Goal: Transaction & Acquisition: Purchase product/service

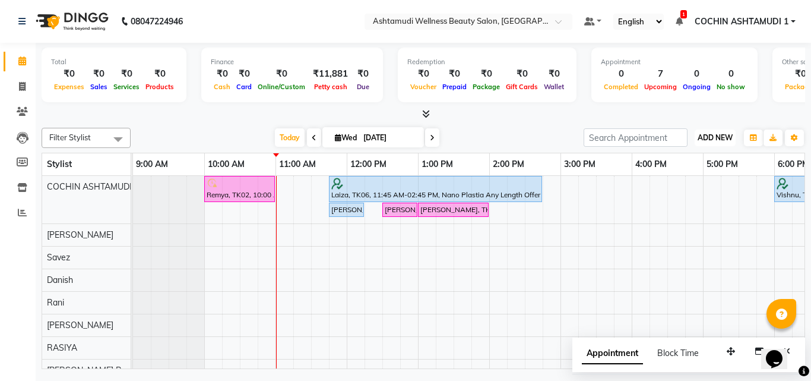
click at [723, 131] on button "ADD NEW Toggle Dropdown" at bounding box center [715, 137] width 41 height 17
click at [687, 162] on button "Add Appointment" at bounding box center [688, 160] width 94 height 15
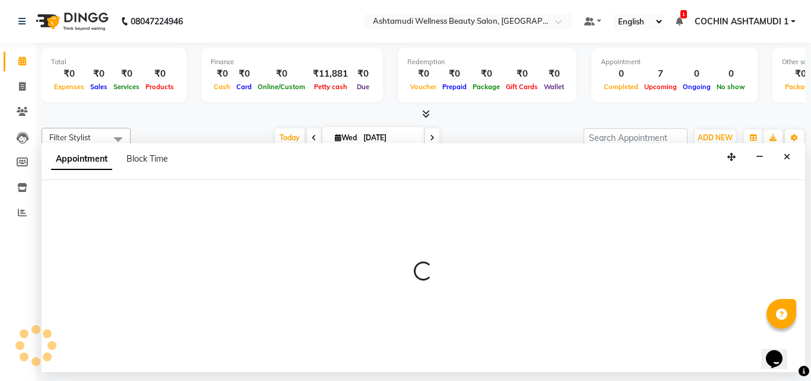
select select "tentative"
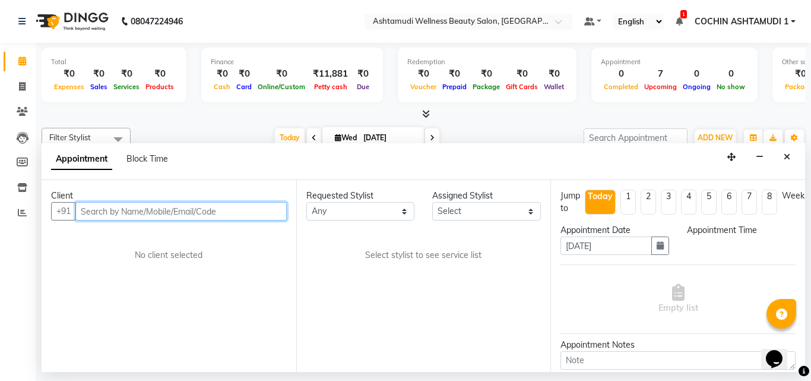
select select "600"
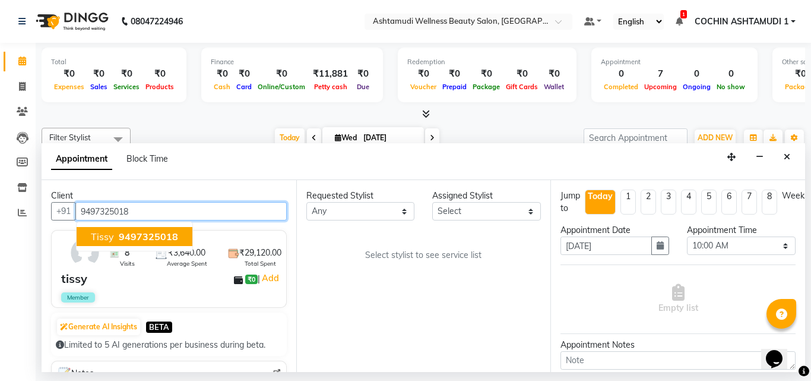
click at [172, 236] on span "9497325018" at bounding box center [148, 236] width 59 height 12
type input "9497325018"
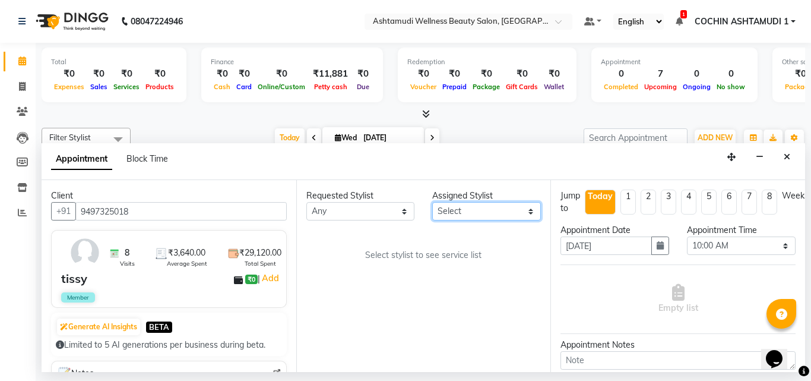
click at [461, 210] on select "Select [PERSON_NAME](URAJ) [PERSON_NAME] [DEMOGRAPHIC_DATA] [PERSON_NAME] ([PER…" at bounding box center [486, 211] width 109 height 18
select select "27313"
click at [432, 202] on select "Select Aiswarya B Ankith(URAJ) BINU MANGAR COCHIN ASHTAMUDI Danish Diksha Thapa…" at bounding box center [486, 211] width 109 height 18
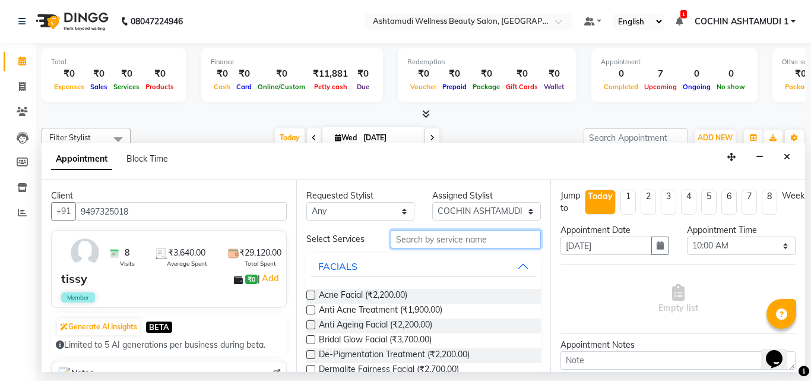
click at [419, 240] on input "text" at bounding box center [466, 239] width 151 height 18
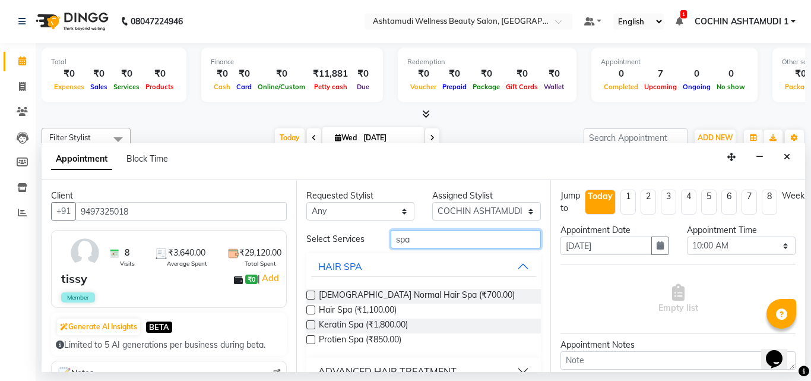
type input "spa"
click at [309, 311] on label at bounding box center [310, 309] width 9 height 9
click at [309, 311] on input "checkbox" at bounding box center [310, 311] width 8 height 8
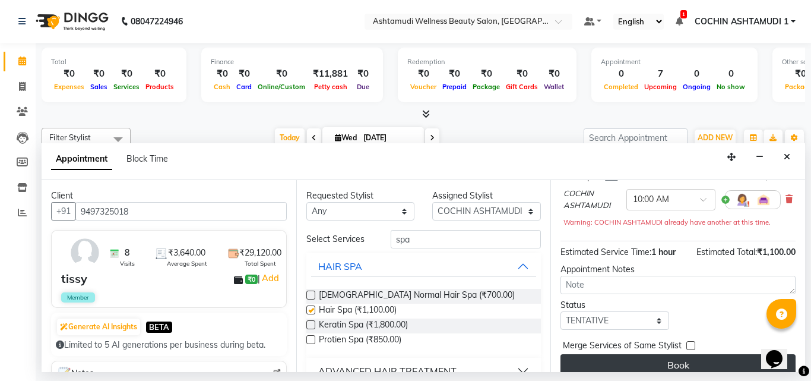
checkbox input "false"
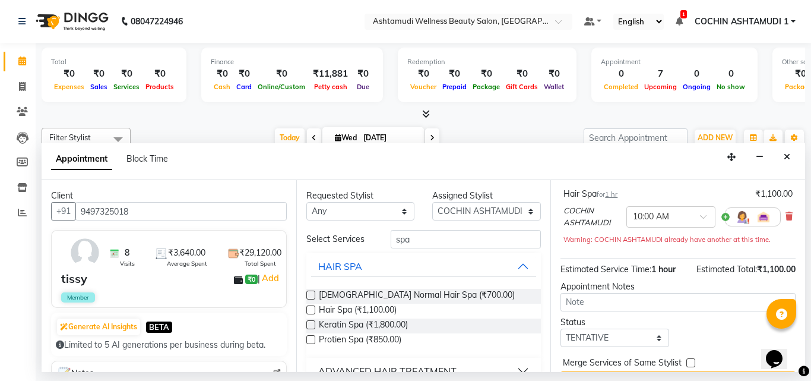
scroll to position [65, 0]
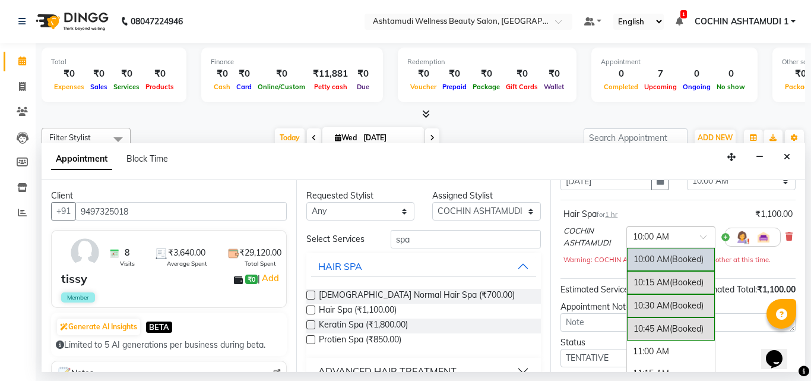
click at [653, 246] on ng-select "× 10:00 AM 10:00 AM (Booked) 10:15 AM (Booked) 10:30 AM (Booked) 10:45 AM (Book…" at bounding box center [671, 236] width 89 height 21
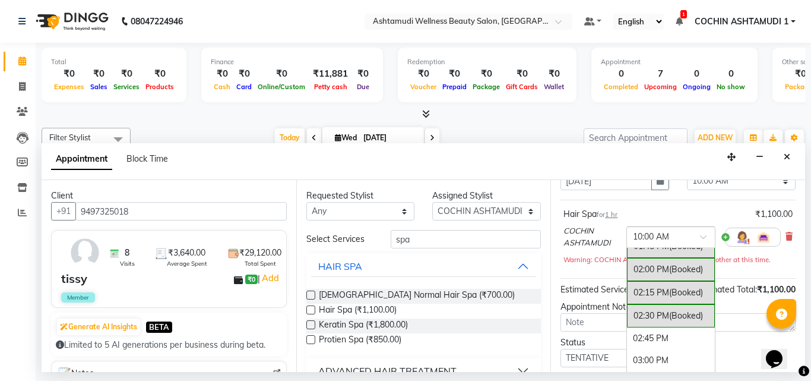
scroll to position [356, 0]
click at [654, 317] on div "02:30 PM (Booked)" at bounding box center [671, 316] width 88 height 23
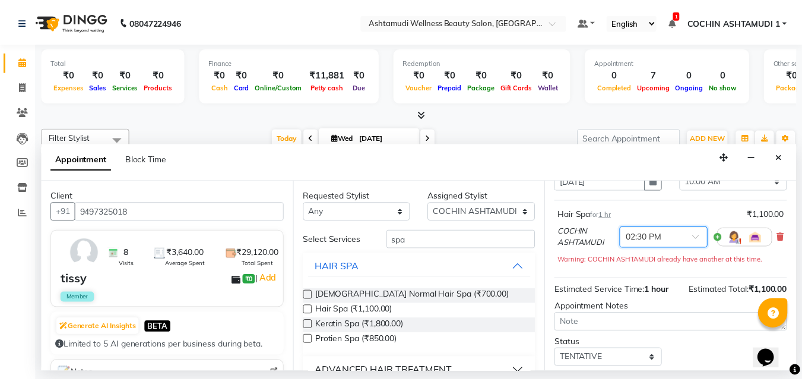
scroll to position [124, 0]
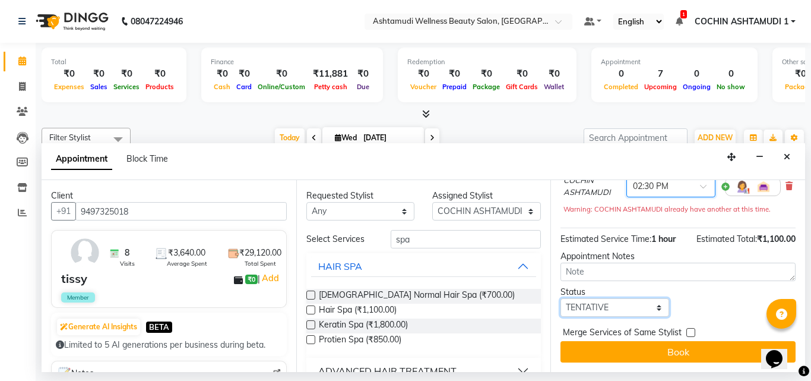
click at [615, 298] on select "Select TENTATIVE CONFIRM CHECK-IN UPCOMING" at bounding box center [615, 307] width 109 height 18
select select "confirm booking"
click at [561, 298] on select "Select TENTATIVE CONFIRM CHECK-IN UPCOMING" at bounding box center [615, 307] width 109 height 18
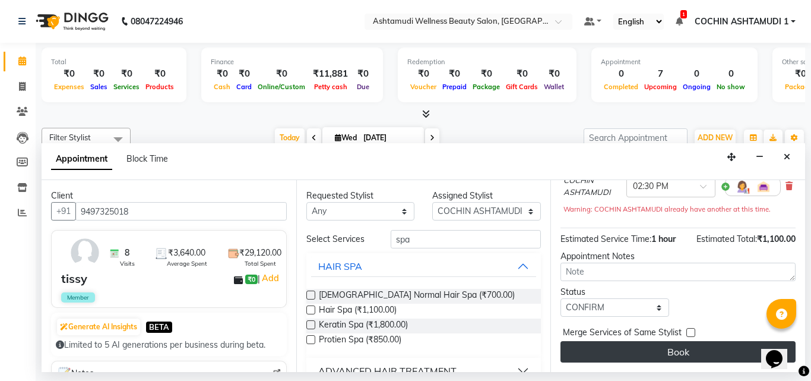
click at [664, 350] on button "Book" at bounding box center [678, 351] width 235 height 21
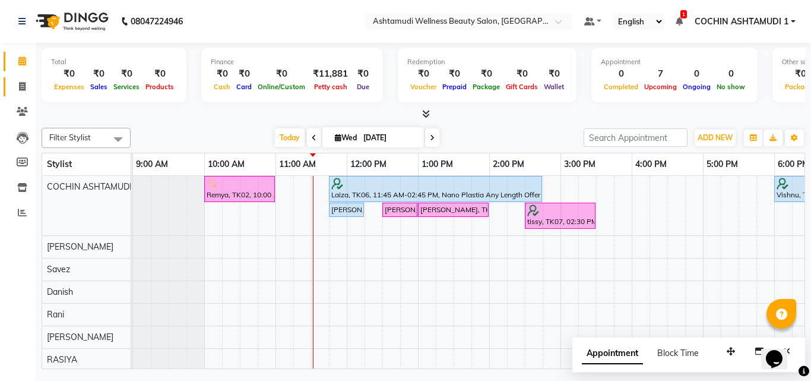
click at [21, 86] on icon at bounding box center [22, 86] width 7 height 9
select select "service"
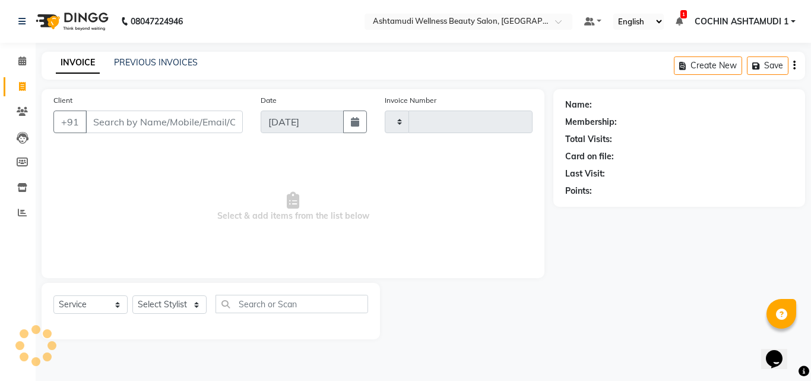
type input "4786"
select select "4632"
click at [173, 125] on input "Client" at bounding box center [164, 121] width 157 height 23
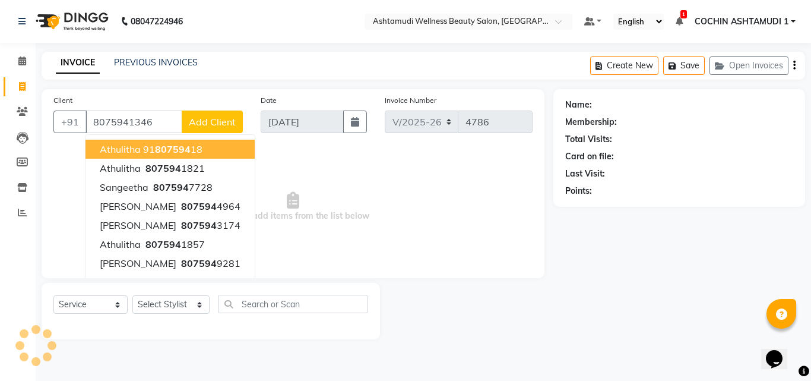
type input "8075941346"
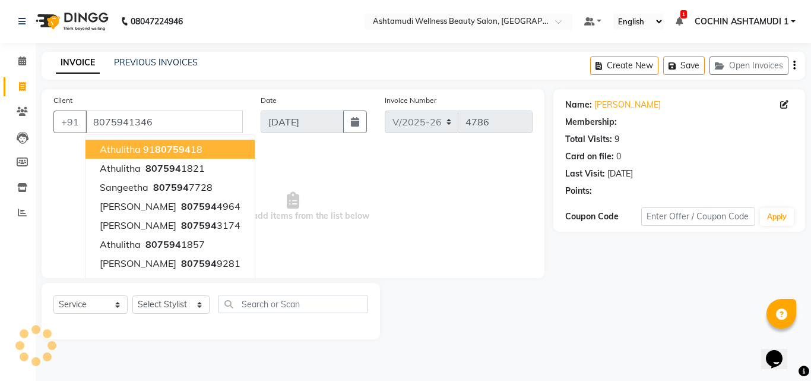
select select "2: Object"
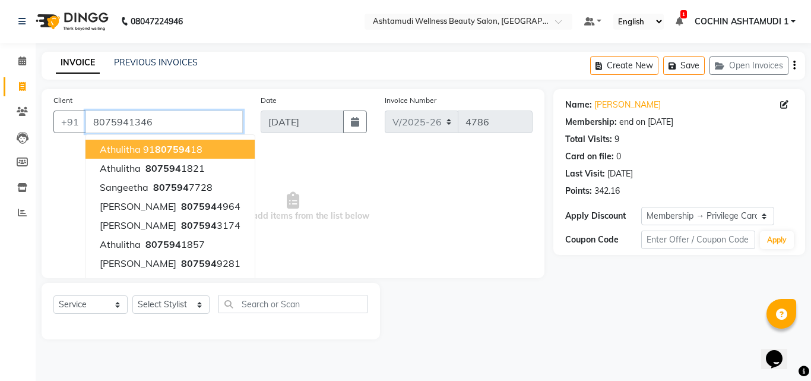
click at [181, 122] on input "8075941346" at bounding box center [164, 121] width 157 height 23
click at [204, 114] on input "8075941346" at bounding box center [164, 121] width 157 height 23
click at [181, 304] on select "Select Stylist [PERSON_NAME](URAJ) [PERSON_NAME] COCHIN ASHTAMUDI Danish [PERSO…" at bounding box center [170, 304] width 77 height 18
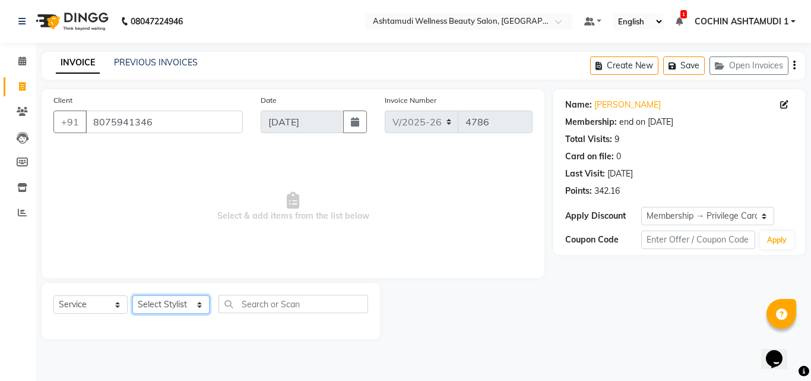
select select "49932"
click at [132, 295] on select "Select Stylist [PERSON_NAME](URAJ) [PERSON_NAME] COCHIN ASHTAMUDI Danish [PERSO…" at bounding box center [170, 304] width 77 height 18
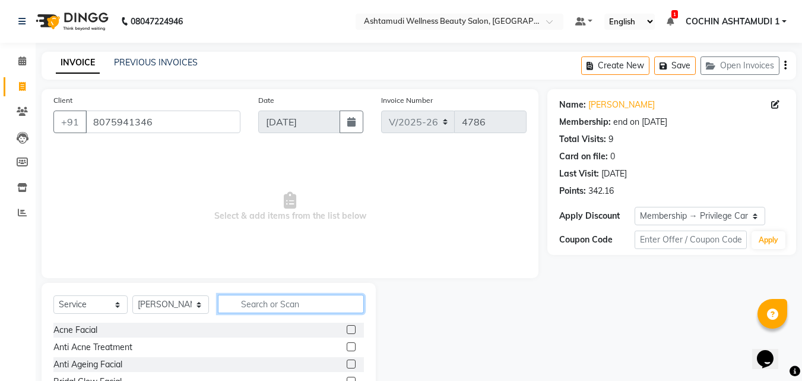
click at [259, 308] on input "text" at bounding box center [291, 304] width 147 height 18
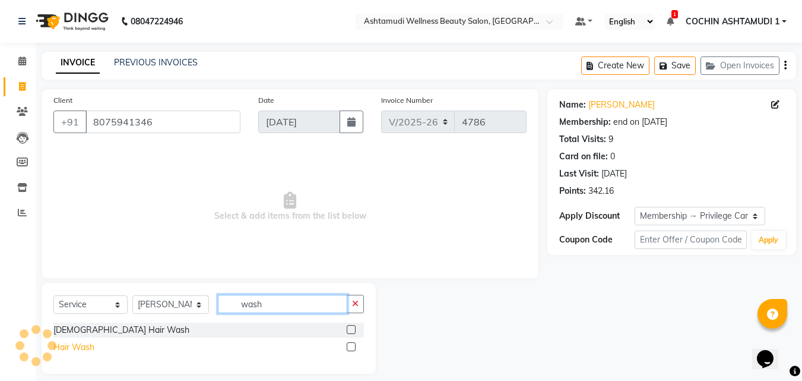
type input "wash"
click at [76, 341] on div "Hair Wash" at bounding box center [73, 347] width 41 height 12
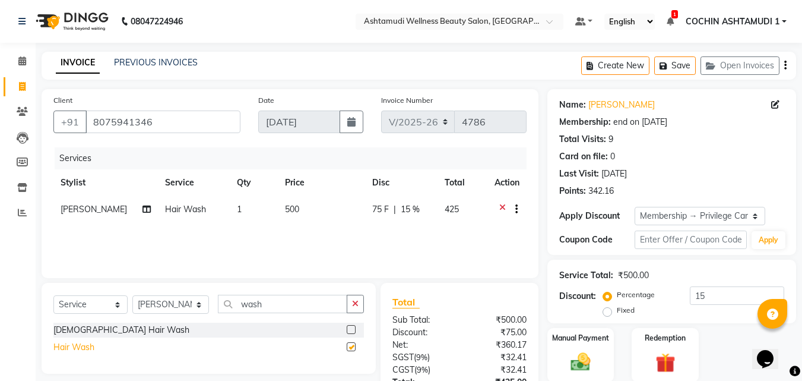
checkbox input "false"
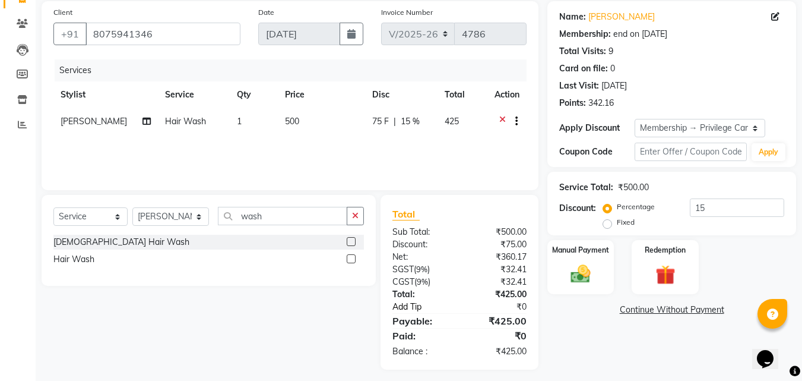
scroll to position [94, 0]
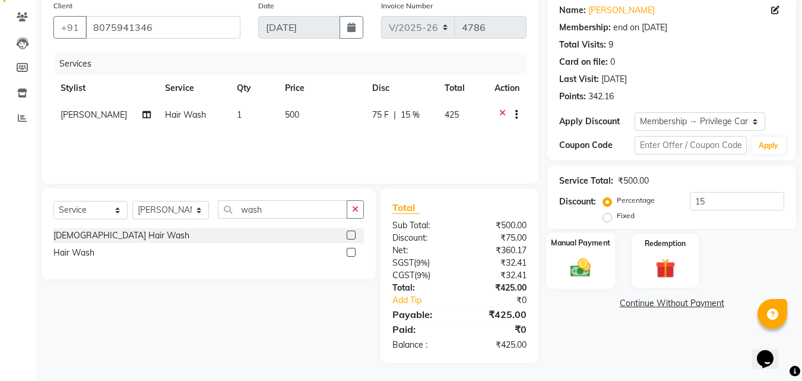
click at [599, 262] on div "Manual Payment" at bounding box center [580, 260] width 69 height 56
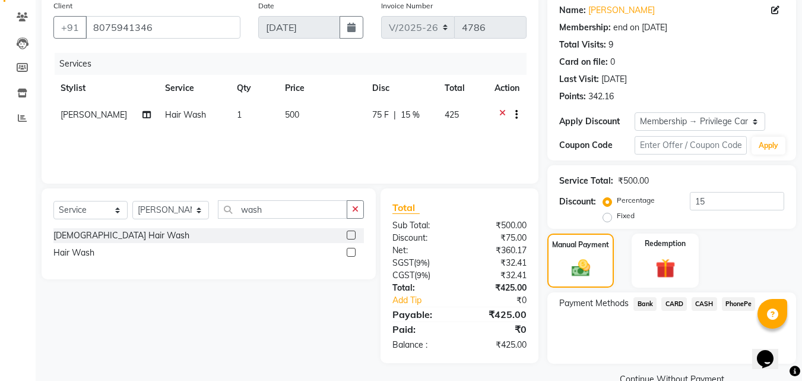
click at [739, 302] on span "PhonePe" at bounding box center [739, 304] width 34 height 14
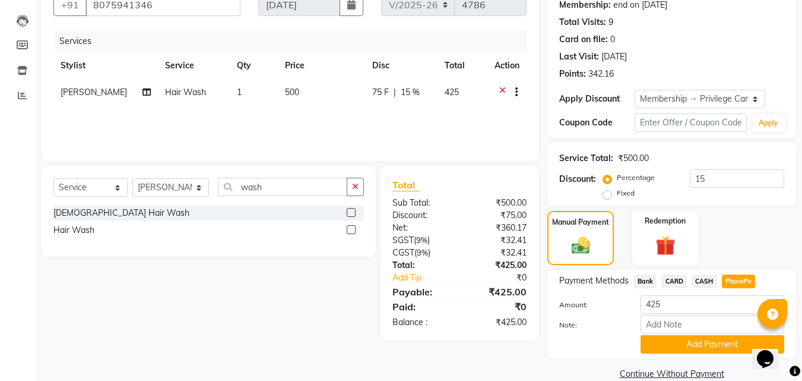
scroll to position [137, 0]
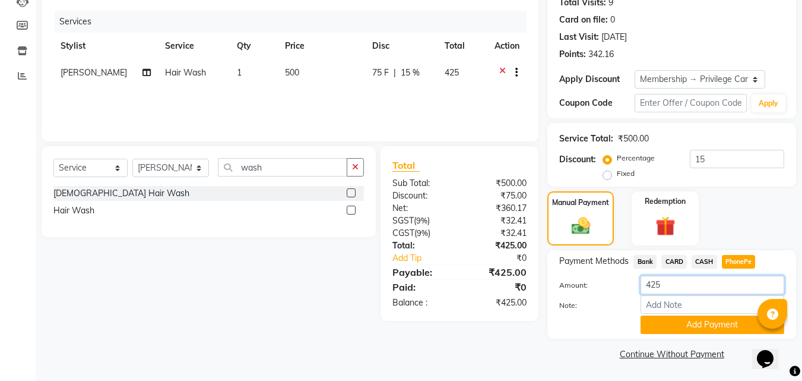
click at [684, 284] on input "425" at bounding box center [713, 285] width 144 height 18
type input "4"
type input "325"
click at [677, 301] on input "Note:" at bounding box center [713, 304] width 144 height 18
type input "RAGHI"
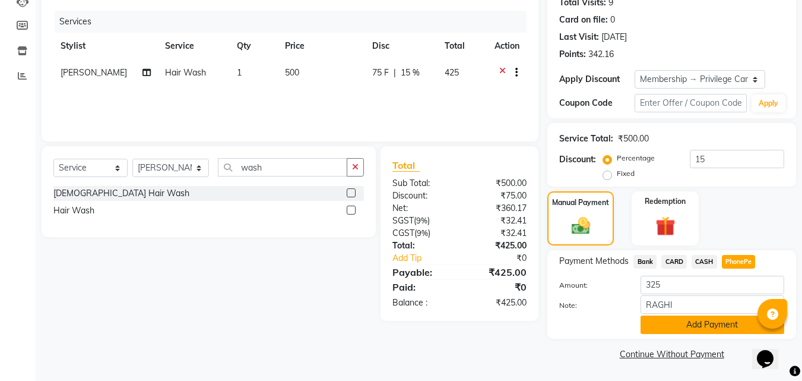
click at [691, 324] on button "Add Payment" at bounding box center [713, 324] width 144 height 18
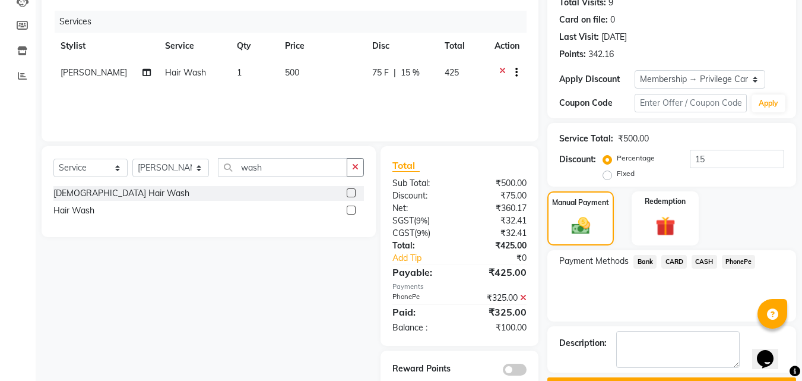
click at [701, 257] on span "CASH" at bounding box center [705, 262] width 26 height 14
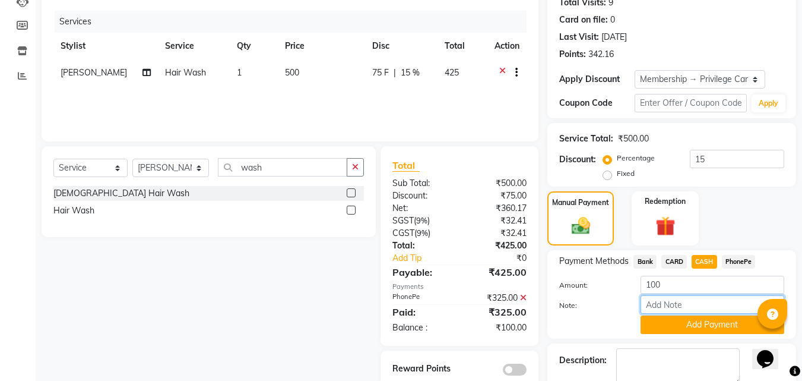
click at [686, 299] on input "Note:" at bounding box center [713, 304] width 144 height 18
type input "RAGHI"
click at [688, 322] on button "Add Payment" at bounding box center [713, 324] width 144 height 18
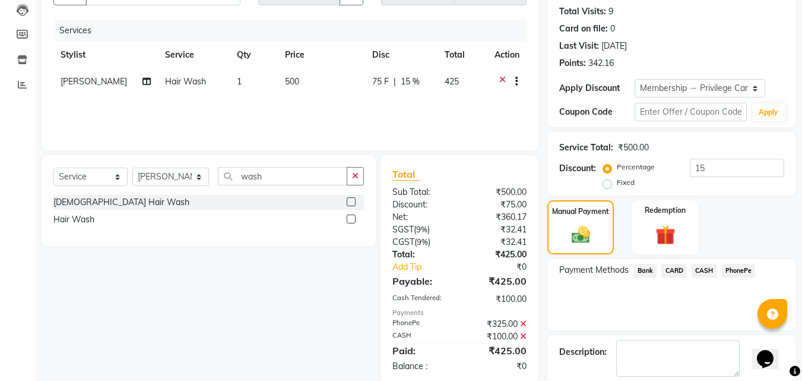
scroll to position [191, 0]
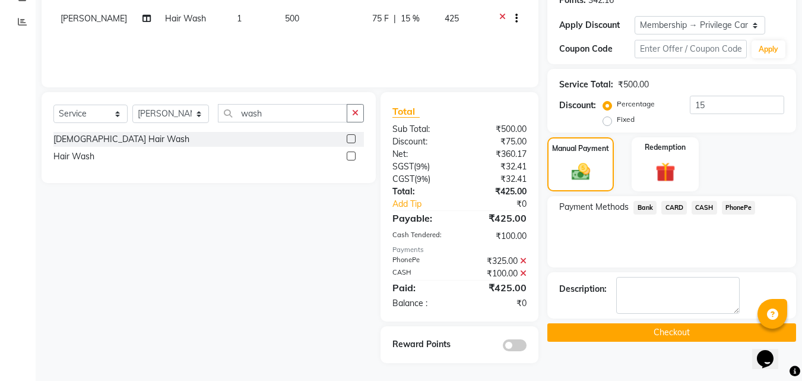
click at [573, 329] on button "Checkout" at bounding box center [672, 332] width 249 height 18
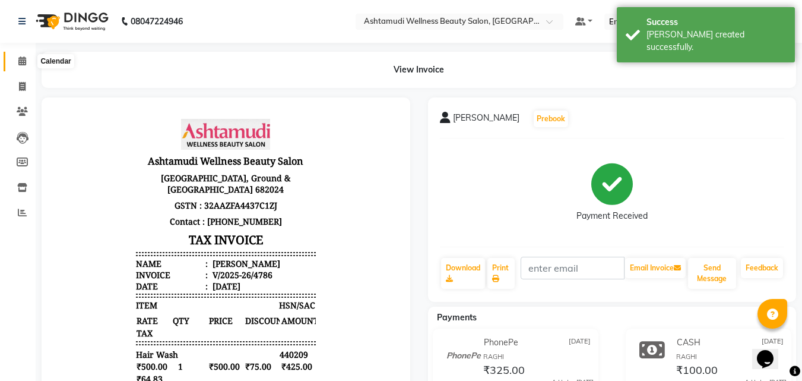
click at [26, 62] on icon at bounding box center [22, 60] width 8 height 9
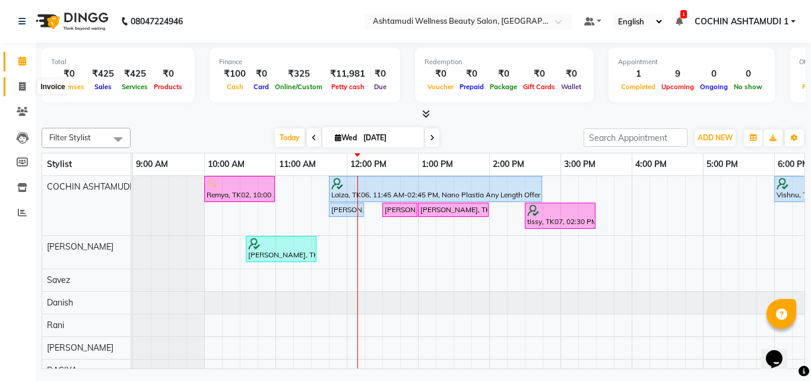
click at [19, 84] on icon at bounding box center [22, 86] width 7 height 9
select select "service"
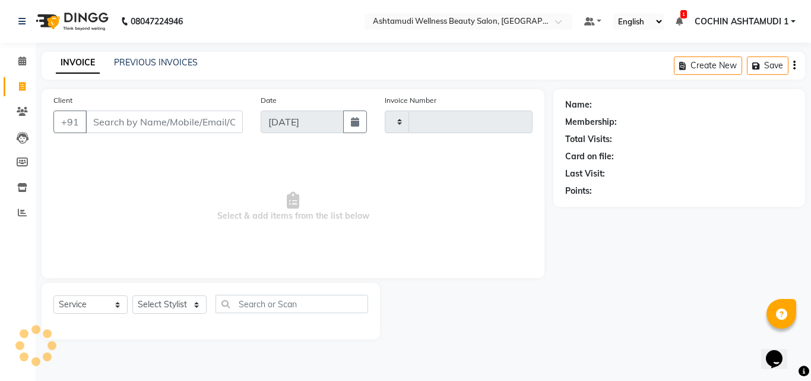
type input "4787"
select select "4632"
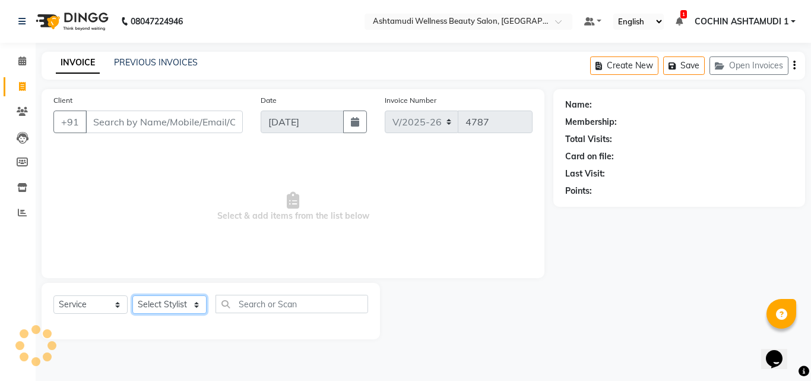
click at [163, 308] on select "Select Stylist" at bounding box center [169, 304] width 74 height 18
select select "88283"
click at [132, 295] on select "Select Stylist [PERSON_NAME](URAJ) [PERSON_NAME] COCHIN ASHTAMUDI Danish [PERSO…" at bounding box center [170, 304] width 77 height 18
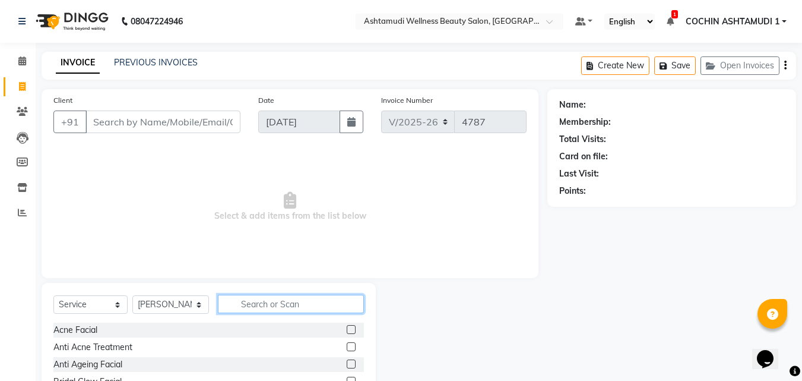
click at [251, 305] on input "text" at bounding box center [291, 304] width 147 height 18
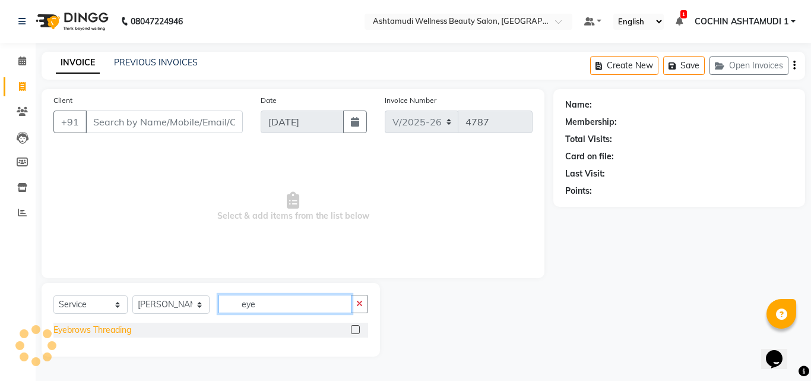
type input "eye"
click at [90, 331] on div "Eyebrows Threading" at bounding box center [92, 330] width 78 height 12
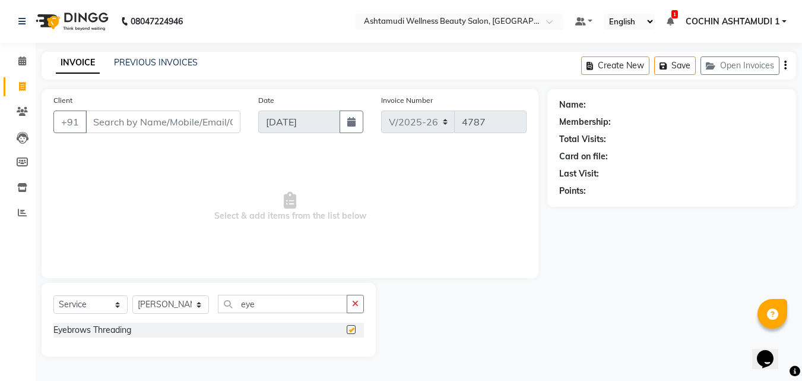
checkbox input "false"
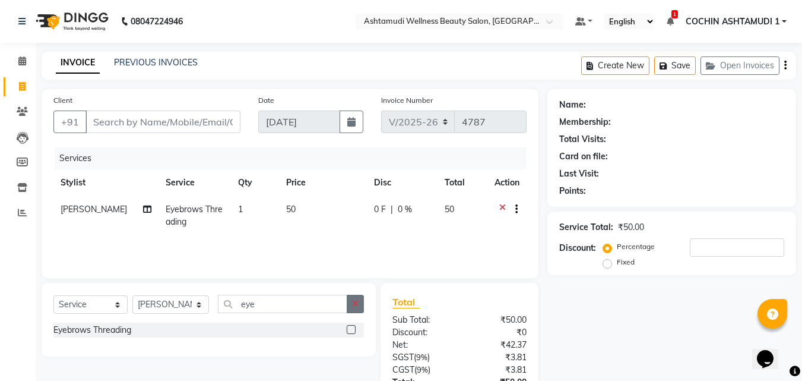
click at [358, 305] on icon "button" at bounding box center [355, 303] width 7 height 8
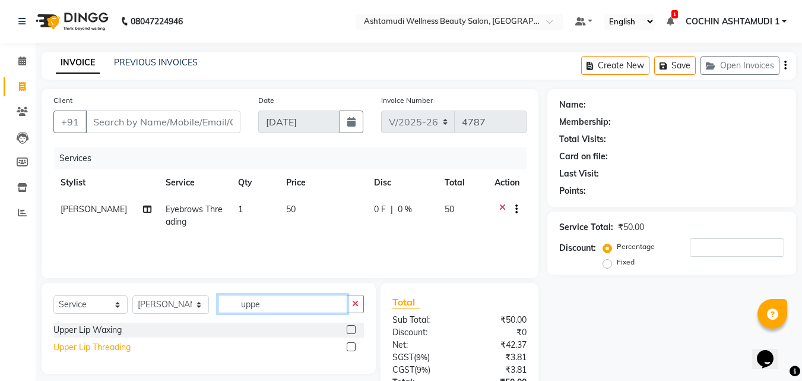
type input "uppe"
click at [131, 344] on div "Upper Lip Threading" at bounding box center [91, 347] width 77 height 12
checkbox input "false"
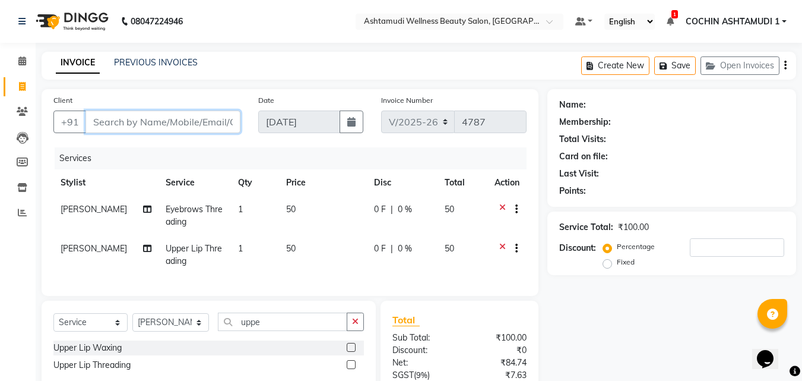
click at [196, 118] on input "Client" at bounding box center [163, 121] width 155 height 23
type input "7"
type input "0"
type input "7558939008"
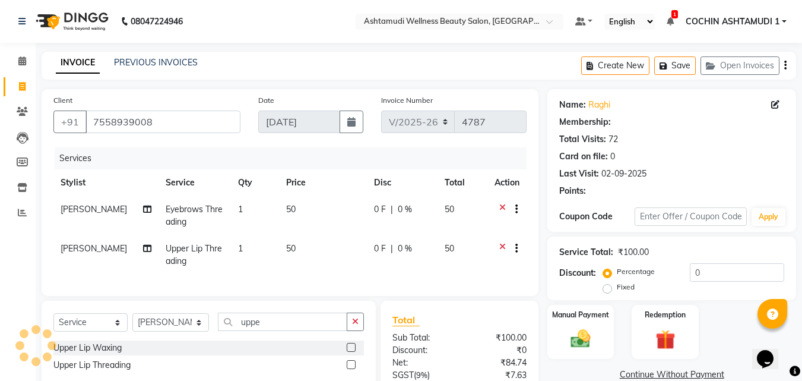
select select "1: Object"
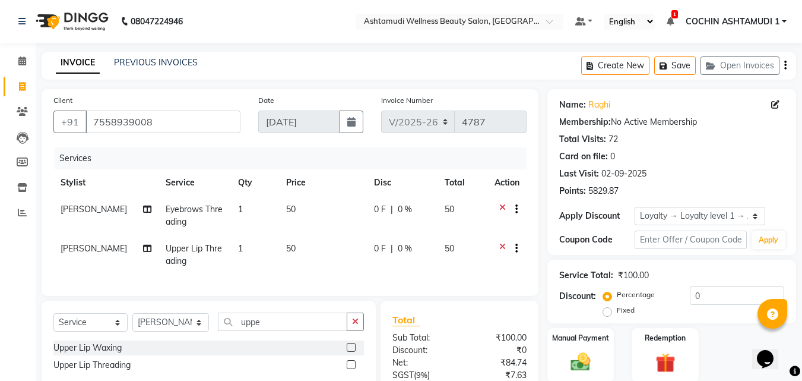
scroll to position [121, 0]
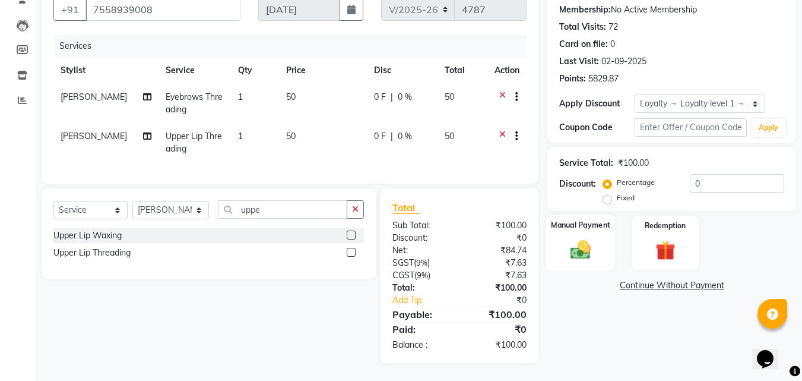
click at [606, 242] on div "Manual Payment" at bounding box center [580, 242] width 69 height 56
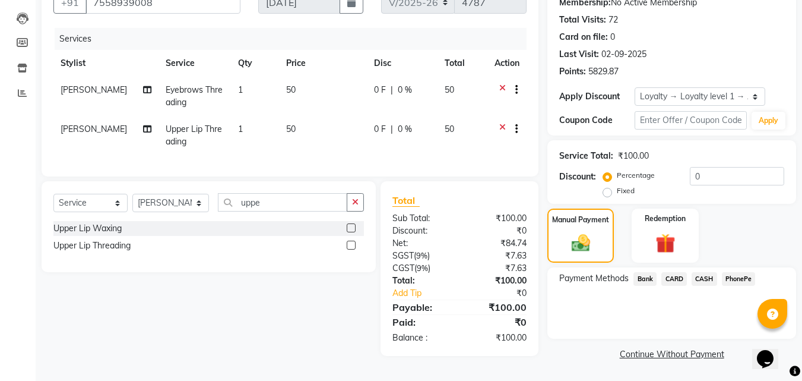
click at [749, 277] on span "PhonePe" at bounding box center [739, 279] width 34 height 14
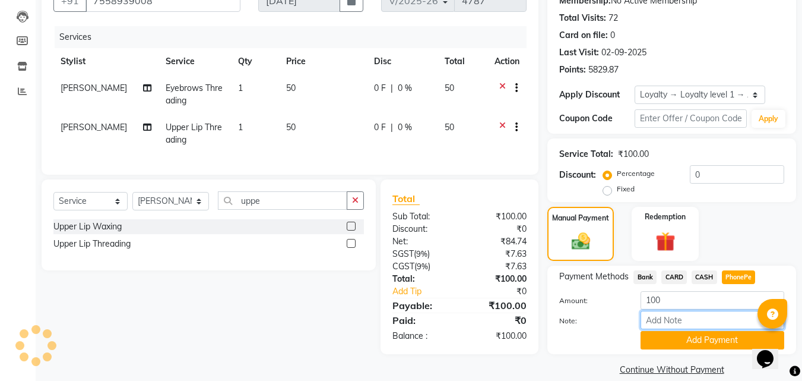
click at [685, 311] on input "Note:" at bounding box center [713, 320] width 144 height 18
type input "RAGHI"
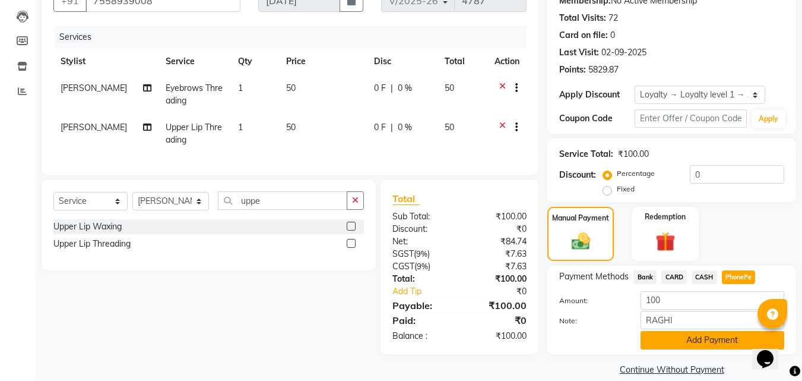
click at [694, 337] on button "Add Payment" at bounding box center [713, 340] width 144 height 18
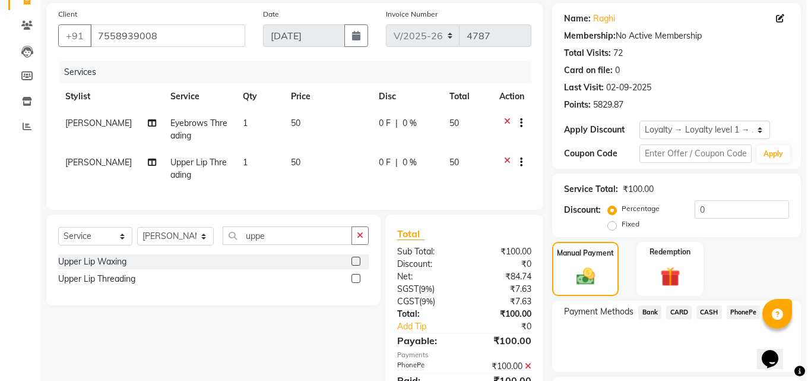
scroll to position [0, 0]
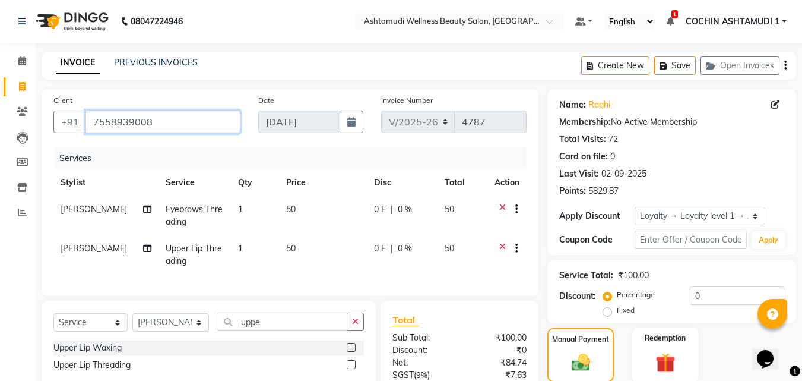
click at [129, 120] on input "7558939008" at bounding box center [163, 121] width 155 height 23
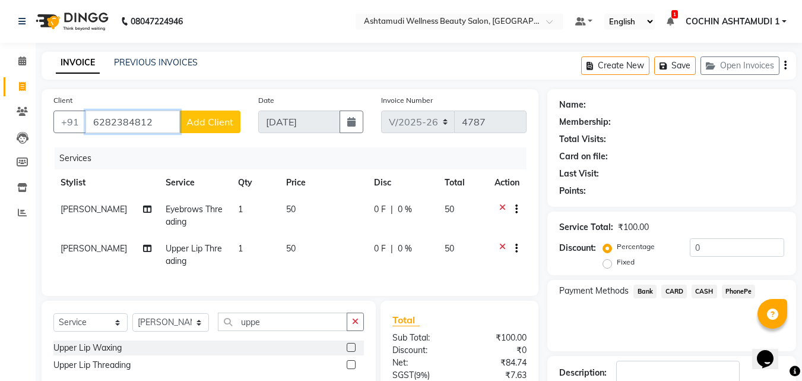
click at [132, 122] on input "6282384812" at bounding box center [133, 121] width 94 height 23
type input "6282384812"
click at [209, 125] on span "Add Client" at bounding box center [209, 122] width 47 height 12
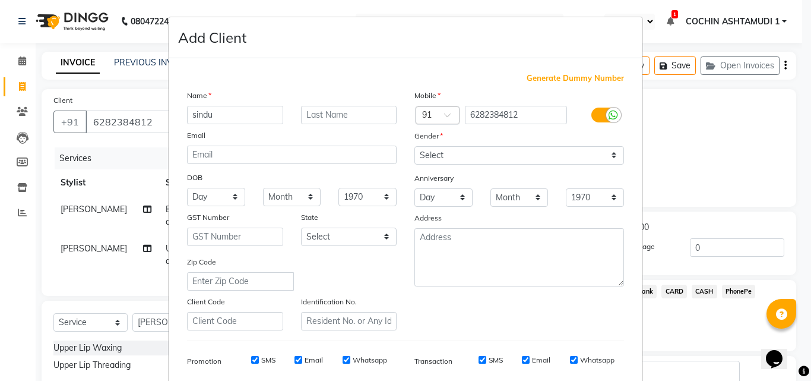
type input "sindu"
click at [473, 158] on select "Select Male Female Other Prefer Not To Say" at bounding box center [520, 155] width 210 height 18
select select "female"
click at [415, 146] on select "Select Male Female Other Prefer Not To Say" at bounding box center [520, 155] width 210 height 18
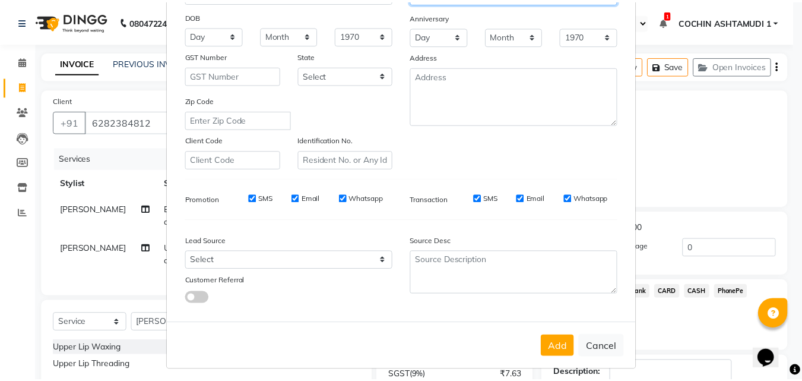
scroll to position [167, 0]
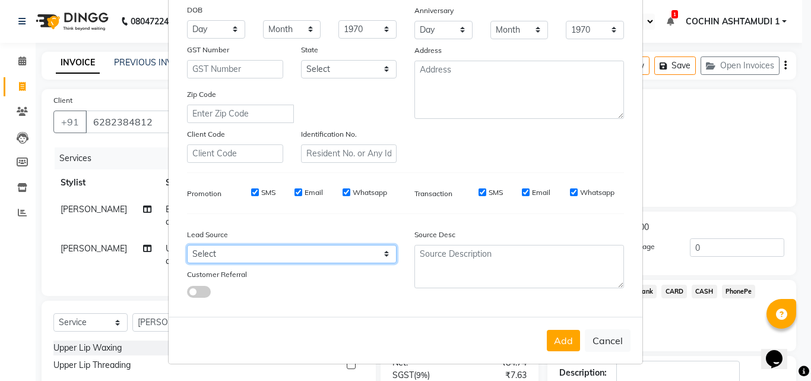
click at [208, 255] on select "Select Walk-in Referral Internet Friend Word of Mouth Advertisement Facebook Ju…" at bounding box center [292, 254] width 210 height 18
select select "31346"
click at [187, 245] on select "Select Walk-in Referral Internet Friend Word of Mouth Advertisement Facebook Ju…" at bounding box center [292, 254] width 210 height 18
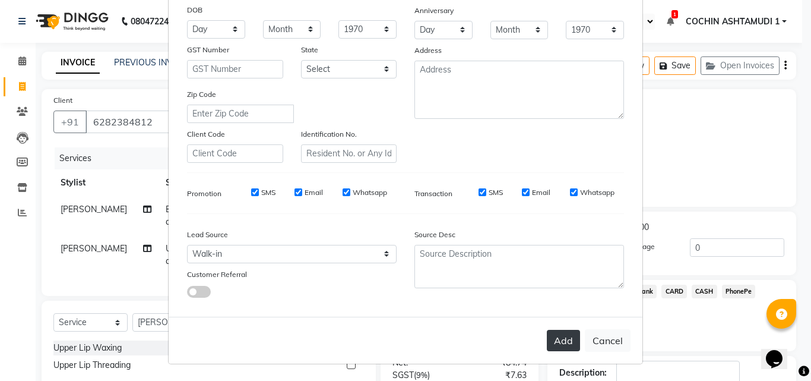
click at [561, 340] on button "Add" at bounding box center [563, 340] width 33 height 21
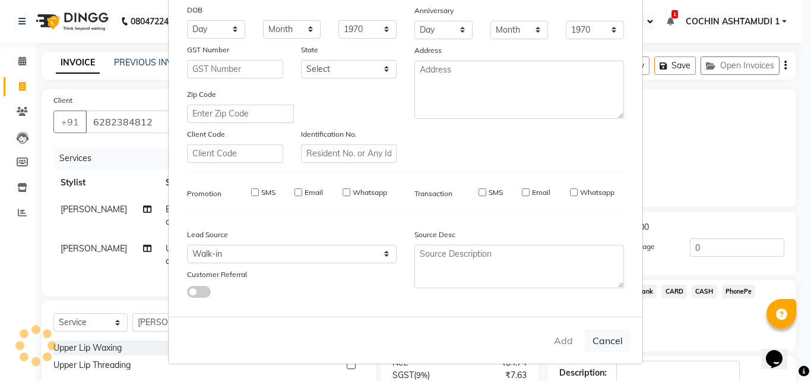
select select
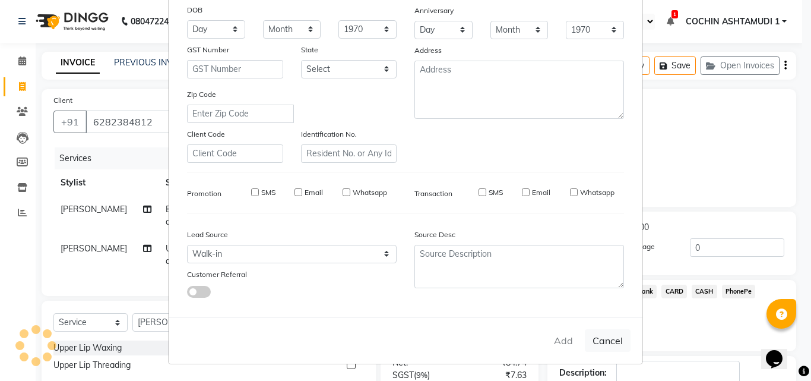
select select
checkbox input "false"
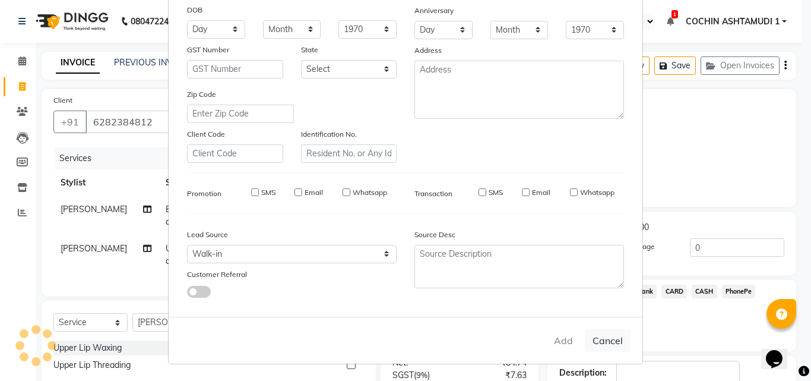
checkbox input "false"
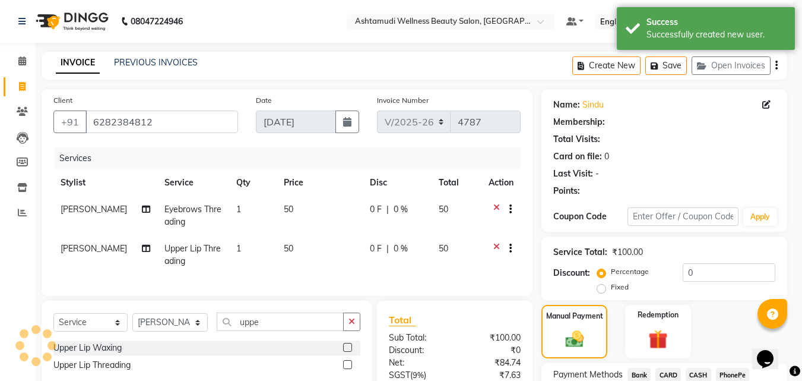
select select "1: Object"
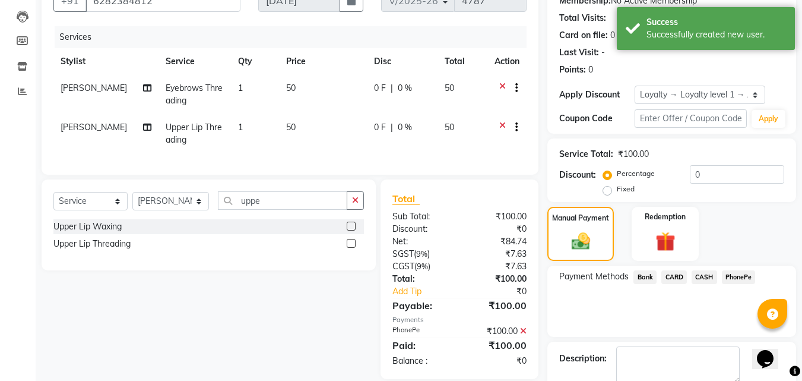
scroll to position [205, 0]
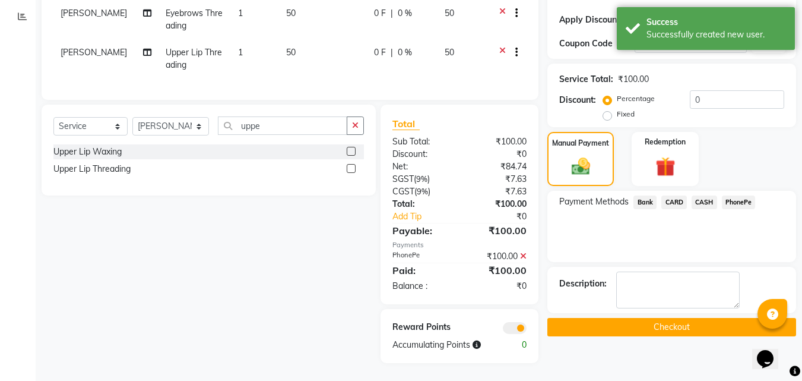
click at [599, 319] on button "Checkout" at bounding box center [672, 327] width 249 height 18
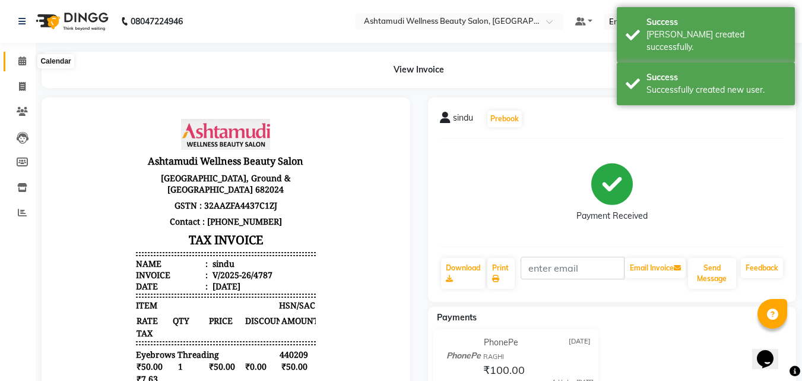
click at [26, 59] on icon at bounding box center [22, 60] width 8 height 9
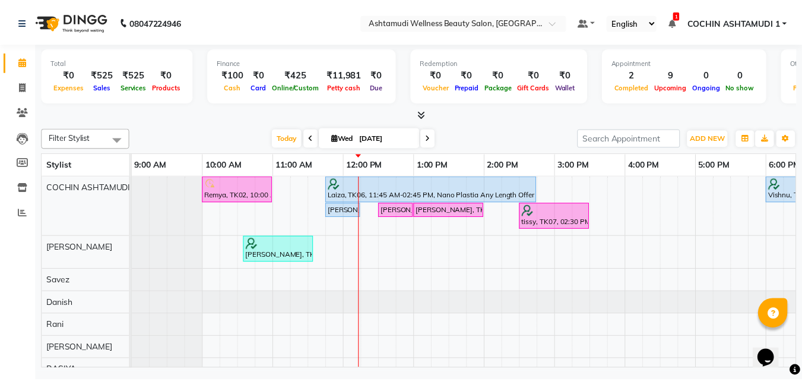
scroll to position [0, 184]
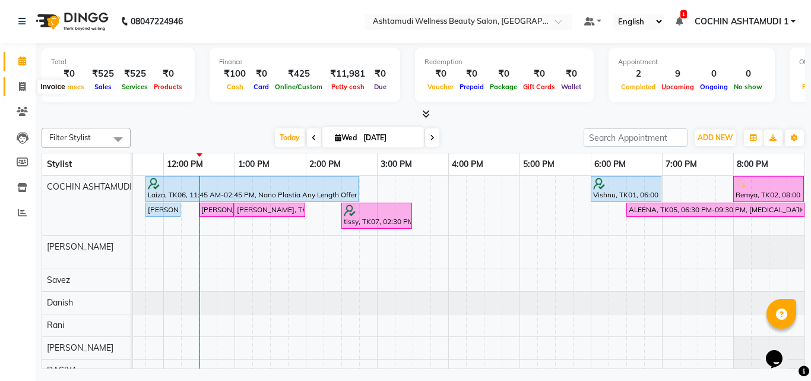
click at [21, 88] on icon at bounding box center [22, 86] width 7 height 9
select select "service"
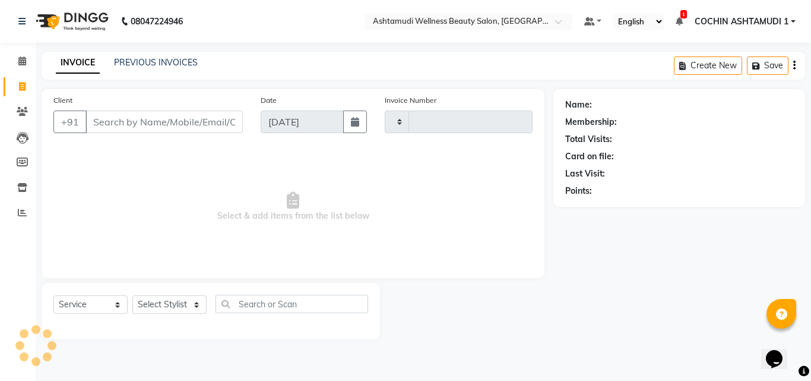
type input "4788"
select select "4632"
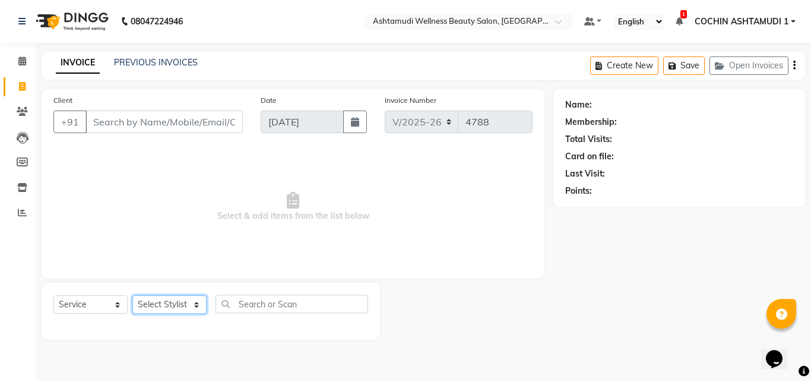
click at [182, 310] on select "Select Stylist" at bounding box center [169, 304] width 74 height 18
select select "86812"
click at [132, 295] on select "Select Stylist [PERSON_NAME](URAJ) [PERSON_NAME] COCHIN ASHTAMUDI Danish [PERSO…" at bounding box center [170, 304] width 77 height 18
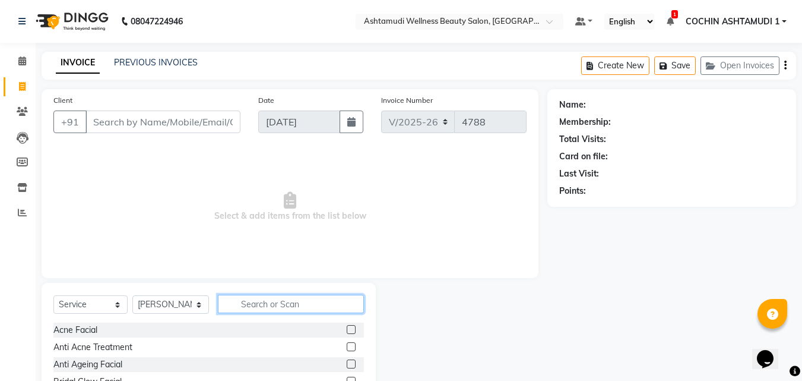
click at [280, 299] on input "text" at bounding box center [291, 304] width 147 height 18
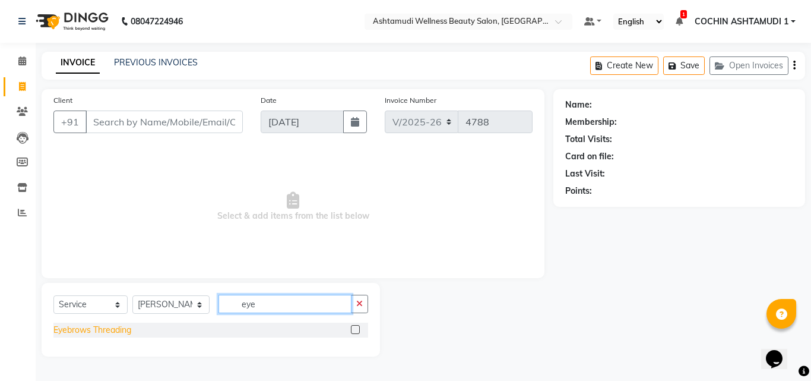
type input "eye"
click at [111, 331] on div "Eyebrows Threading" at bounding box center [92, 330] width 78 height 12
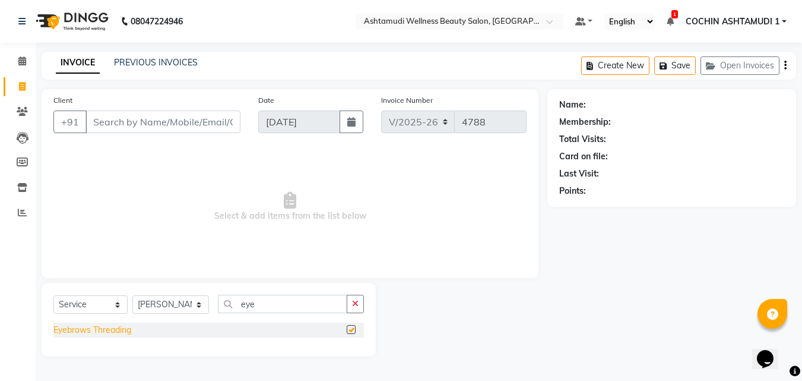
checkbox input "false"
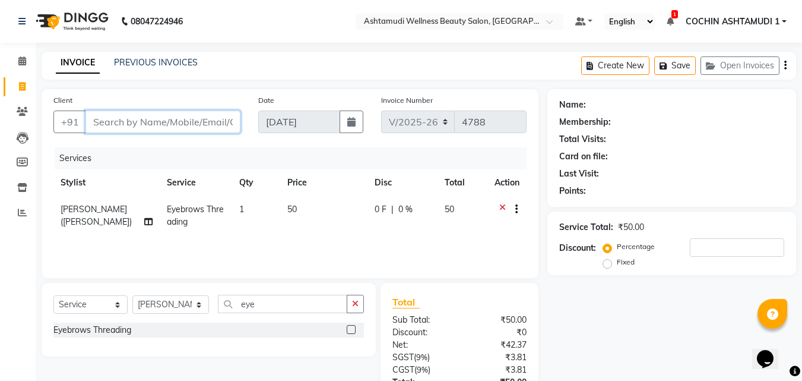
click at [202, 122] on input "Client" at bounding box center [163, 121] width 155 height 23
type input "9"
type input "0"
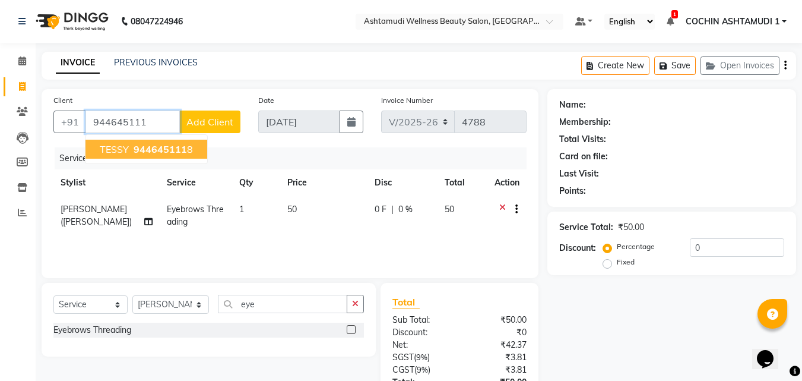
click at [173, 147] on span "944645111" at bounding box center [160, 149] width 53 height 12
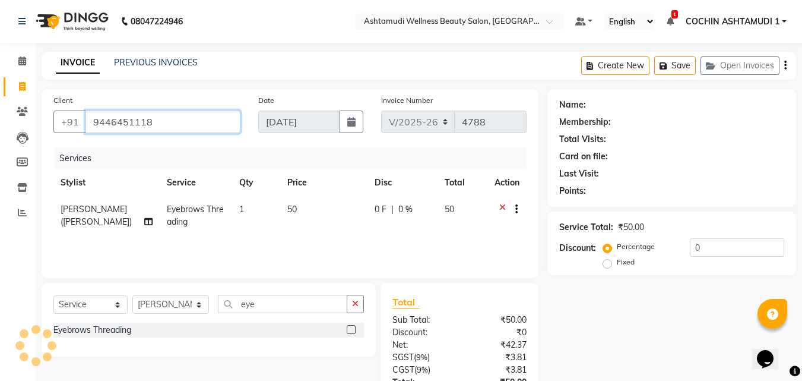
type input "9446451118"
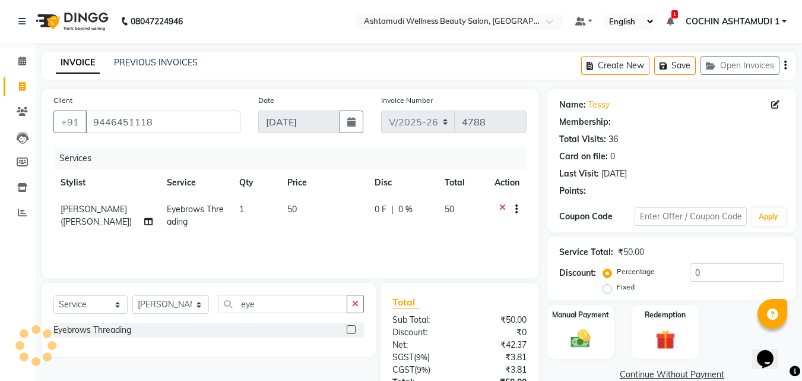
type input "15"
select select "2: Object"
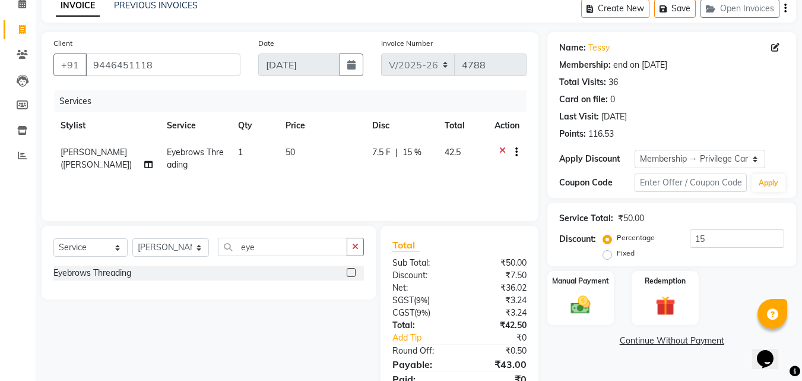
scroll to position [107, 0]
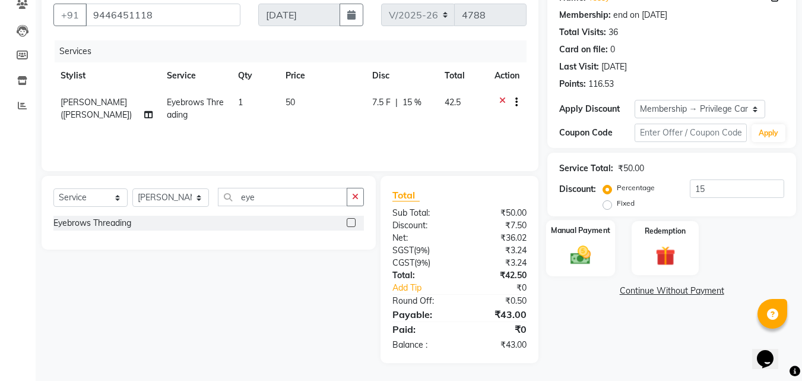
click at [586, 257] on img at bounding box center [580, 255] width 33 height 24
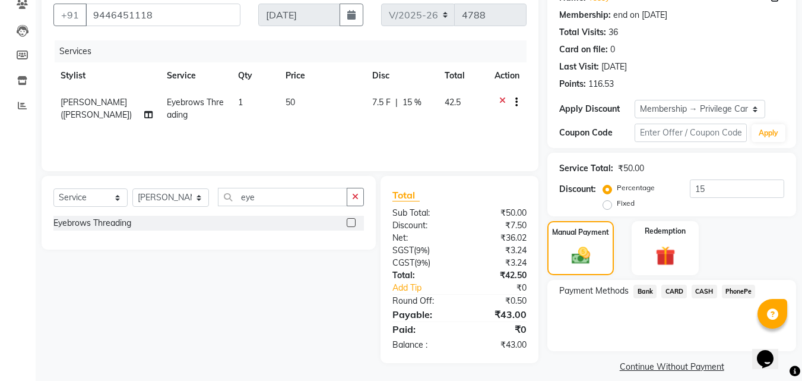
click at [746, 291] on span "PhonePe" at bounding box center [739, 291] width 34 height 14
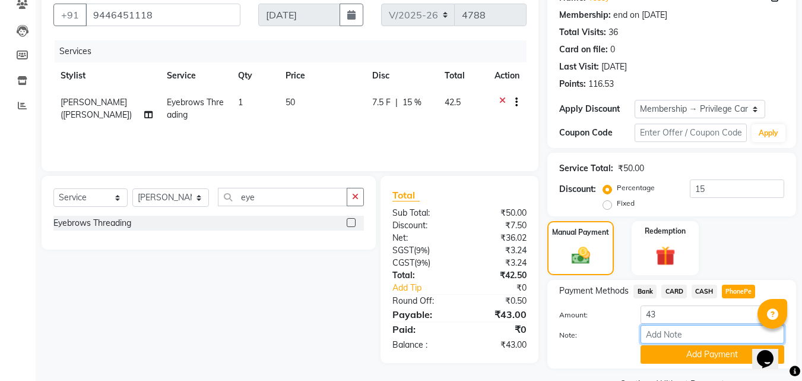
click at [700, 330] on input "Note:" at bounding box center [713, 334] width 144 height 18
type input "RAGHI"
click at [668, 353] on button "Add Payment" at bounding box center [713, 354] width 144 height 18
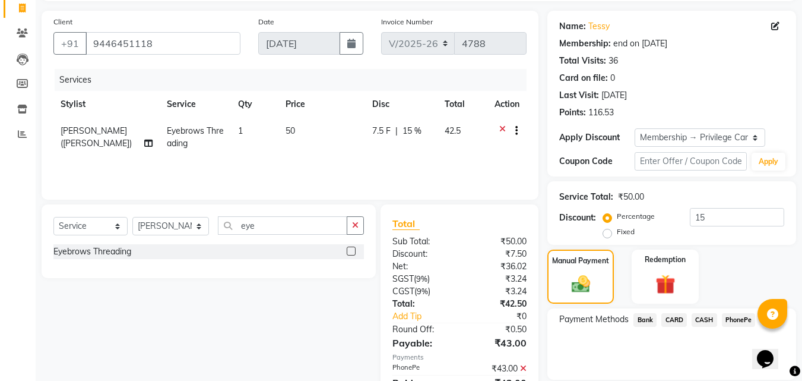
scroll to position [173, 0]
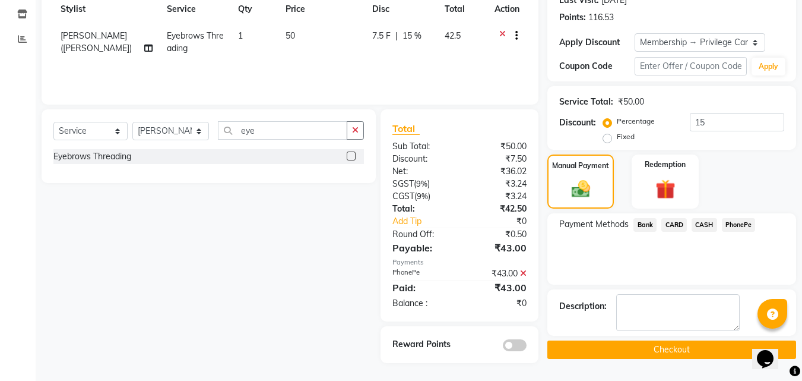
click at [585, 347] on button "Checkout" at bounding box center [672, 349] width 249 height 18
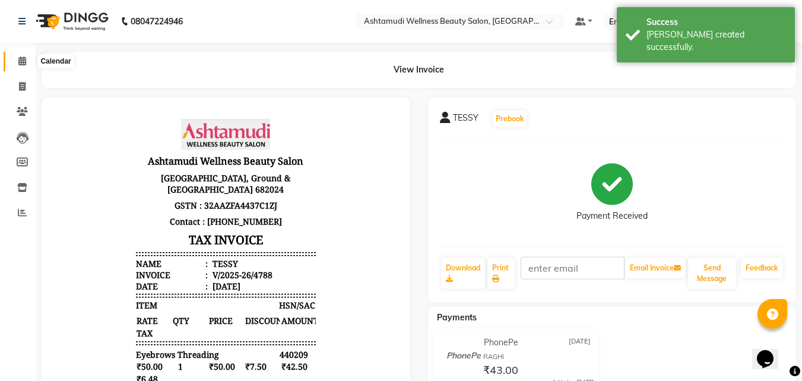
click at [26, 61] on icon at bounding box center [22, 60] width 8 height 9
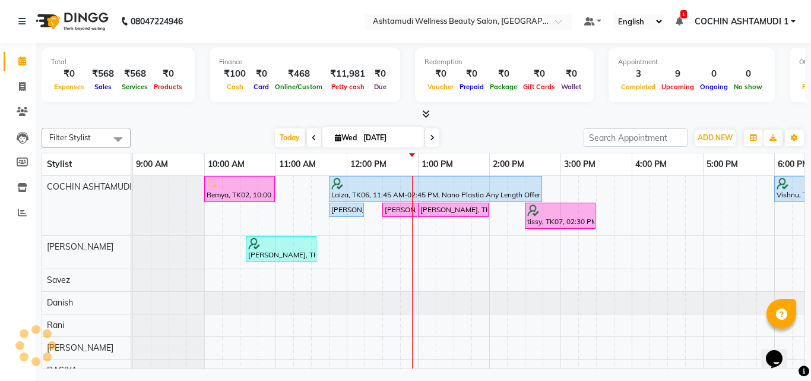
click at [427, 112] on icon at bounding box center [426, 113] width 8 height 9
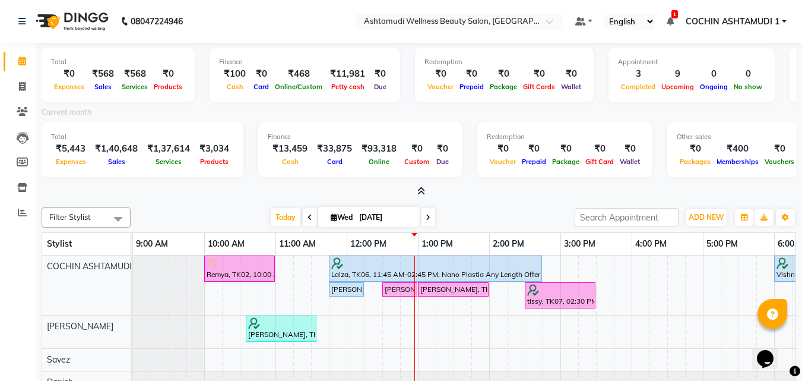
click at [509, 205] on div "Filter Stylist Select All COCHIN ASHTAMUDI SALMAN ALI Savez Danish Rani BINU MA…" at bounding box center [419, 326] width 755 height 246
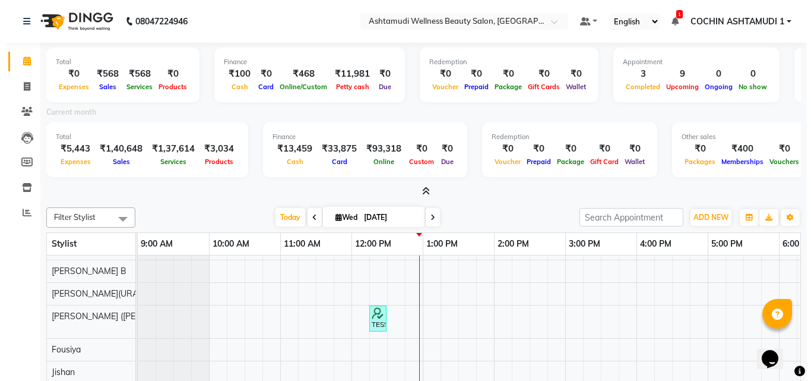
scroll to position [236, 0]
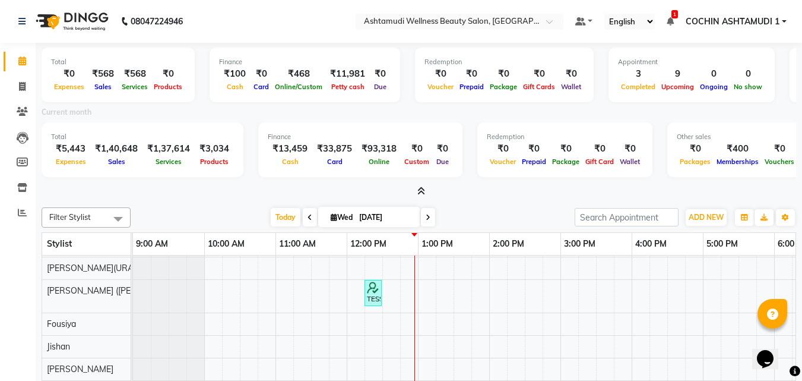
click at [421, 191] on icon at bounding box center [422, 190] width 8 height 9
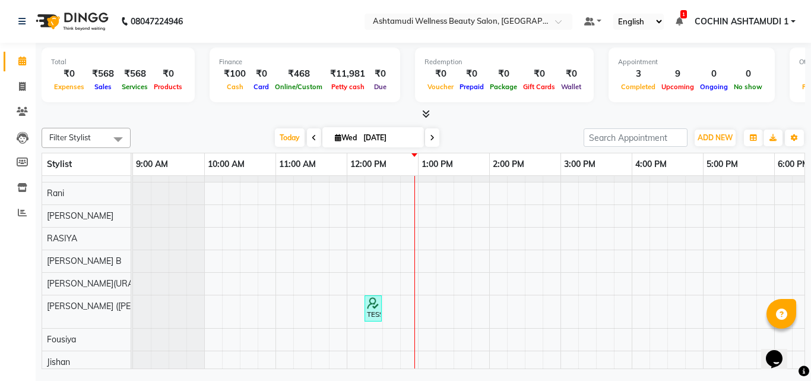
scroll to position [0, 0]
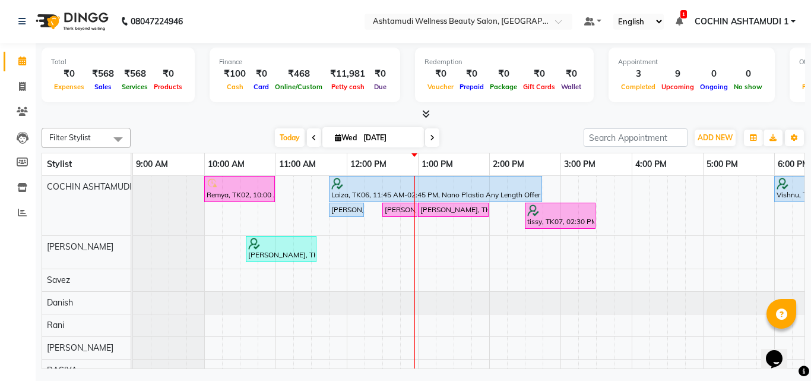
click at [308, 137] on span at bounding box center [314, 137] width 14 height 18
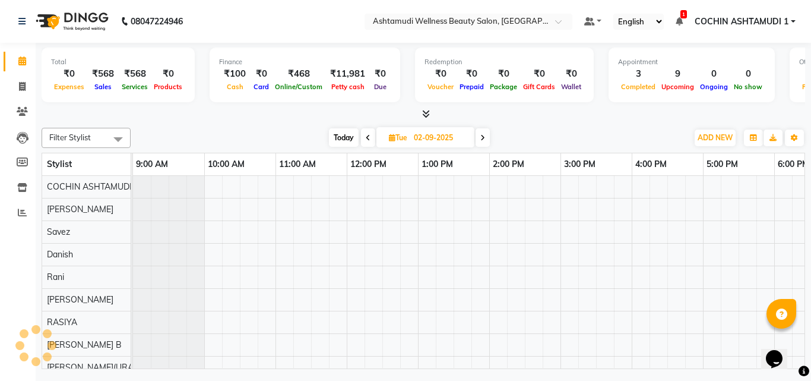
scroll to position [0, 184]
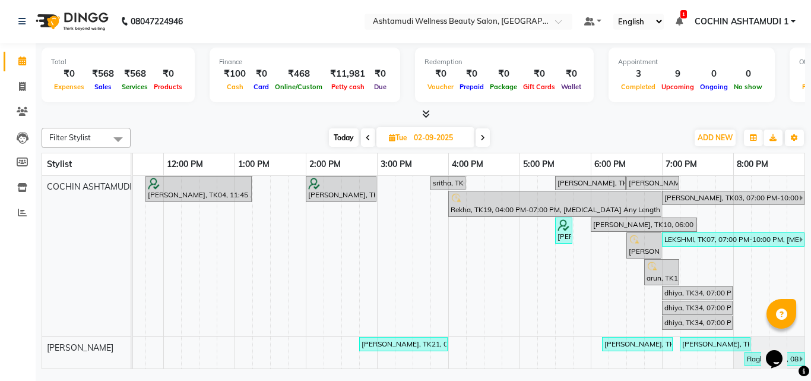
click at [484, 138] on icon at bounding box center [482, 137] width 5 height 7
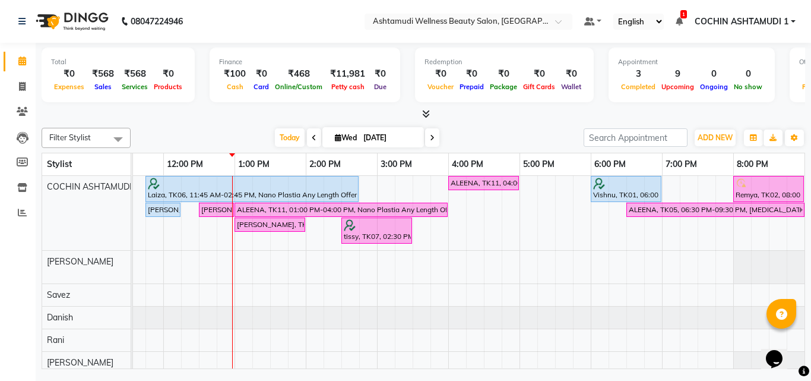
click at [430, 136] on icon at bounding box center [432, 137] width 5 height 7
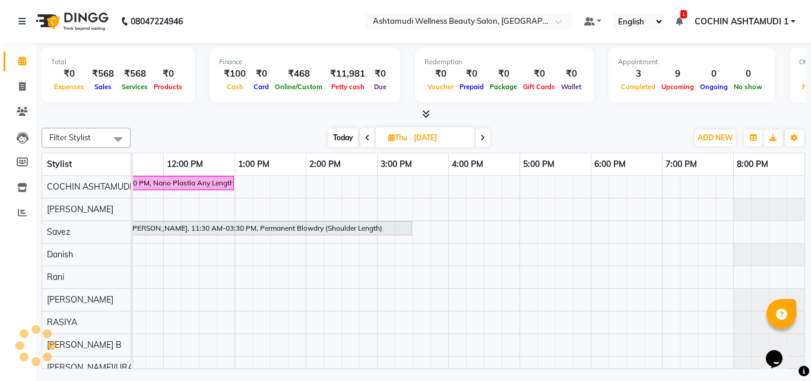
click at [483, 136] on icon at bounding box center [482, 137] width 5 height 7
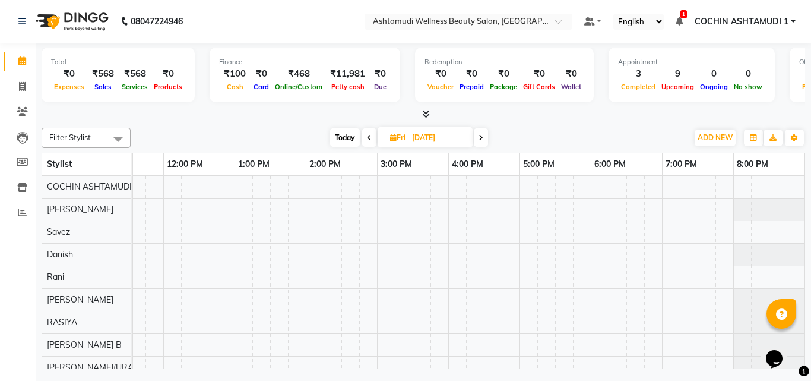
click at [365, 138] on span at bounding box center [369, 137] width 14 height 18
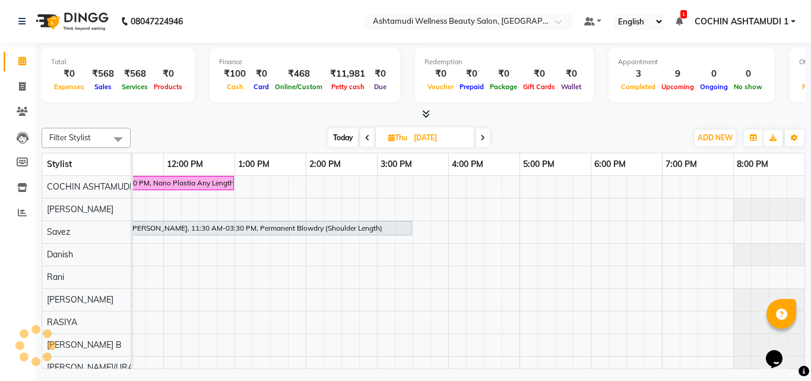
click at [365, 138] on icon at bounding box center [367, 137] width 5 height 7
type input "[DATE]"
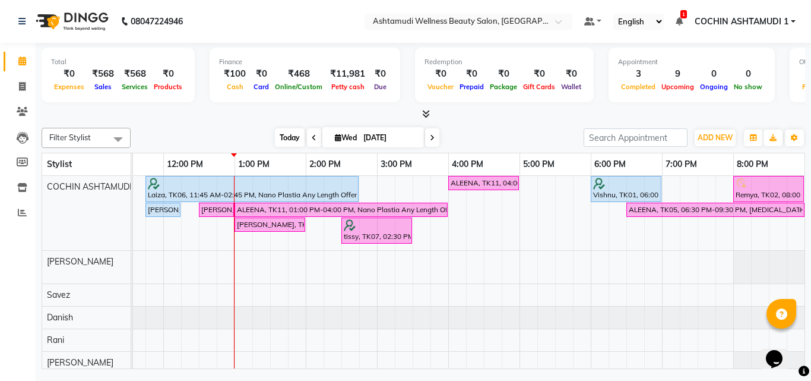
click at [279, 132] on span "Today" at bounding box center [290, 137] width 30 height 18
click at [17, 89] on span at bounding box center [22, 87] width 21 height 14
select select "4632"
select select "service"
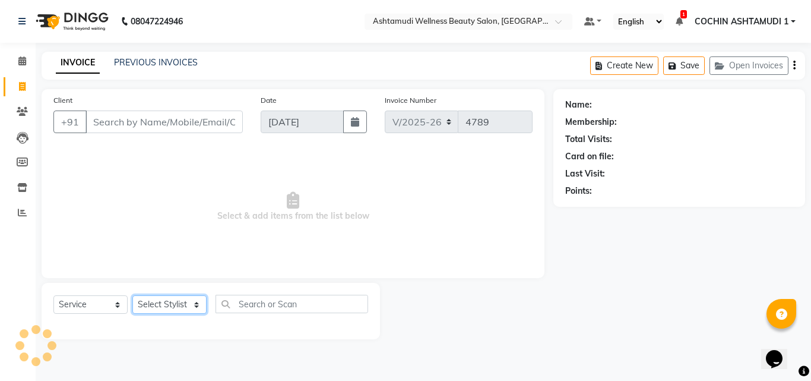
click at [175, 301] on select "Select Stylist" at bounding box center [169, 304] width 74 height 18
click at [132, 295] on select "Select Stylist [PERSON_NAME](URAJ) [PERSON_NAME] COCHIN ASHTAMUDI Danish [PERSO…" at bounding box center [170, 304] width 77 height 18
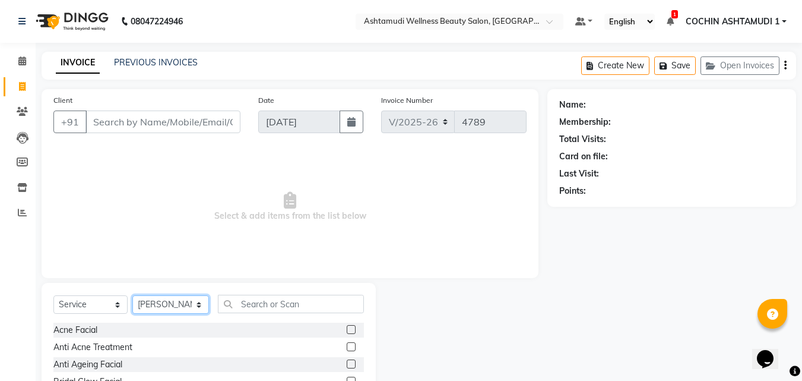
click at [179, 302] on select "Select Stylist [PERSON_NAME](URAJ) [PERSON_NAME] COCHIN ASHTAMUDI Danish [PERSO…" at bounding box center [170, 304] width 77 height 18
select select "45926"
click at [132, 295] on select "Select Stylist [PERSON_NAME](URAJ) [PERSON_NAME] COCHIN ASHTAMUDI Danish [PERSO…" at bounding box center [170, 304] width 77 height 18
click at [309, 314] on div "Select Service Product Membership Package Voucher Prepaid Gift Card Select Styl…" at bounding box center [208, 309] width 311 height 28
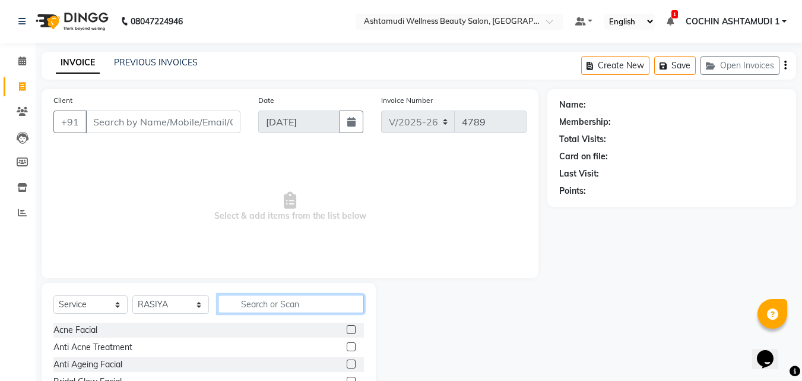
click at [311, 307] on input "text" at bounding box center [291, 304] width 147 height 18
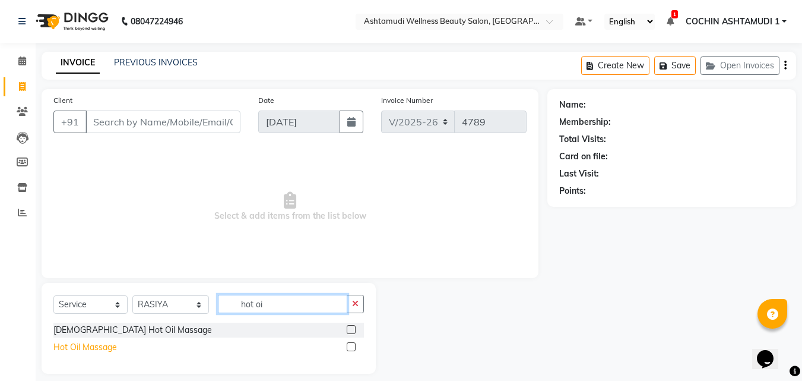
type input "hot oi"
click at [99, 341] on div "Hot Oil Massage" at bounding box center [85, 347] width 64 height 12
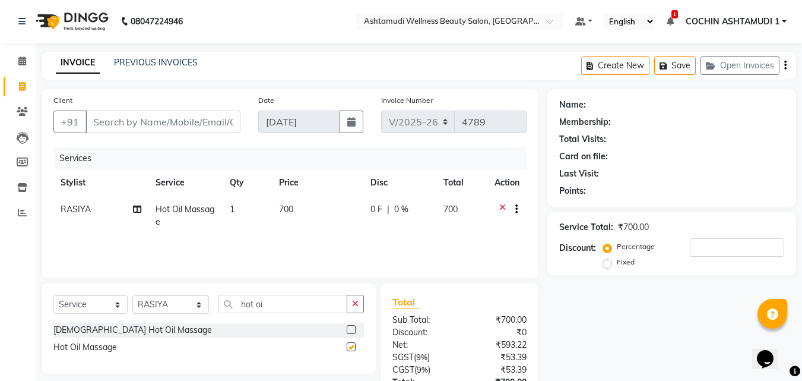
checkbox input "false"
click at [356, 301] on icon "button" at bounding box center [355, 303] width 7 height 8
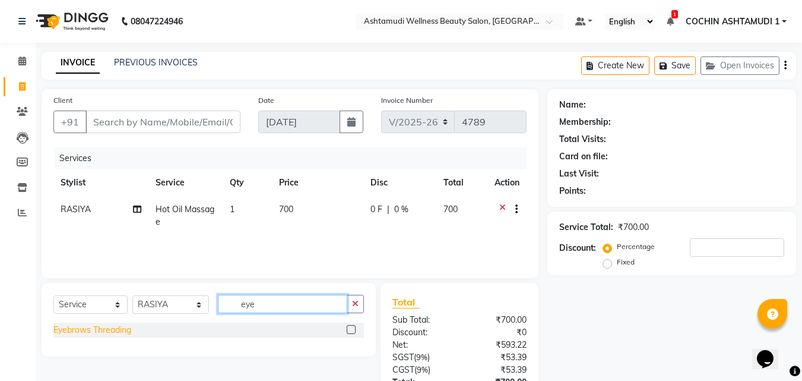
type input "eye"
click at [122, 326] on div "Eyebrows Threading" at bounding box center [92, 330] width 78 height 12
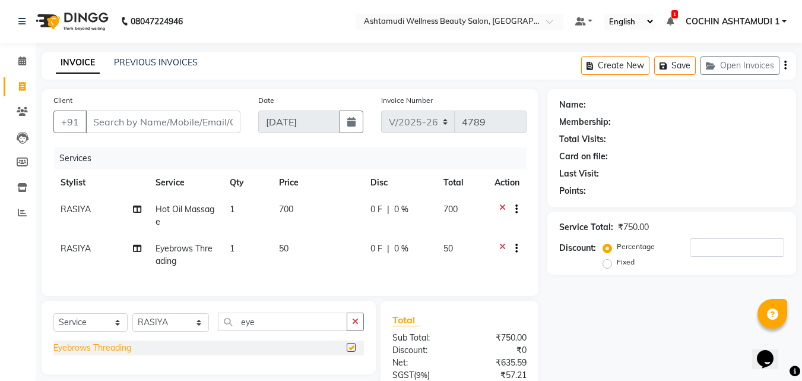
checkbox input "false"
click at [165, 117] on input "Client" at bounding box center [163, 121] width 155 height 23
type input "s"
type input "0"
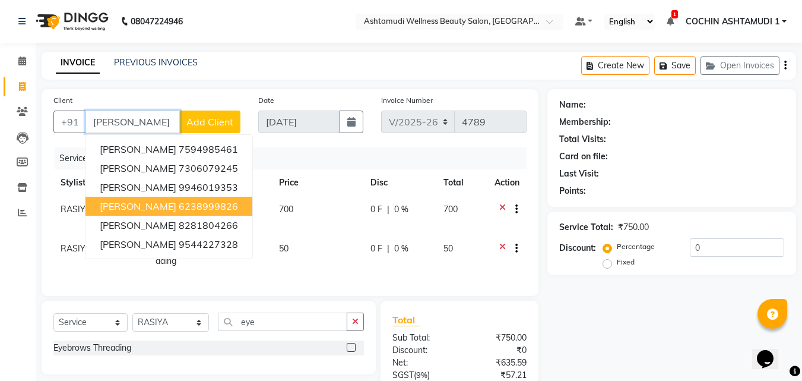
click at [179, 208] on ngb-highlight "6238999826" at bounding box center [208, 206] width 59 height 12
type input "6238999826"
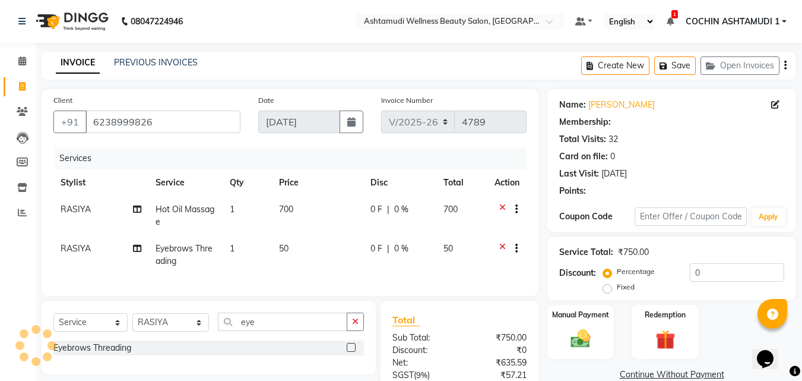
select select "2: Object"
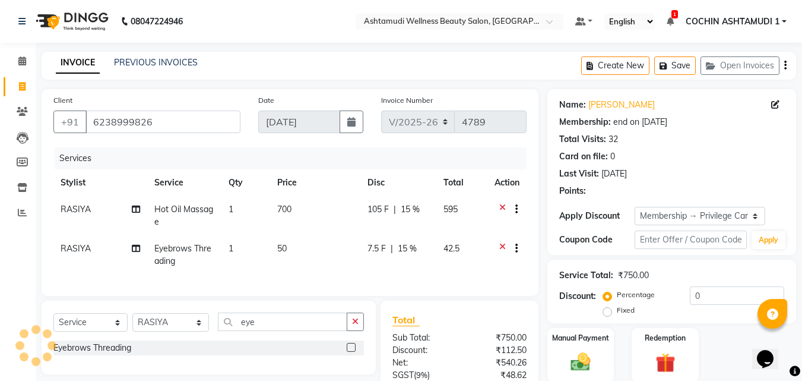
type input "15"
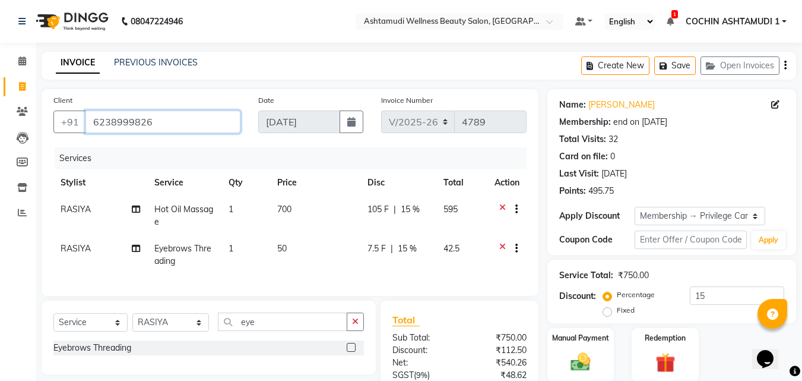
click at [105, 123] on input "6238999826" at bounding box center [163, 121] width 155 height 23
click at [202, 171] on th "Service" at bounding box center [184, 182] width 74 height 27
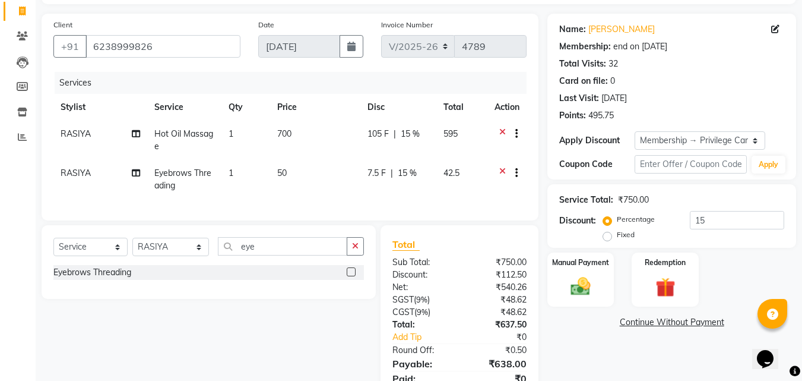
scroll to position [134, 0]
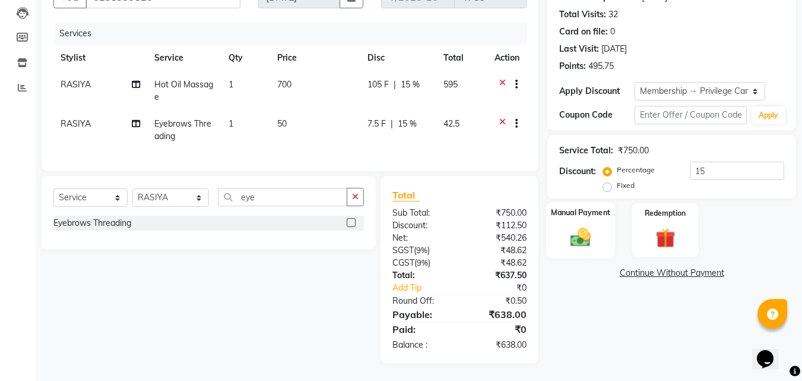
click at [578, 207] on label "Manual Payment" at bounding box center [580, 212] width 59 height 11
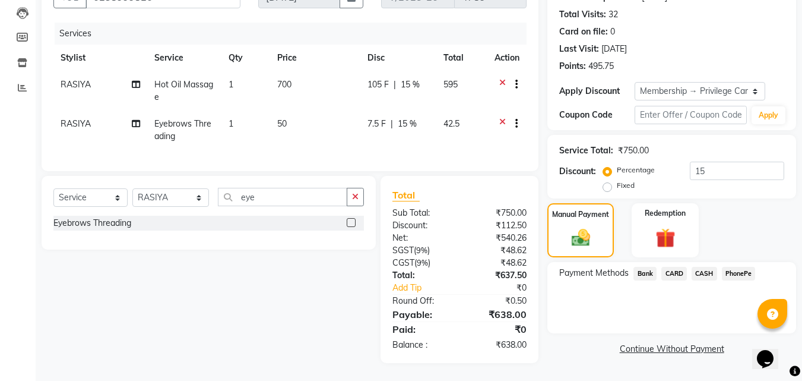
click at [682, 267] on span "CARD" at bounding box center [675, 274] width 26 height 14
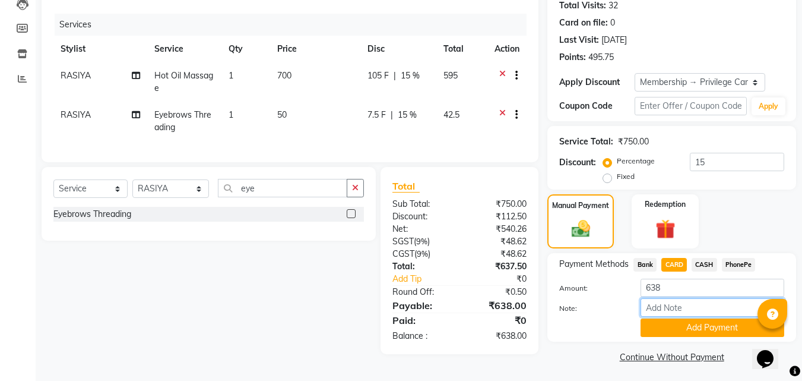
drag, startPoint x: 671, startPoint y: 303, endPoint x: 694, endPoint y: 298, distance: 23.8
click at [671, 303] on input "Note:" at bounding box center [713, 307] width 144 height 18
type input "RAGHI"
click at [685, 322] on button "Add Payment" at bounding box center [713, 327] width 144 height 18
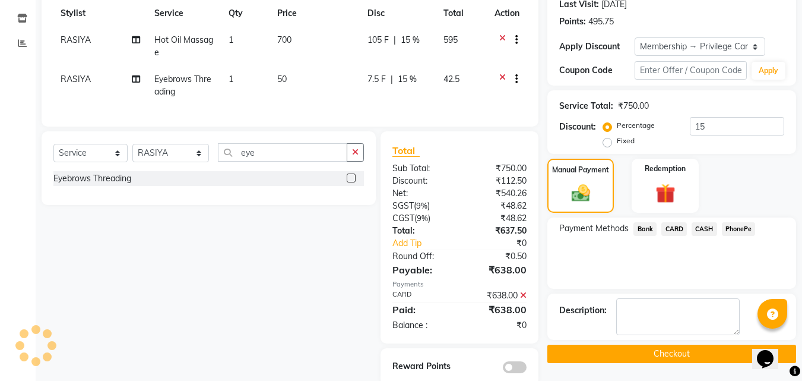
scroll to position [200, 0]
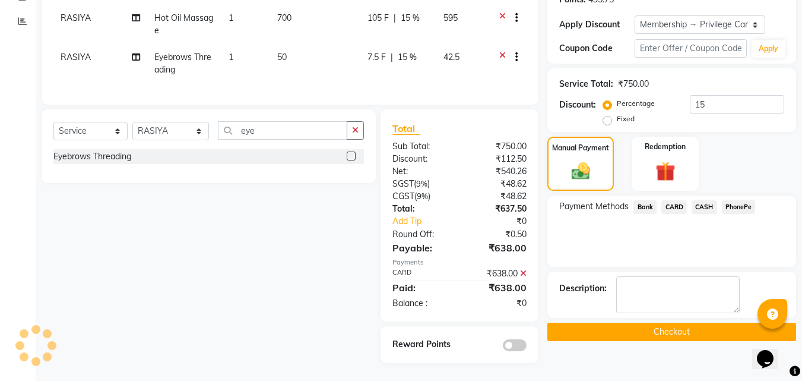
click at [680, 326] on button "Checkout" at bounding box center [672, 331] width 249 height 18
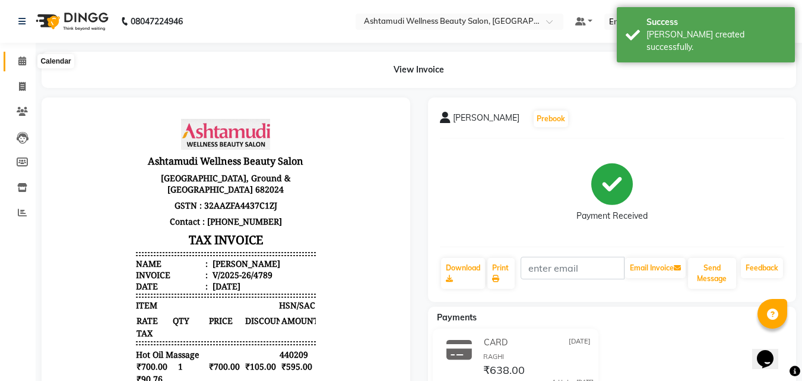
click at [23, 61] on icon at bounding box center [22, 60] width 8 height 9
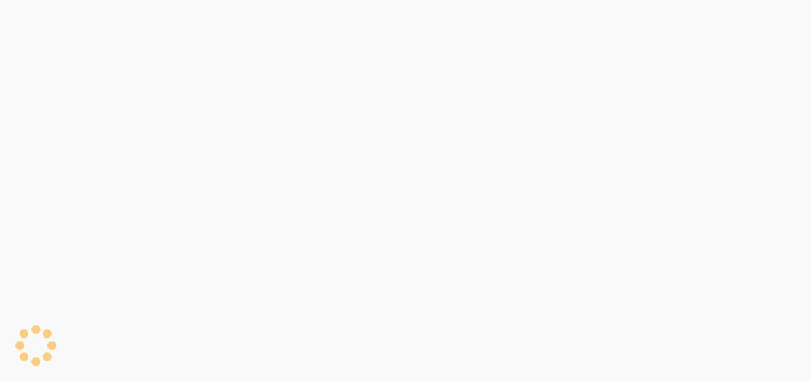
select select "4632"
select select "service"
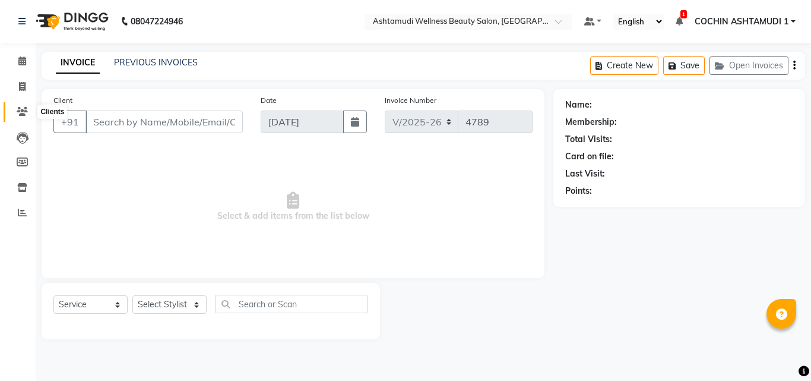
click at [29, 110] on span at bounding box center [22, 112] width 21 height 14
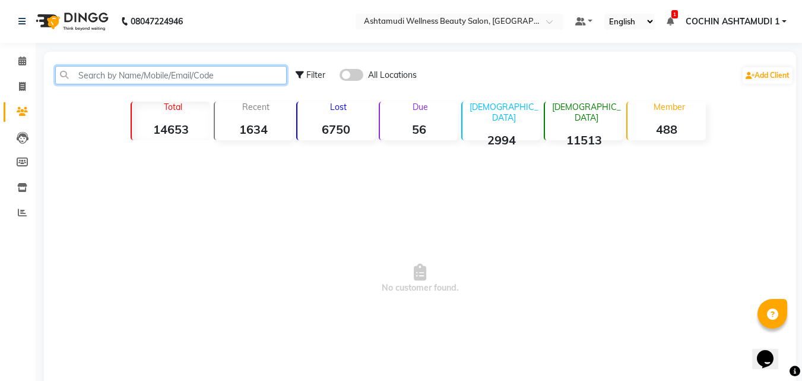
click at [110, 68] on input "text" at bounding box center [171, 75] width 232 height 18
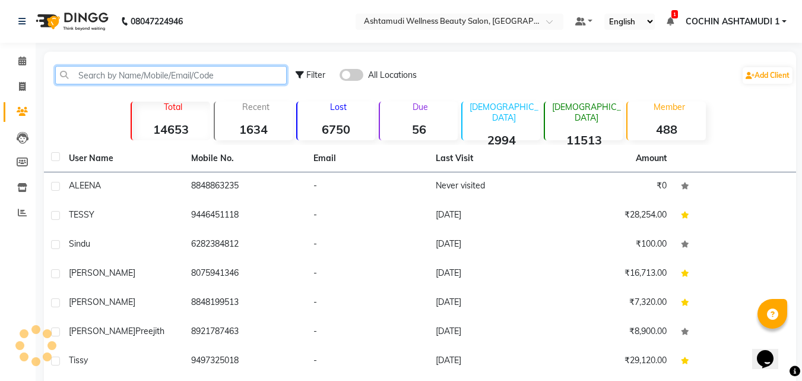
paste input "6238999826"
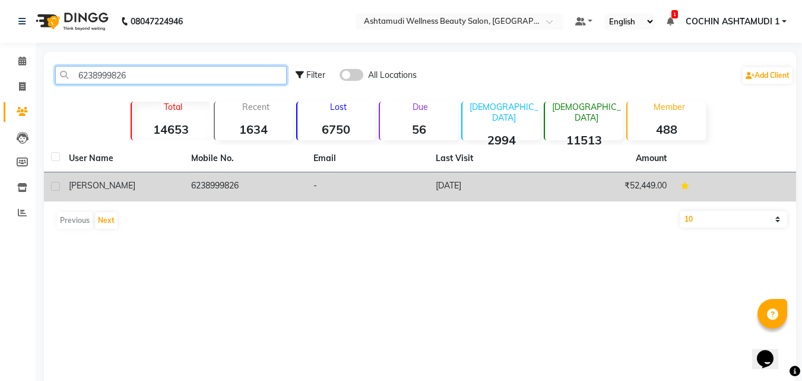
type input "6238999826"
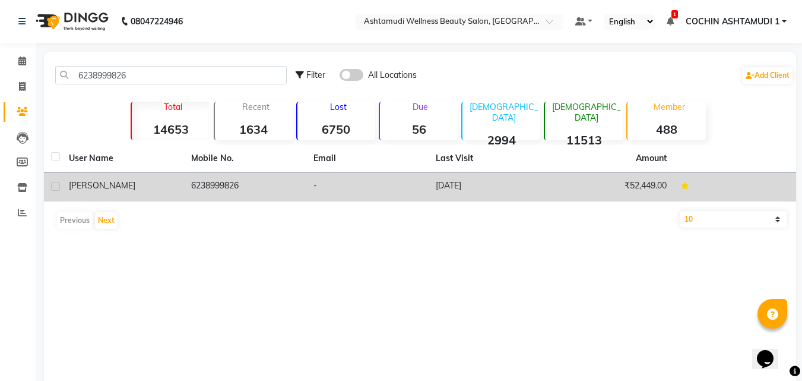
click at [125, 175] on td "Shelja" at bounding box center [123, 186] width 122 height 29
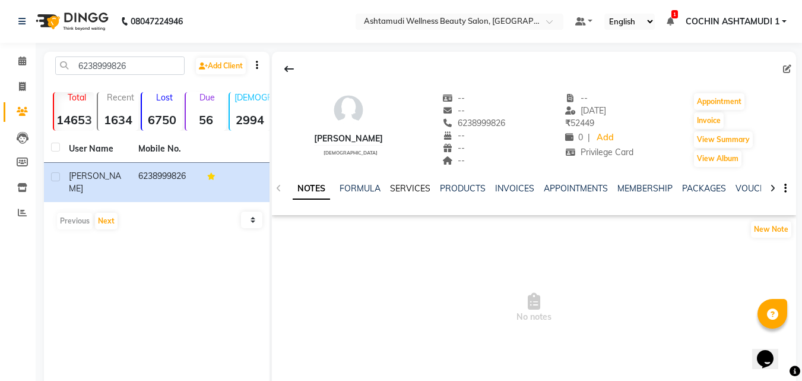
click at [408, 188] on link "SERVICES" at bounding box center [410, 188] width 40 height 11
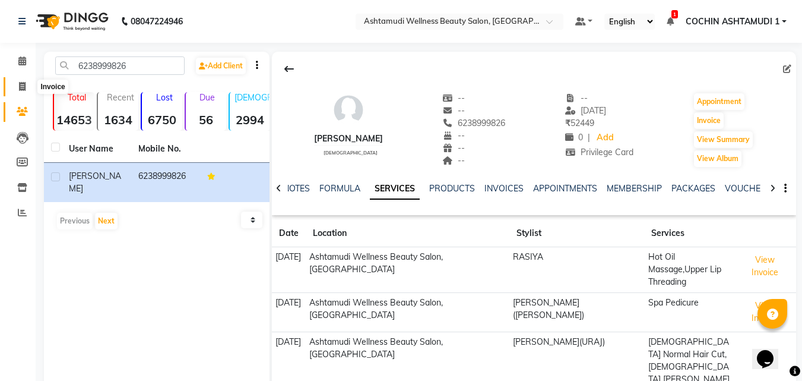
click at [25, 86] on icon at bounding box center [22, 86] width 7 height 9
select select "service"
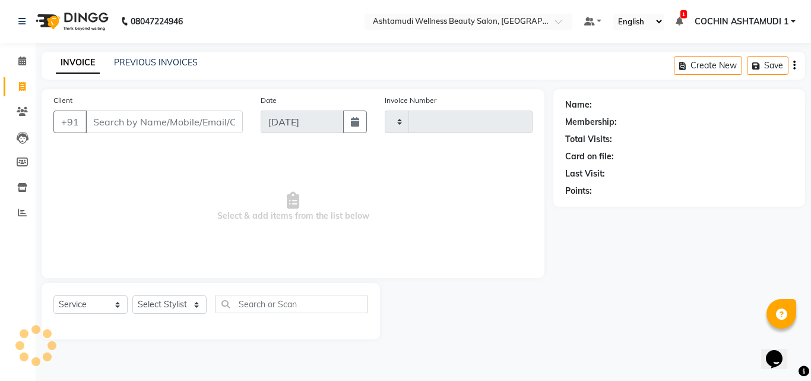
type input "4789"
select select "4632"
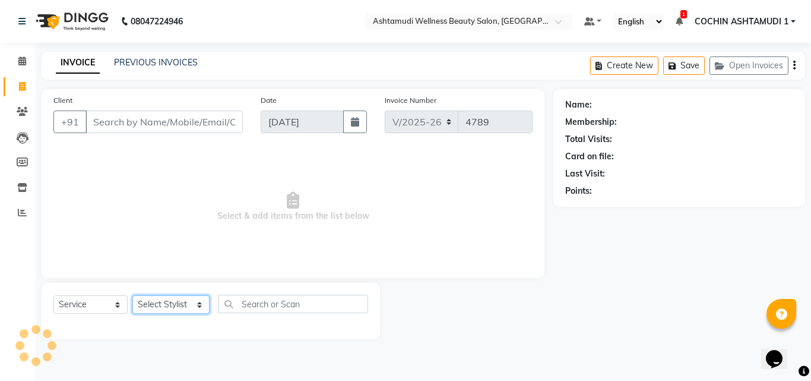
click at [164, 312] on select "Select Stylist [PERSON_NAME](URAJ) [PERSON_NAME] COCHIN ASHTAMUDI Danish [PERSO…" at bounding box center [170, 304] width 77 height 18
click at [189, 311] on select "Select Stylist [PERSON_NAME](URAJ) [PERSON_NAME] COCHIN ASHTAMUDI Danish [PERSO…" at bounding box center [170, 304] width 77 height 18
click at [184, 301] on select "Select Stylist [PERSON_NAME](URAJ) [PERSON_NAME] COCHIN ASHTAMUDI Danish [PERSO…" at bounding box center [170, 304] width 77 height 18
select select "80731"
click at [132, 295] on select "Select Stylist [PERSON_NAME](URAJ) [PERSON_NAME] COCHIN ASHTAMUDI Danish [PERSO…" at bounding box center [170, 304] width 77 height 18
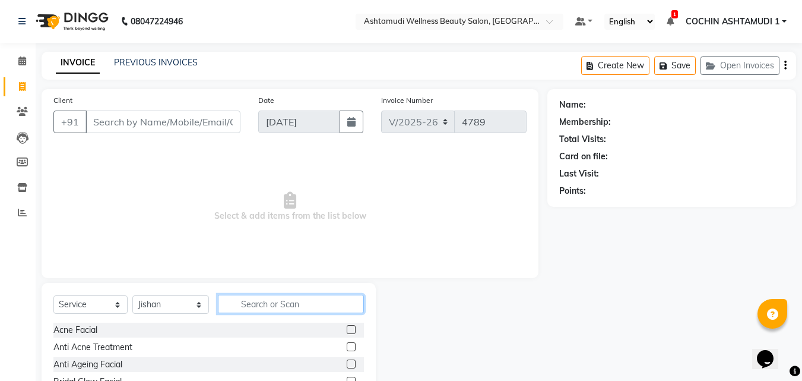
click at [270, 302] on input "text" at bounding box center [291, 304] width 147 height 18
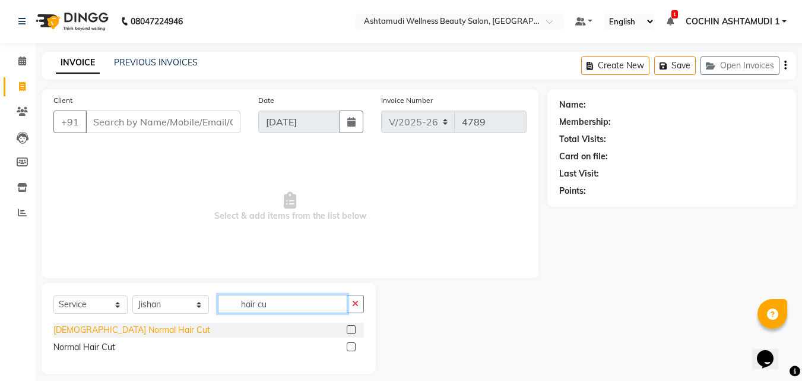
type input "hair cu"
click at [113, 332] on div "[DEMOGRAPHIC_DATA] Normal Hair Cut" at bounding box center [131, 330] width 157 height 12
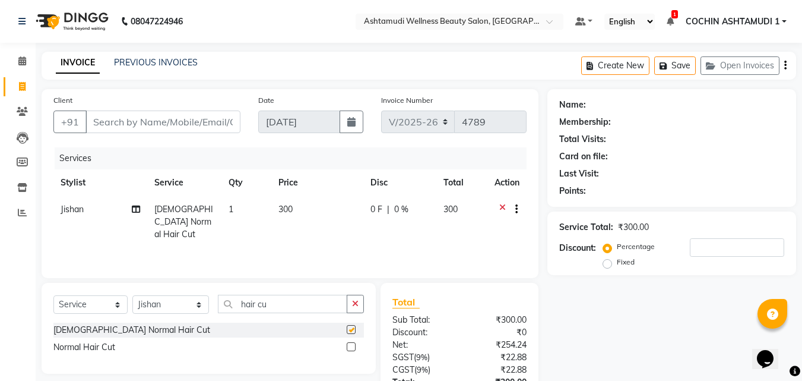
checkbox input "false"
click at [362, 300] on button "button" at bounding box center [355, 304] width 17 height 18
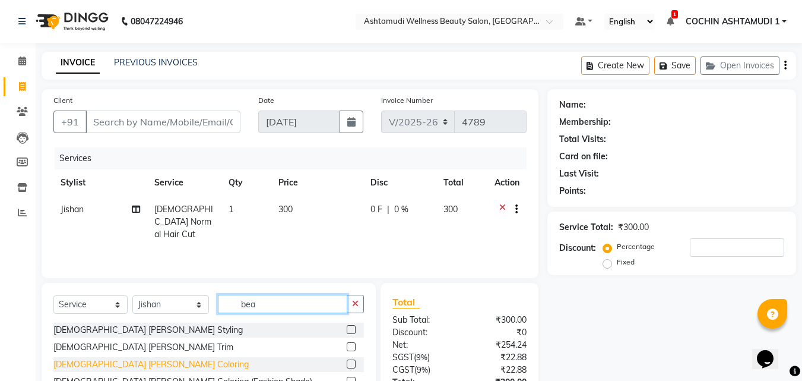
type input "bea"
click at [122, 368] on div "[DEMOGRAPHIC_DATA] [PERSON_NAME] Coloring" at bounding box center [150, 364] width 195 height 12
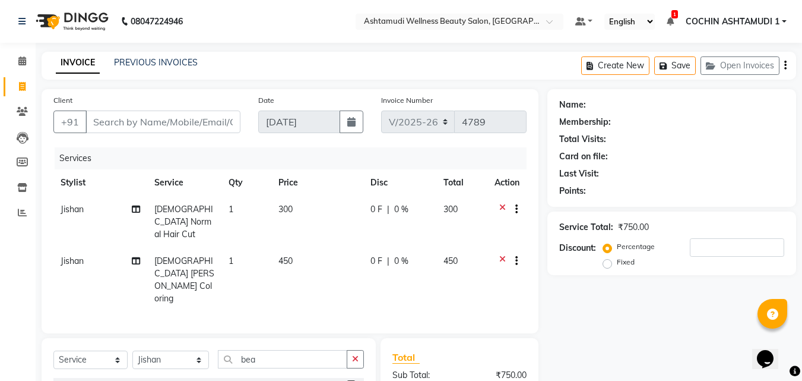
checkbox input "false"
click at [118, 379] on div "[DEMOGRAPHIC_DATA] [PERSON_NAME] Styling" at bounding box center [147, 385] width 189 height 12
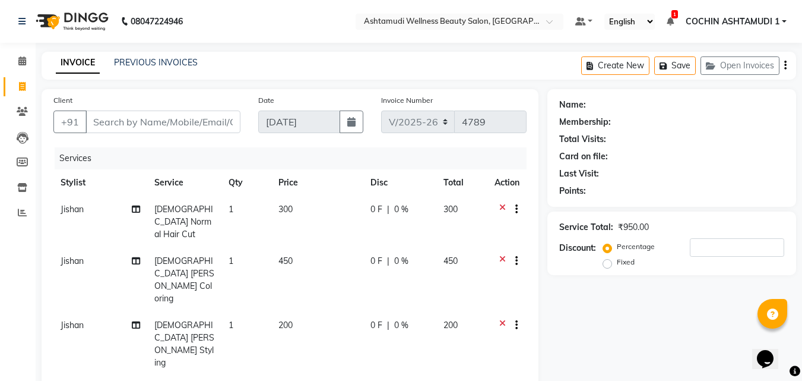
checkbox input "false"
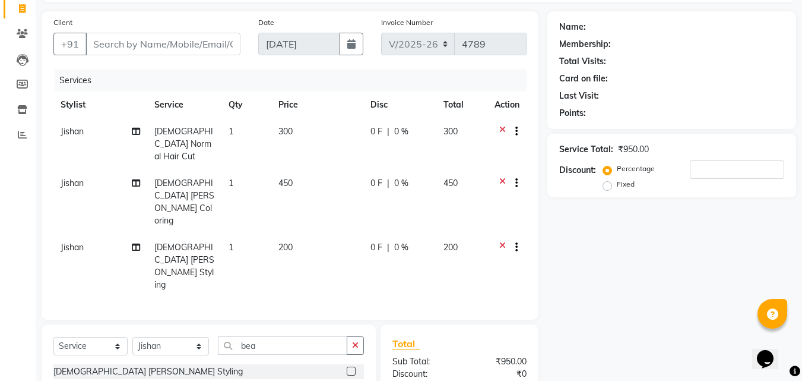
scroll to position [160, 0]
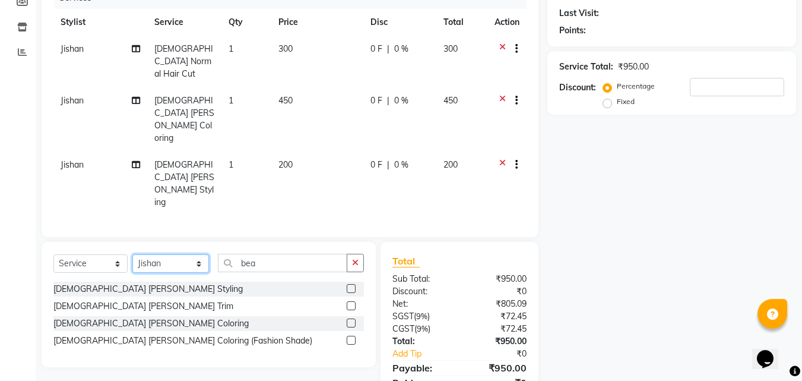
click at [164, 254] on select "Select Stylist [PERSON_NAME](URAJ) [PERSON_NAME] COCHIN ASHTAMUDI Danish [PERSO…" at bounding box center [170, 263] width 77 height 18
select select "44402"
click at [132, 254] on select "Select Stylist [PERSON_NAME](URAJ) [PERSON_NAME] COCHIN ASHTAMUDI Danish [PERSO…" at bounding box center [170, 263] width 77 height 18
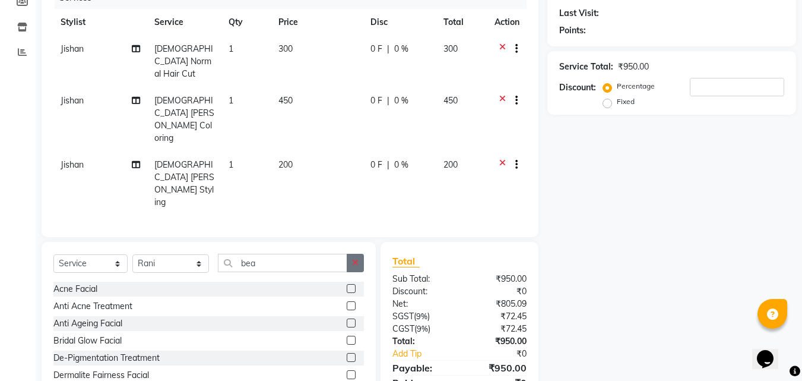
click at [355, 258] on icon "button" at bounding box center [355, 262] width 7 height 8
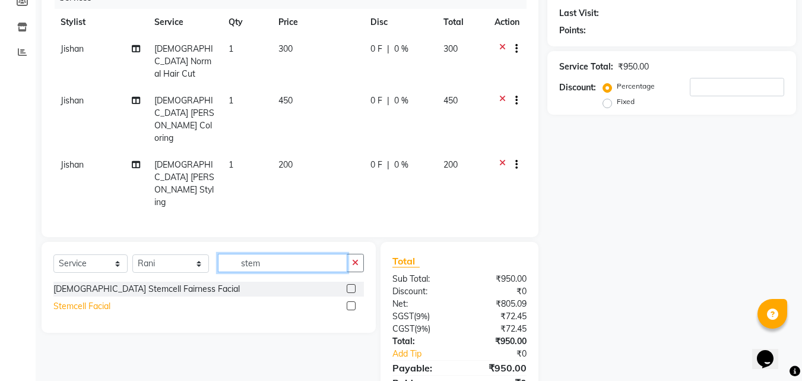
type input "stem"
click at [100, 300] on div "Stemcell Facial" at bounding box center [81, 306] width 57 height 12
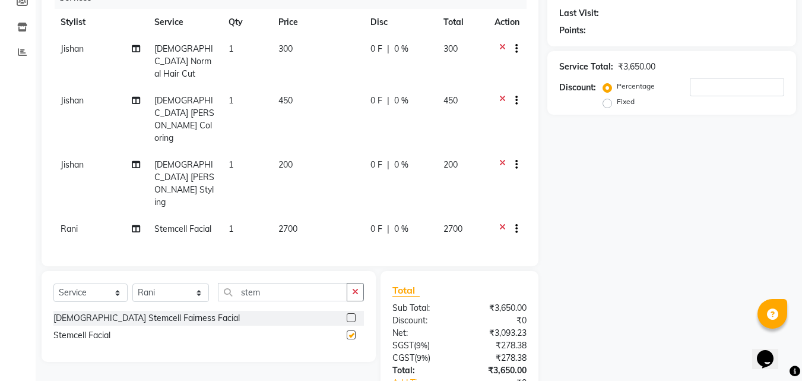
checkbox input "false"
drag, startPoint x: 352, startPoint y: 233, endPoint x: 327, endPoint y: 243, distance: 27.5
click at [353, 283] on button "button" at bounding box center [355, 292] width 17 height 18
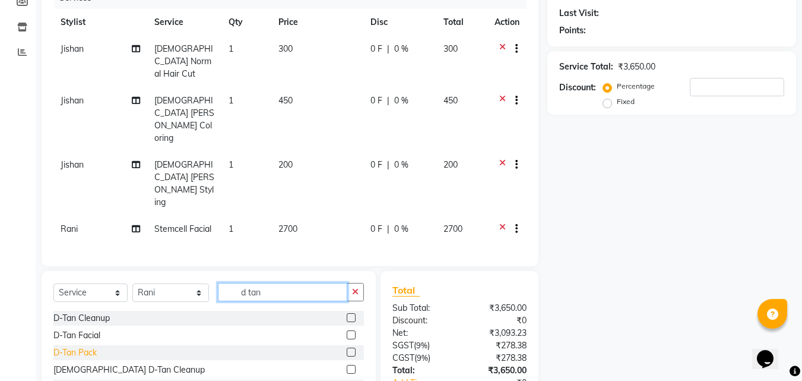
type input "d tan"
click at [65, 346] on div "D-Tan Pack" at bounding box center [74, 352] width 43 height 12
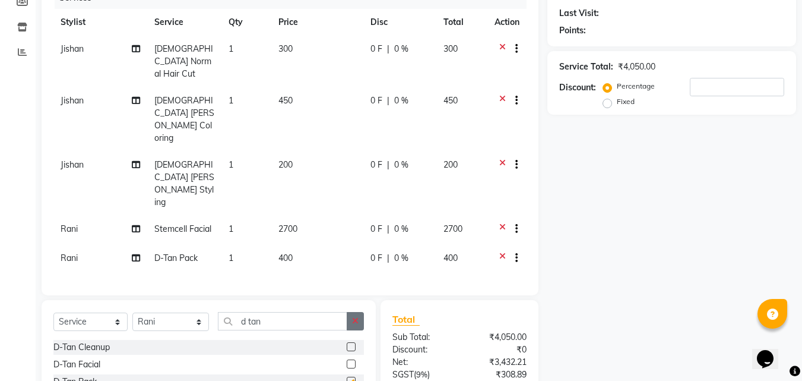
checkbox input "false"
click at [359, 312] on button "button" at bounding box center [355, 321] width 17 height 18
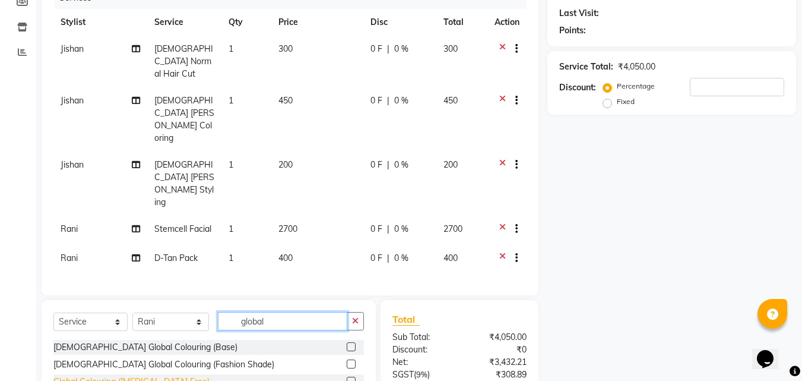
type input "global"
click at [153, 375] on div "Global Colouring ([MEDICAL_DATA] Free)" at bounding box center [131, 381] width 156 height 12
checkbox input "false"
click at [355, 317] on icon "button" at bounding box center [355, 321] width 7 height 8
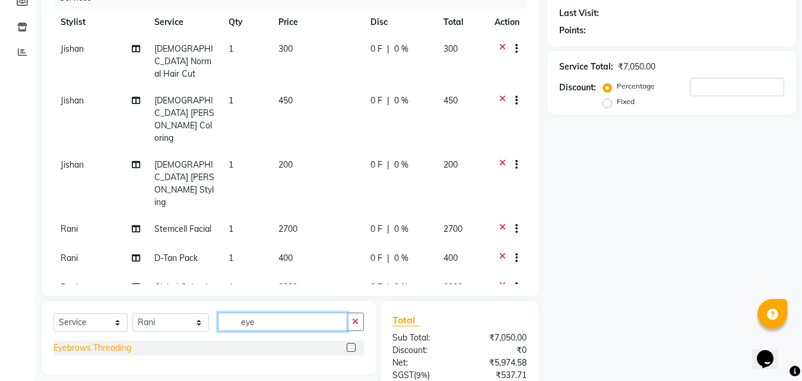
type input "eye"
click at [73, 344] on div "Eyebrows Threading" at bounding box center [92, 347] width 78 height 12
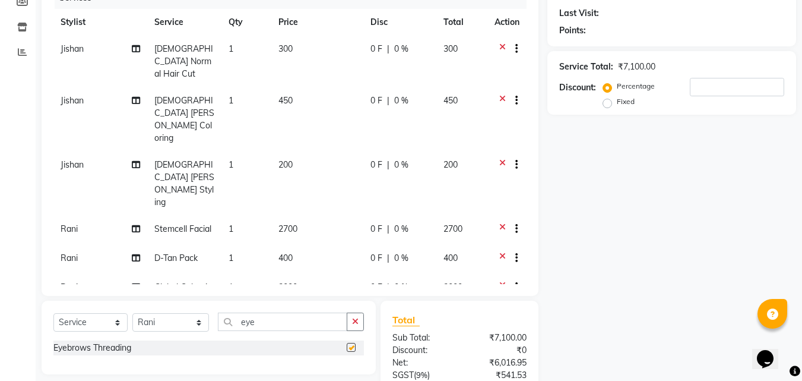
checkbox input "false"
click at [356, 321] on icon "button" at bounding box center [355, 321] width 7 height 8
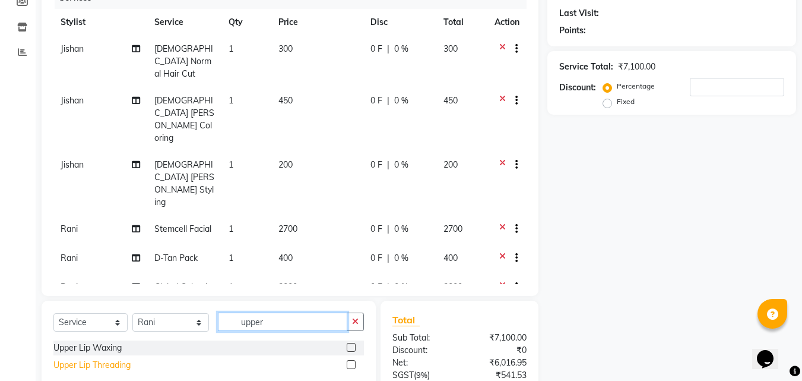
type input "upper"
click at [110, 365] on div "Upper Lip Threading" at bounding box center [91, 365] width 77 height 12
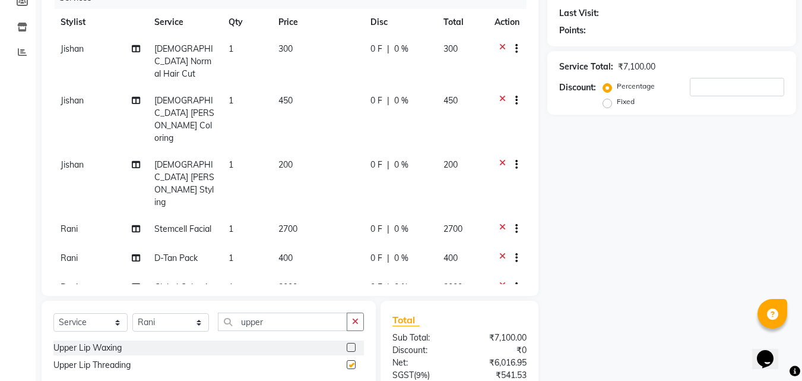
checkbox input "false"
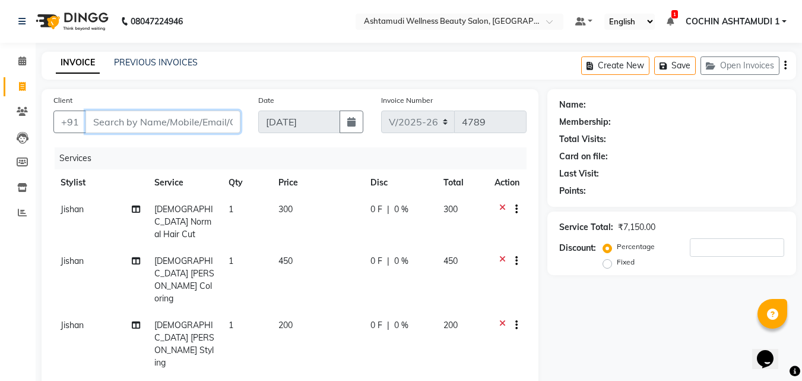
click at [129, 119] on input "Client" at bounding box center [163, 121] width 155 height 23
type input "6"
type input "0"
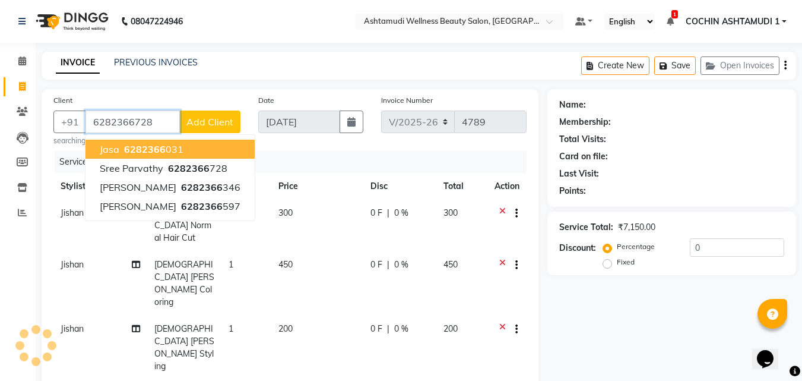
type input "6282366728"
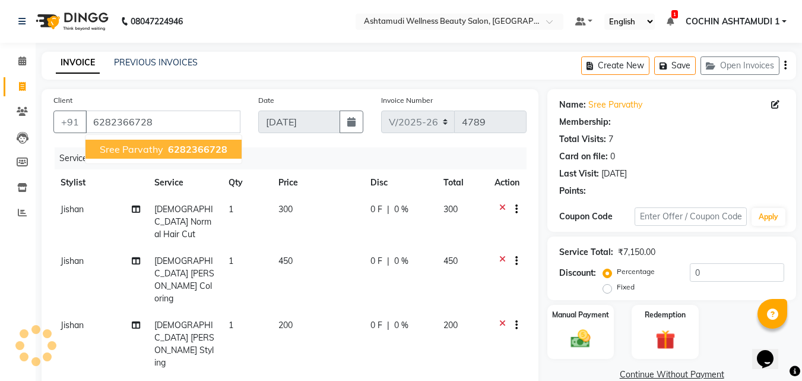
select select "1: Object"
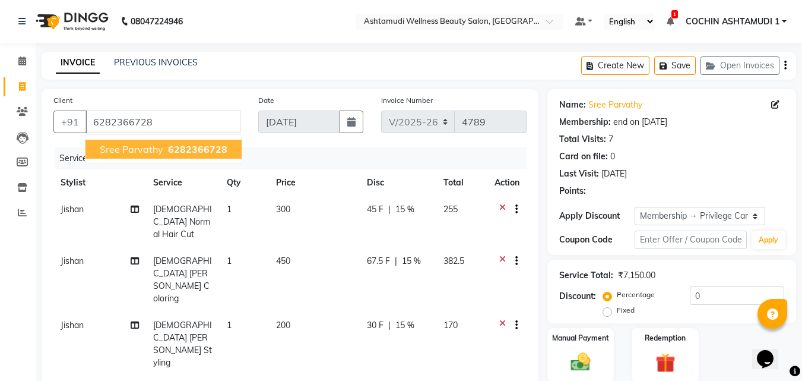
type input "15"
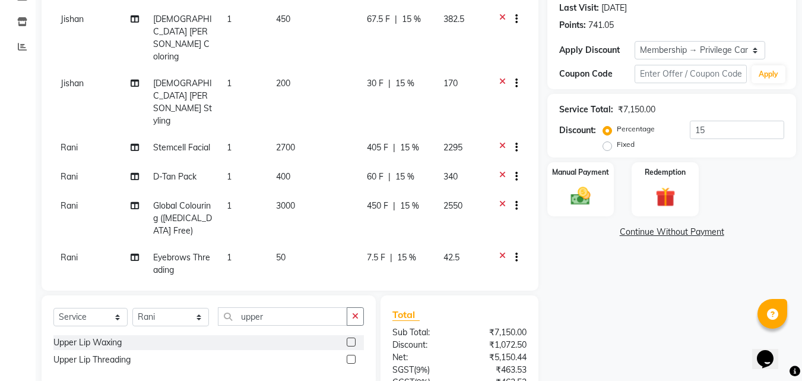
scroll to position [285, 0]
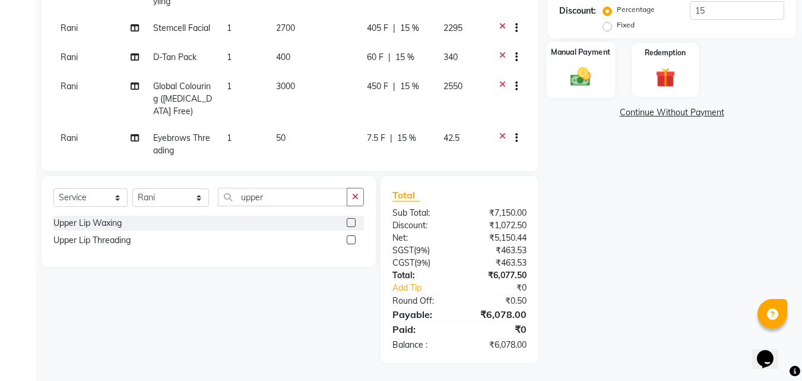
click at [577, 80] on img at bounding box center [580, 77] width 33 height 24
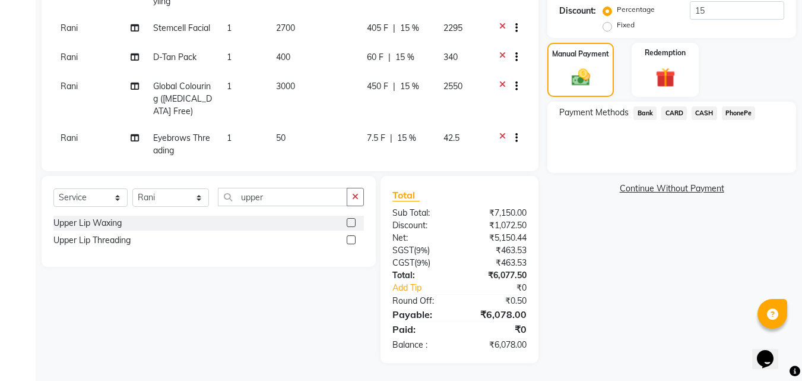
click at [739, 109] on span "PhonePe" at bounding box center [739, 113] width 34 height 14
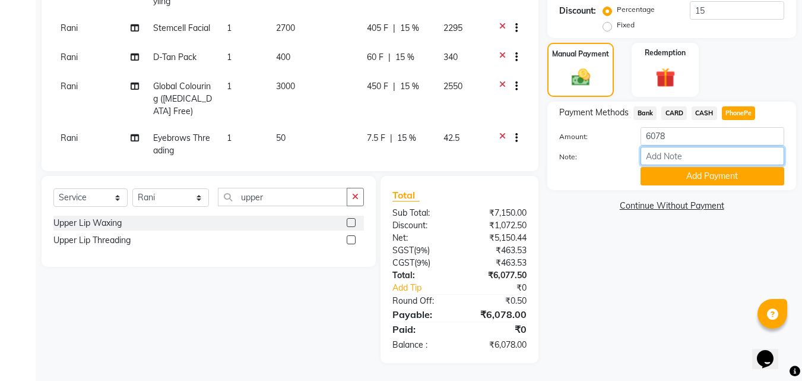
click at [671, 148] on input "Note:" at bounding box center [713, 156] width 144 height 18
type input "RAGHI"
click at [679, 113] on span "CARD" at bounding box center [675, 113] width 26 height 14
click at [669, 150] on input "Note:" at bounding box center [713, 156] width 144 height 18
type input "RAGHI"
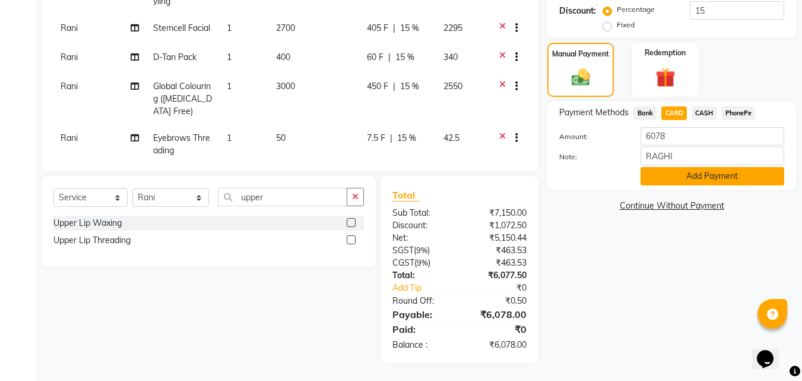
click at [711, 175] on button "Add Payment" at bounding box center [713, 176] width 144 height 18
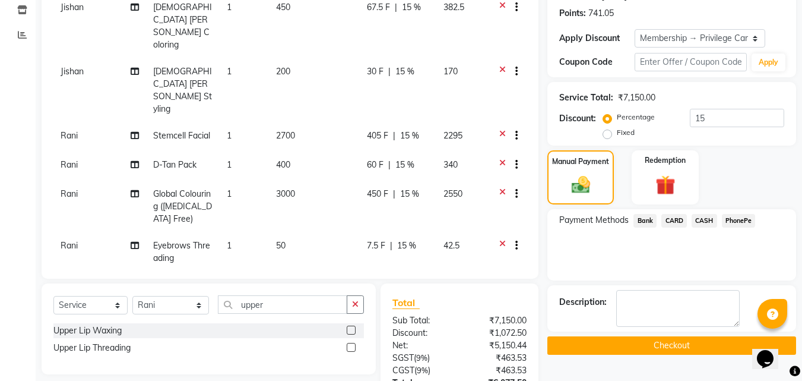
scroll to position [0, 0]
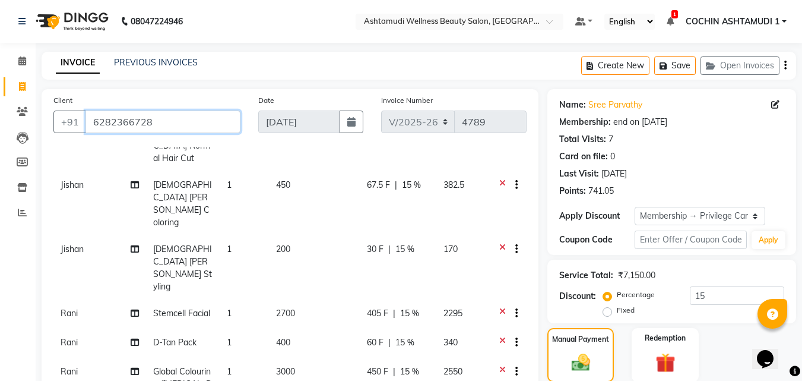
click at [88, 114] on input "6282366728" at bounding box center [163, 121] width 155 height 23
click at [113, 121] on input "6282366728" at bounding box center [163, 121] width 155 height 23
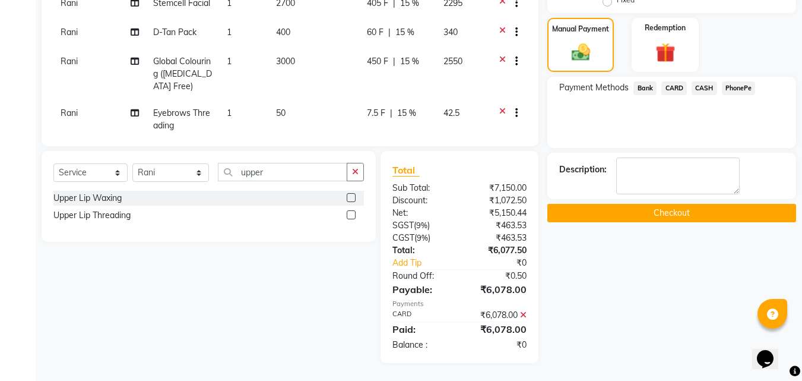
click at [605, 208] on button "Checkout" at bounding box center [672, 213] width 249 height 18
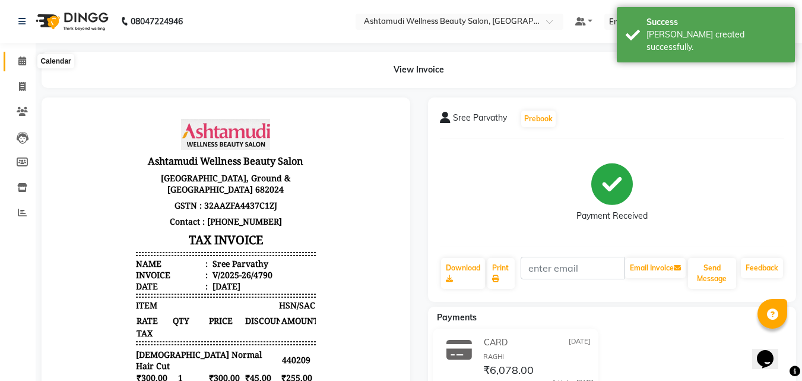
click at [20, 62] on icon at bounding box center [22, 60] width 8 height 9
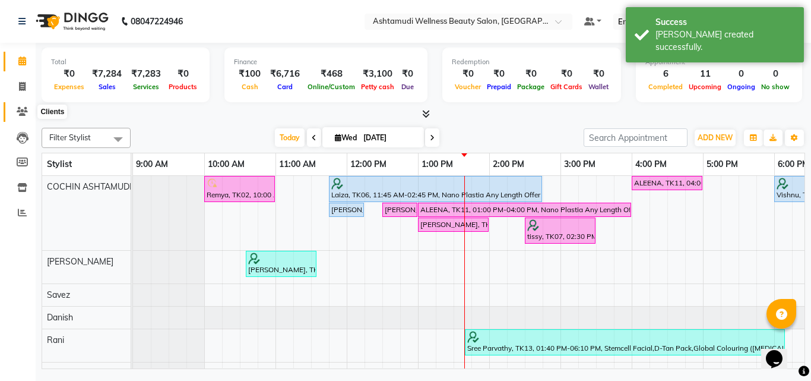
click at [20, 114] on icon at bounding box center [22, 111] width 11 height 9
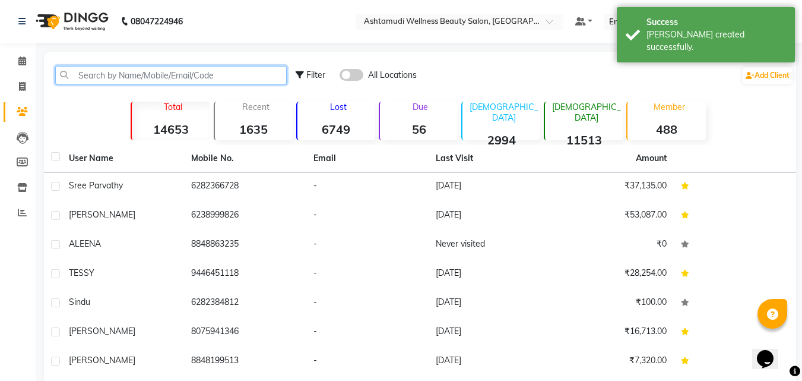
click at [111, 74] on input "text" at bounding box center [171, 75] width 232 height 18
paste input "6282366728"
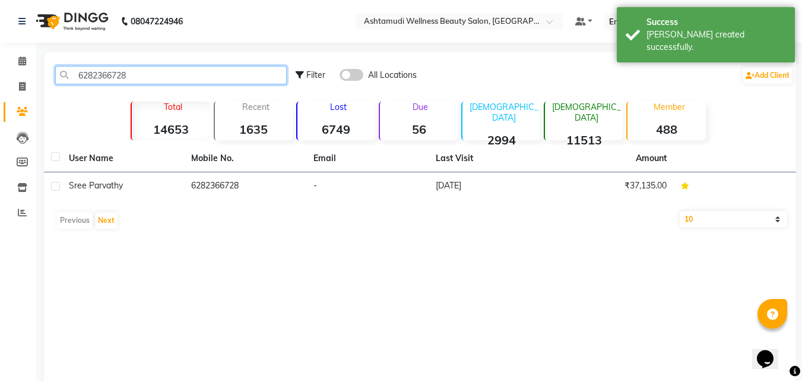
type input "6282366728"
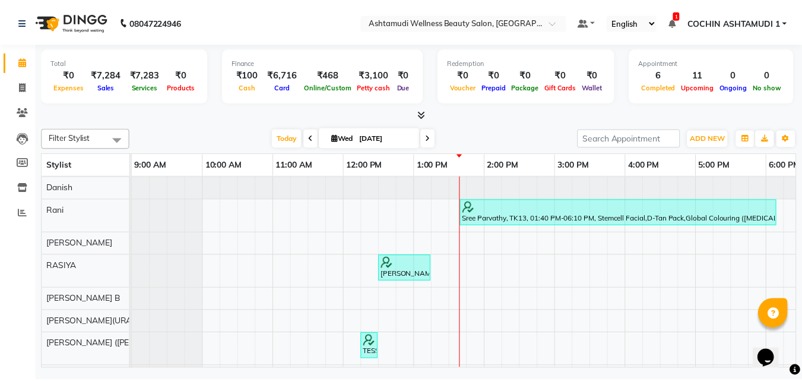
scroll to position [45, 0]
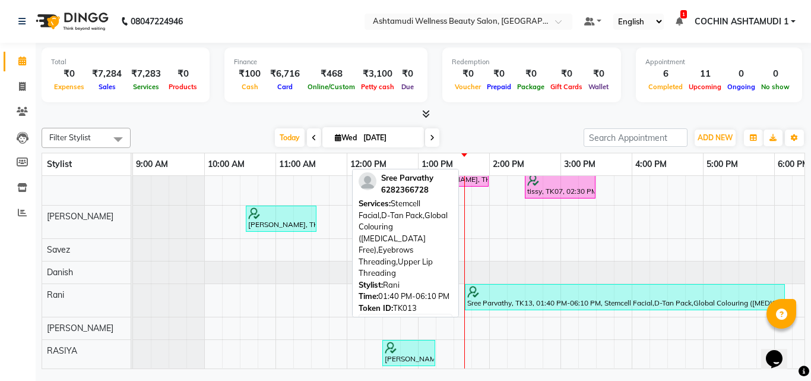
click at [638, 304] on div "Sree Parvathy, TK13, 01:40 PM-06:10 PM, Stemcell Facial,D-Tan Pack,Global Colou…" at bounding box center [625, 297] width 318 height 23
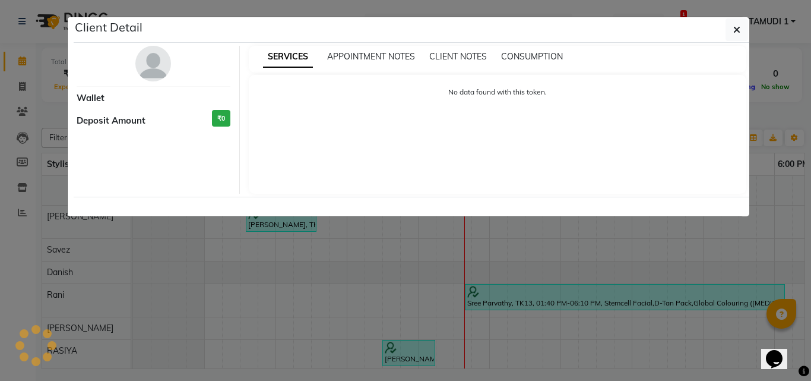
select select "3"
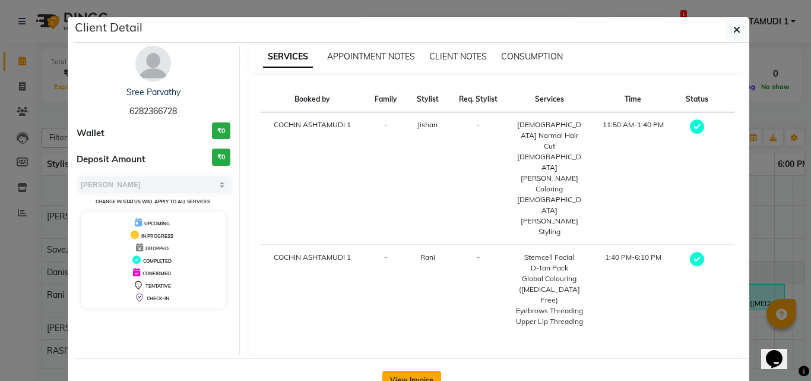
click at [403, 371] on button "View Invoice" at bounding box center [411, 380] width 59 height 19
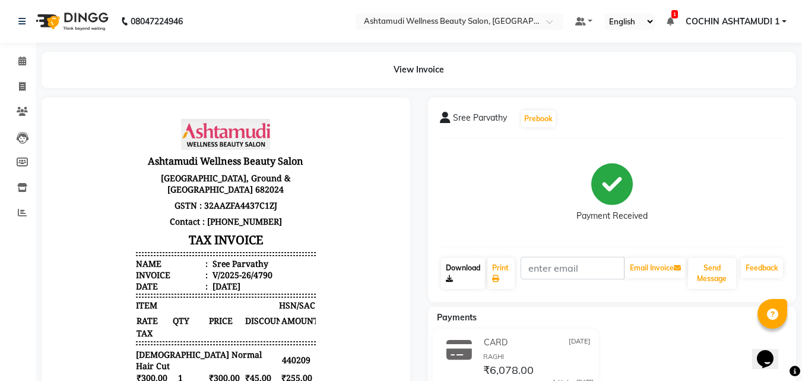
click at [464, 272] on link "Download" at bounding box center [463, 273] width 44 height 31
click at [19, 57] on icon at bounding box center [22, 60] width 8 height 9
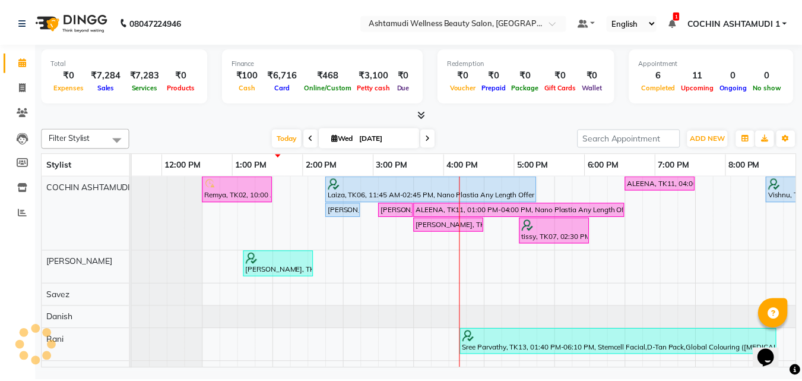
scroll to position [0, 184]
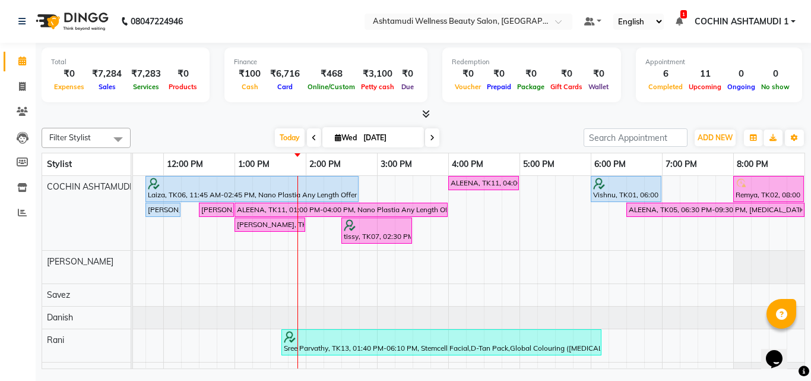
click at [4, 52] on link "Calendar" at bounding box center [18, 62] width 29 height 20
click at [475, 172] on link "4:00 PM" at bounding box center [467, 164] width 37 height 17
click at [423, 114] on icon at bounding box center [426, 113] width 8 height 9
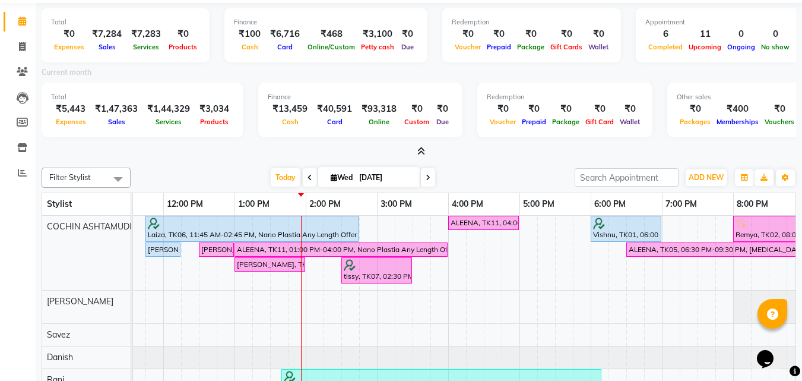
scroll to position [71, 0]
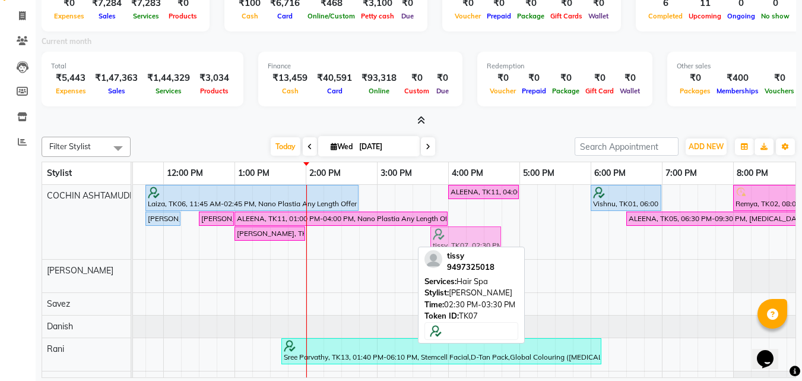
drag, startPoint x: 388, startPoint y: 239, endPoint x: 476, endPoint y: 241, distance: 87.9
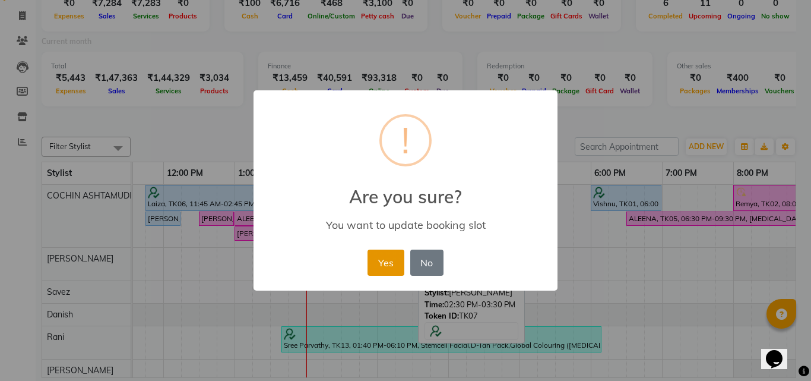
click at [397, 265] on button "Yes" at bounding box center [386, 262] width 36 height 26
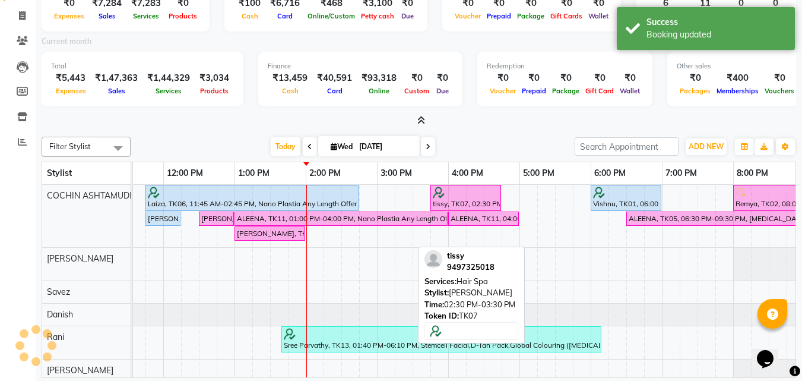
scroll to position [0, 0]
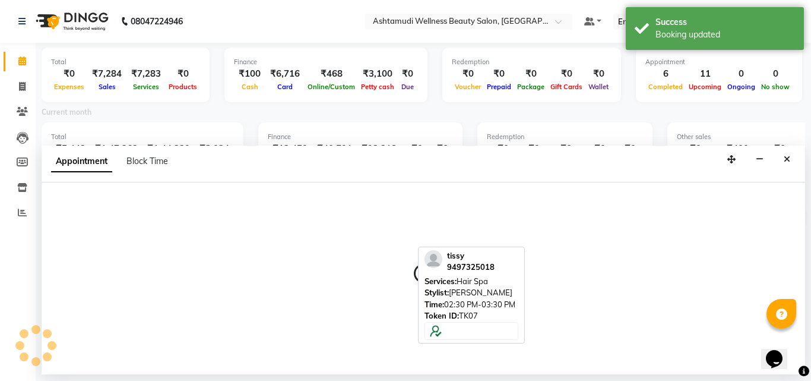
select select "27313"
select select "885"
select select "tentative"
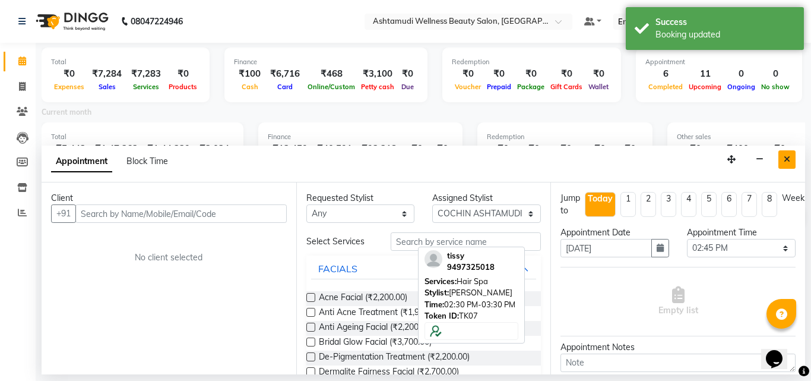
click at [782, 159] on button "Close" at bounding box center [787, 159] width 17 height 18
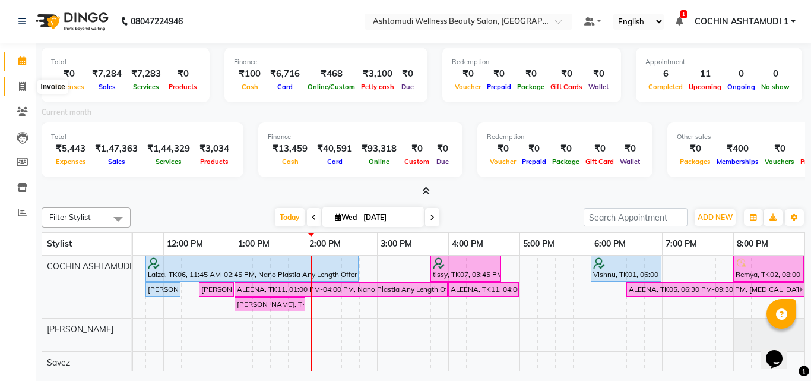
click at [24, 88] on icon at bounding box center [22, 86] width 7 height 9
select select "service"
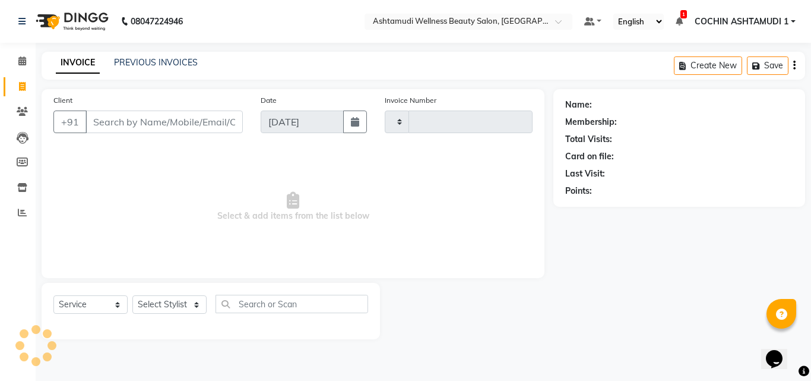
type input "4791"
select select "4632"
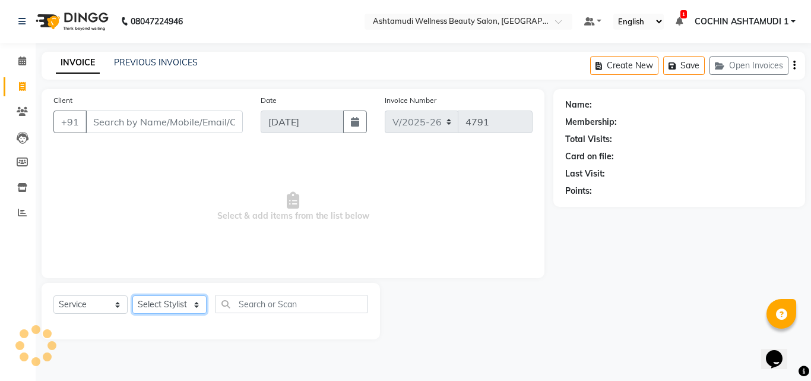
click at [166, 309] on select "Select Stylist" at bounding box center [169, 304] width 74 height 18
select select "34115"
click at [132, 295] on select "Select Stylist [PERSON_NAME](URAJ) [PERSON_NAME] COCHIN ASHTAMUDI Danish [PERSO…" at bounding box center [170, 304] width 77 height 18
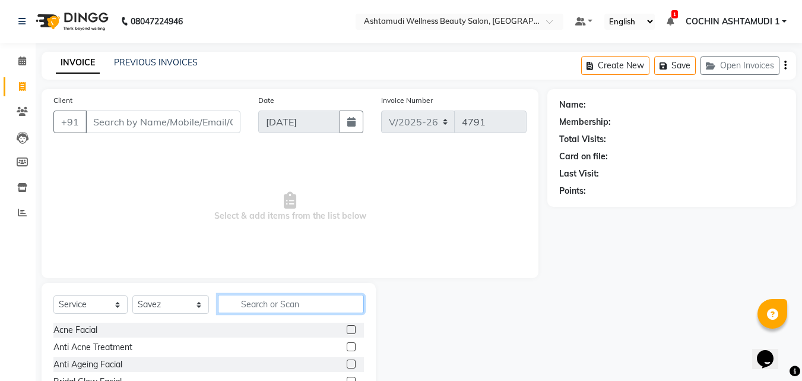
click at [261, 312] on input "text" at bounding box center [291, 304] width 147 height 18
type input "ker"
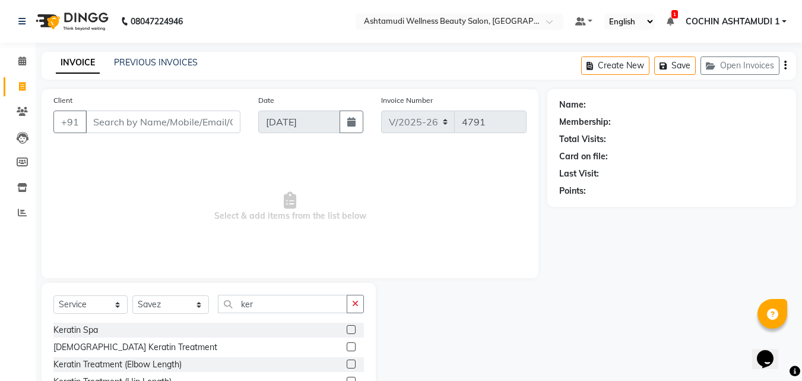
click at [347, 328] on label at bounding box center [351, 329] width 9 height 9
click at [347, 328] on input "checkbox" at bounding box center [351, 330] width 8 height 8
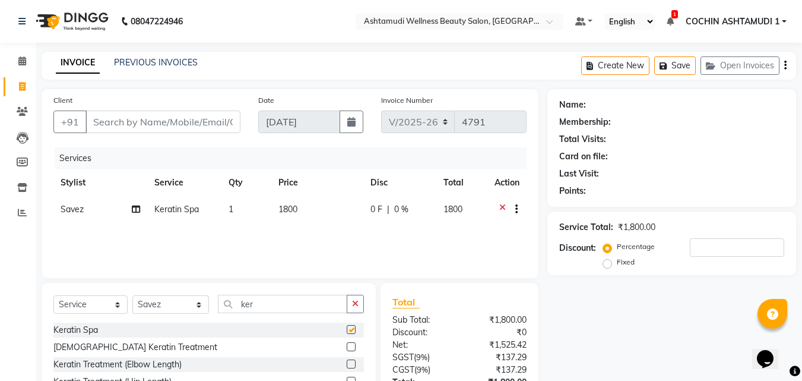
checkbox input "false"
click at [192, 308] on select "Select Stylist Aiswarya B Ankith(URAJ) BINU MANGAR COCHIN ASHTAMUDI Danish Diks…" at bounding box center [170, 304] width 77 height 18
select select "86812"
click at [132, 295] on select "Select Stylist Aiswarya B Ankith(URAJ) BINU MANGAR COCHIN ASHTAMUDI Danish Diks…" at bounding box center [170, 304] width 77 height 18
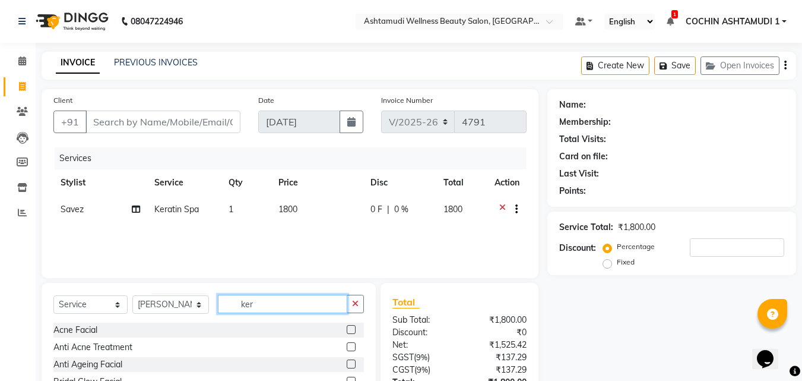
click at [264, 312] on input "ker" at bounding box center [283, 304] width 130 height 18
type input "k"
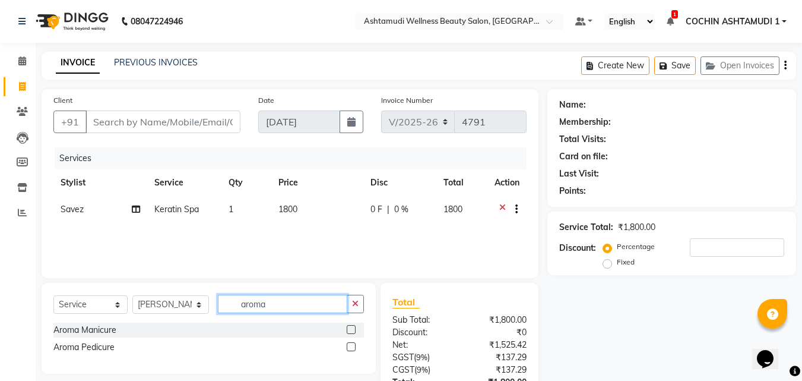
type input "aroma"
click at [355, 330] on label at bounding box center [351, 329] width 9 height 9
click at [355, 330] on input "checkbox" at bounding box center [351, 330] width 8 height 8
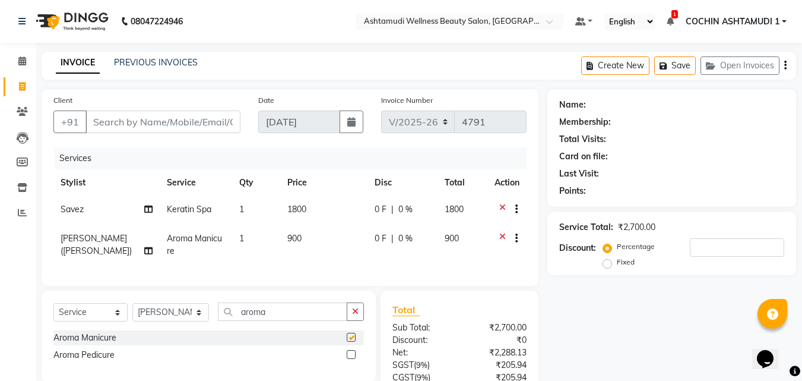
checkbox input "false"
click at [231, 121] on input "Client" at bounding box center [163, 121] width 155 height 23
type input "*"
type input "9"
type input "0"
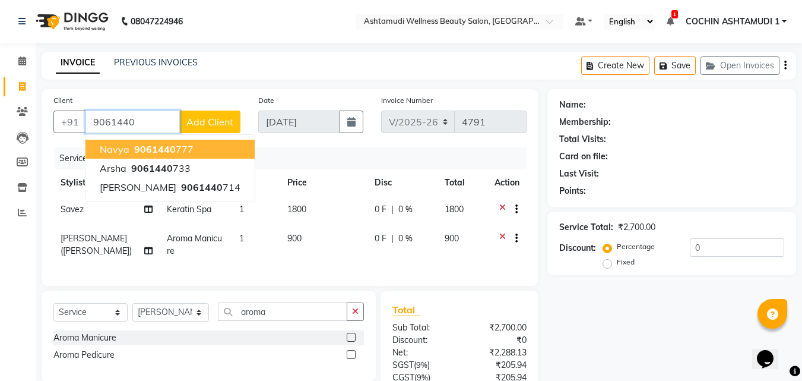
click at [208, 144] on button "Navya 9061440 777" at bounding box center [170, 149] width 169 height 19
type input "9061440777"
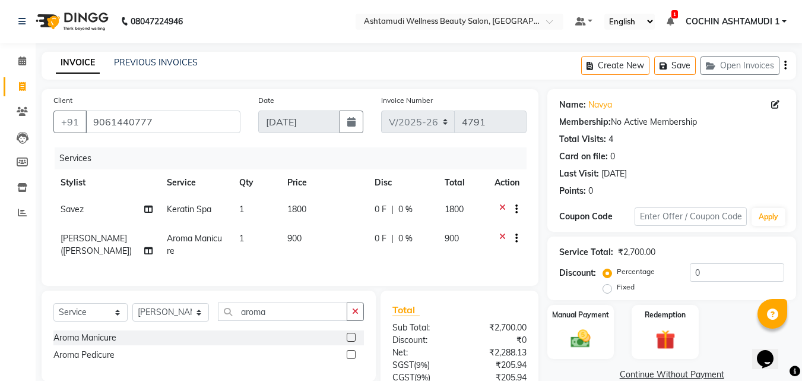
scroll to position [111, 0]
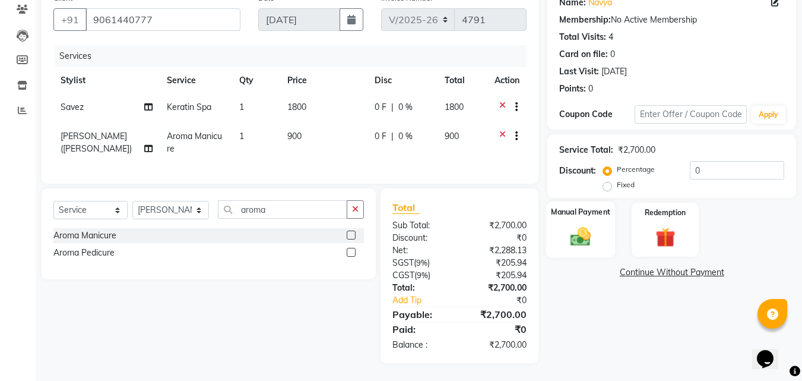
click at [583, 229] on img at bounding box center [580, 236] width 33 height 24
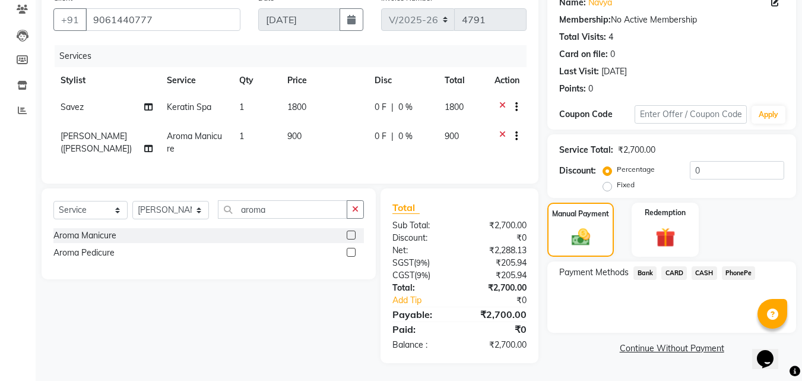
click at [729, 267] on span "PhonePe" at bounding box center [739, 273] width 34 height 14
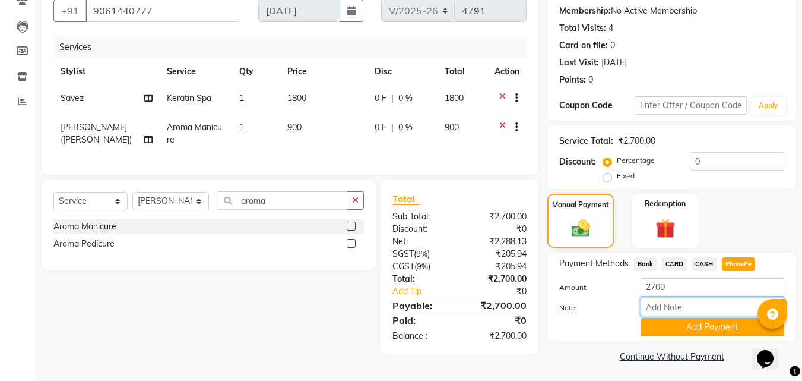
click at [688, 306] on input "Note:" at bounding box center [713, 307] width 144 height 18
type input "fousiya"
click at [688, 324] on button "Add Payment" at bounding box center [713, 327] width 144 height 18
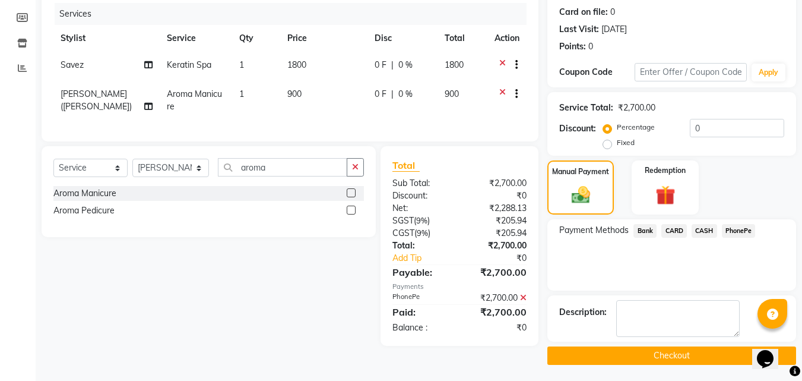
scroll to position [146, 0]
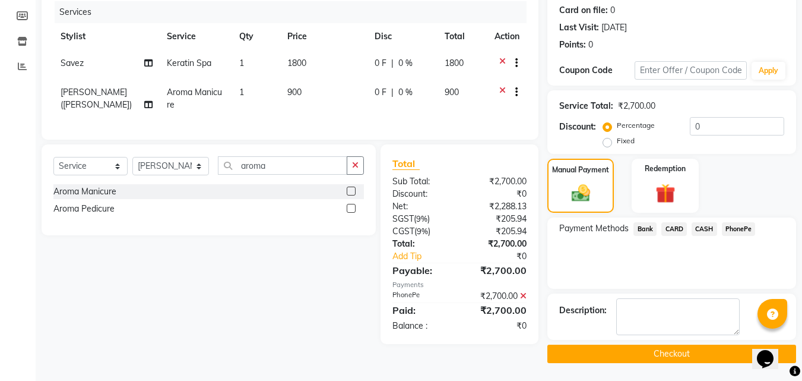
click at [658, 344] on button "Checkout" at bounding box center [672, 353] width 249 height 18
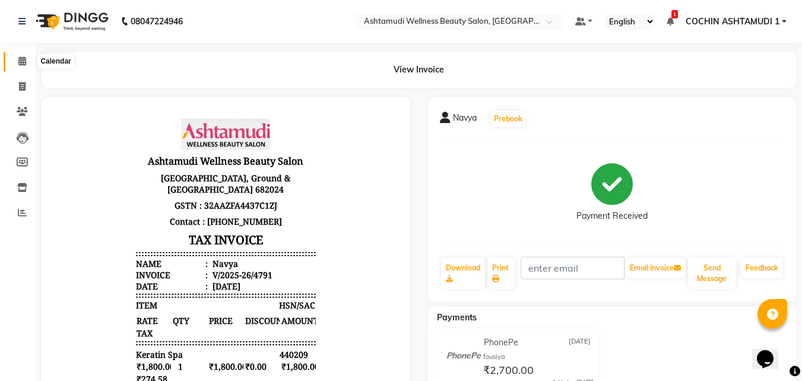
click at [23, 61] on icon at bounding box center [22, 60] width 8 height 9
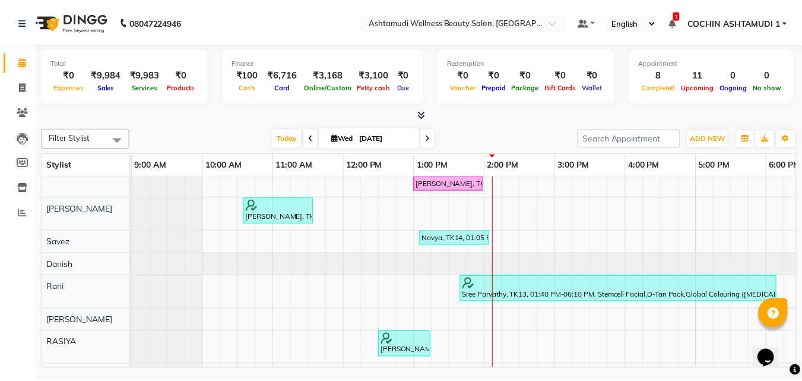
scroll to position [59, 0]
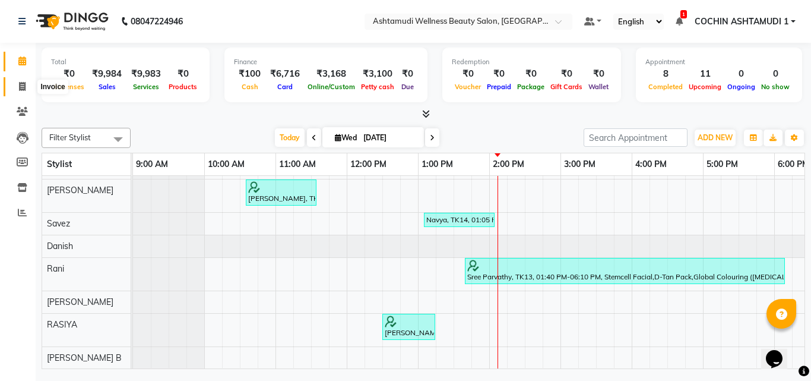
click at [23, 89] on icon at bounding box center [22, 86] width 7 height 9
select select "service"
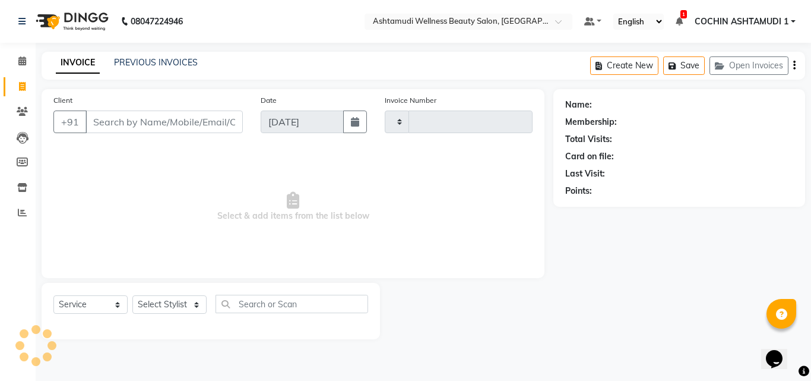
type input "4792"
select select "4632"
click at [182, 303] on select "Select Stylist Aiswarya B Ankith(URAJ) BINU MANGAR COCHIN ASHTAMUDI Danish Diks…" at bounding box center [170, 304] width 77 height 18
select select "45926"
click at [132, 295] on select "Select Stylist Aiswarya B Ankith(URAJ) BINU MANGAR COCHIN ASHTAMUDI Danish Diks…" at bounding box center [170, 304] width 77 height 18
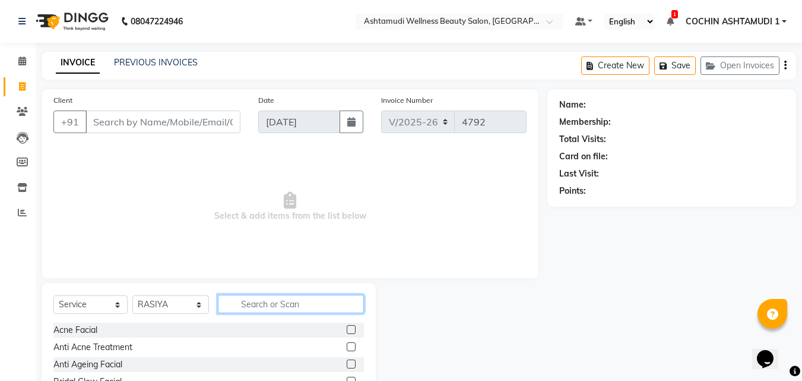
click at [255, 305] on input "text" at bounding box center [291, 304] width 147 height 18
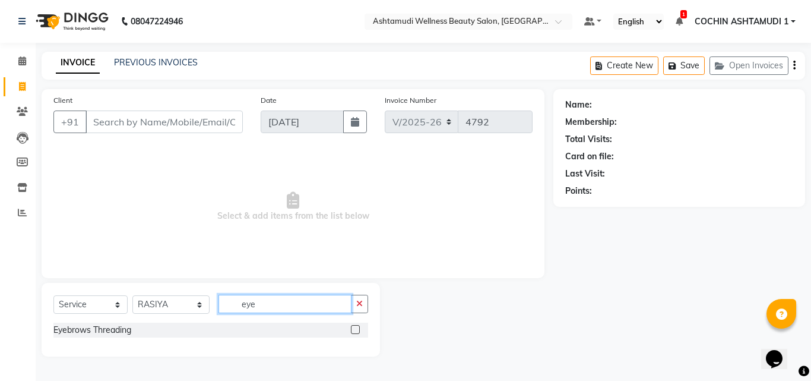
type input "eye"
click at [355, 328] on label at bounding box center [355, 329] width 9 height 9
click at [355, 328] on input "checkbox" at bounding box center [355, 330] width 8 height 8
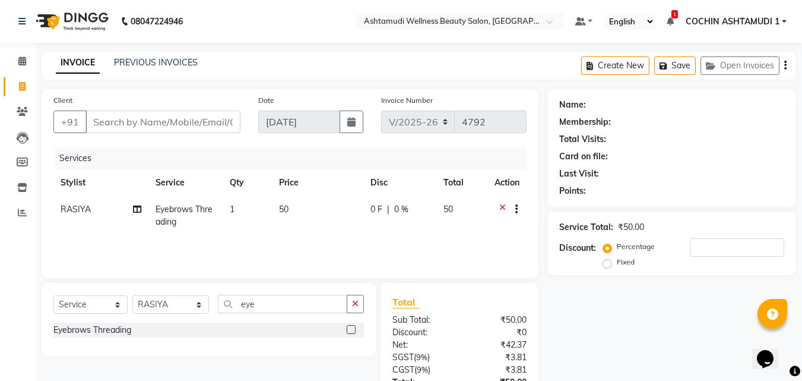
click at [349, 329] on label at bounding box center [351, 329] width 9 height 9
click at [349, 329] on input "checkbox" at bounding box center [351, 330] width 8 height 8
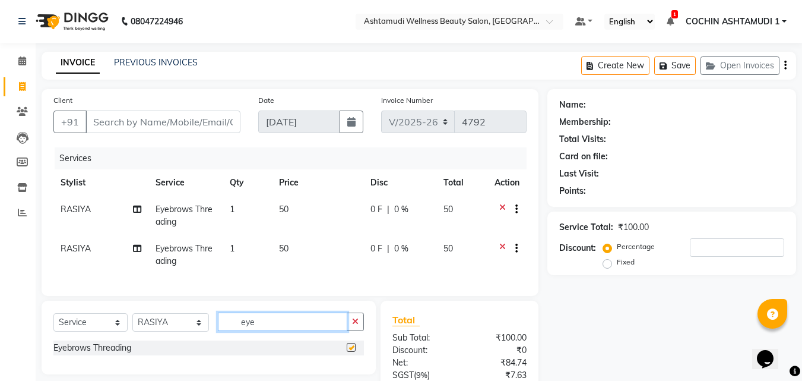
checkbox input "false"
click at [289, 324] on input "eye" at bounding box center [283, 321] width 130 height 18
type input "e"
type input "fo"
click at [352, 352] on label at bounding box center [351, 347] width 9 height 9
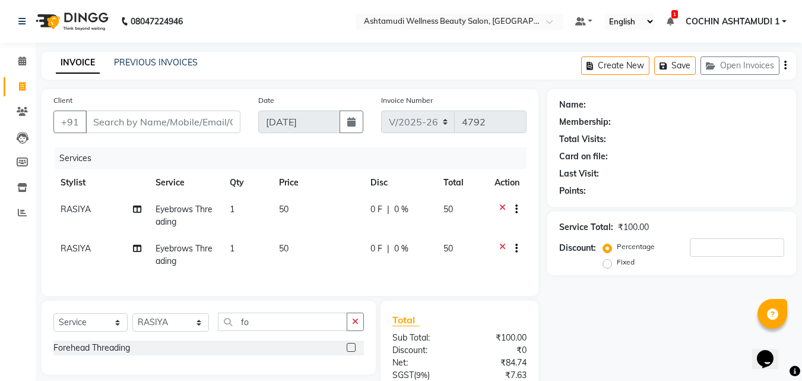
click at [352, 352] on input "checkbox" at bounding box center [351, 348] width 8 height 8
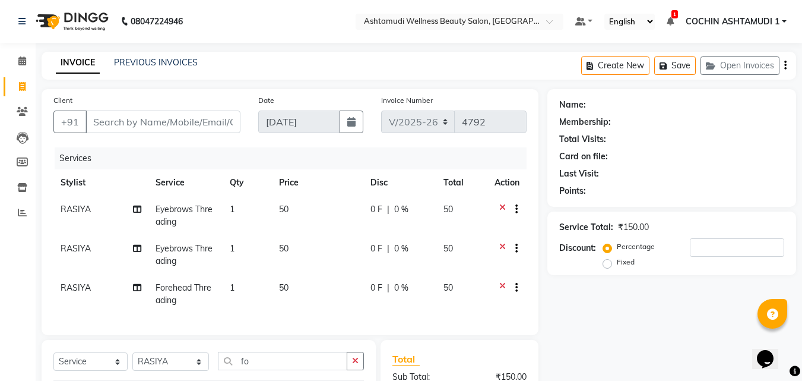
checkbox input "false"
click at [144, 119] on input "Client" at bounding box center [163, 121] width 155 height 23
click at [502, 284] on icon at bounding box center [502, 289] width 7 height 15
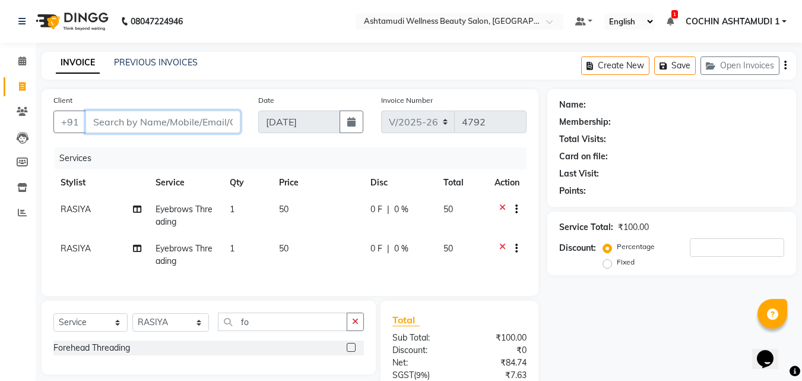
click at [180, 120] on input "Client" at bounding box center [163, 121] width 155 height 23
type input "9"
type input "0"
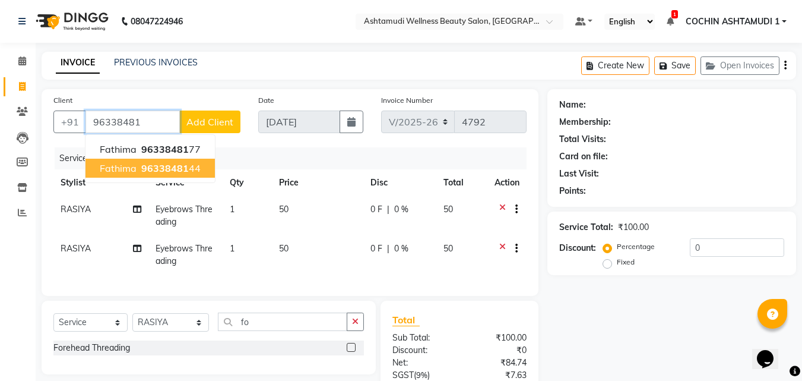
click at [181, 175] on button "Fathima 96338481 44" at bounding box center [150, 168] width 129 height 19
type input "9633848144"
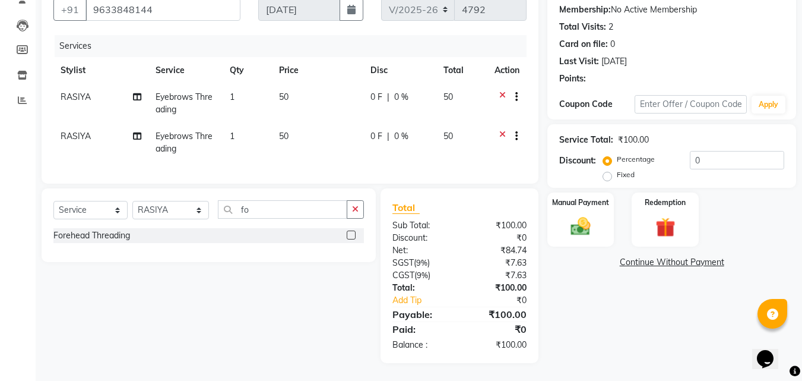
scroll to position [119, 0]
click at [589, 243] on div "Name: Fathima Membership: No Active Membership Total Visits: 2 Card on file: 0 …" at bounding box center [677, 170] width 258 height 386
click at [602, 223] on div "Manual Payment" at bounding box center [580, 219] width 69 height 56
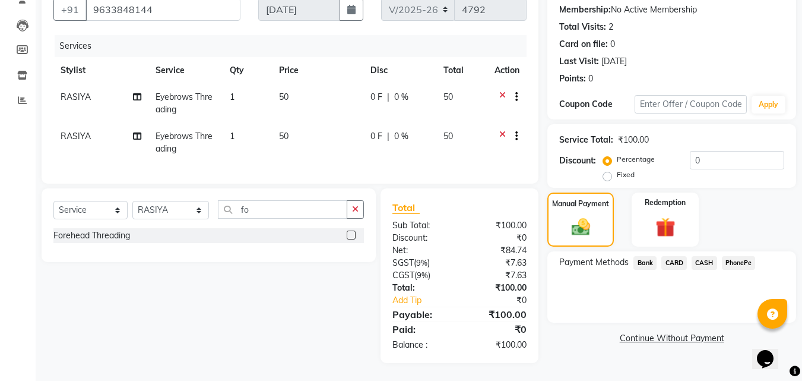
click at [732, 256] on span "PhonePe" at bounding box center [739, 263] width 34 height 14
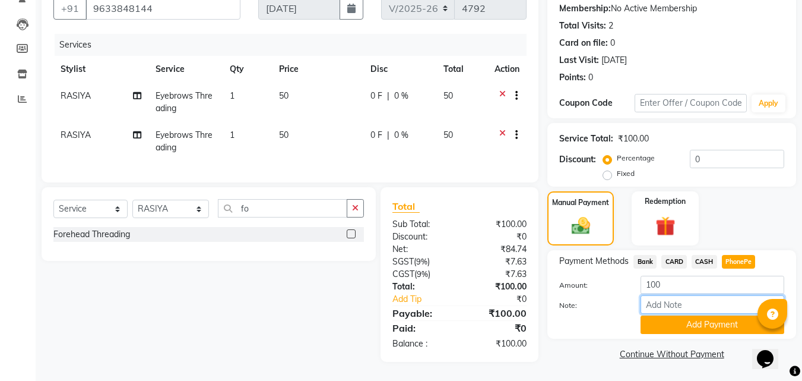
click at [681, 302] on input "Note:" at bounding box center [713, 304] width 144 height 18
type input "fousiya"
click at [682, 322] on button "Add Payment" at bounding box center [713, 324] width 144 height 18
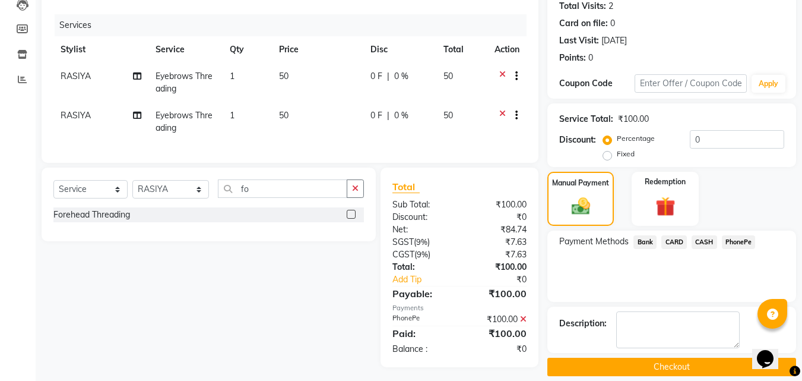
scroll to position [146, 0]
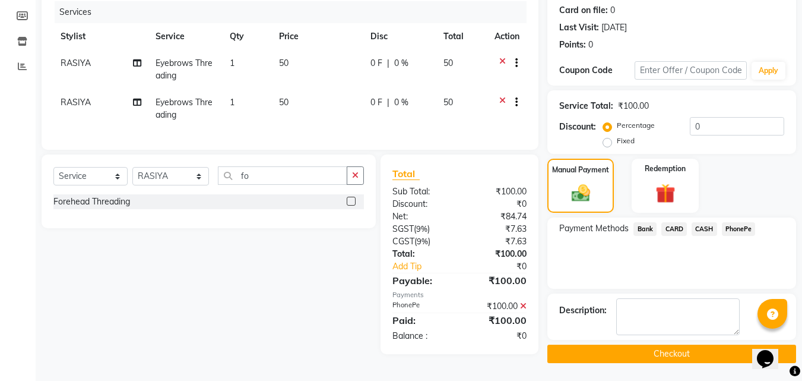
click at [623, 356] on button "Checkout" at bounding box center [672, 353] width 249 height 18
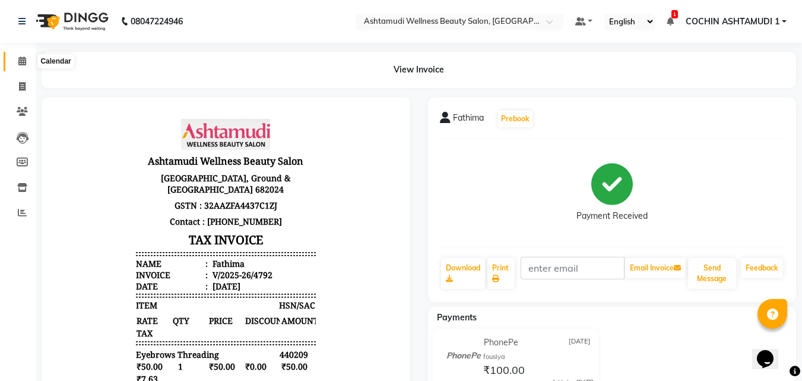
click at [29, 62] on span at bounding box center [22, 62] width 21 height 14
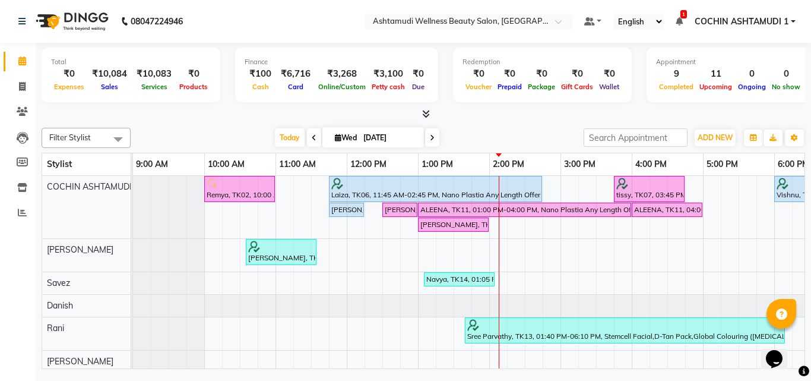
click at [428, 116] on icon at bounding box center [426, 113] width 8 height 9
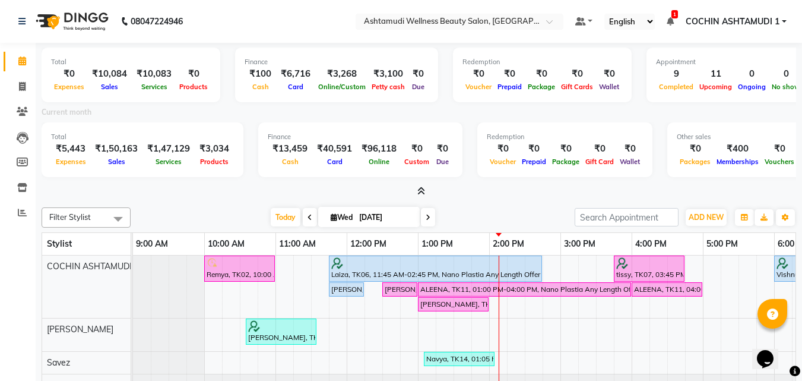
click at [425, 189] on icon at bounding box center [422, 190] width 8 height 9
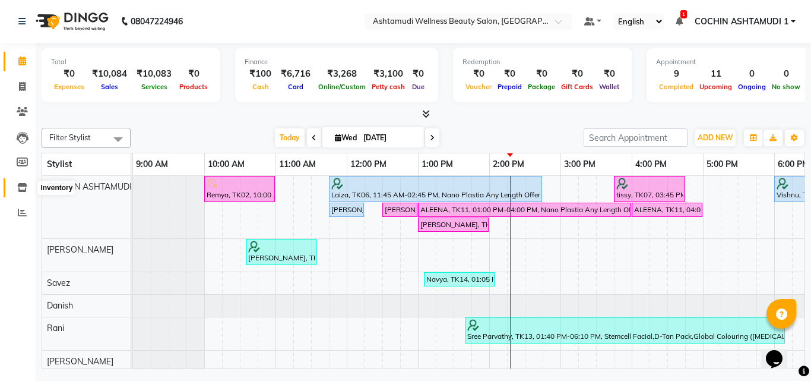
click at [20, 185] on icon at bounding box center [22, 187] width 10 height 9
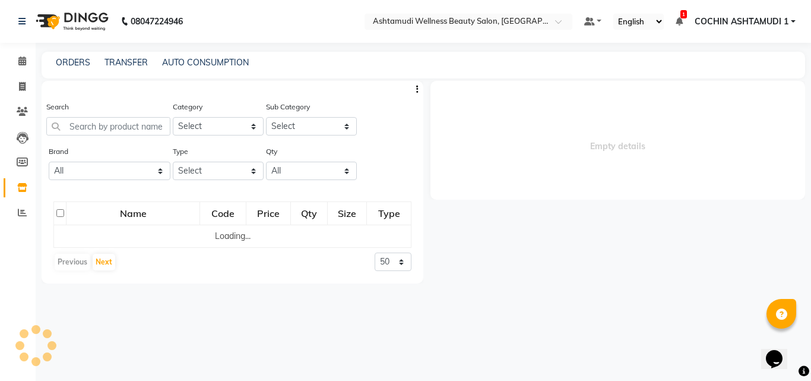
select select
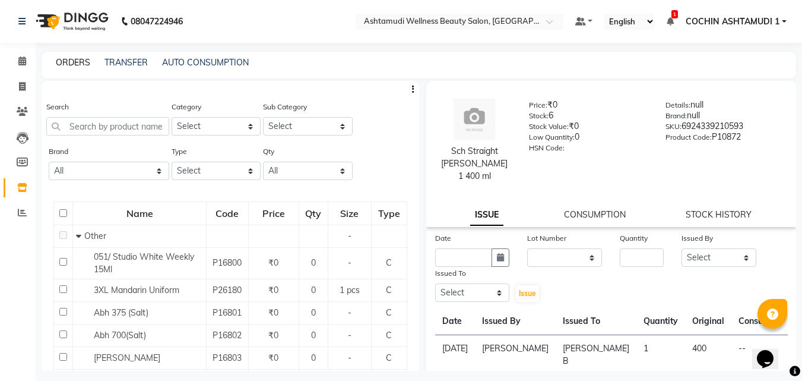
click at [75, 61] on link "ORDERS" at bounding box center [73, 62] width 34 height 11
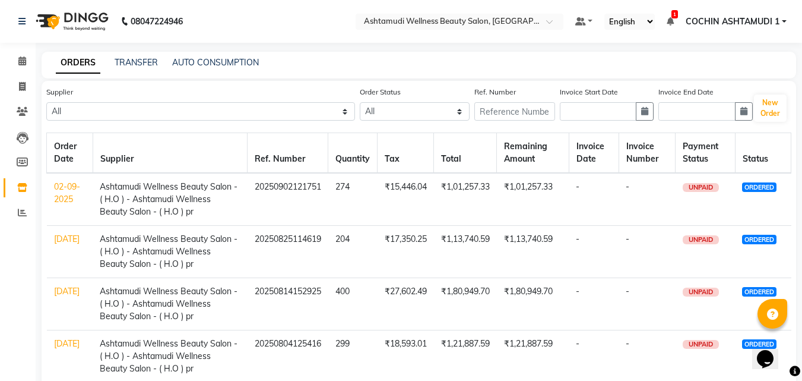
click at [62, 192] on td "02-09-2025" at bounding box center [70, 199] width 46 height 53
click at [61, 198] on link "02-09-2025" at bounding box center [67, 192] width 26 height 23
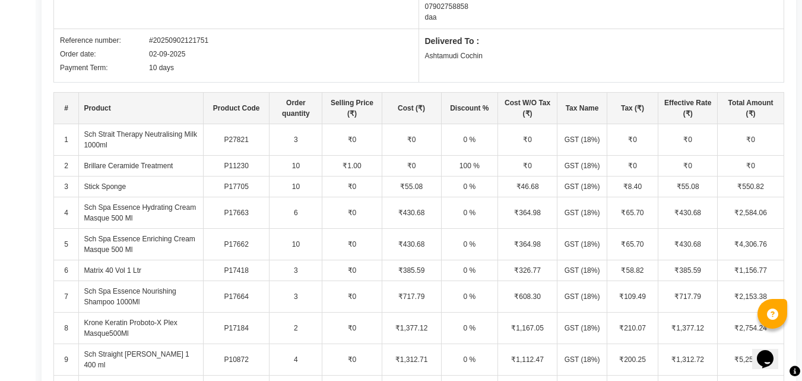
scroll to position [229, 0]
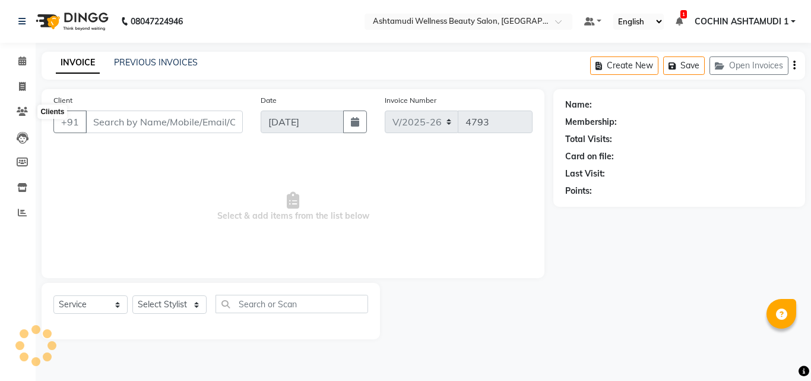
select select "4632"
select select "service"
type input "8078736831"
type input "12-07-2025"
select select
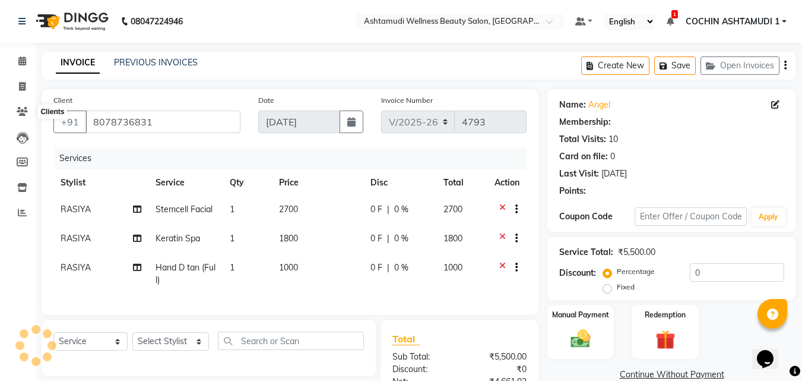
select select "2: Object"
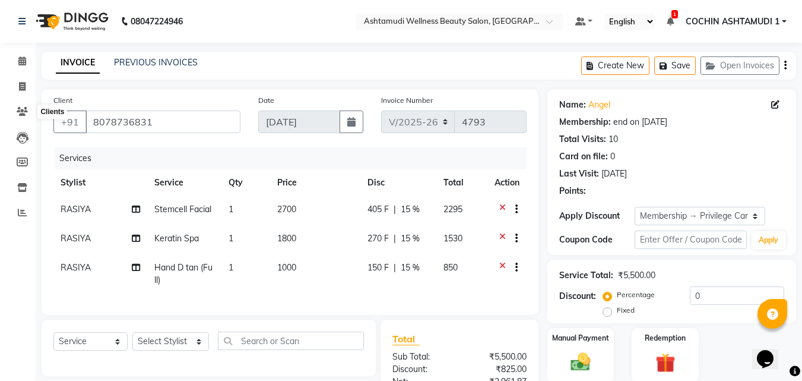
type input "15"
click at [23, 60] on icon at bounding box center [22, 60] width 8 height 9
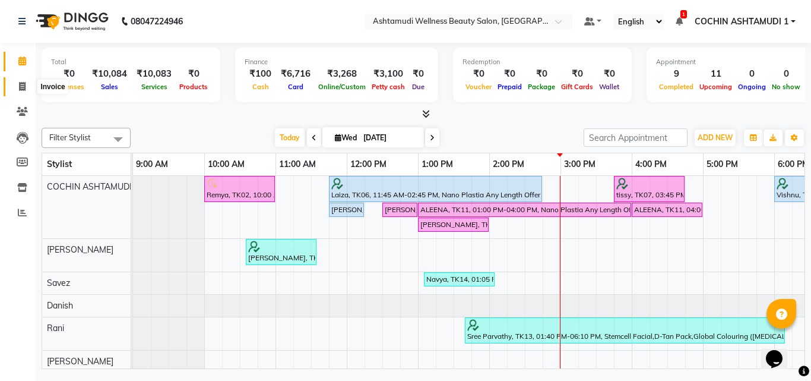
click at [16, 89] on span at bounding box center [22, 87] width 21 height 14
select select "service"
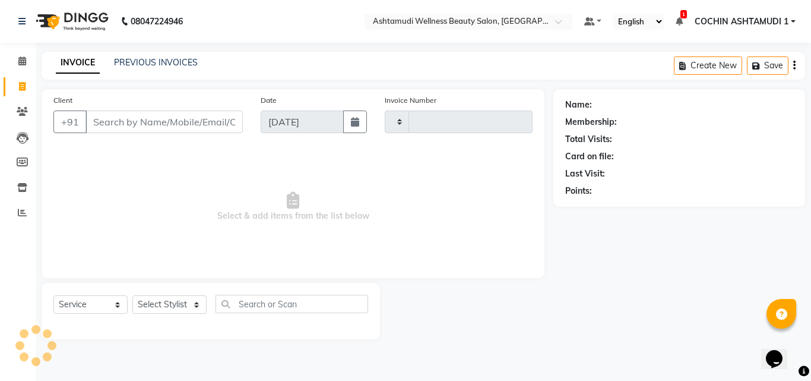
type input "4793"
select select "4632"
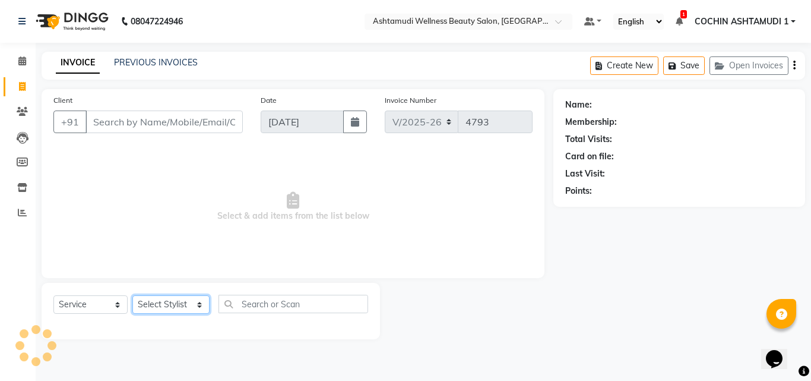
click at [176, 309] on select "Select Stylist Aiswarya B Ankith(URAJ) BINU MANGAR COCHIN ASHTAMUDI Danish Diks…" at bounding box center [170, 304] width 77 height 18
drag, startPoint x: 178, startPoint y: 292, endPoint x: 169, endPoint y: 299, distance: 11.3
click at [178, 292] on div "Select Service Product Membership Package Voucher Prepaid Gift Card Select Styl…" at bounding box center [211, 311] width 339 height 56
click at [160, 306] on select "Select Stylist Aiswarya B Ankith(URAJ) BINU MANGAR COCHIN ASHTAMUDI Danish Diks…" at bounding box center [170, 304] width 77 height 18
select select "34115"
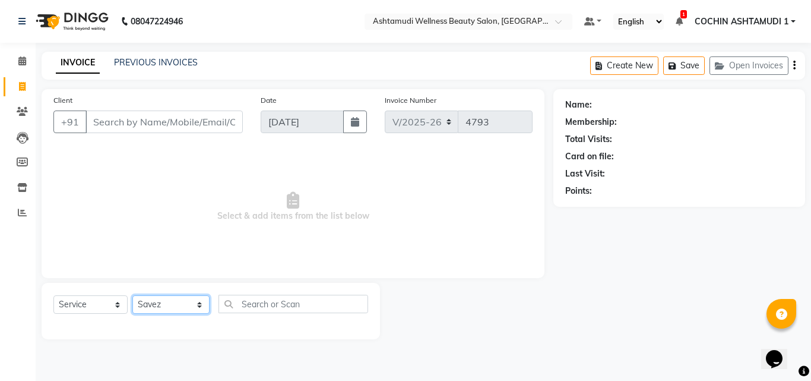
click at [132, 295] on select "Select Stylist Aiswarya B Ankith(URAJ) BINU MANGAR COCHIN ASHTAMUDI Danish Diks…" at bounding box center [170, 304] width 77 height 18
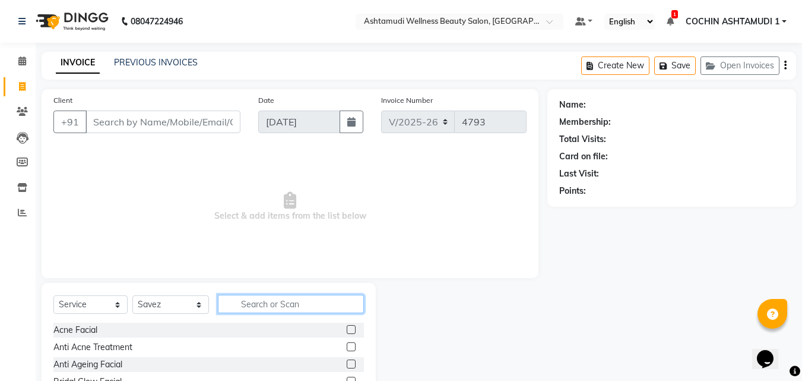
click at [266, 303] on input "text" at bounding box center [291, 304] width 147 height 18
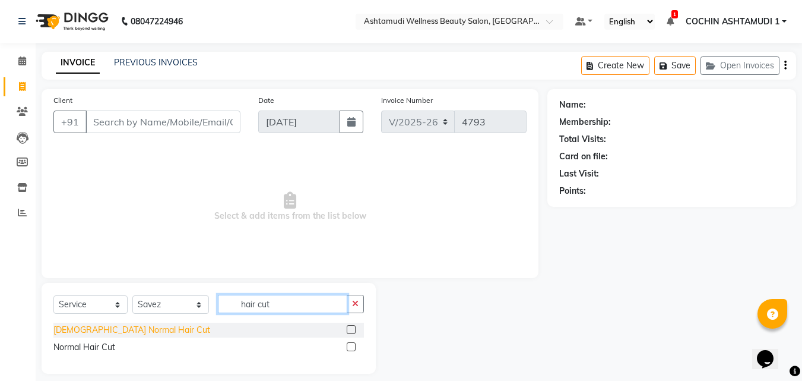
type input "hair cut"
click at [120, 333] on div "Gents Normal Hair Cut" at bounding box center [131, 330] width 157 height 12
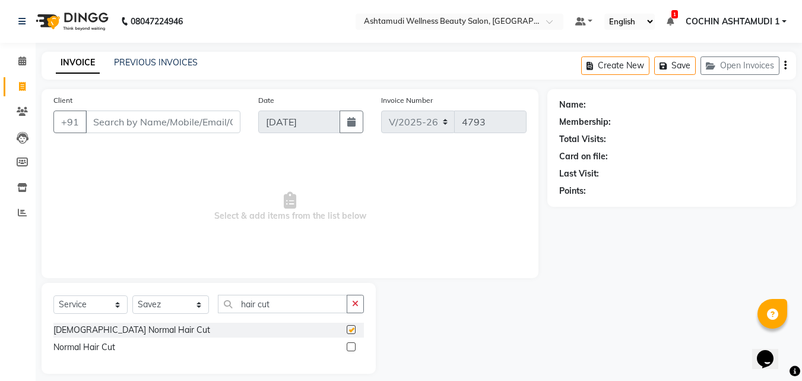
checkbox input "false"
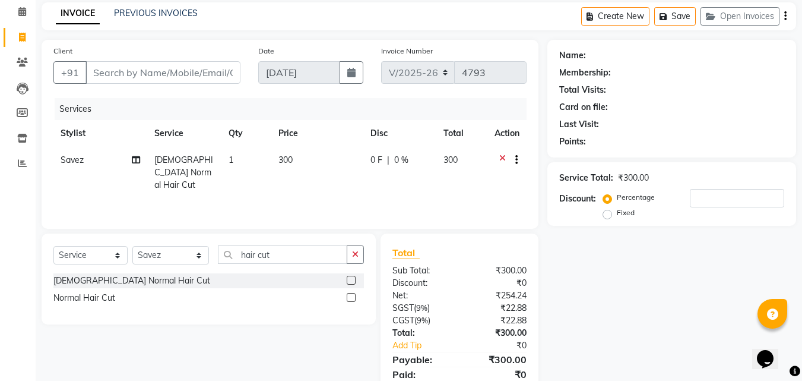
scroll to position [94, 0]
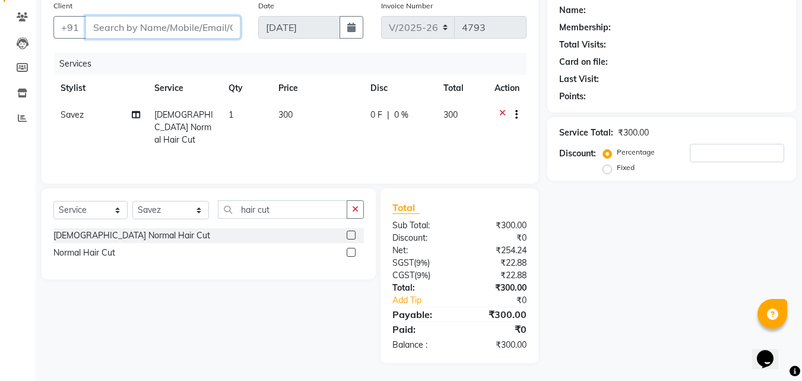
click at [191, 21] on input "Client" at bounding box center [163, 27] width 155 height 23
type input "7"
type input "0"
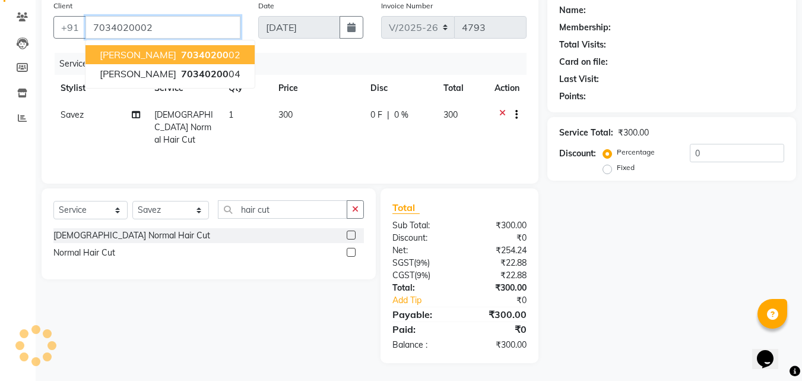
type input "7034020002"
select select "1: Object"
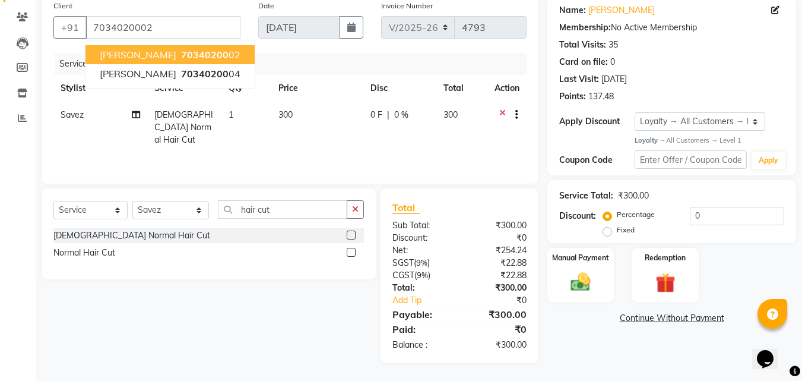
click at [201, 50] on button "Michael 70340200 02" at bounding box center [170, 54] width 169 height 19
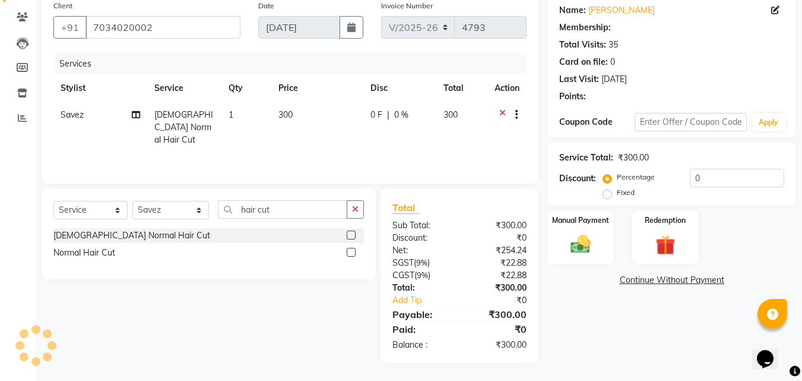
select select "1: Object"
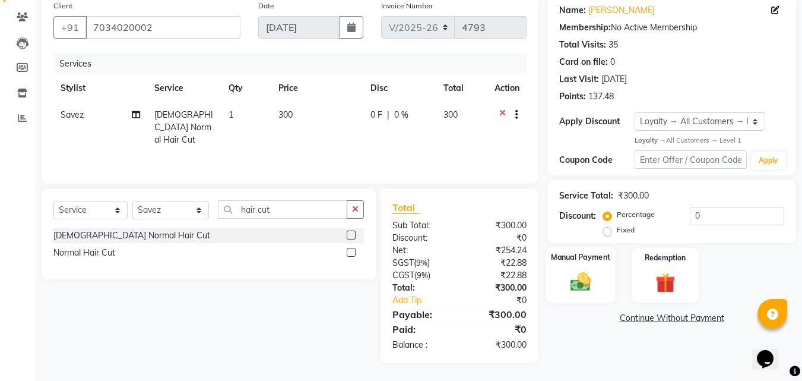
click at [581, 279] on img at bounding box center [580, 282] width 33 height 24
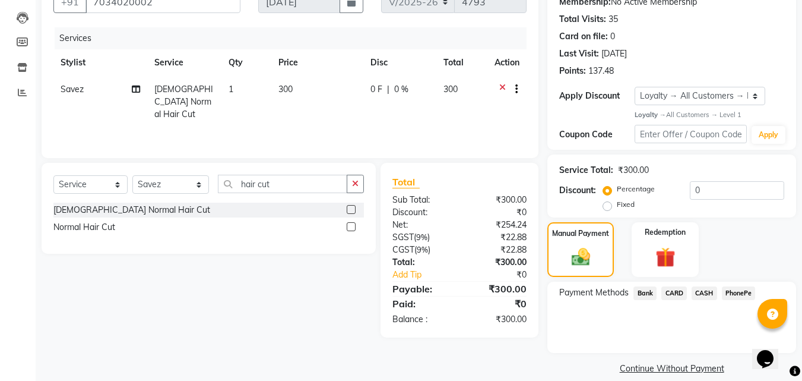
scroll to position [134, 0]
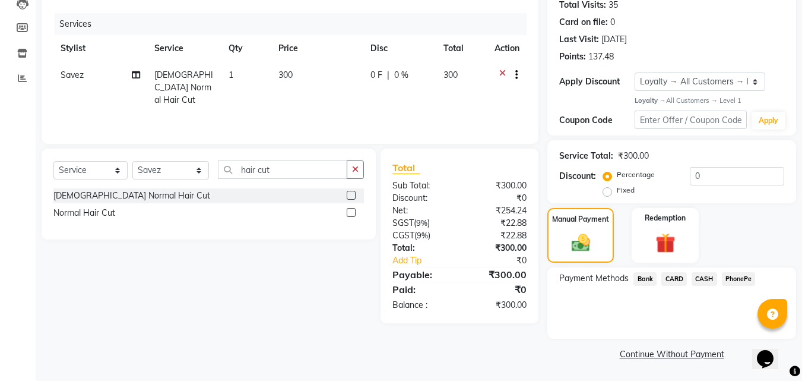
click at [738, 280] on span "PhonePe" at bounding box center [739, 279] width 34 height 14
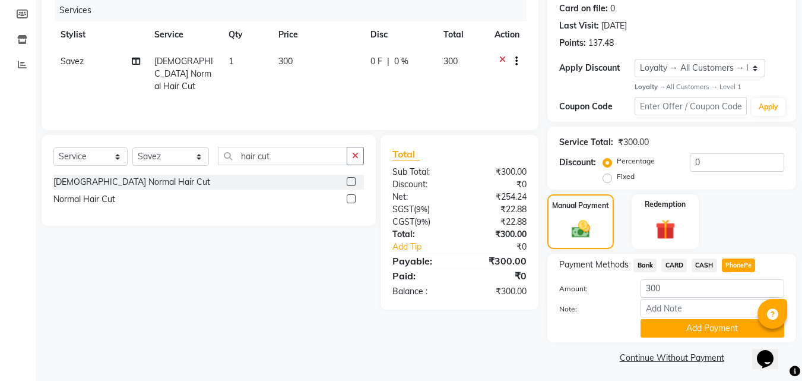
scroll to position [151, 0]
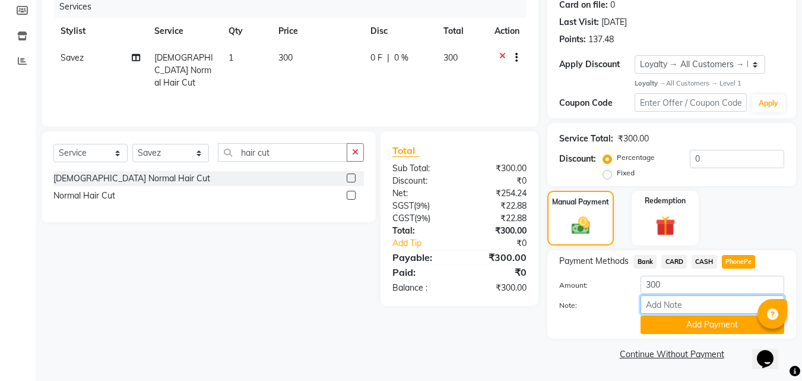
click at [687, 306] on input "Note:" at bounding box center [713, 304] width 144 height 18
click at [661, 302] on input "Note:" at bounding box center [713, 304] width 144 height 18
type input "[PERSON_NAME]"
click at [671, 264] on span "CARD" at bounding box center [675, 262] width 26 height 14
click at [658, 302] on input "Note:" at bounding box center [713, 304] width 144 height 18
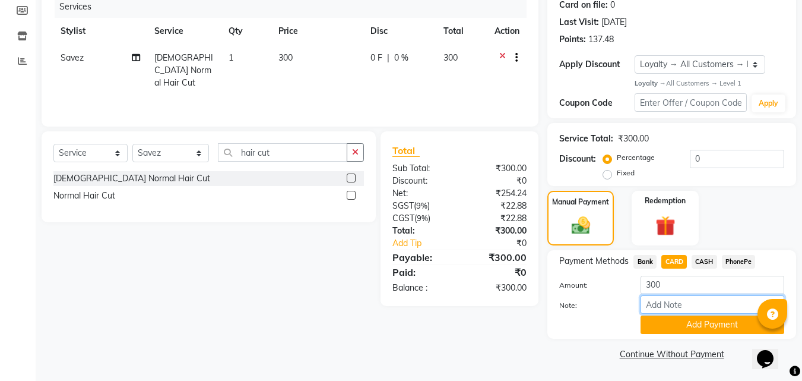
type input "[PERSON_NAME]"
click at [702, 321] on button "Add Payment" at bounding box center [713, 324] width 144 height 18
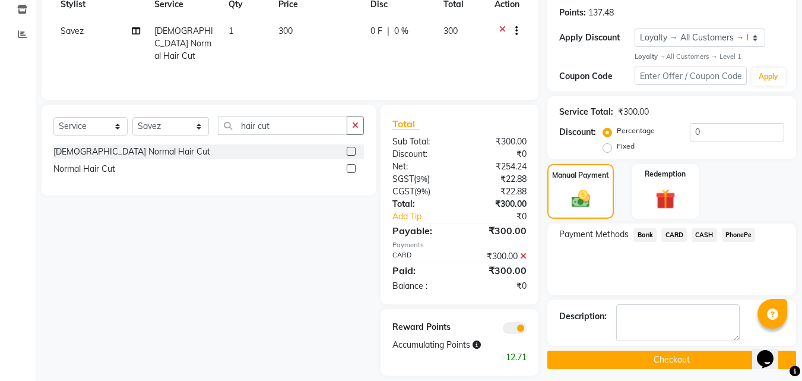
scroll to position [191, 0]
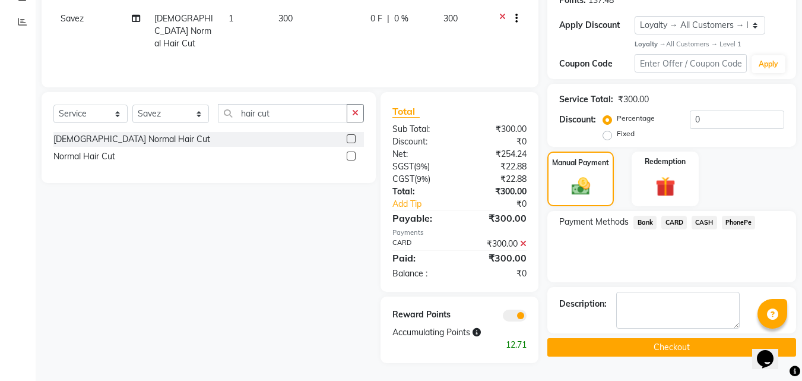
click at [609, 349] on button "Checkout" at bounding box center [672, 347] width 249 height 18
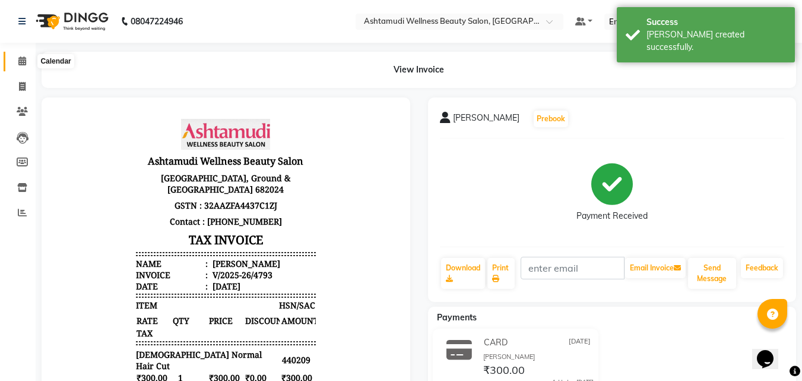
click at [20, 64] on icon at bounding box center [22, 60] width 8 height 9
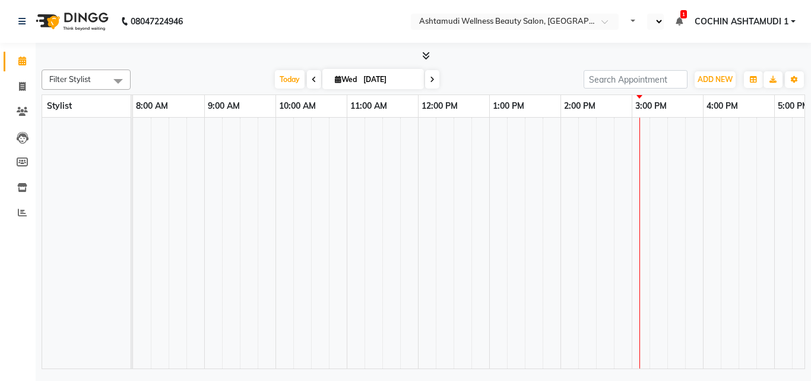
select select "en"
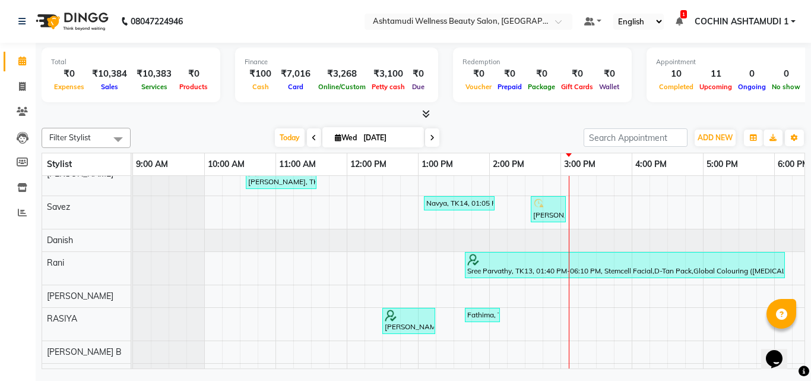
scroll to position [59, 0]
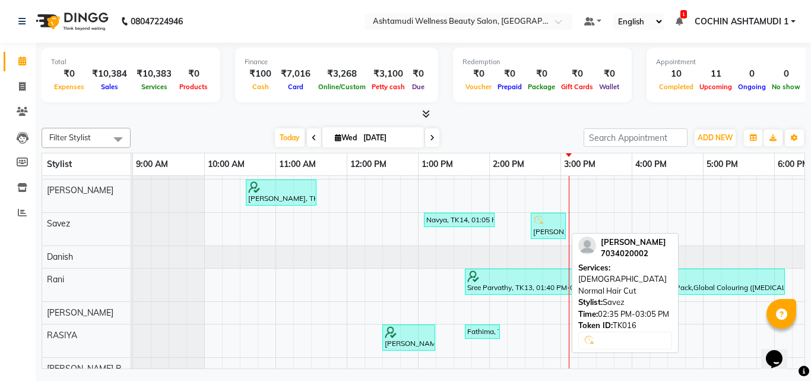
click at [552, 221] on div at bounding box center [548, 220] width 30 height 12
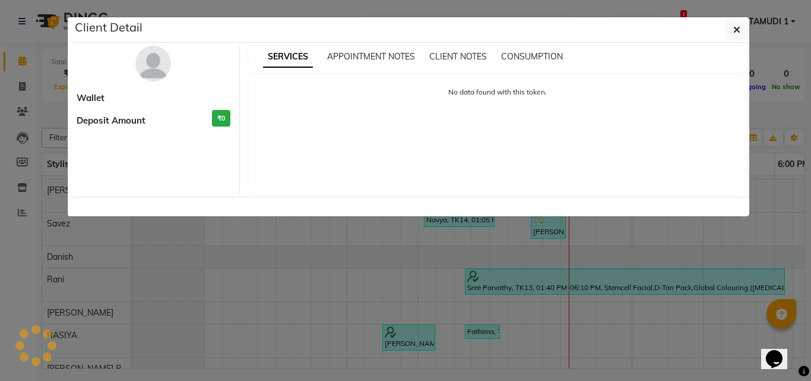
select select "3"
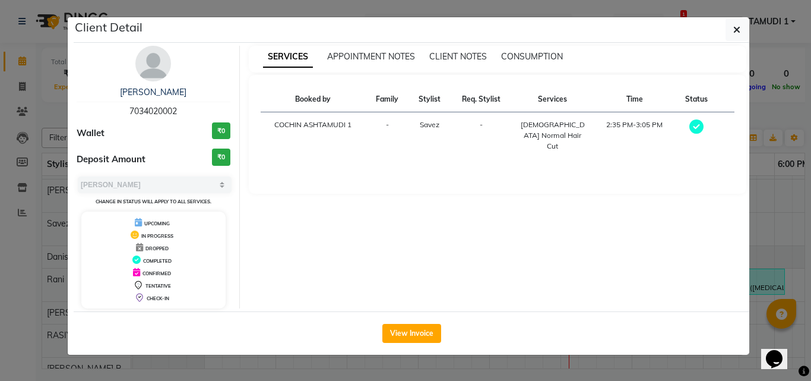
click at [154, 114] on span "7034020002" at bounding box center [153, 111] width 48 height 11
copy span "7034020002"
click at [56, 109] on ngb-modal-window "Client Detail [PERSON_NAME] 7034020002 Wallet ₹0 Deposit Amount ₹0 Select MARK …" at bounding box center [405, 190] width 811 height 381
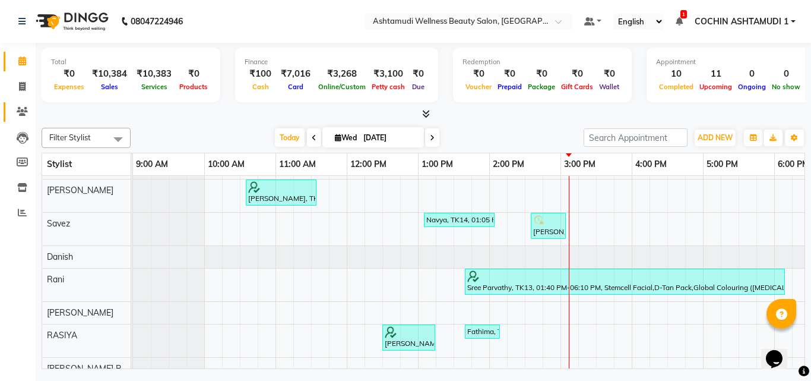
click at [17, 105] on span at bounding box center [22, 112] width 21 height 14
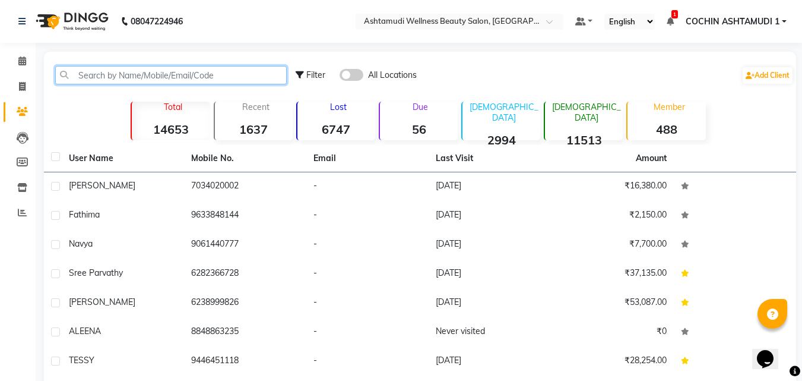
click at [157, 69] on input "text" at bounding box center [171, 75] width 232 height 18
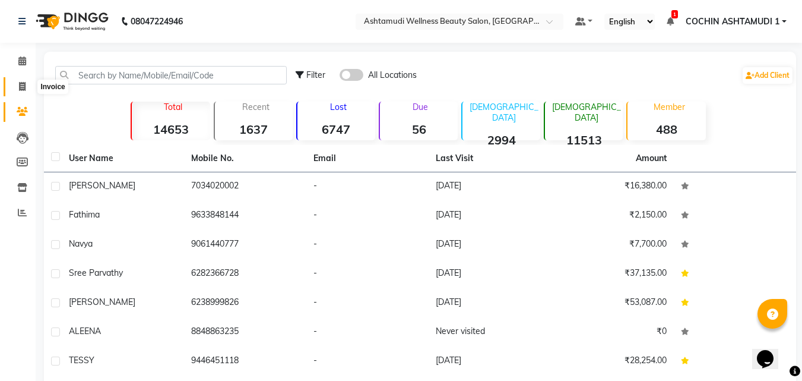
click at [23, 82] on icon at bounding box center [22, 86] width 7 height 9
select select "service"
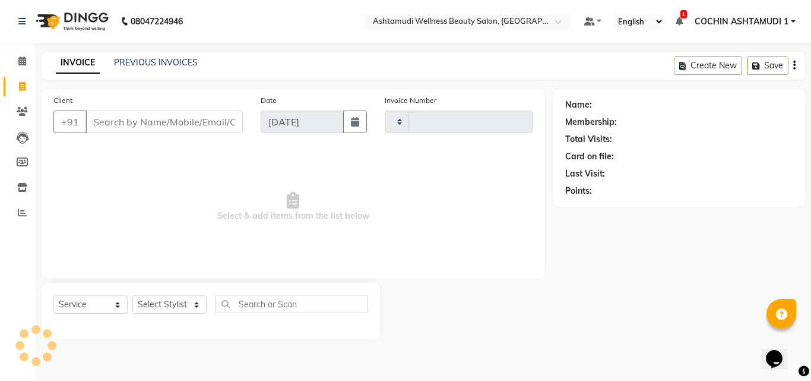
type input "4794"
select select "4632"
click at [145, 129] on input "Client" at bounding box center [164, 121] width 157 height 23
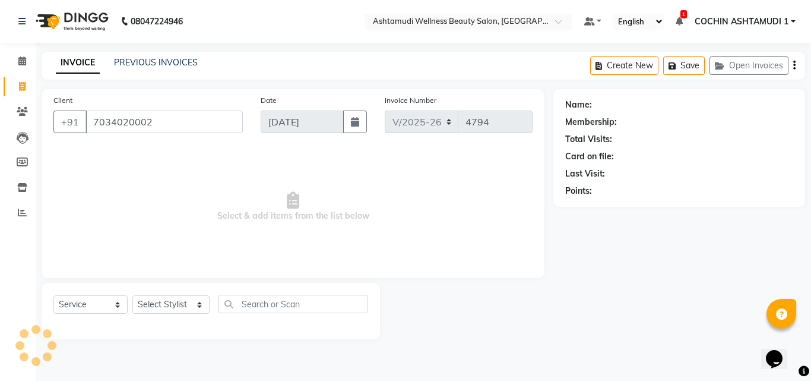
type input "7034020002"
select select "1: Object"
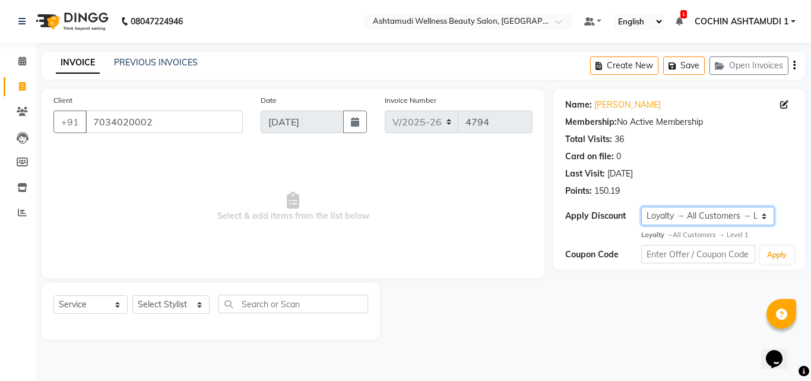
click at [679, 217] on select "Select Loyalty → All Customers → Level 1" at bounding box center [707, 216] width 133 height 18
click at [641, 207] on select "Select Loyalty → All Customers → Level 1" at bounding box center [707, 216] width 133 height 18
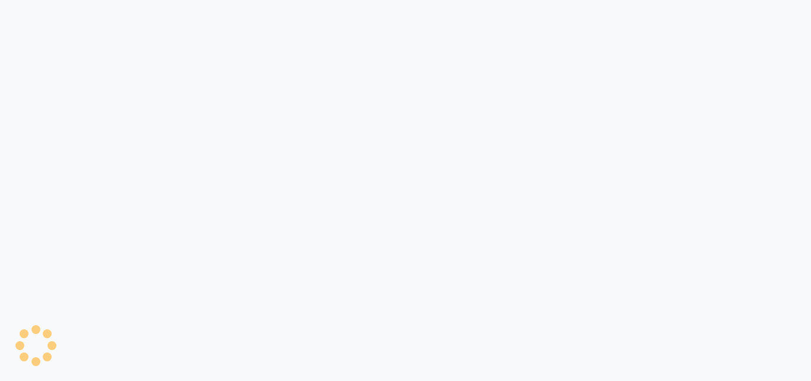
select select "4632"
select select "service"
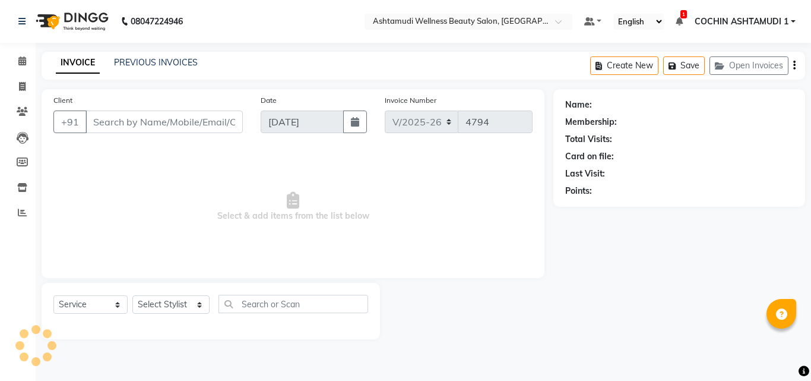
type input "8078736831"
type input "[DATE]"
select select
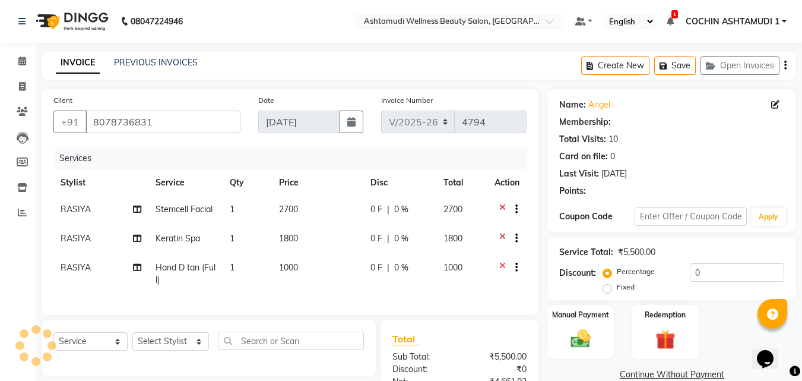
select select "2: Object"
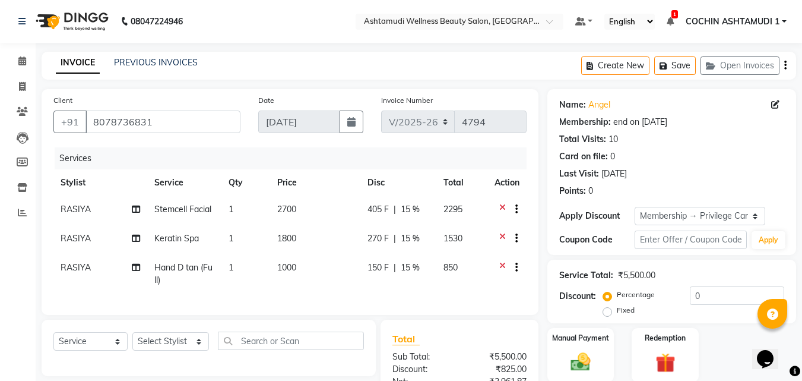
type input "15"
click at [26, 90] on icon at bounding box center [22, 86] width 7 height 9
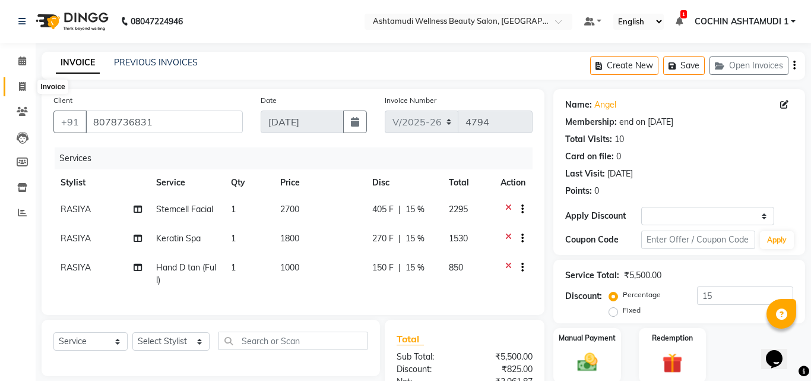
select select "service"
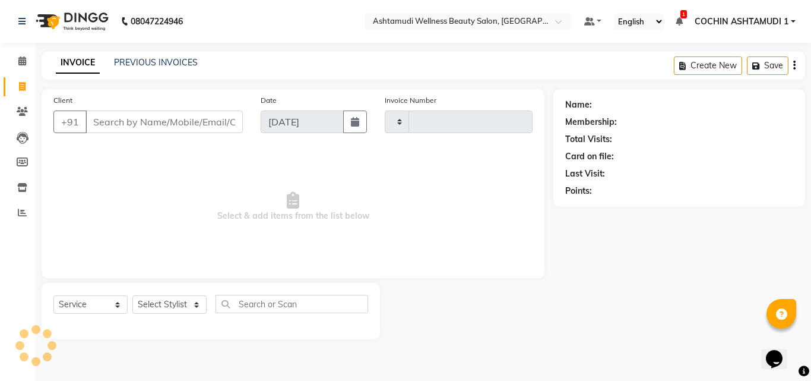
type input "4794"
select select "4632"
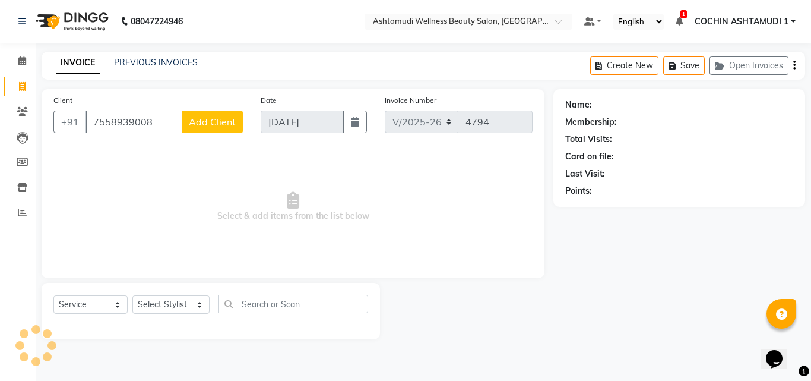
type input "7558939008"
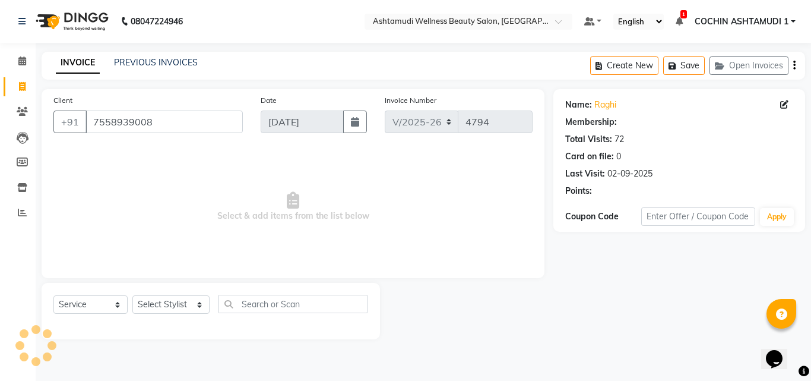
select select "1: Object"
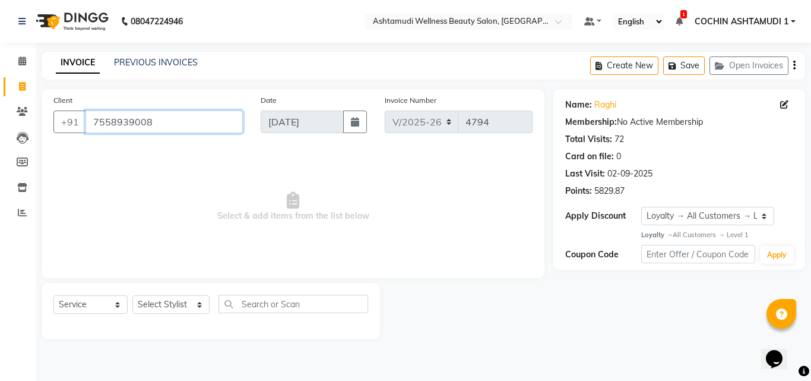
click at [127, 125] on input "7558939008" at bounding box center [164, 121] width 157 height 23
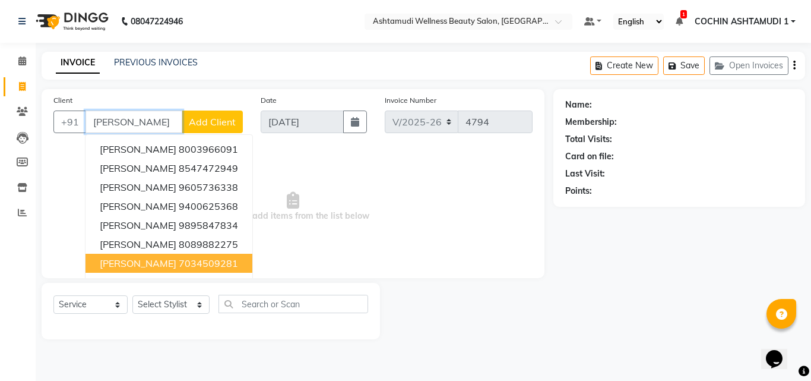
click at [179, 267] on ngb-highlight "7034509281" at bounding box center [208, 263] width 59 height 12
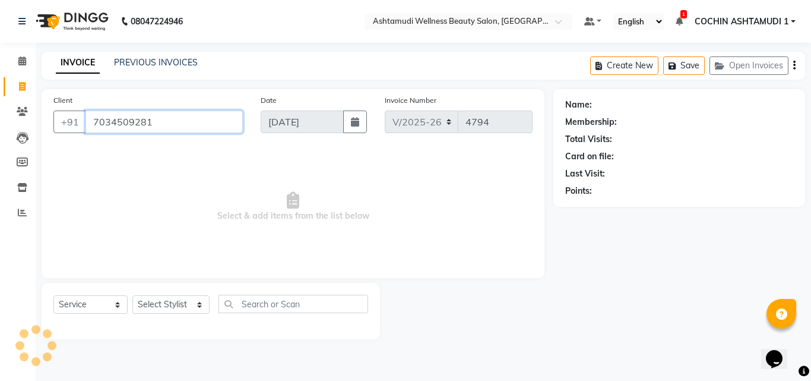
type input "7034509281"
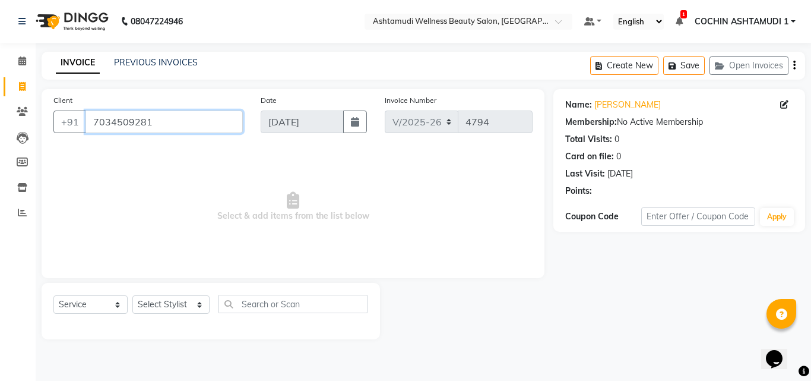
click at [131, 126] on input "7034509281" at bounding box center [164, 121] width 157 height 23
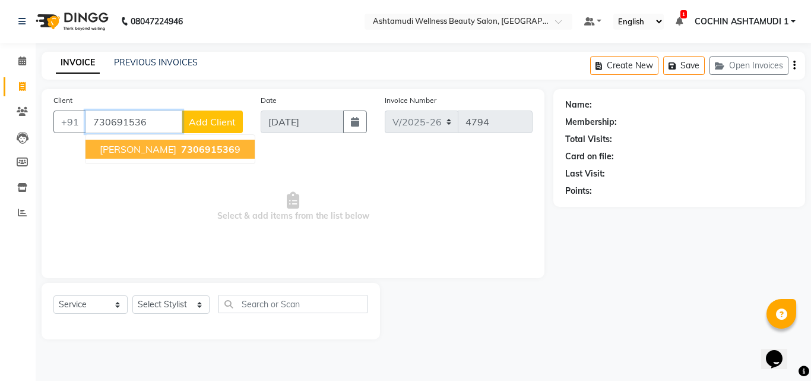
click at [136, 149] on span "Aiswarya B." at bounding box center [138, 149] width 77 height 12
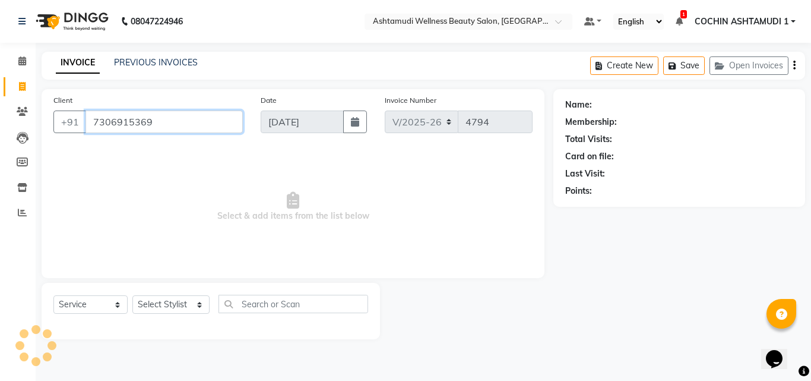
type input "7306915369"
select select "1: Object"
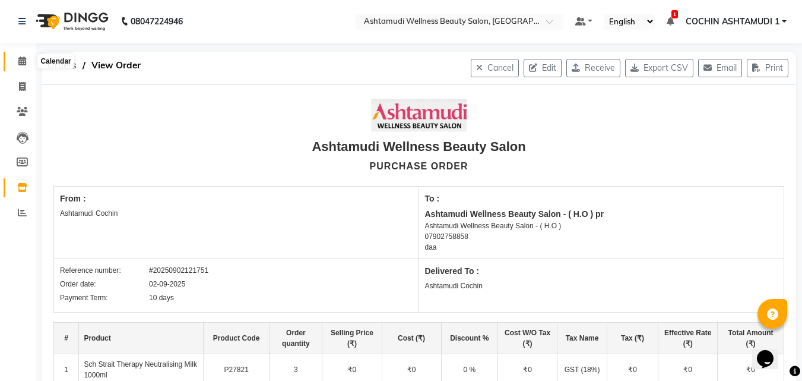
click at [20, 57] on icon at bounding box center [22, 60] width 8 height 9
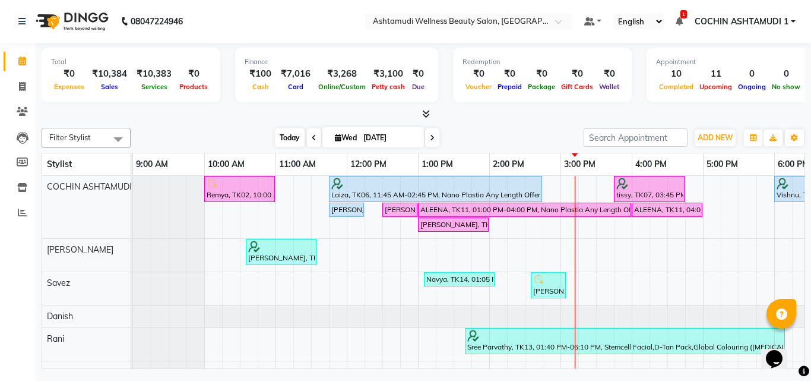
click at [296, 137] on span "Today" at bounding box center [290, 137] width 30 height 18
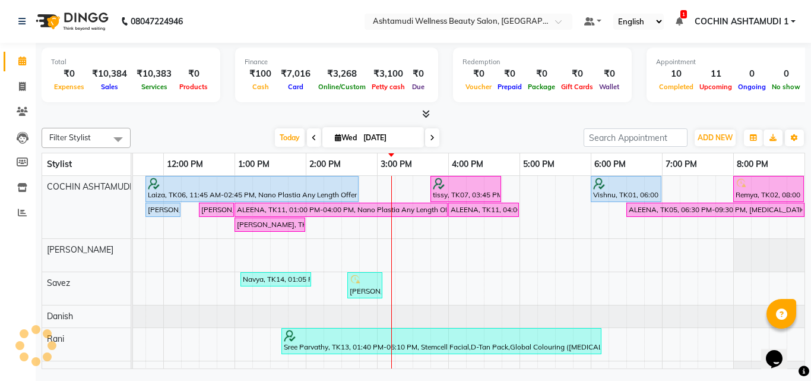
click at [307, 138] on span at bounding box center [314, 137] width 14 height 18
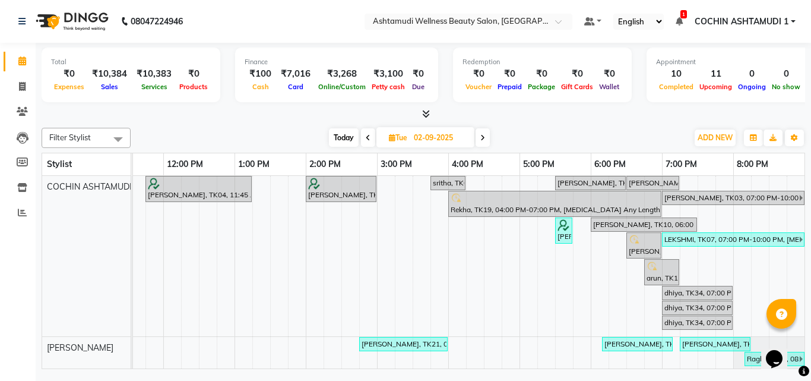
click at [366, 139] on icon at bounding box center [368, 137] width 5 height 7
type input "01-09-2025"
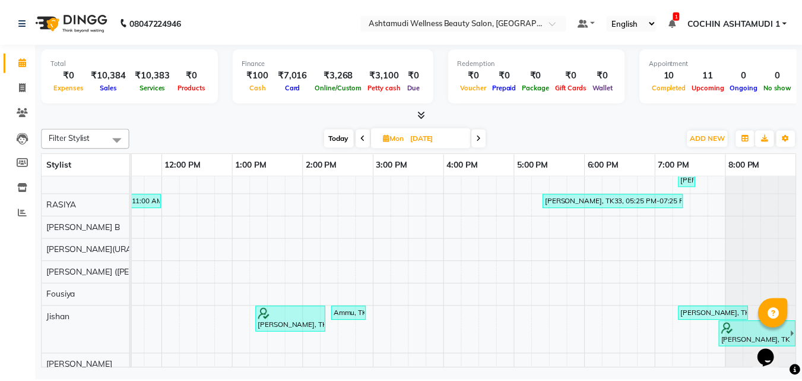
scroll to position [297, 0]
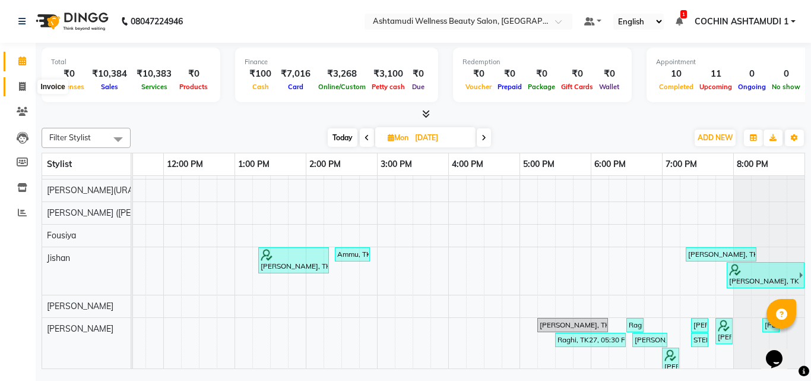
click at [20, 86] on icon at bounding box center [22, 86] width 7 height 9
select select "service"
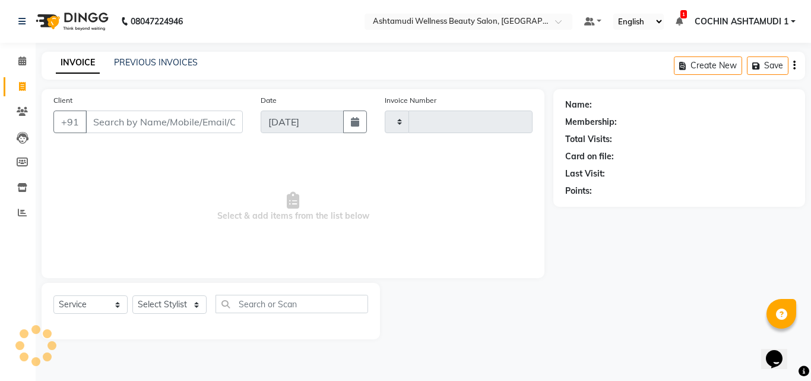
type input "4795"
select select "4632"
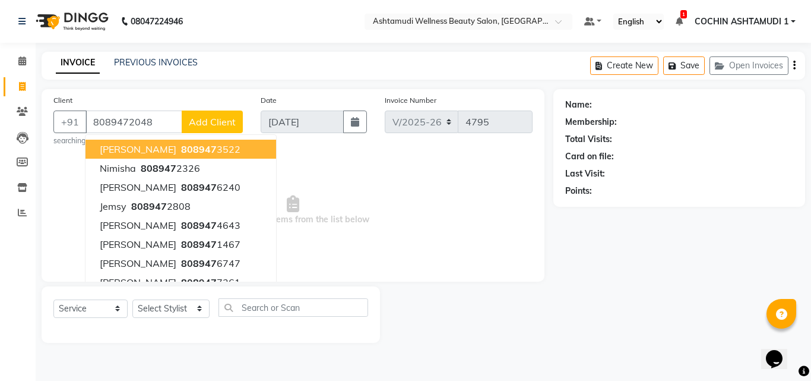
type input "8089472048"
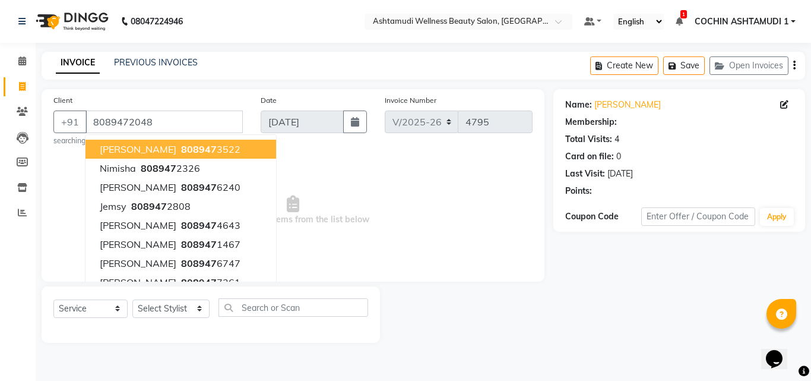
select select "1: Object"
click at [165, 123] on input "8089472048" at bounding box center [164, 121] width 157 height 23
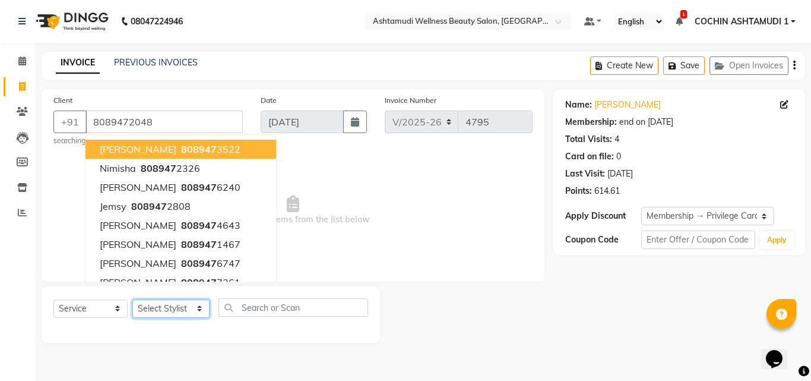
click at [174, 302] on select "Select Stylist [PERSON_NAME](URAJ) [PERSON_NAME] COCHIN ASHTAMUDI Danish [PERSO…" at bounding box center [170, 308] width 77 height 18
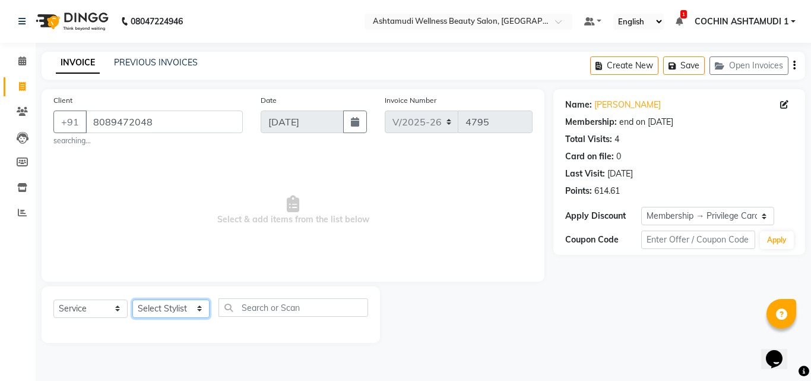
select select "44402"
click at [132, 299] on select "Select Stylist [PERSON_NAME](URAJ) [PERSON_NAME] COCHIN ASHTAMUDI Danish [PERSO…" at bounding box center [170, 308] width 77 height 18
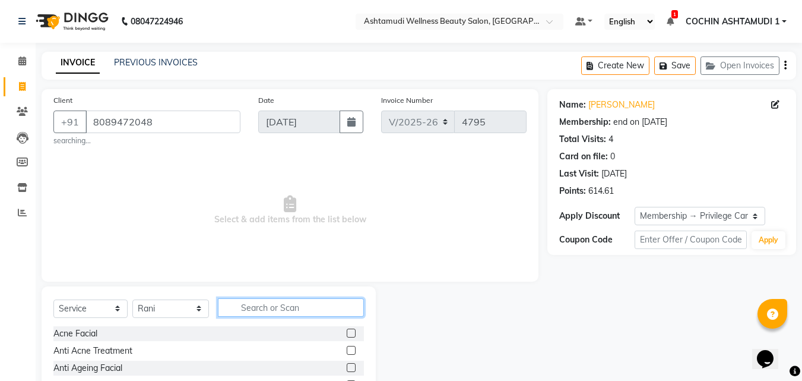
click at [246, 307] on input "text" at bounding box center [291, 307] width 147 height 18
type input "blow"
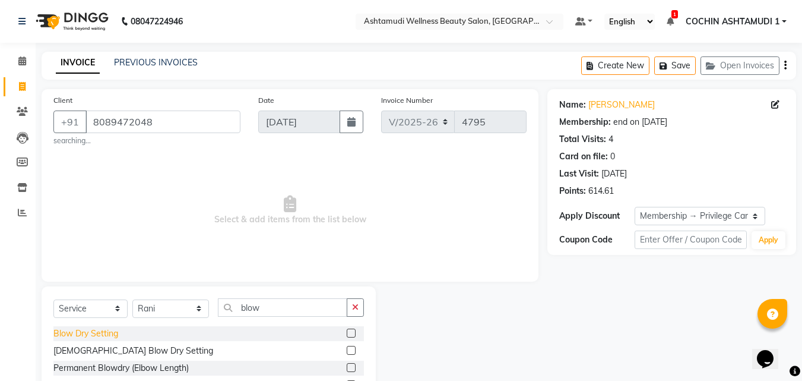
click at [103, 330] on div "Blow Dry Setting" at bounding box center [85, 333] width 65 height 12
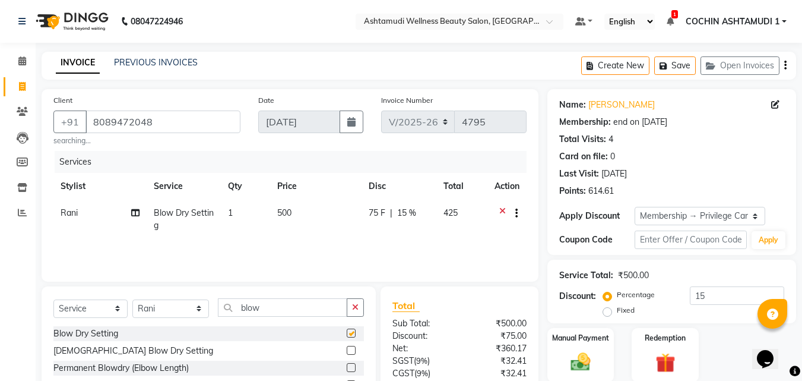
checkbox input "false"
click at [184, 310] on select "Select Stylist [PERSON_NAME](URAJ) [PERSON_NAME] COCHIN ASHTAMUDI Danish [PERSO…" at bounding box center [170, 308] width 77 height 18
select select "45926"
click at [132, 299] on select "Select Stylist [PERSON_NAME](URAJ) [PERSON_NAME] COCHIN ASHTAMUDI Danish [PERSO…" at bounding box center [170, 308] width 77 height 18
drag, startPoint x: 357, startPoint y: 302, endPoint x: 301, endPoint y: 309, distance: 56.2
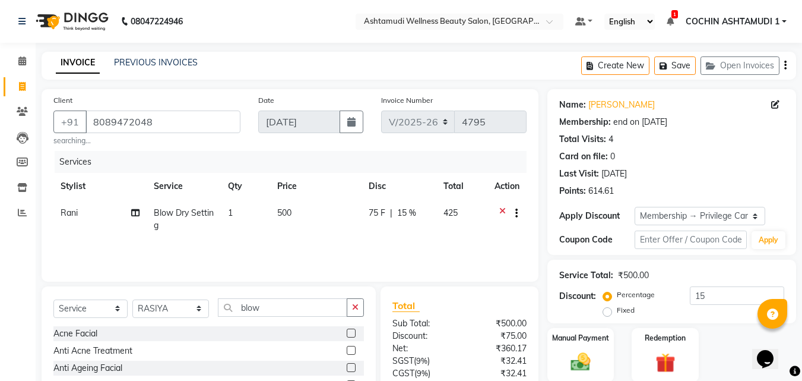
click at [357, 303] on icon "button" at bounding box center [355, 307] width 7 height 8
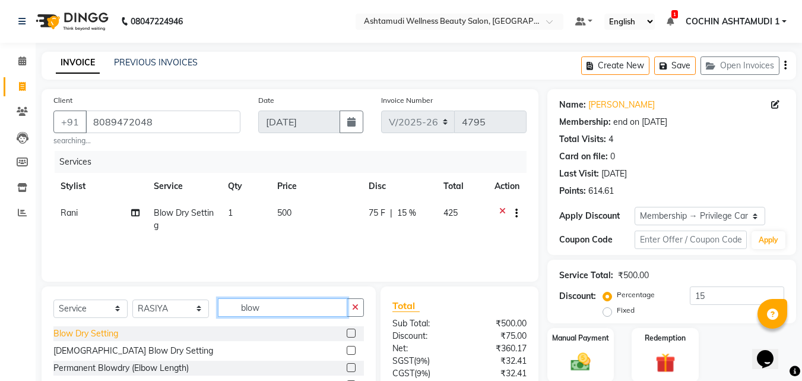
type input "blow"
click at [86, 330] on div "Blow Dry Setting" at bounding box center [85, 333] width 65 height 12
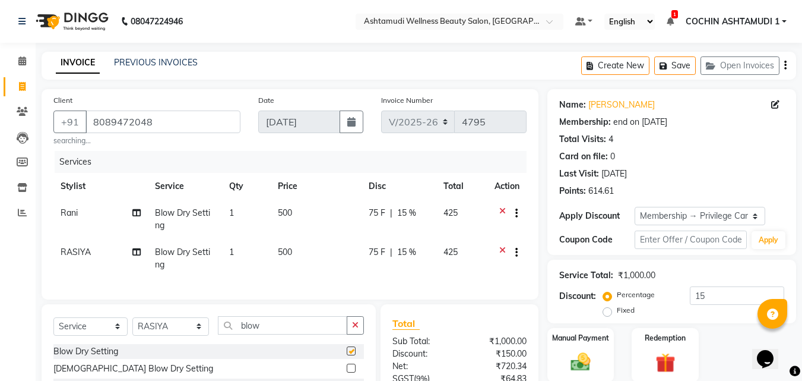
checkbox input "false"
click at [163, 336] on select "Select Stylist [PERSON_NAME](URAJ) [PERSON_NAME] COCHIN ASHTAMUDI Danish [PERSO…" at bounding box center [170, 326] width 77 height 18
select select "88466"
click at [132, 325] on select "Select Stylist [PERSON_NAME](URAJ) [PERSON_NAME] COCHIN ASHTAMUDI Danish [PERSO…" at bounding box center [170, 326] width 77 height 18
click at [359, 333] on button "button" at bounding box center [355, 325] width 17 height 18
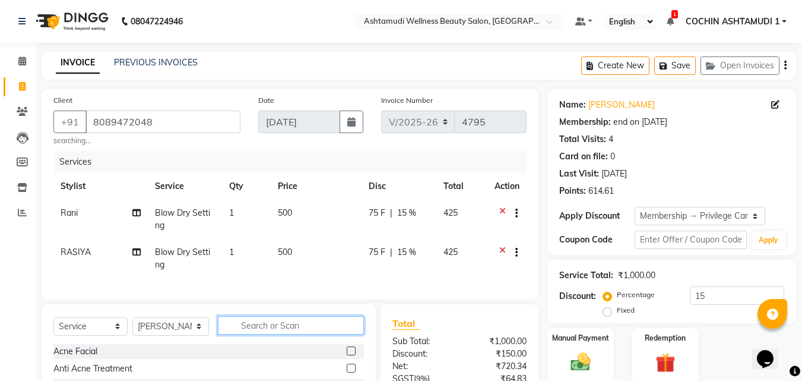
click at [293, 334] on input "text" at bounding box center [291, 325] width 147 height 18
type input "blow"
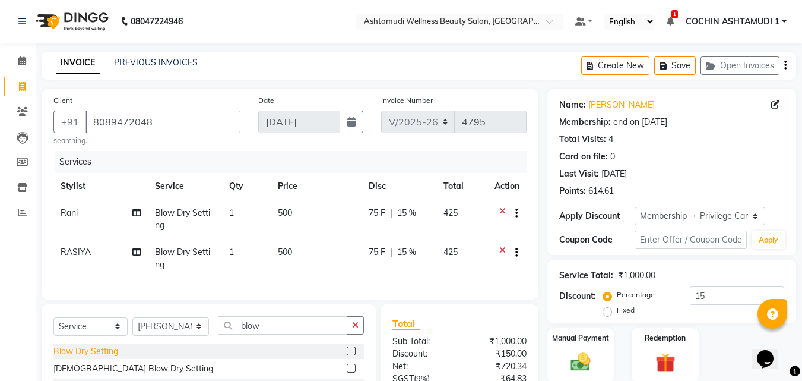
click at [106, 358] on div "Blow Dry Setting" at bounding box center [85, 351] width 65 height 12
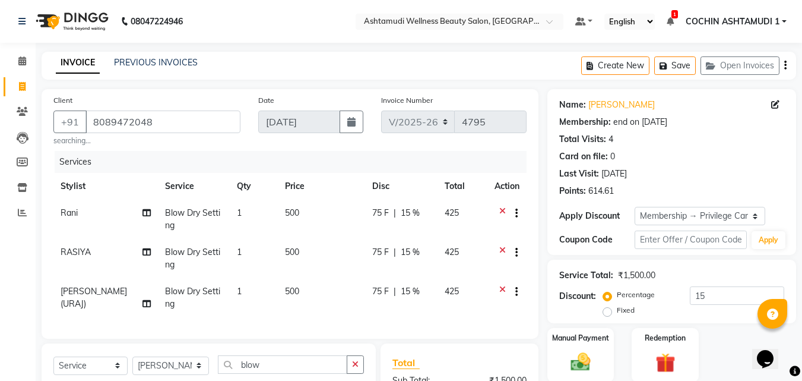
checkbox input "false"
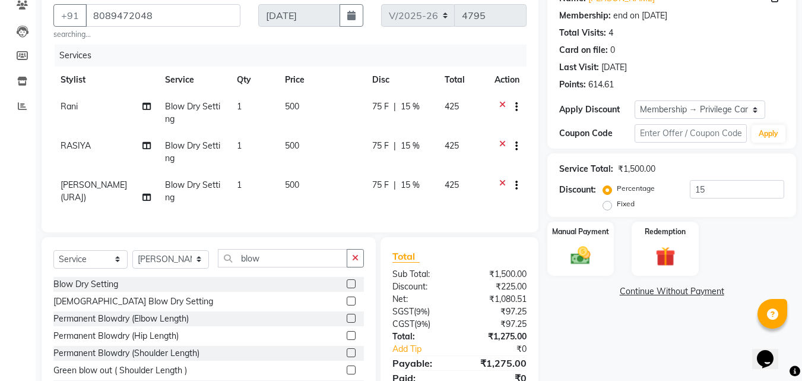
scroll to position [165, 0]
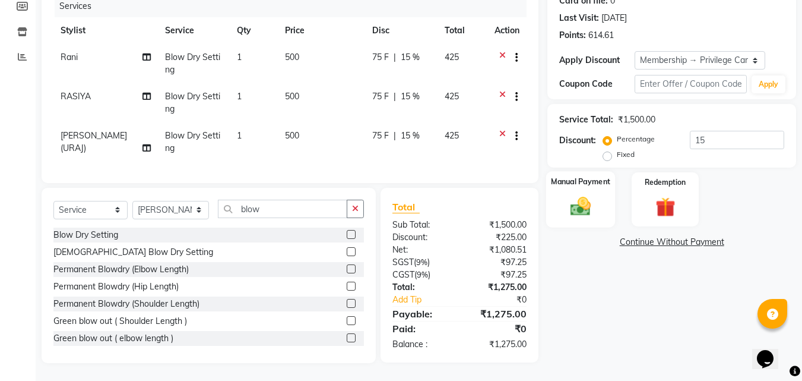
click at [559, 171] on div "Manual Payment" at bounding box center [580, 199] width 69 height 56
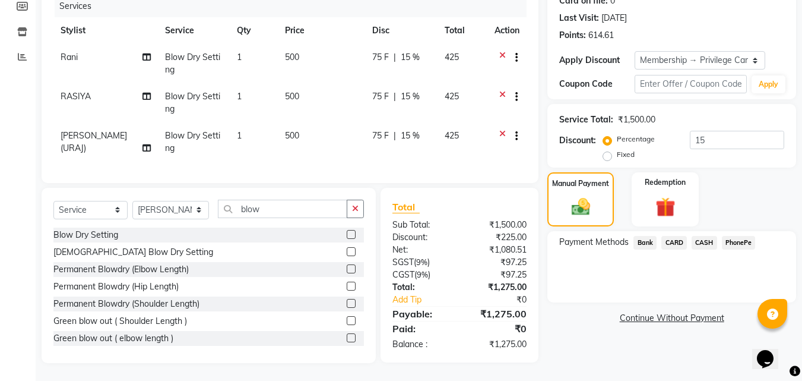
click at [671, 236] on span "CARD" at bounding box center [675, 243] width 26 height 14
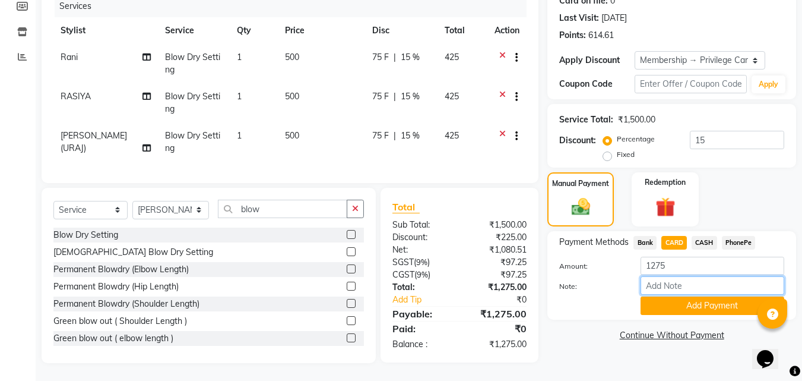
click at [665, 280] on input "Note:" at bounding box center [713, 285] width 144 height 18
type input "RAGHI"
click at [676, 296] on button "Add Payment" at bounding box center [713, 305] width 144 height 18
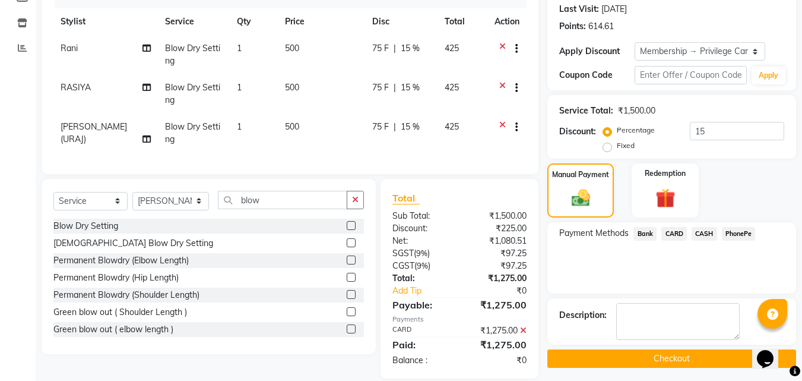
click at [643, 356] on button "Checkout" at bounding box center [672, 358] width 249 height 18
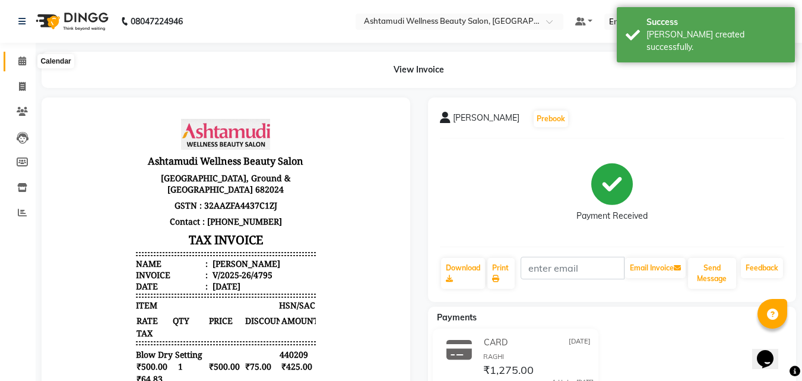
click at [19, 55] on span at bounding box center [22, 62] width 21 height 14
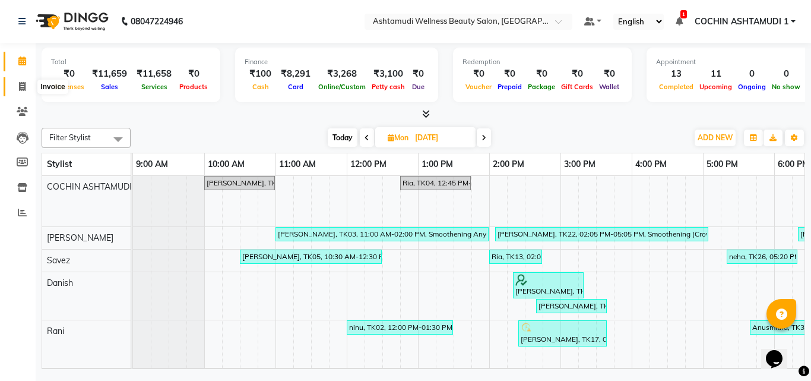
click at [23, 81] on span at bounding box center [22, 87] width 21 height 14
select select "4632"
select select "service"
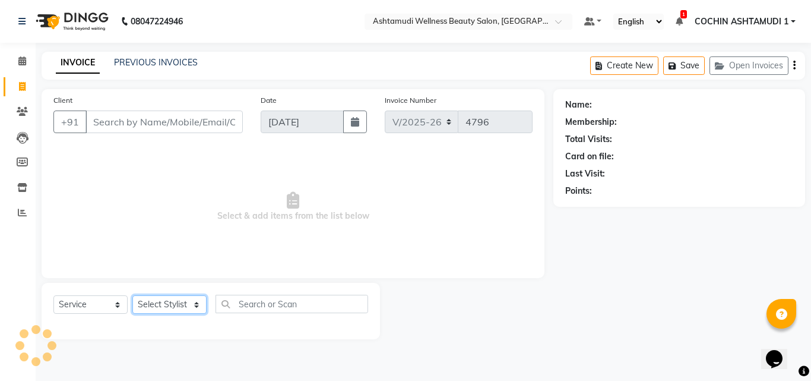
click at [167, 300] on select "Select Stylist" at bounding box center [169, 304] width 74 height 18
select select "34115"
click at [132, 295] on select "Select Stylist [PERSON_NAME](URAJ) [PERSON_NAME] COCHIN ASHTAMUDI Danish [PERSO…" at bounding box center [170, 304] width 77 height 18
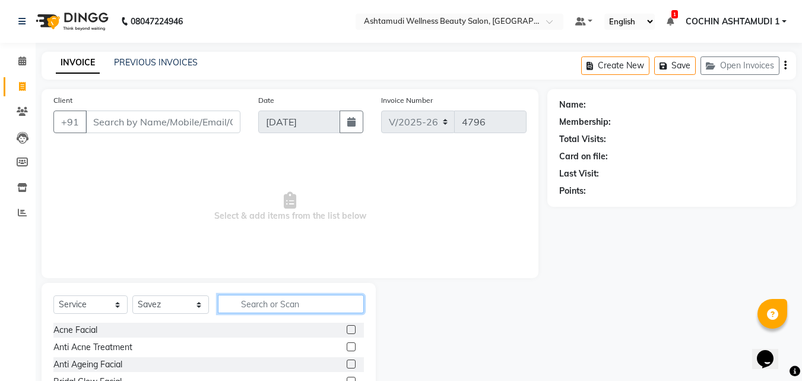
click at [281, 307] on input "text" at bounding box center [291, 304] width 147 height 18
type input "u cu"
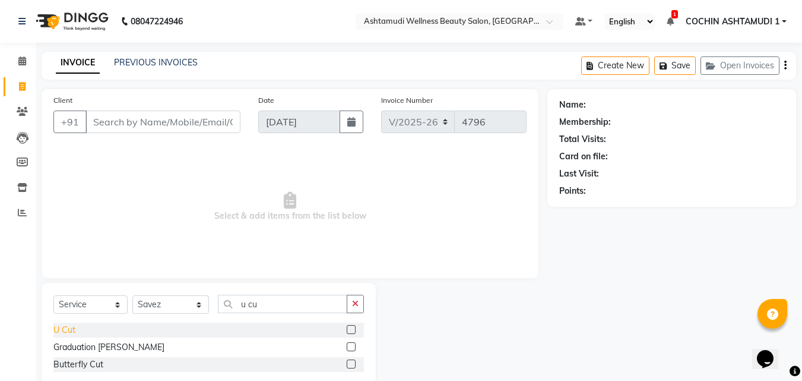
click at [58, 324] on div "U Cut" at bounding box center [64, 330] width 22 height 12
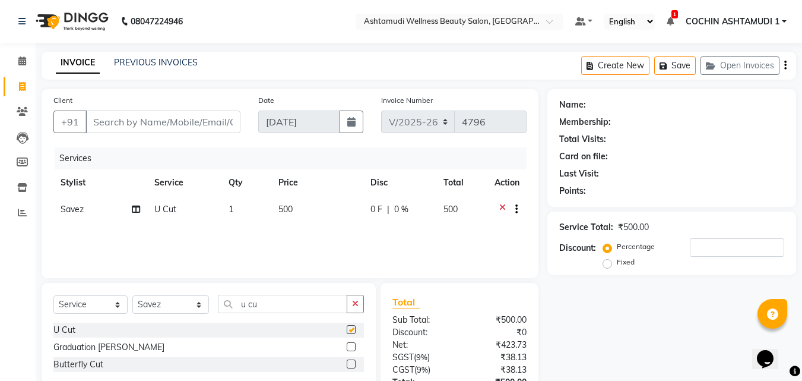
checkbox input "false"
click at [143, 124] on input "Client" at bounding box center [163, 121] width 155 height 23
type input "9"
type input "0"
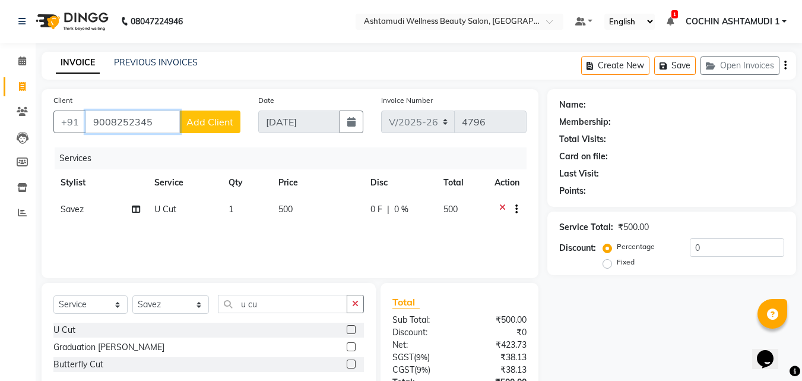
type input "9008252345"
click at [195, 117] on span "Add Client" at bounding box center [209, 122] width 47 height 12
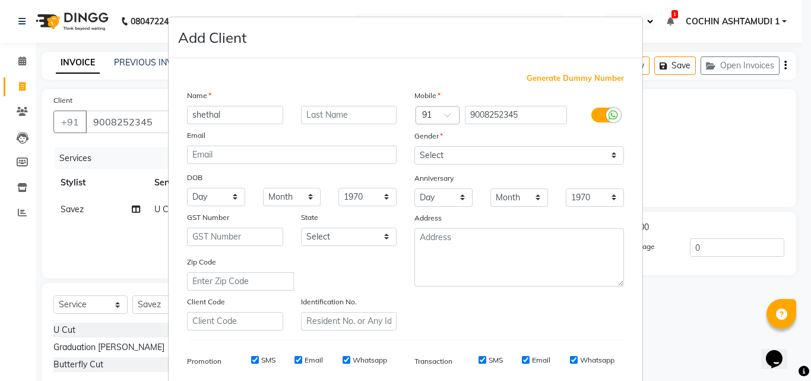
type input "shethal"
click at [442, 157] on select "Select Male Female Other Prefer Not To Say" at bounding box center [520, 155] width 210 height 18
select select "female"
click at [415, 146] on select "Select Male Female Other Prefer Not To Say" at bounding box center [520, 155] width 210 height 18
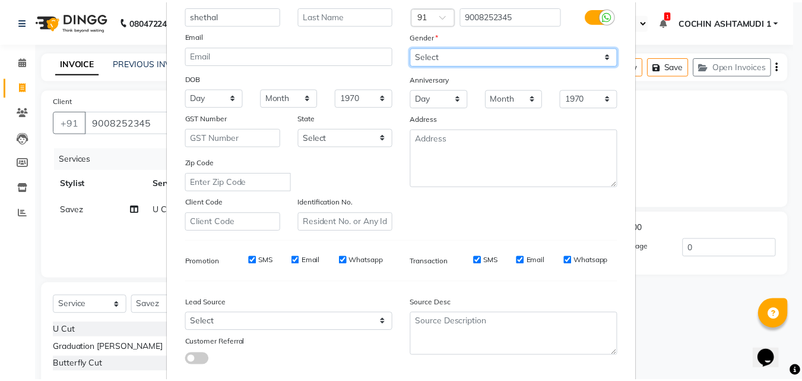
scroll to position [167, 0]
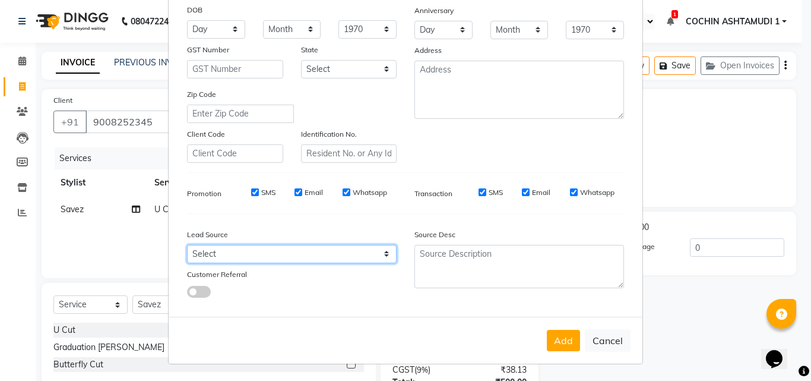
click at [226, 255] on select "Select Walk-in Referral Internet Friend Word of Mouth Advertisement Facebook Ju…" at bounding box center [292, 254] width 210 height 18
select select "31346"
click at [187, 245] on select "Select Walk-in Referral Internet Friend Word of Mouth Advertisement Facebook Ju…" at bounding box center [292, 254] width 210 height 18
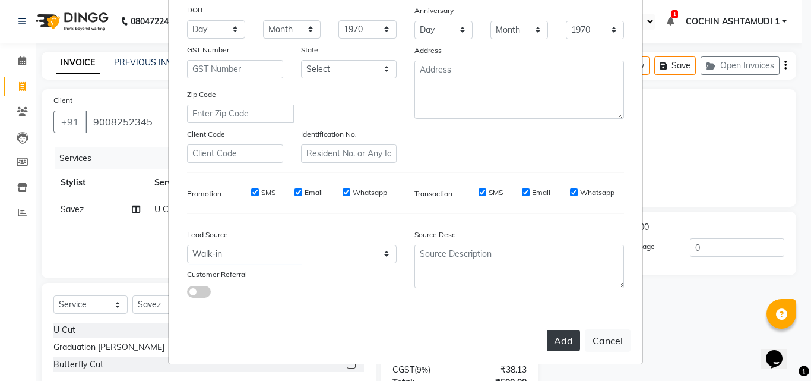
click at [551, 343] on button "Add" at bounding box center [563, 340] width 33 height 21
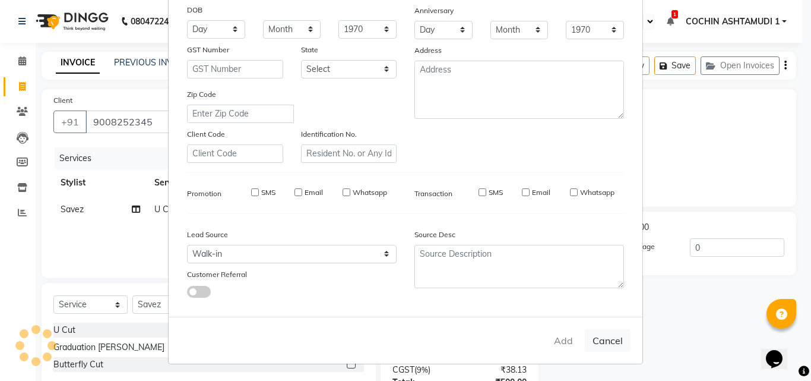
select select
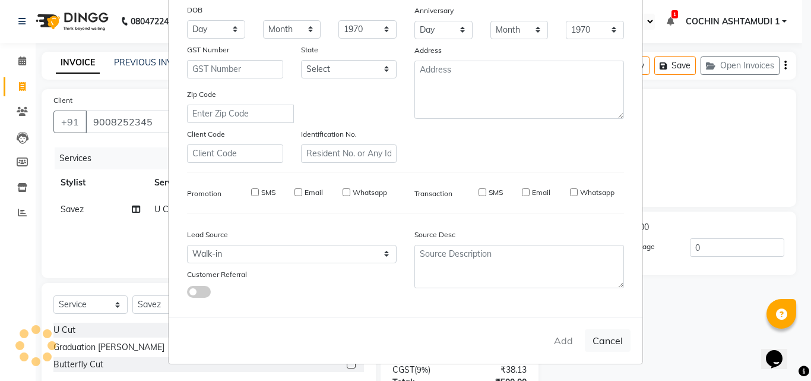
select select
checkbox input "false"
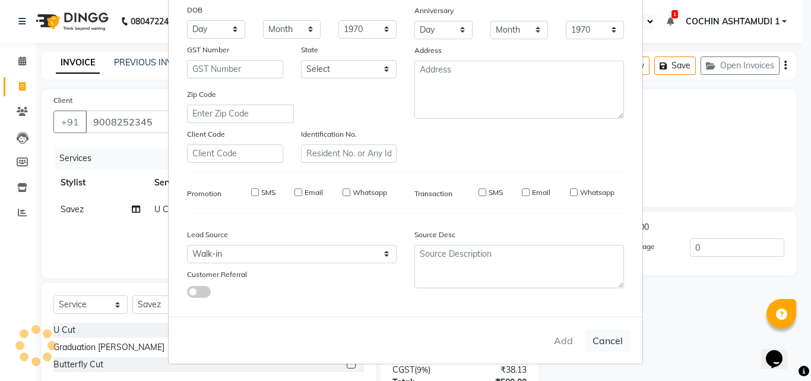
checkbox input "false"
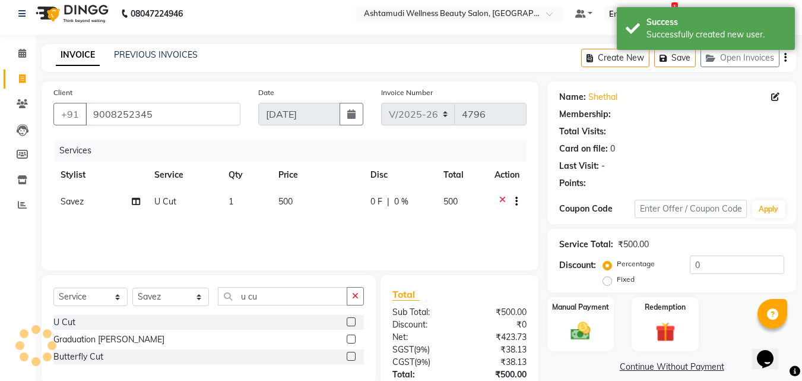
scroll to position [94, 0]
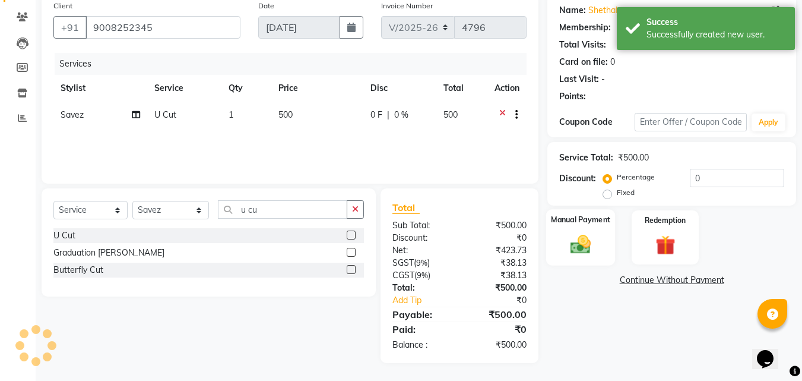
click at [574, 253] on img at bounding box center [580, 244] width 33 height 24
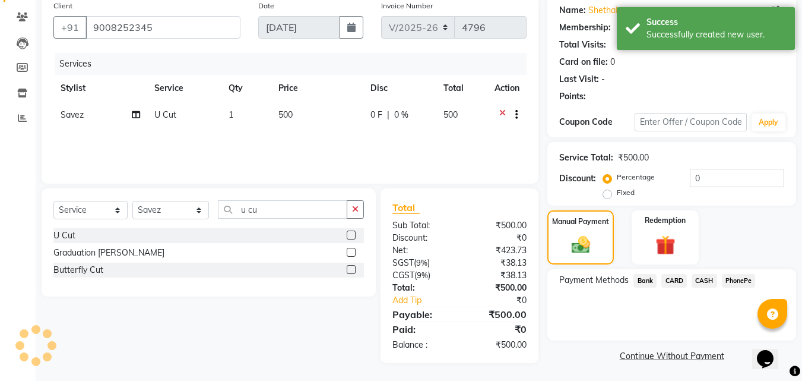
click at [744, 282] on span "PhonePe" at bounding box center [739, 281] width 34 height 14
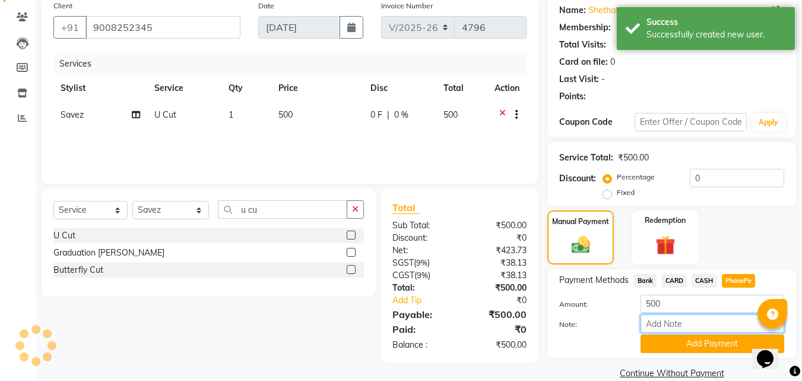
drag, startPoint x: 658, startPoint y: 315, endPoint x: 669, endPoint y: 309, distance: 12.8
click at [658, 315] on input "Note:" at bounding box center [713, 323] width 144 height 18
select select "1: Object"
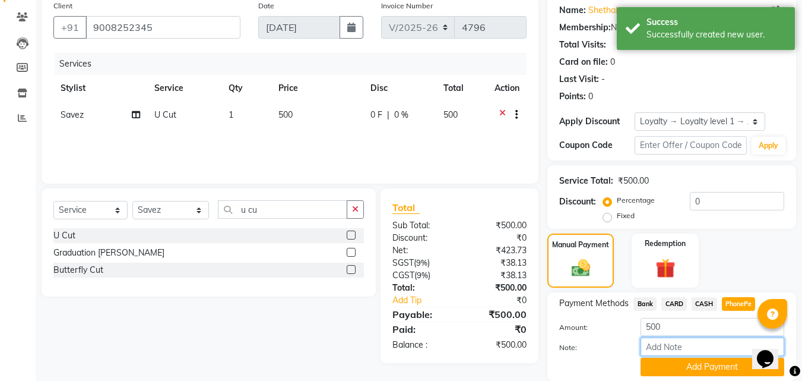
type input "RAGHI"
click at [671, 359] on button "Add Payment" at bounding box center [713, 367] width 144 height 18
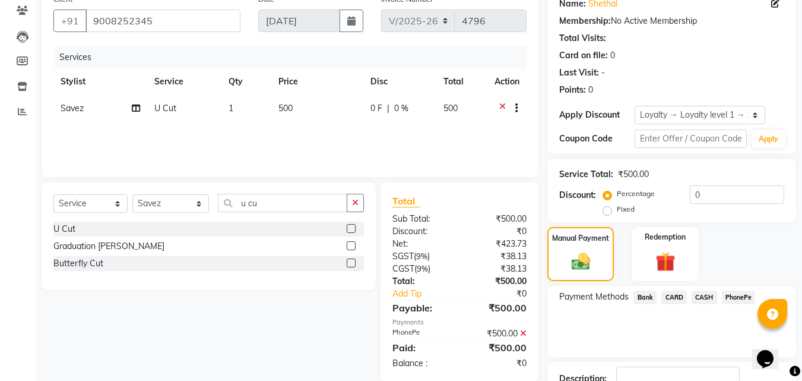
scroll to position [191, 0]
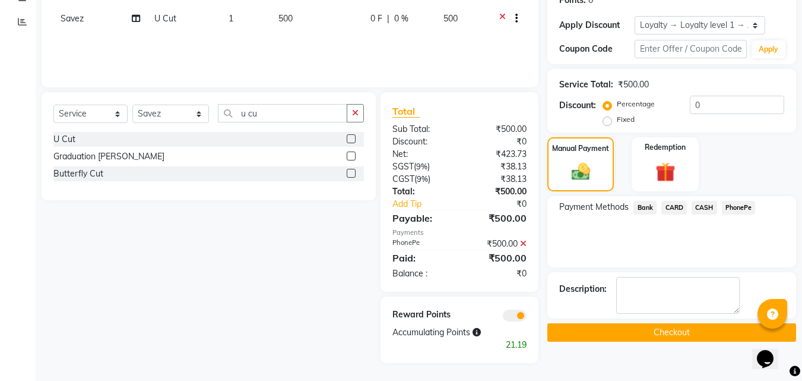
drag, startPoint x: 624, startPoint y: 331, endPoint x: 634, endPoint y: 200, distance: 131.6
click at [625, 291] on div "Name: Shethal Membership: No Active Membership Total Visits: Card on file: 0 La…" at bounding box center [677, 130] width 258 height 464
click at [584, 328] on button "Checkout" at bounding box center [672, 332] width 249 height 18
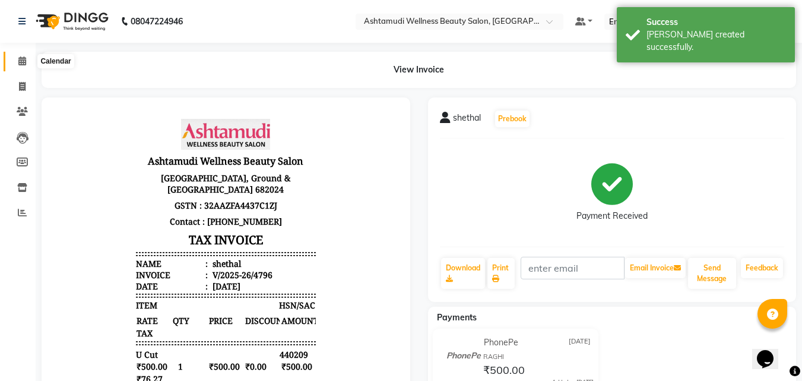
click at [24, 59] on icon at bounding box center [22, 60] width 8 height 9
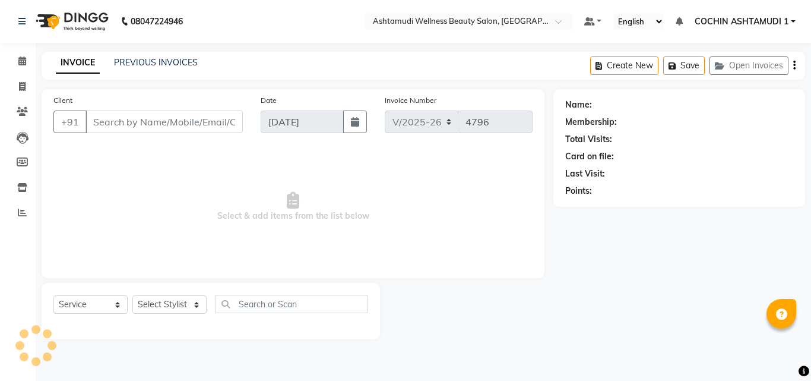
select select "4632"
select select "service"
click at [21, 86] on icon at bounding box center [22, 86] width 7 height 9
select select "service"
click at [24, 86] on icon at bounding box center [22, 86] width 7 height 9
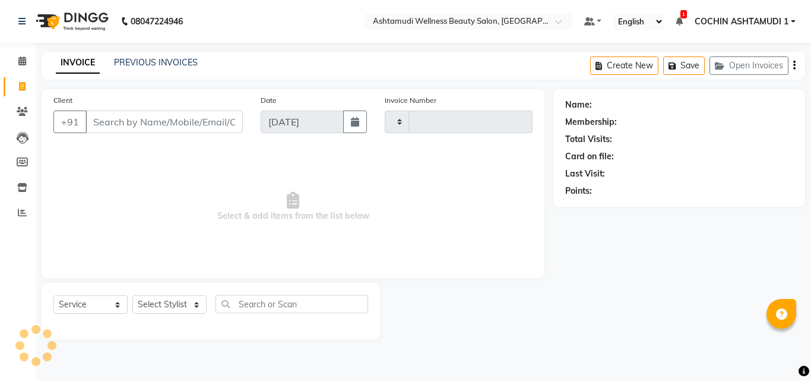
select select "service"
drag, startPoint x: 178, startPoint y: 305, endPoint x: 181, endPoint y: 227, distance: 77.3
click at [178, 305] on select "Select Stylist" at bounding box center [169, 304] width 74 height 18
select select "80731"
click at [132, 295] on select "Select Stylist [PERSON_NAME](URAJ) [PERSON_NAME] COCHIN ASHTAMUDI Danish [PERSO…" at bounding box center [170, 304] width 77 height 18
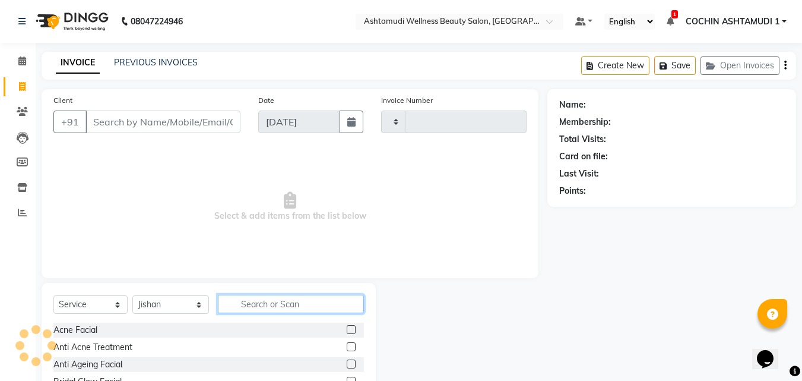
click at [248, 301] on input "text" at bounding box center [291, 304] width 147 height 18
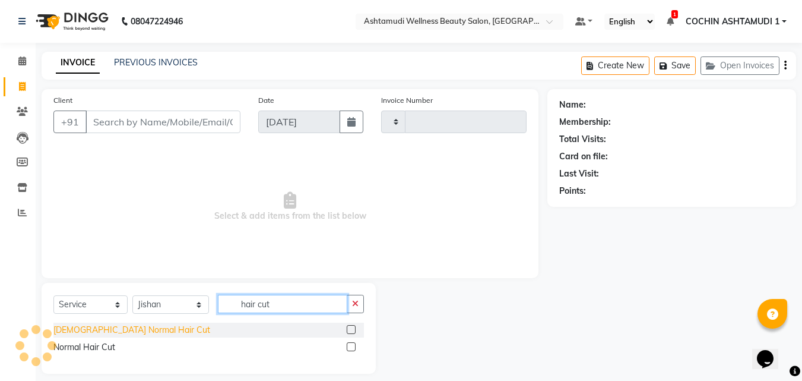
type input "hair cut"
click at [81, 329] on div "[DEMOGRAPHIC_DATA] Normal Hair Cut" at bounding box center [131, 330] width 157 height 12
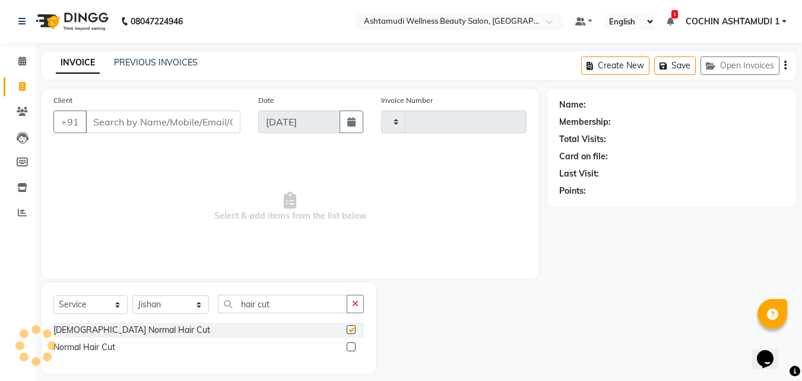
checkbox input "false"
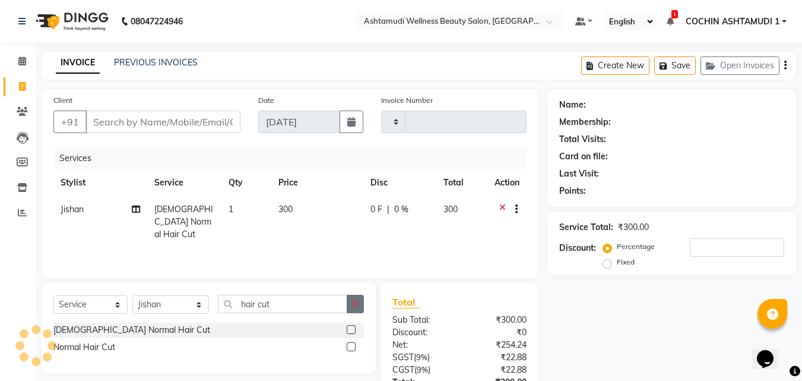
click at [356, 303] on icon "button" at bounding box center [355, 303] width 7 height 8
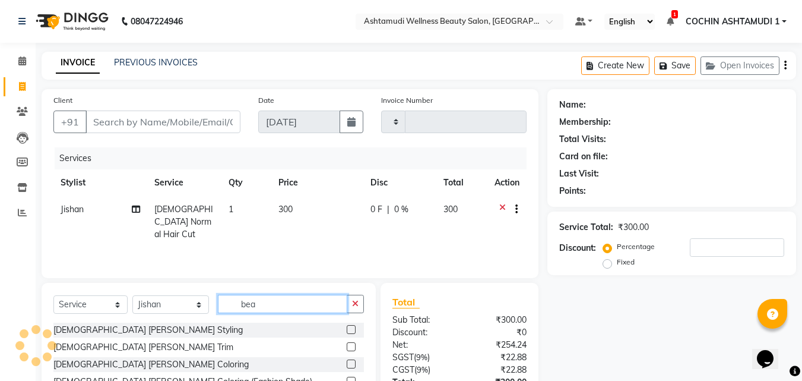
type input "bear"
type input "4796"
type input "bear"
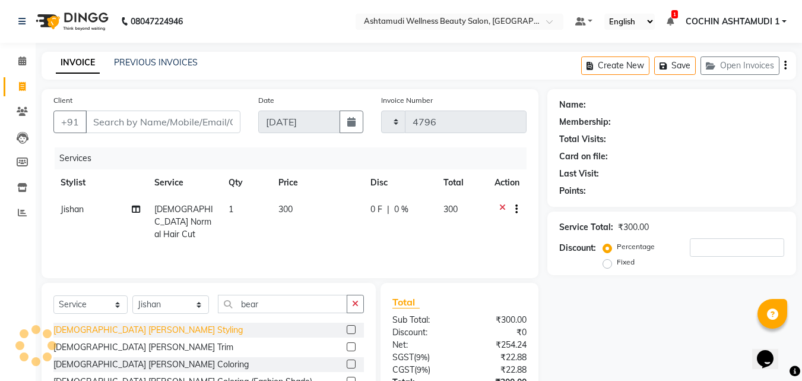
click at [100, 324] on div "[DEMOGRAPHIC_DATA] [PERSON_NAME] Styling" at bounding box center [147, 330] width 189 height 12
checkbox input "true"
select select "4632"
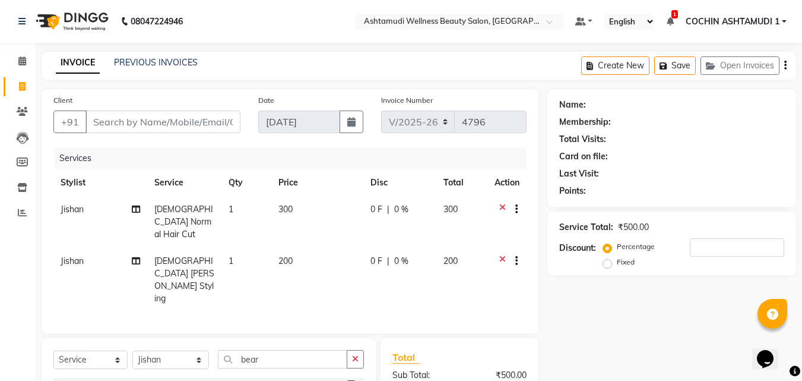
checkbox input "false"
click at [119, 122] on input "Client" at bounding box center [163, 121] width 155 height 23
type input "9"
type input "0"
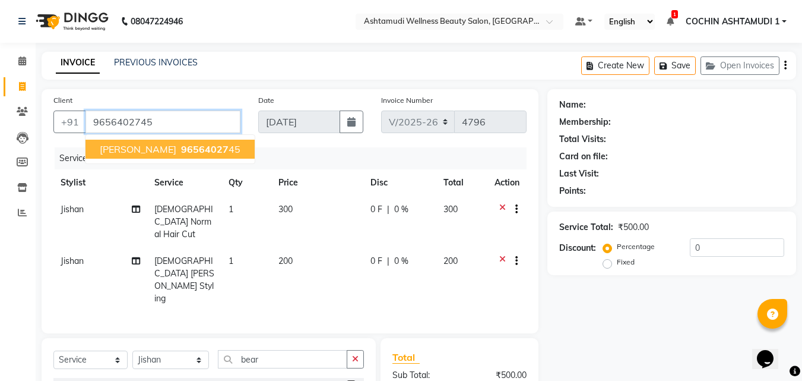
type input "9656402745"
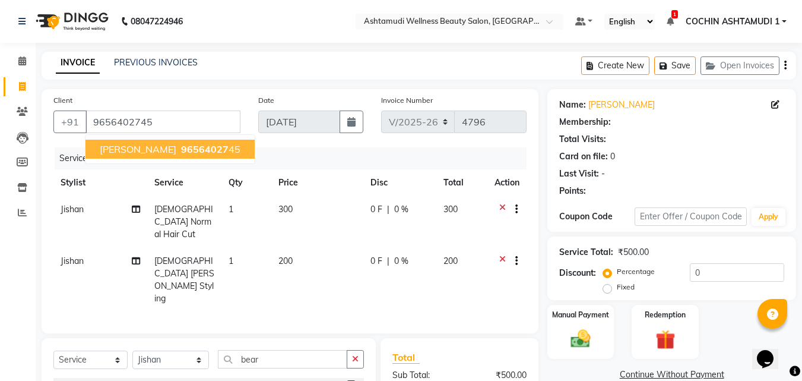
select select "1: Object"
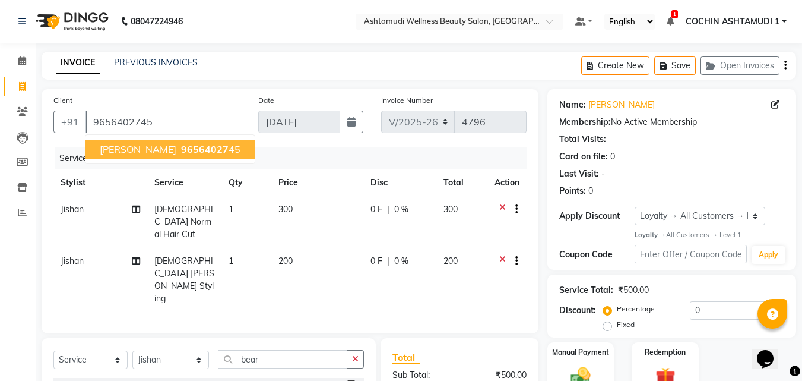
click at [181, 153] on span "96564027" at bounding box center [205, 149] width 48 height 12
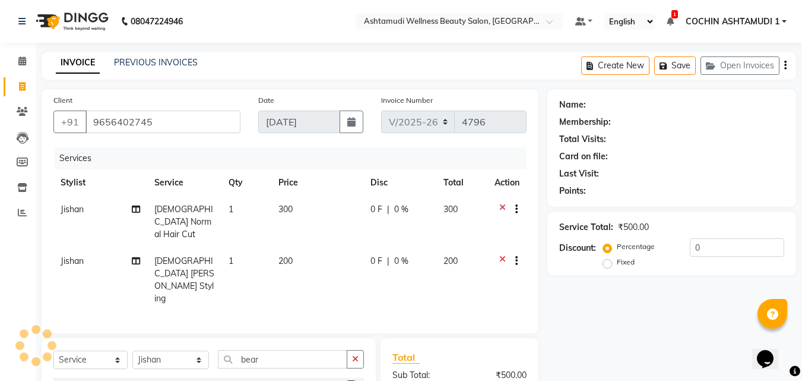
select select "1: Object"
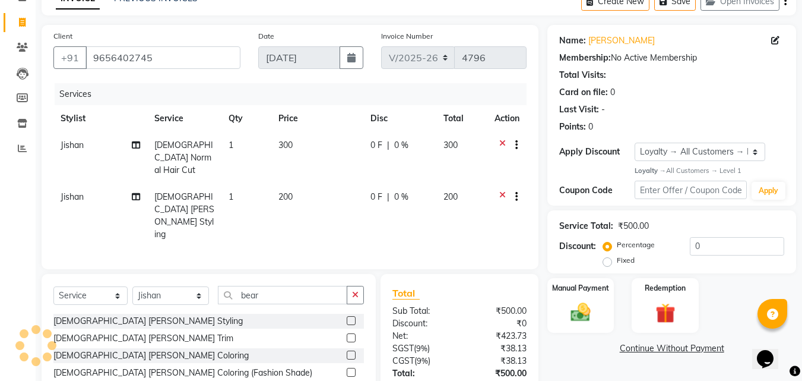
scroll to position [121, 0]
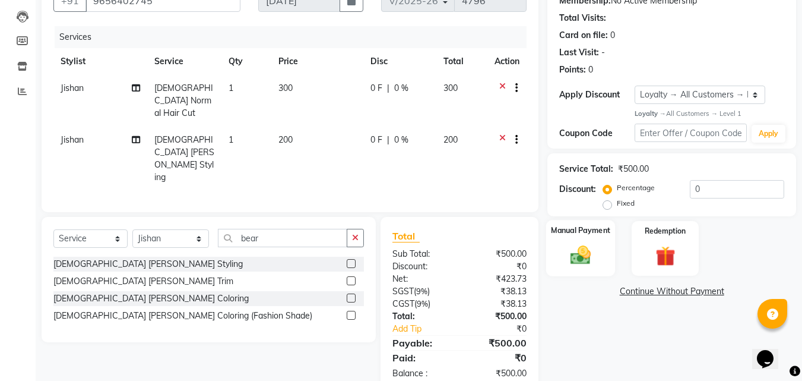
click at [587, 242] on div "Manual Payment" at bounding box center [580, 248] width 69 height 56
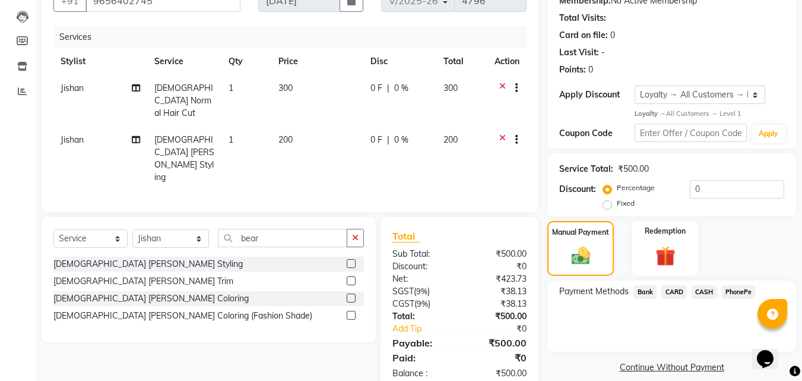
click at [736, 291] on span "PhonePe" at bounding box center [739, 292] width 34 height 14
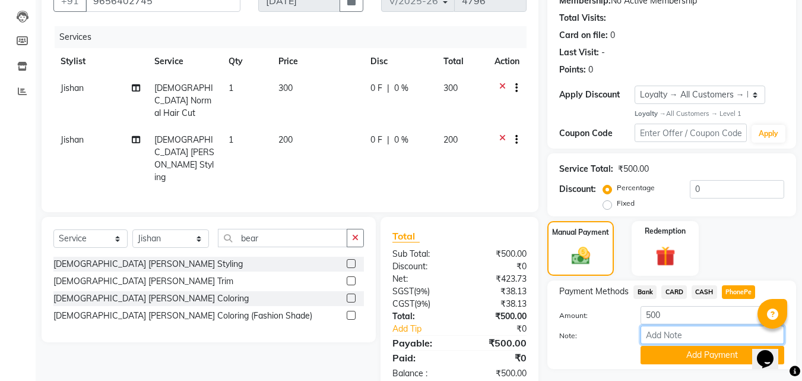
drag, startPoint x: 671, startPoint y: 334, endPoint x: 692, endPoint y: 311, distance: 31.5
click at [671, 334] on input "Note:" at bounding box center [713, 334] width 144 height 18
type input "RAGHI"
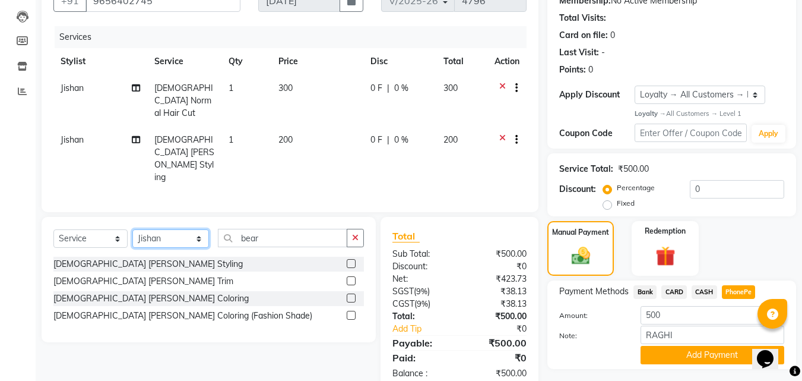
click at [169, 229] on select "Select Stylist [PERSON_NAME](URAJ) [PERSON_NAME] COCHIN ASHTAMUDI Danish [PERSO…" at bounding box center [170, 238] width 77 height 18
select select "86812"
click at [132, 229] on select "Select Stylist [PERSON_NAME](URAJ) [PERSON_NAME] COCHIN ASHTAMUDI Danish [PERSO…" at bounding box center [170, 238] width 77 height 18
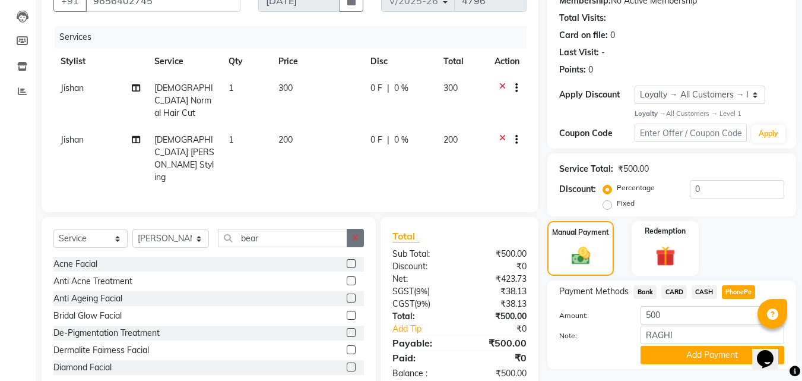
click at [354, 233] on icon "button" at bounding box center [355, 237] width 7 height 8
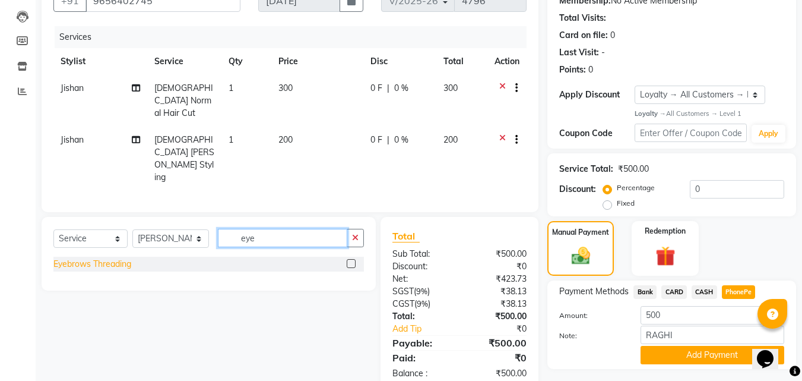
type input "eye"
click at [118, 258] on div "Eyebrows Threading" at bounding box center [92, 264] width 78 height 12
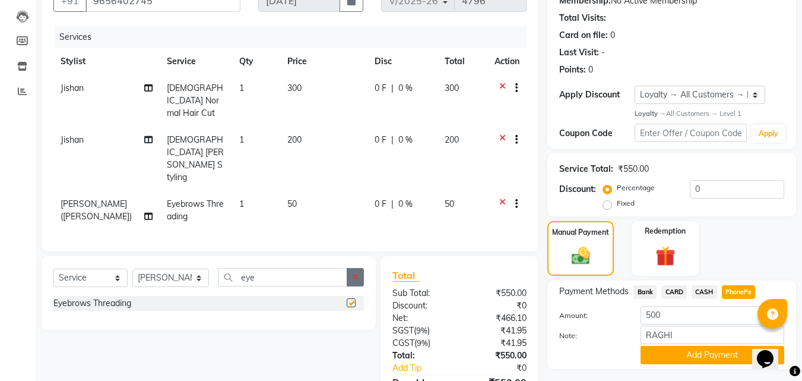
checkbox input "false"
click at [353, 273] on icon "button" at bounding box center [355, 277] width 7 height 8
type input "uppe"
click at [121, 314] on div "Upper Lip Threading" at bounding box center [91, 320] width 77 height 12
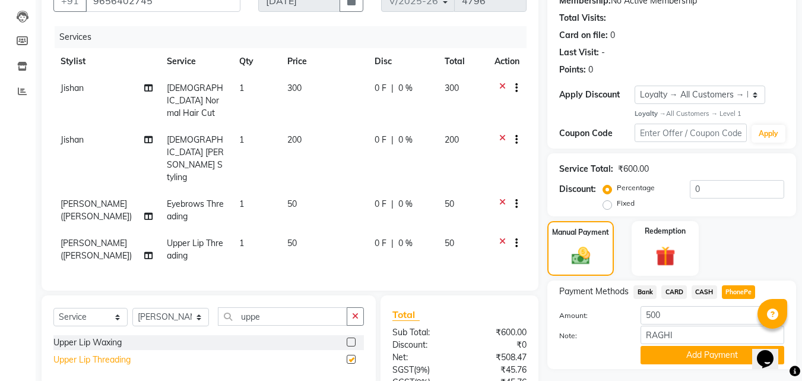
checkbox input "false"
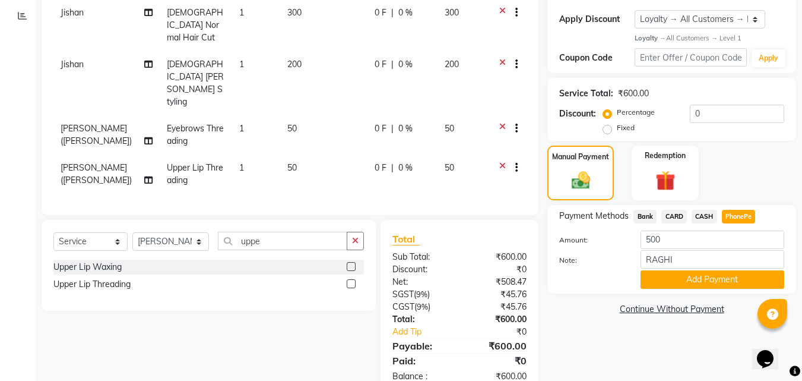
scroll to position [200, 0]
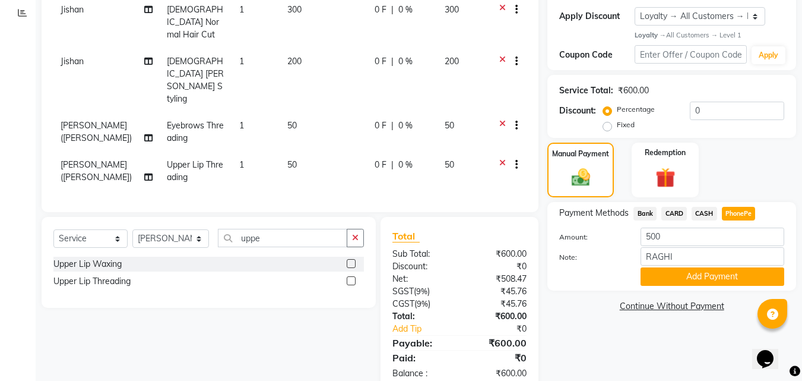
click at [713, 216] on span "CASH" at bounding box center [705, 214] width 26 height 14
type input "600"
click at [733, 210] on span "PhonePe" at bounding box center [739, 214] width 34 height 14
click at [673, 211] on span "CARD" at bounding box center [675, 214] width 26 height 14
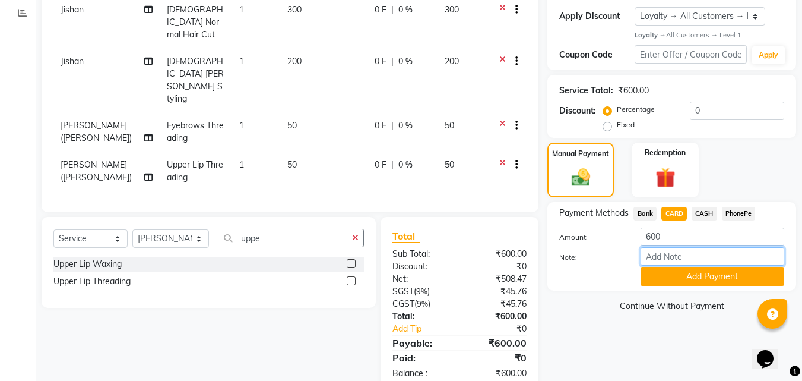
click at [672, 254] on input "Note:" at bounding box center [713, 256] width 144 height 18
type input "RAGHI"
click at [707, 276] on button "Add Payment" at bounding box center [713, 276] width 144 height 18
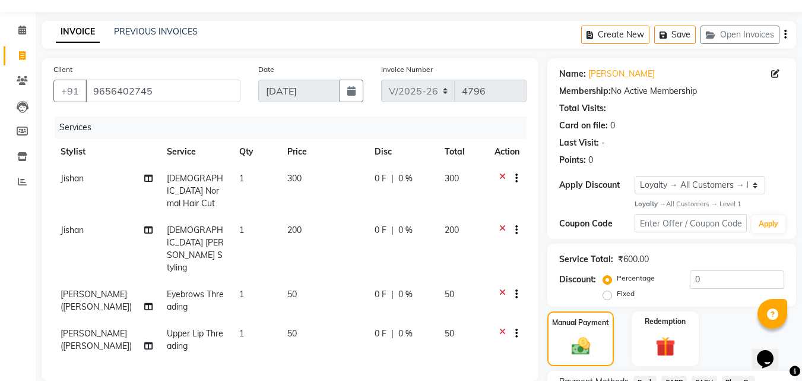
scroll to position [59, 0]
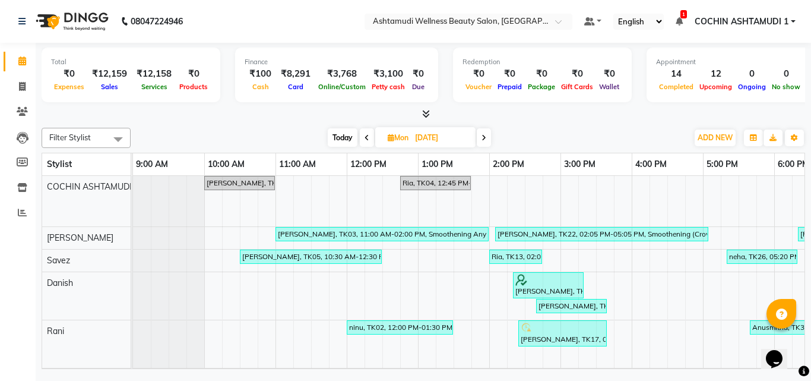
click at [349, 134] on span "Today" at bounding box center [343, 137] width 30 height 18
type input "[DATE]"
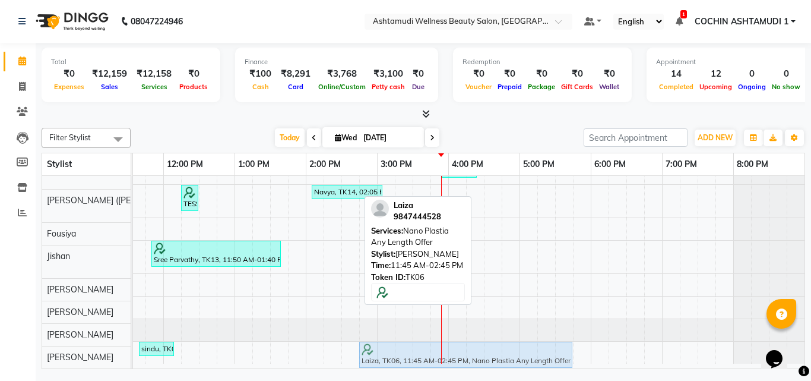
drag, startPoint x: 176, startPoint y: 189, endPoint x: 392, endPoint y: 339, distance: 262.8
click at [393, 343] on tbody "Remya, TK02, 10:00 AM-11:00 AM, Hair Spa Laiza, TK06, 11:45 AM-02:45 PM, Nano P…" at bounding box center [377, 104] width 855 height 517
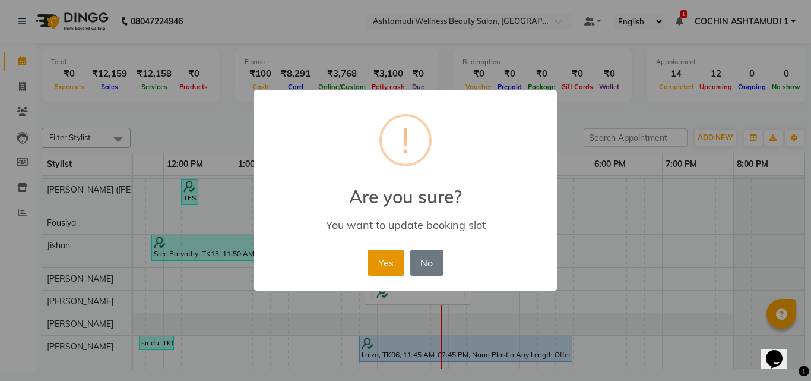
drag, startPoint x: 388, startPoint y: 261, endPoint x: 388, endPoint y: 272, distance: 11.3
click at [388, 261] on button "Yes" at bounding box center [386, 262] width 36 height 26
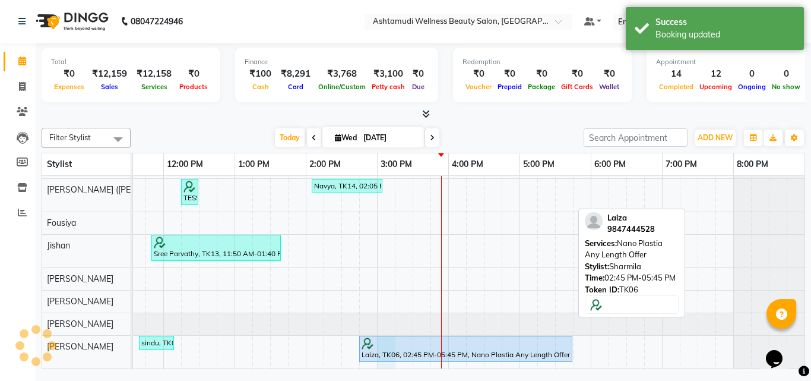
click at [390, 337] on div "Laiza, TK06, 02:45 PM-05:45 PM, Nano Plastia Any Length Offer" at bounding box center [466, 349] width 214 height 27
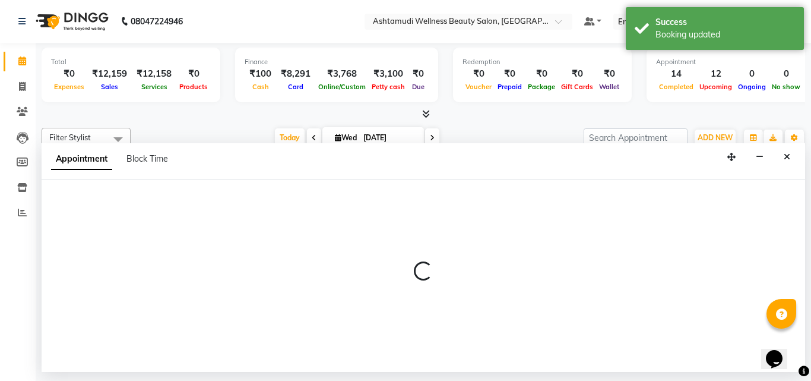
select select "88283"
select select "tentative"
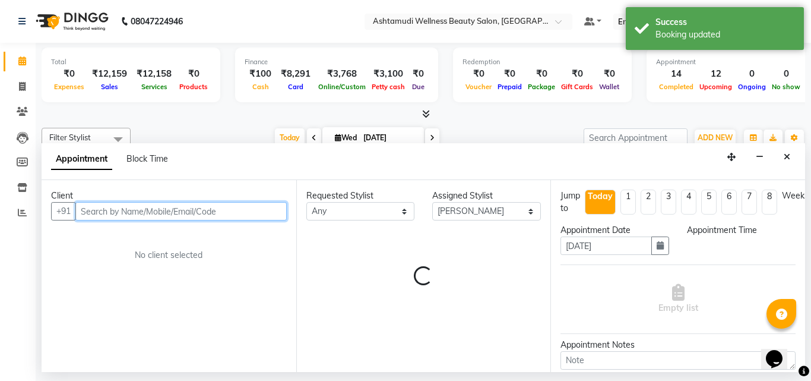
select select "900"
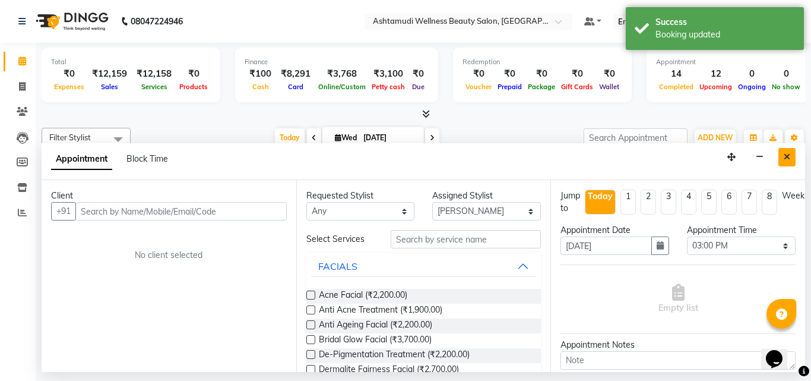
click at [791, 152] on button "Close" at bounding box center [787, 157] width 17 height 18
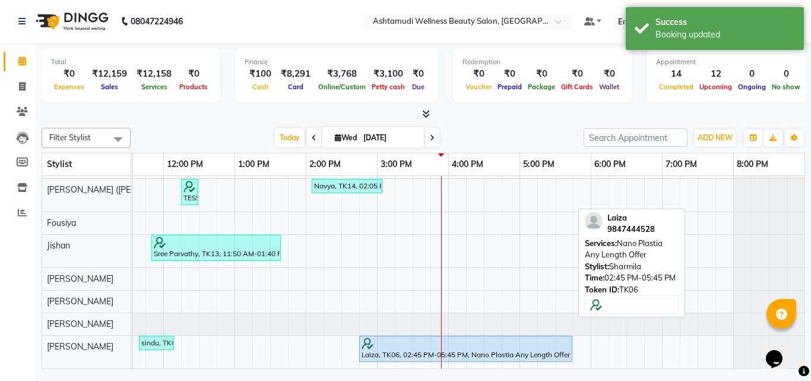
click at [403, 343] on div "Laiza, TK06, 02:45 PM-05:45 PM, Nano Plastia Any Length Offer" at bounding box center [465, 348] width 211 height 23
click at [410, 337] on div at bounding box center [466, 343] width 208 height 12
select select "5"
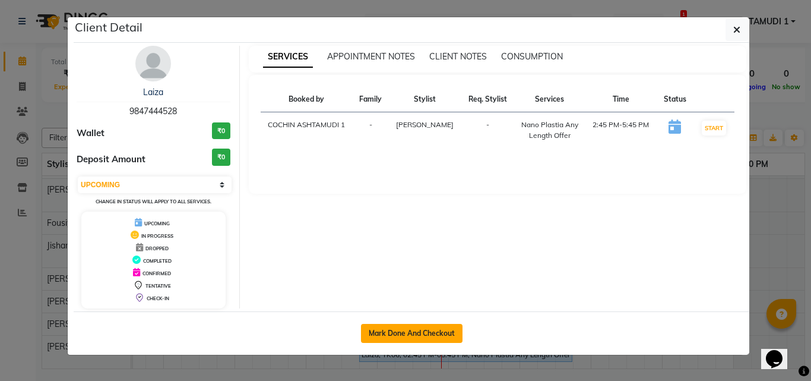
click at [407, 330] on button "Mark Done And Checkout" at bounding box center [412, 333] width 102 height 19
select select "4632"
select select "service"
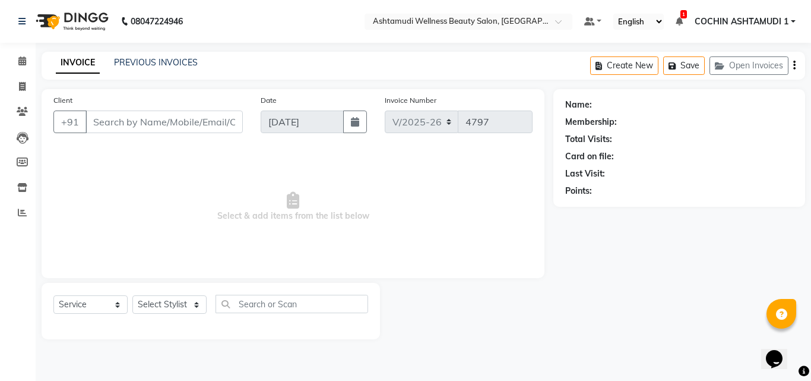
select select "3"
type input "9847444528"
select select "88283"
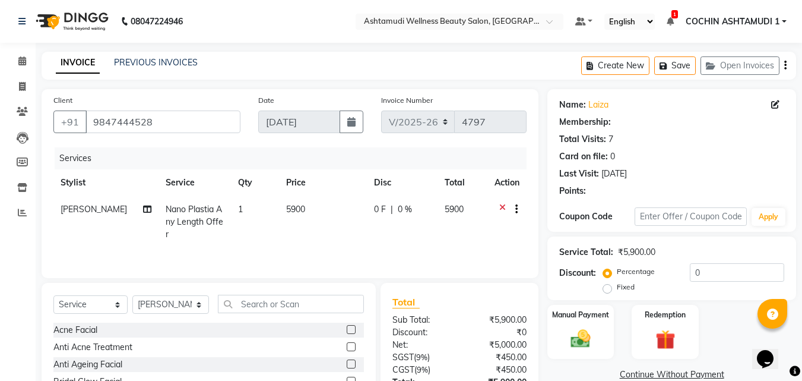
select select "1: Object"
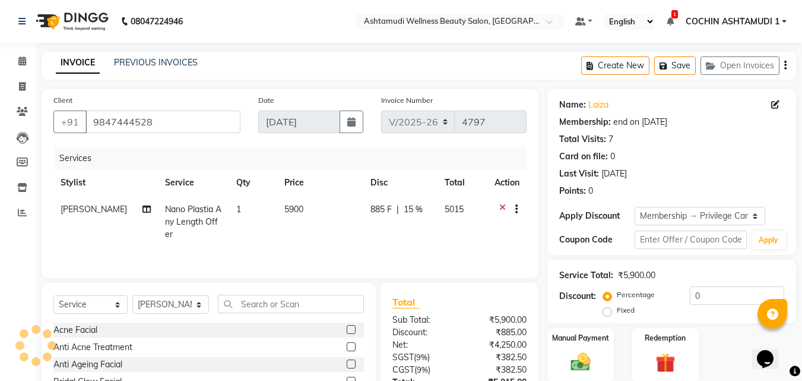
type input "15"
click at [406, 208] on span "15 %" at bounding box center [413, 209] width 19 height 12
select select "88283"
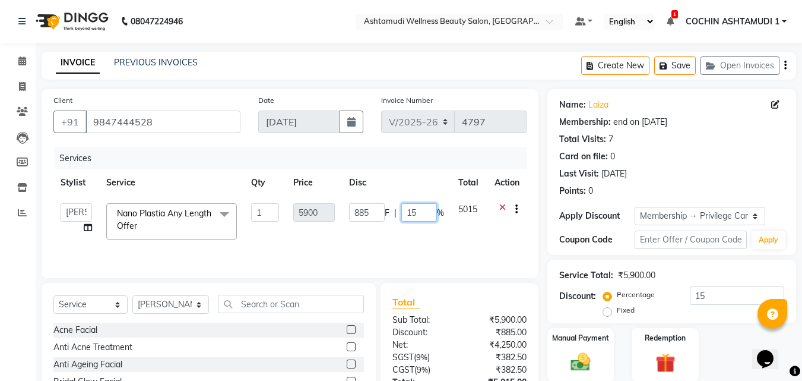
click at [418, 219] on input "15" at bounding box center [419, 212] width 36 height 18
type input "1"
type input "0"
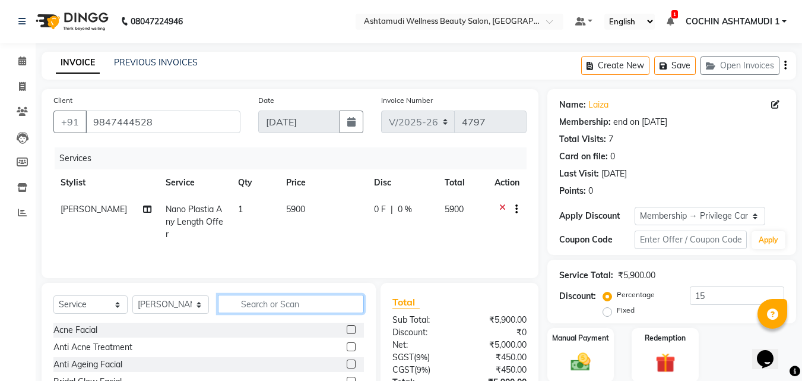
click at [285, 306] on input "text" at bounding box center [291, 304] width 147 height 18
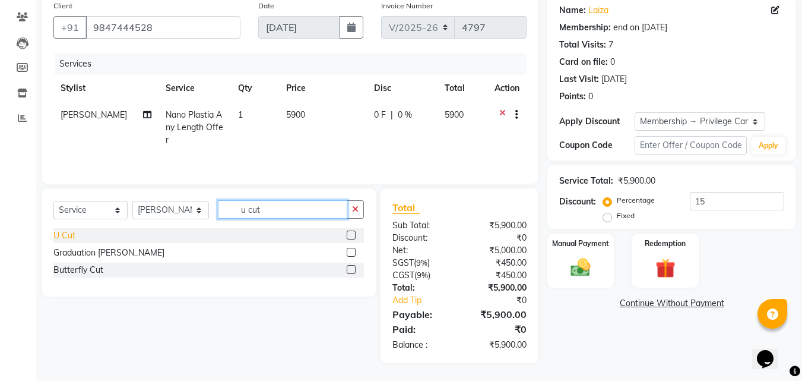
type input "u cut"
click at [62, 235] on div "U Cut" at bounding box center [64, 235] width 22 height 12
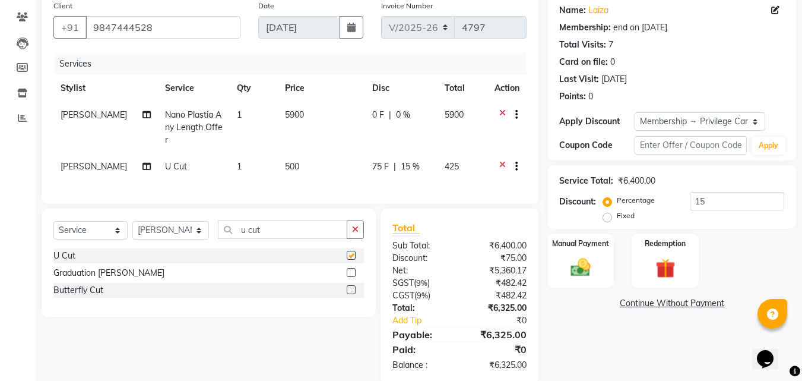
checkbox input "false"
click at [279, 235] on input "u cut" at bounding box center [283, 229] width 130 height 18
type input "u"
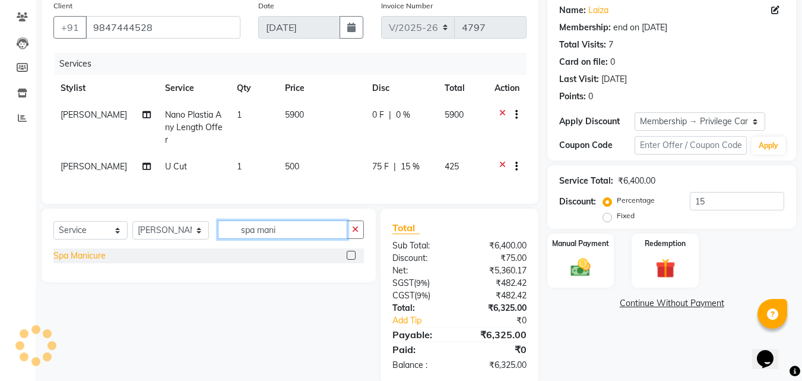
type input "spa mani"
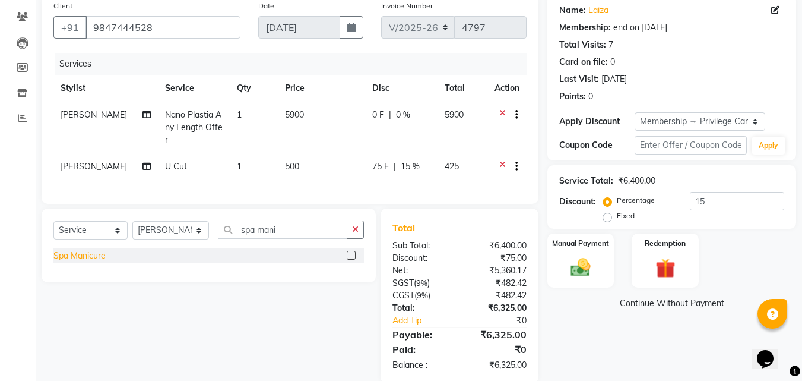
click at [78, 262] on div "Spa Manicure" at bounding box center [79, 255] width 52 height 12
checkbox input "false"
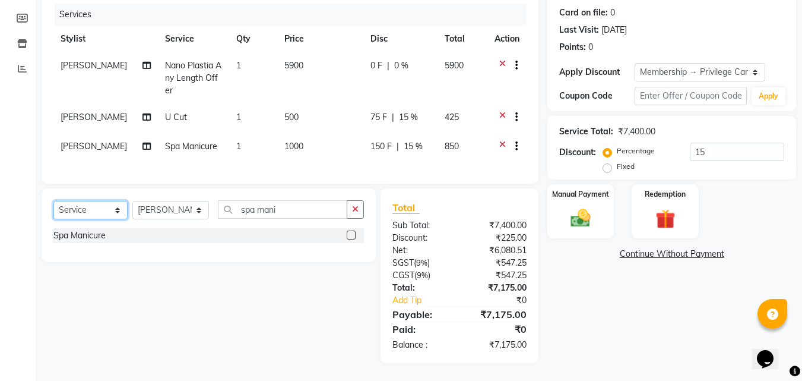
click at [93, 209] on select "Select Service Product Membership Package Voucher Prepaid Gift Card" at bounding box center [90, 210] width 74 height 18
select select "product"
click at [53, 201] on select "Select Service Product Membership Package Voucher Prepaid Gift Card" at bounding box center [90, 210] width 74 height 18
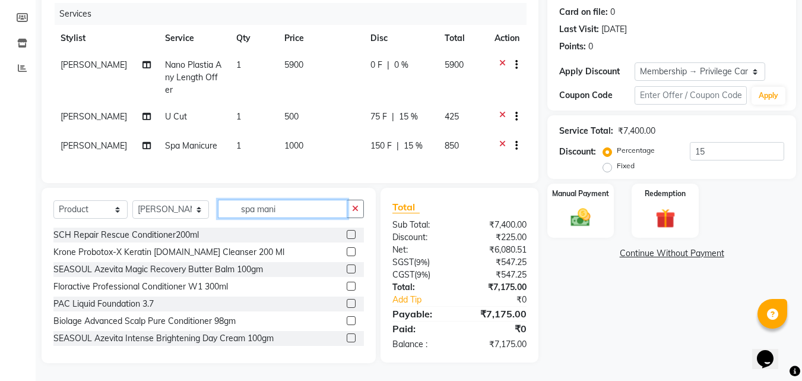
drag, startPoint x: 318, startPoint y: 207, endPoint x: 239, endPoint y: 208, distance: 79.6
click at [239, 208] on input "spa mani" at bounding box center [283, 209] width 130 height 18
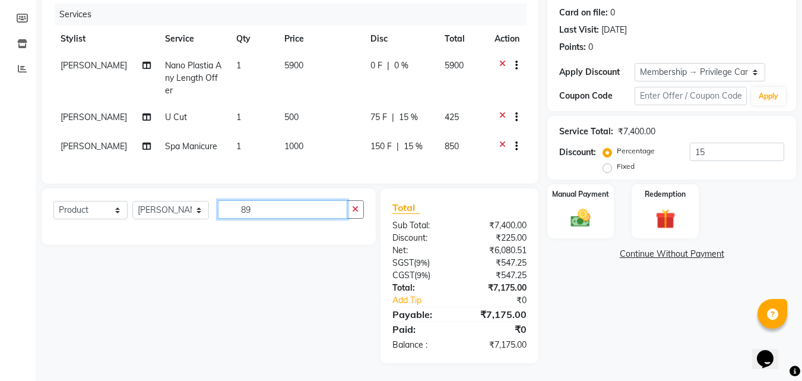
type input "8"
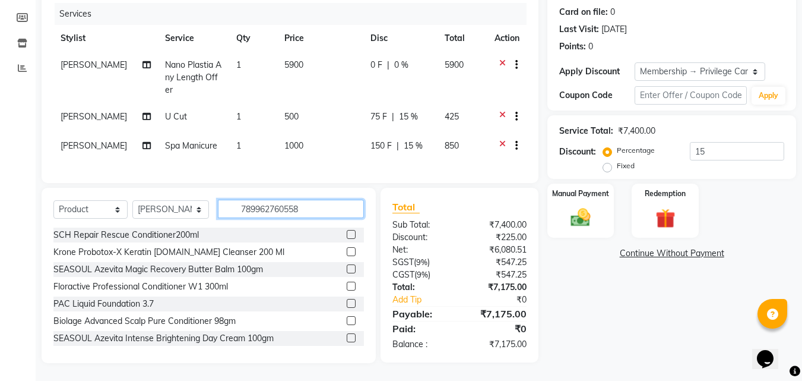
type input "7899627605582"
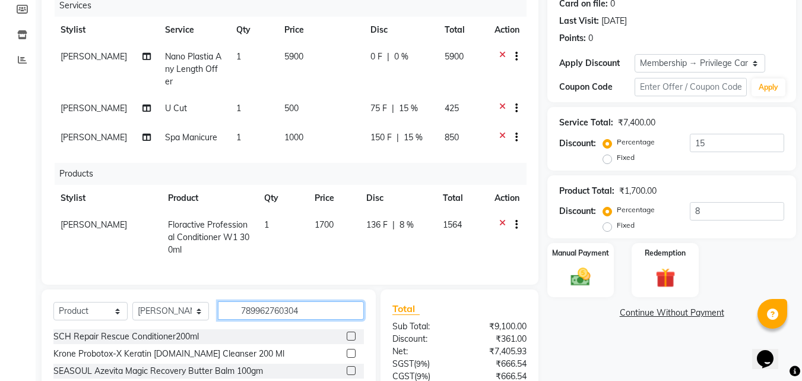
type input "7899627603045"
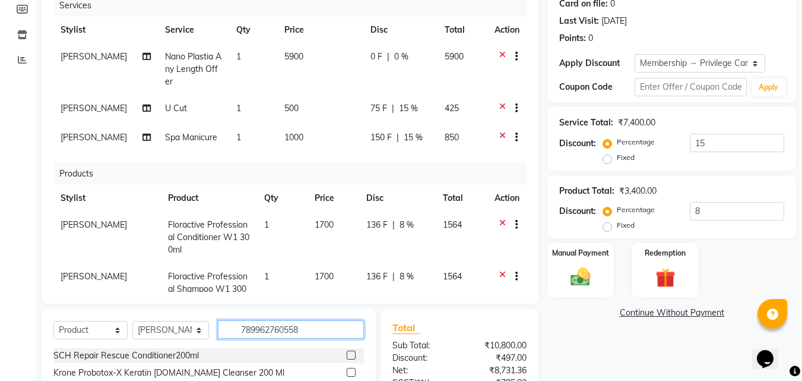
type input "7899627605582"
type input "7899627603045"
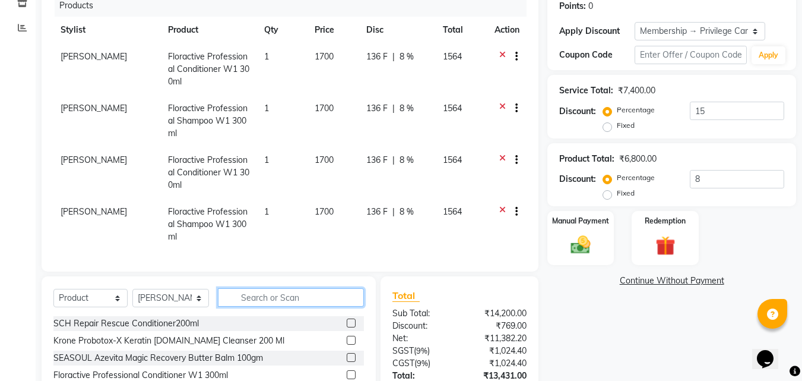
scroll to position [212, 0]
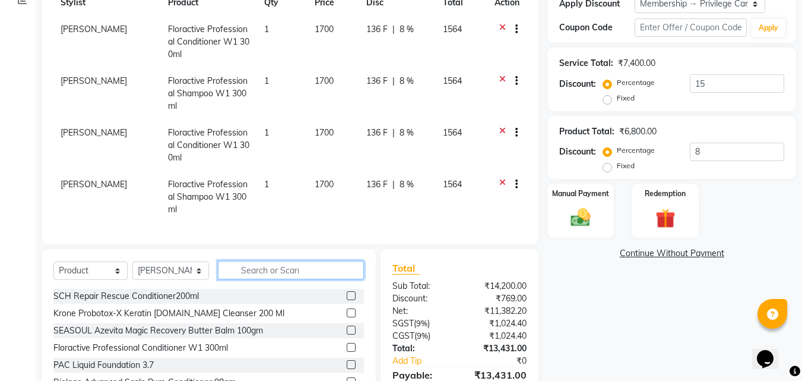
click at [250, 272] on input "text" at bounding box center [291, 270] width 147 height 18
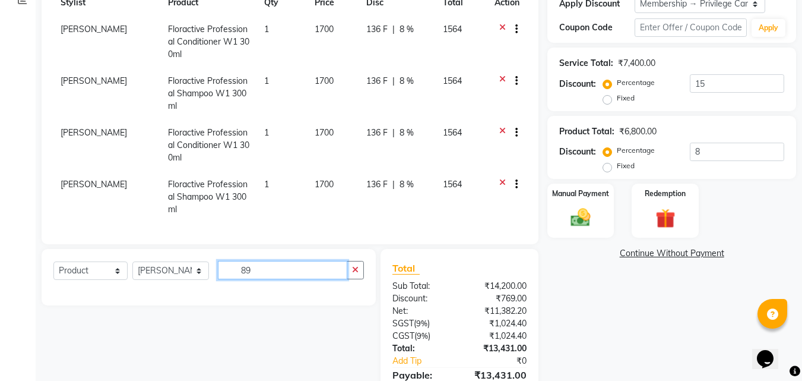
type input "8"
type input "shine"
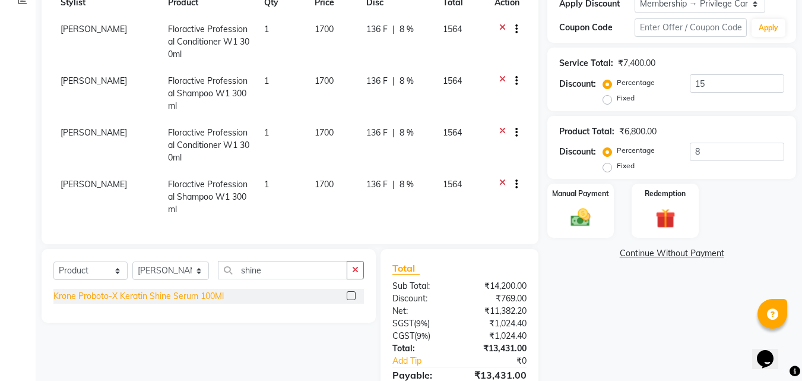
click at [174, 296] on div "Krone Proboto-X Keratin Shine Serum 100Ml" at bounding box center [138, 296] width 170 height 12
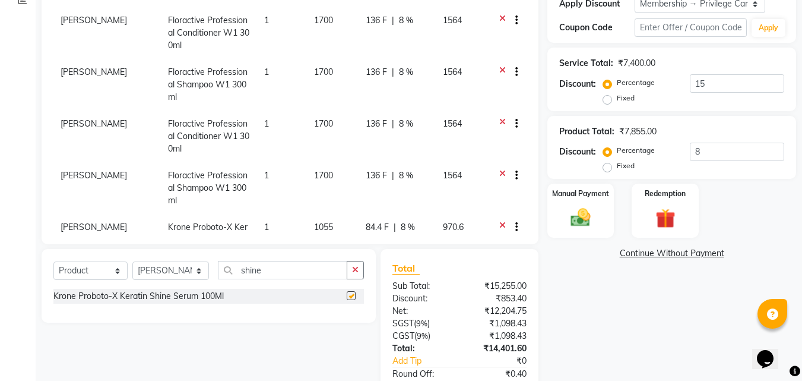
checkbox input "false"
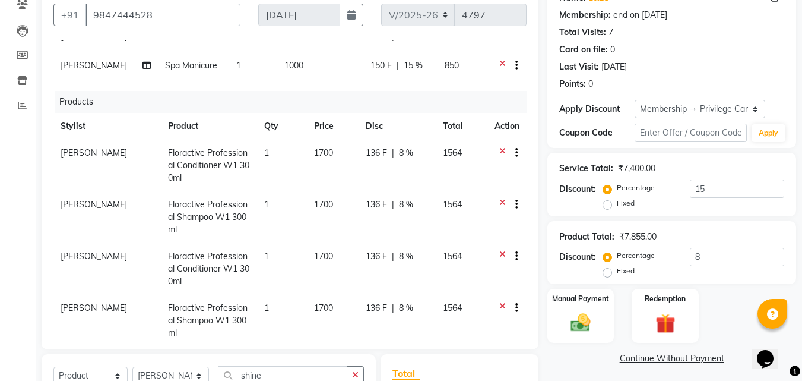
scroll to position [119, 0]
click at [72, 256] on span "[PERSON_NAME]" at bounding box center [94, 254] width 67 height 11
select select "88283"
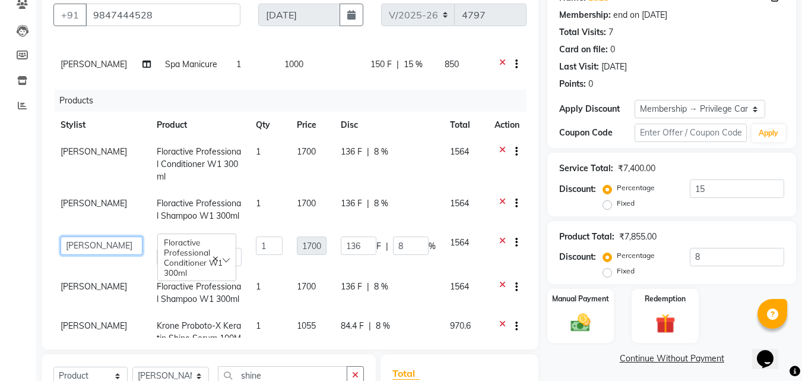
click at [81, 245] on select "Aiswarya B Ankith(URAJ) BINU MANGAR COCHIN ASHTAMUDI Danish Diksha Thapa (Anami…" at bounding box center [102, 245] width 82 height 18
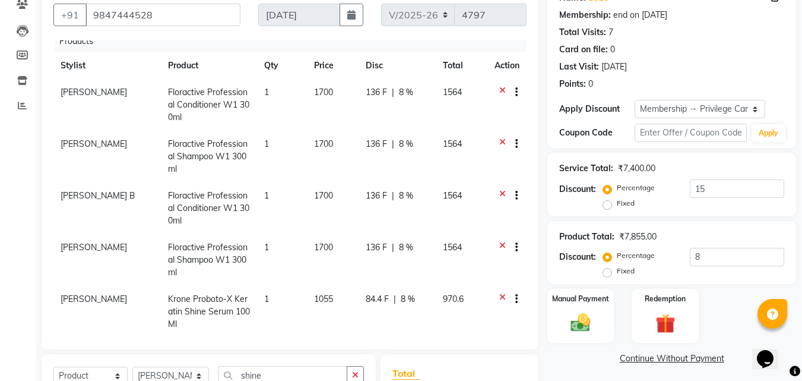
click at [83, 245] on span "[PERSON_NAME]" at bounding box center [94, 247] width 67 height 11
select select "88283"
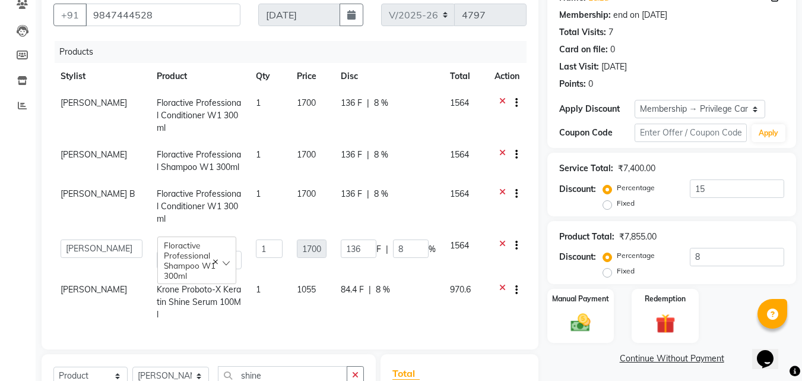
scroll to position [176, 0]
click at [90, 239] on select "Aiswarya B Ankith(URAJ) BINU MANGAR COCHIN ASHTAMUDI Danish Diksha Thapa (Anami…" at bounding box center [102, 248] width 82 height 18
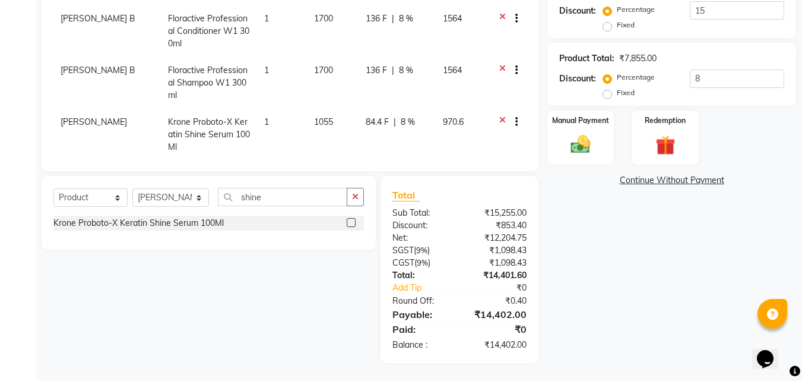
scroll to position [197, 0]
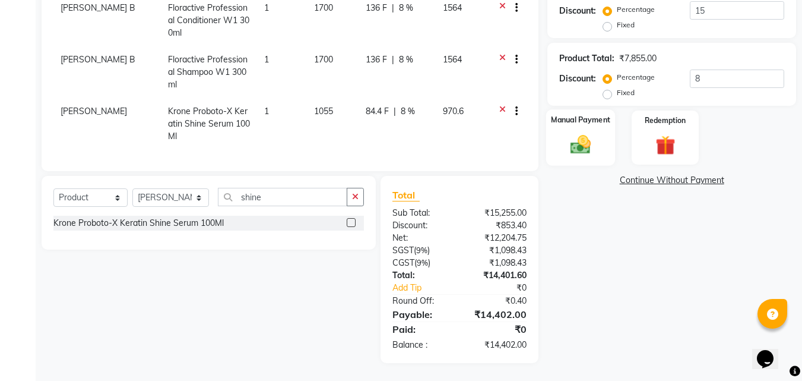
click at [577, 143] on img at bounding box center [580, 145] width 33 height 24
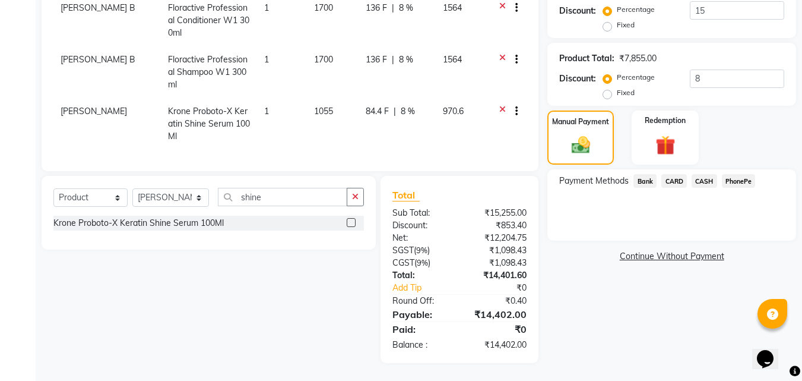
click at [736, 179] on span "PhonePe" at bounding box center [739, 181] width 34 height 14
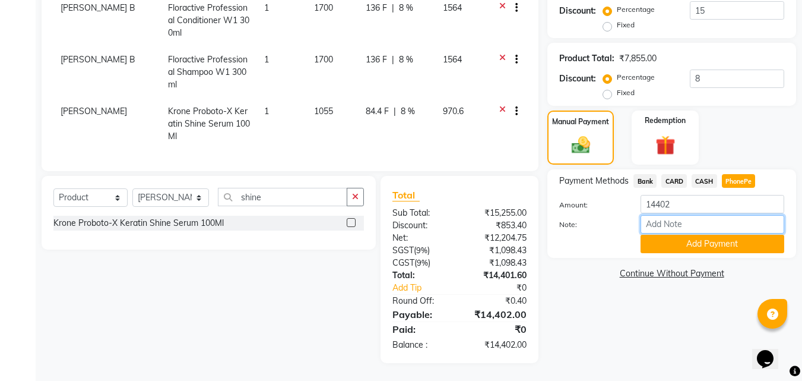
click at [666, 224] on input "Note:" at bounding box center [713, 224] width 144 height 18
type input "Aiswarya"
click at [685, 242] on button "Add Payment" at bounding box center [713, 244] width 144 height 18
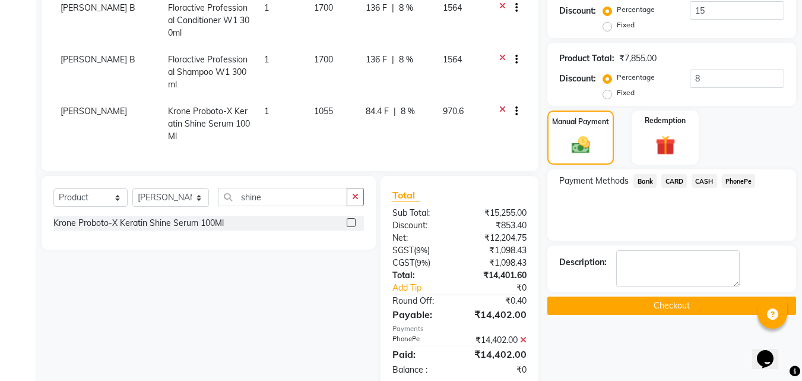
scroll to position [310, 0]
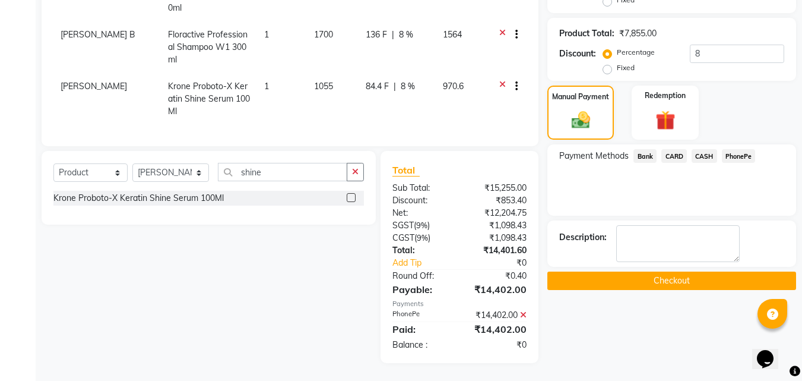
click at [647, 276] on button "Checkout" at bounding box center [672, 280] width 249 height 18
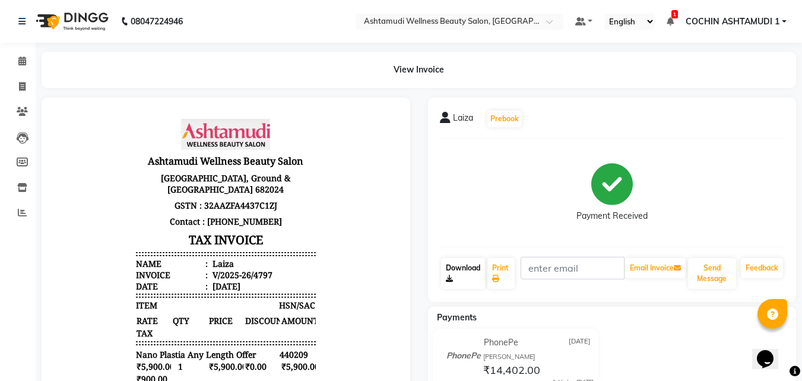
click at [470, 270] on link "Download" at bounding box center [463, 273] width 44 height 31
click at [18, 59] on icon at bounding box center [22, 60] width 8 height 9
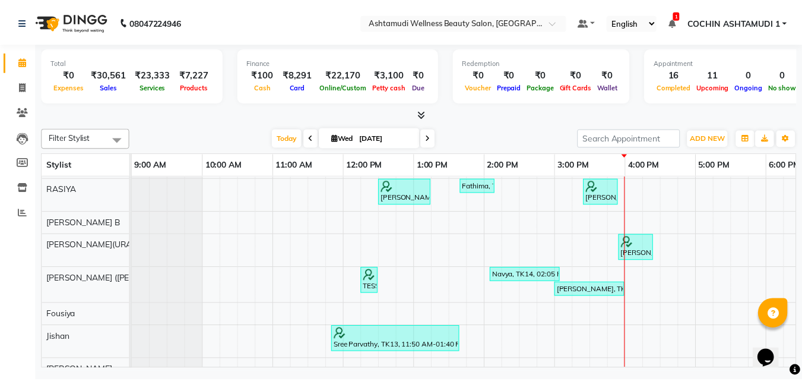
scroll to position [333, 0]
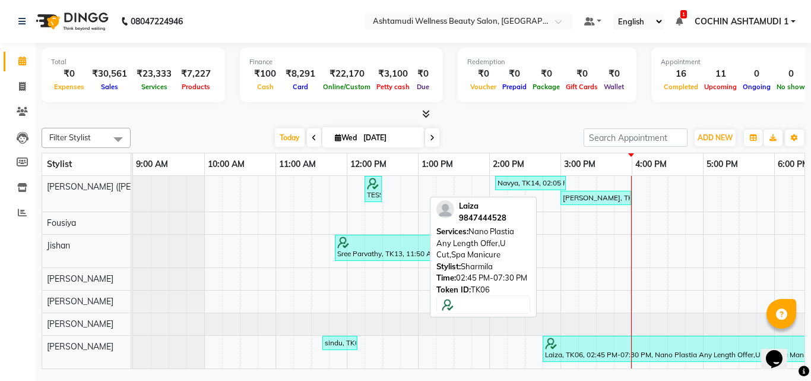
click at [577, 345] on div "Laiza, TK06, 02:45 PM-07:30 PM, Nano Plastia Any Length Offer,U Cut,Spa Manicure" at bounding box center [712, 348] width 336 height 23
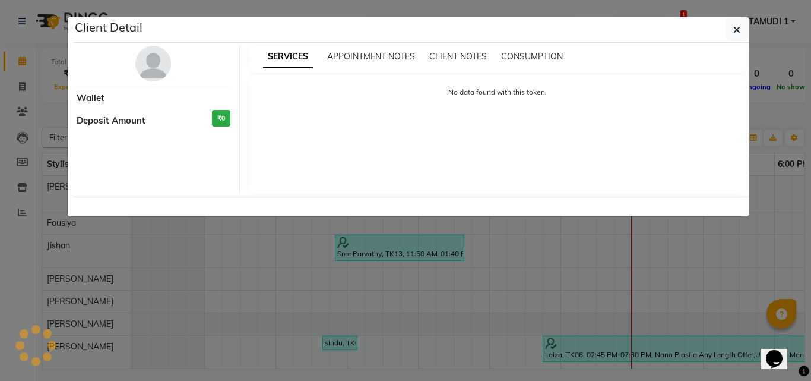
select select "3"
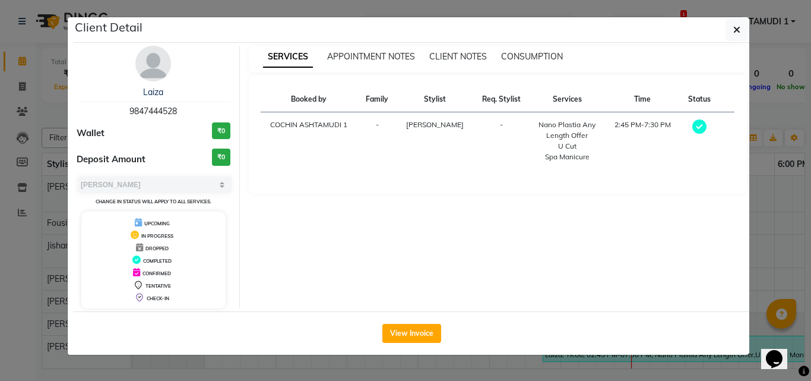
click at [165, 110] on span "9847444528" at bounding box center [153, 111] width 48 height 11
copy span "9847444528"
click at [409, 333] on button "View Invoice" at bounding box center [411, 333] width 59 height 19
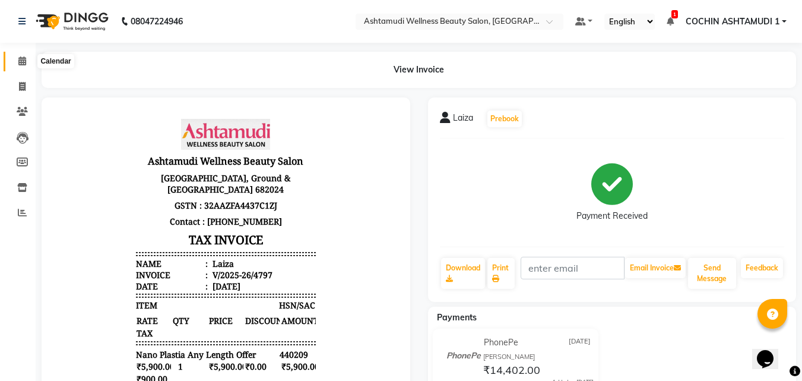
click at [21, 55] on span at bounding box center [22, 62] width 21 height 14
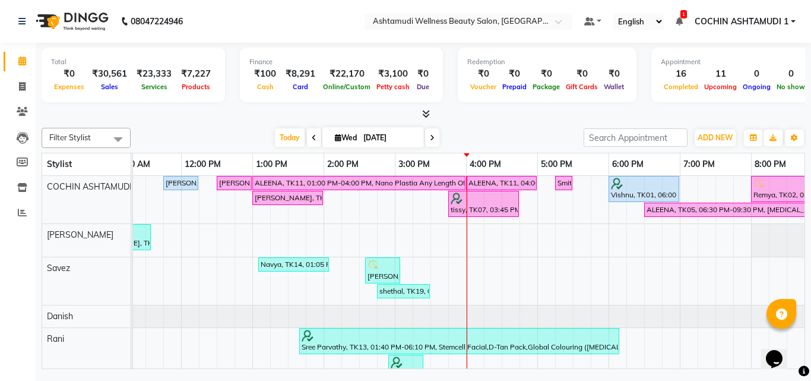
scroll to position [0, 184]
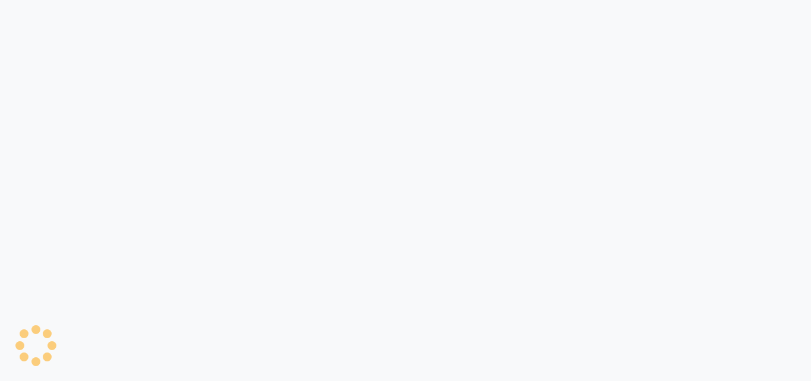
select select "4632"
select select "service"
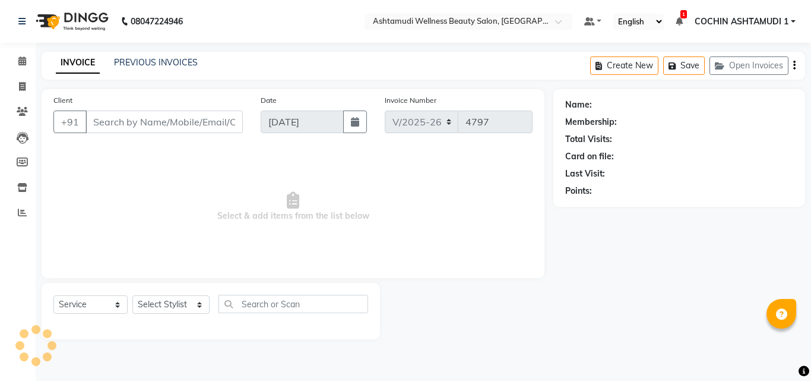
type input "8078736831"
type input "[DATE]"
select select
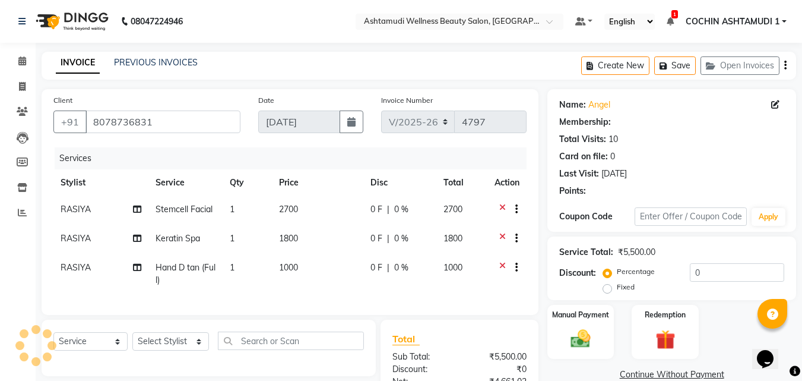
select select "2: Object"
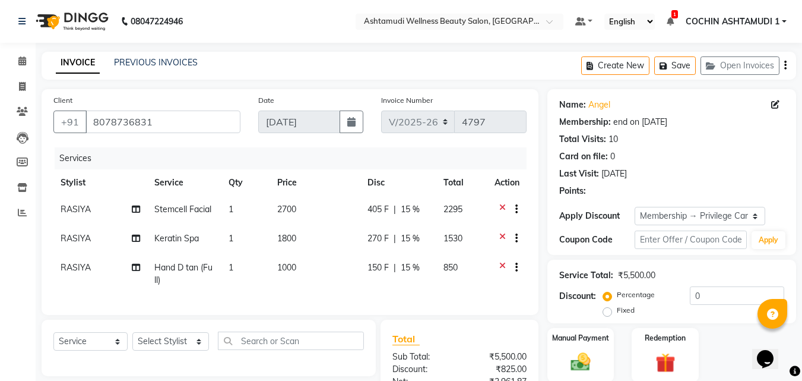
type input "15"
click at [19, 83] on icon at bounding box center [22, 86] width 7 height 9
select select "service"
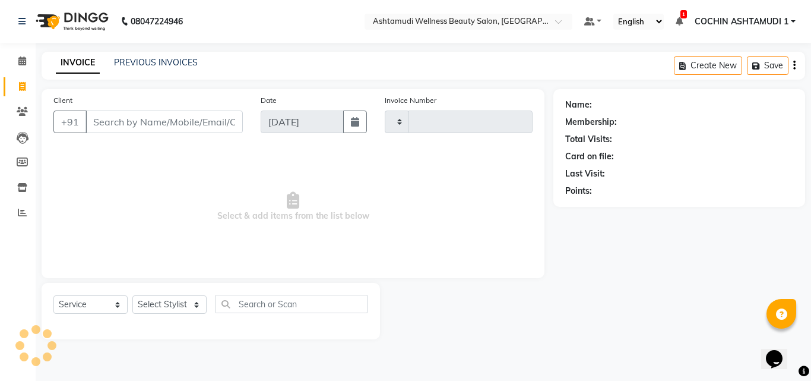
type input "4797"
select select "4632"
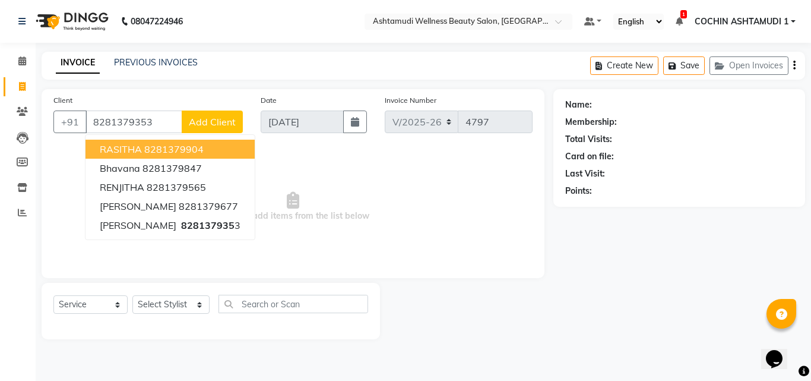
type input "8281379353"
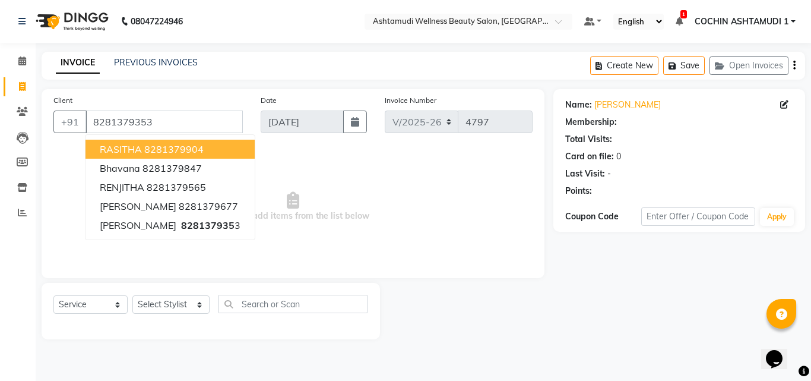
select select "1: Object"
click at [312, 234] on span "Select & add items from the list below" at bounding box center [292, 206] width 479 height 119
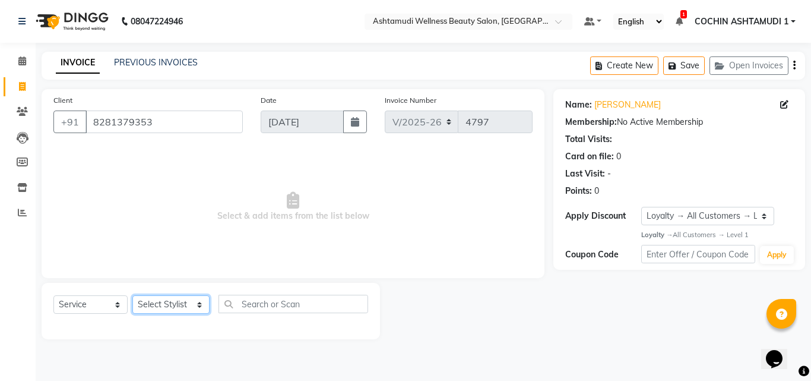
click at [170, 304] on select "Select Stylist [PERSON_NAME](URAJ) [PERSON_NAME] COCHIN ASHTAMUDI Danish [PERSO…" at bounding box center [170, 304] width 77 height 18
select select "86812"
click at [132, 295] on select "Select Stylist [PERSON_NAME](URAJ) [PERSON_NAME] COCHIN ASHTAMUDI Danish [PERSO…" at bounding box center [170, 304] width 77 height 18
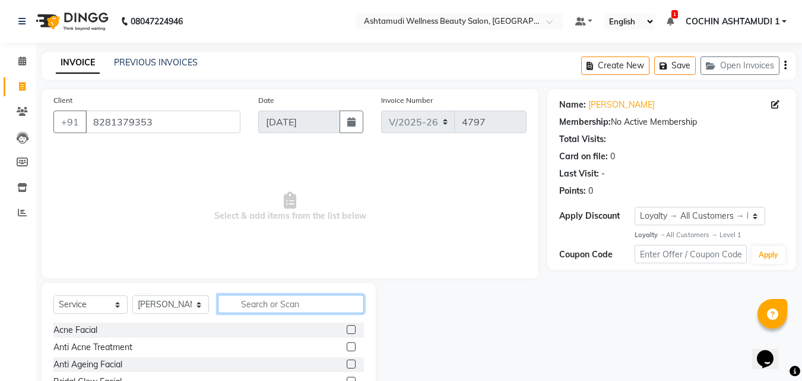
click at [271, 308] on input "text" at bounding box center [291, 304] width 147 height 18
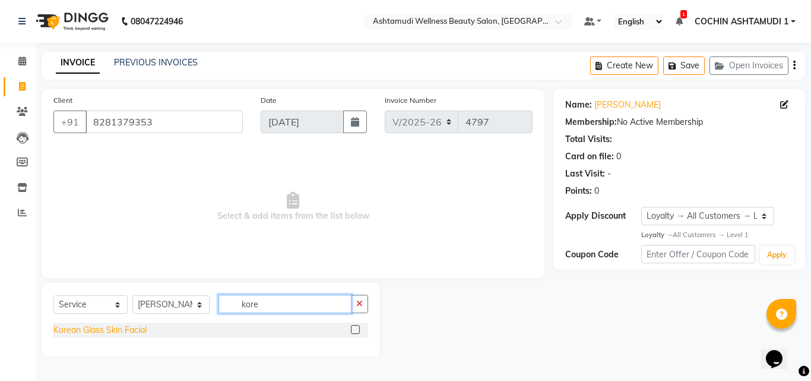
type input "kore"
click at [67, 328] on div "Korean Glass Skin Facial" at bounding box center [99, 330] width 93 height 12
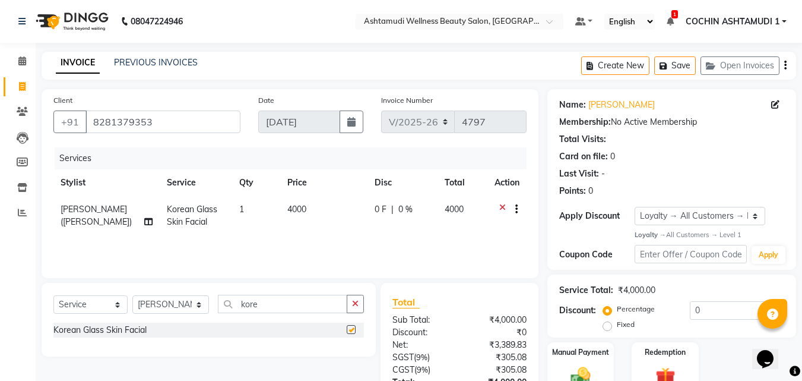
checkbox input "false"
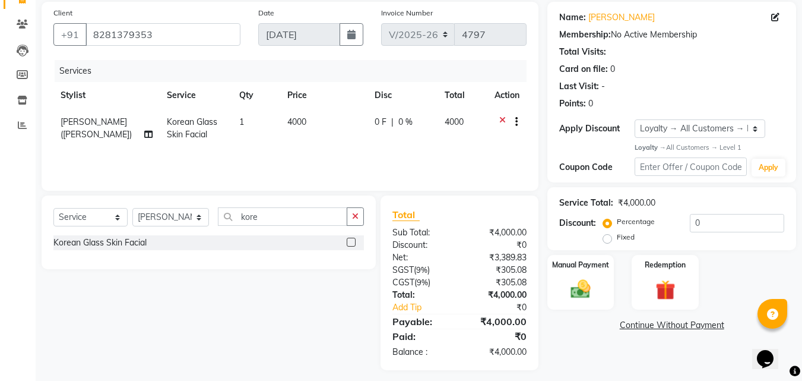
scroll to position [94, 0]
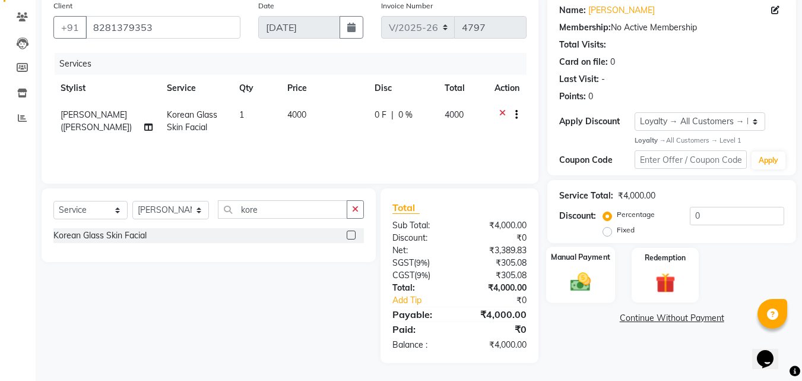
click at [586, 276] on img at bounding box center [580, 282] width 33 height 24
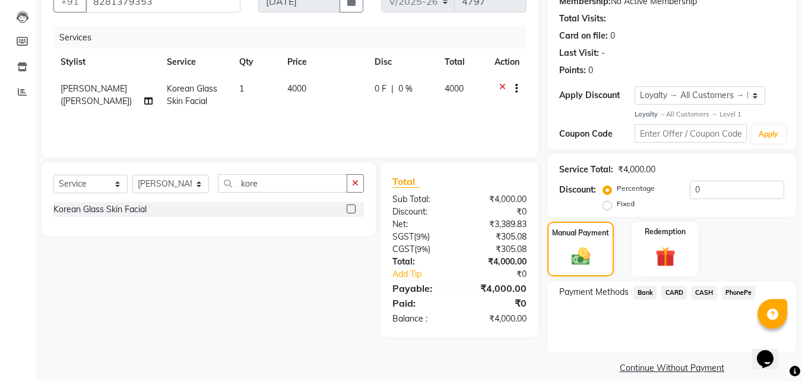
scroll to position [134, 0]
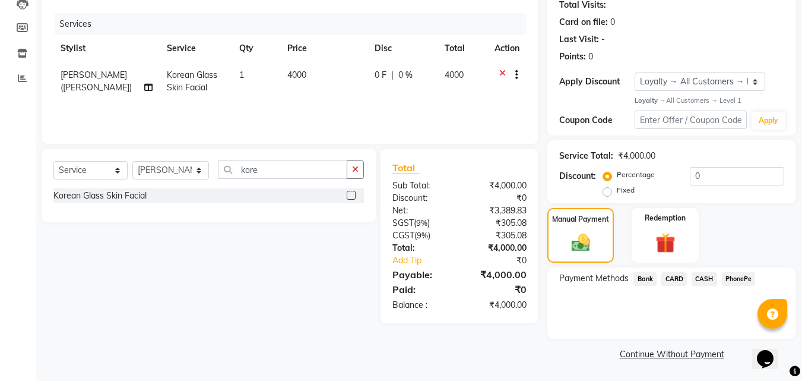
click at [735, 281] on span "PhonePe" at bounding box center [739, 279] width 34 height 14
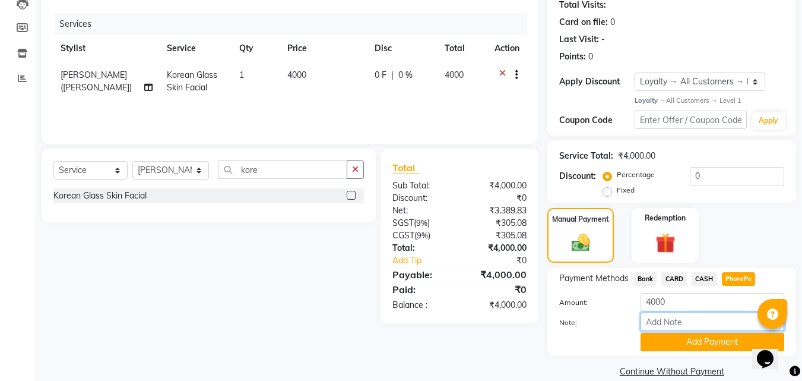
click at [678, 325] on input "Note:" at bounding box center [713, 321] width 144 height 18
type input "[PERSON_NAME]"
click at [700, 341] on button "Add Payment" at bounding box center [713, 342] width 144 height 18
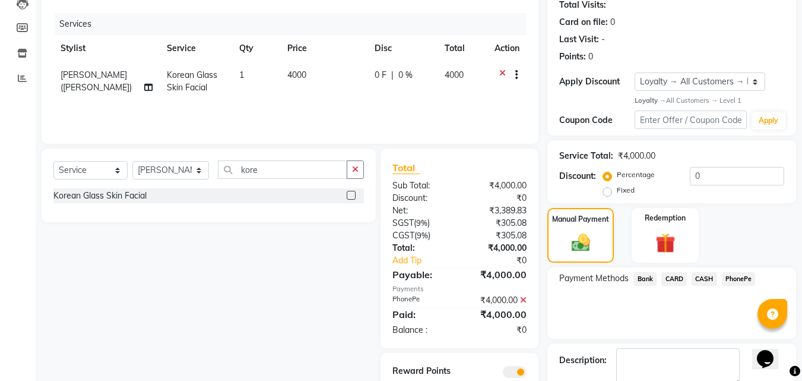
scroll to position [191, 0]
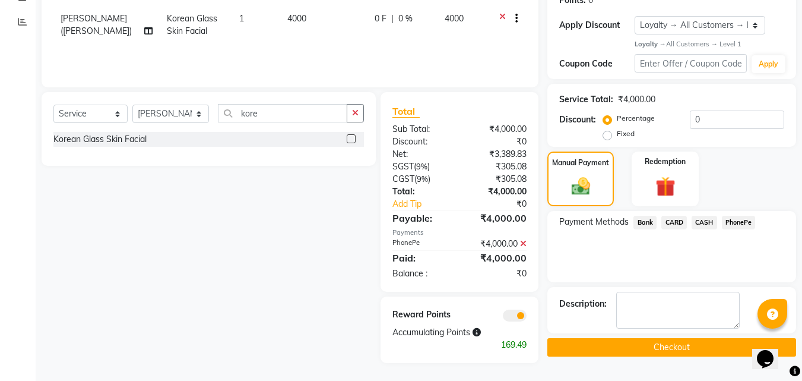
click at [678, 347] on button "Checkout" at bounding box center [672, 347] width 249 height 18
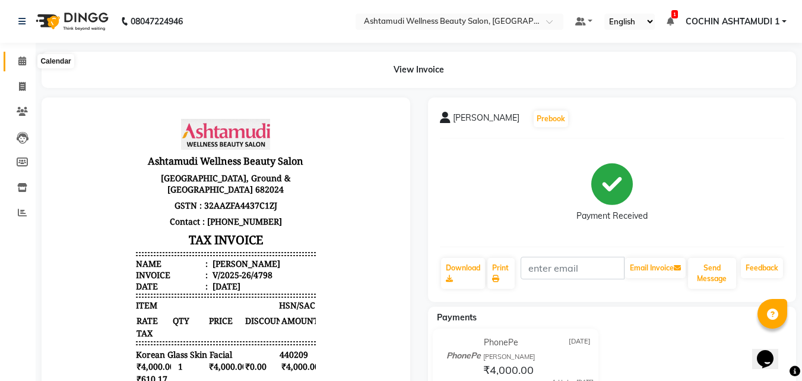
click at [18, 58] on icon at bounding box center [22, 60] width 8 height 9
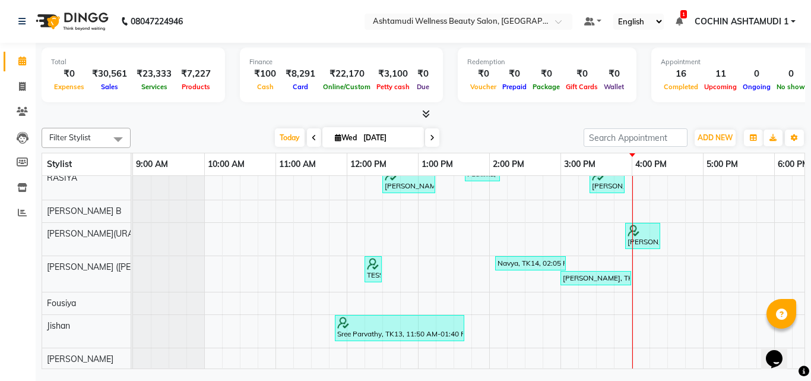
scroll to position [297, 0]
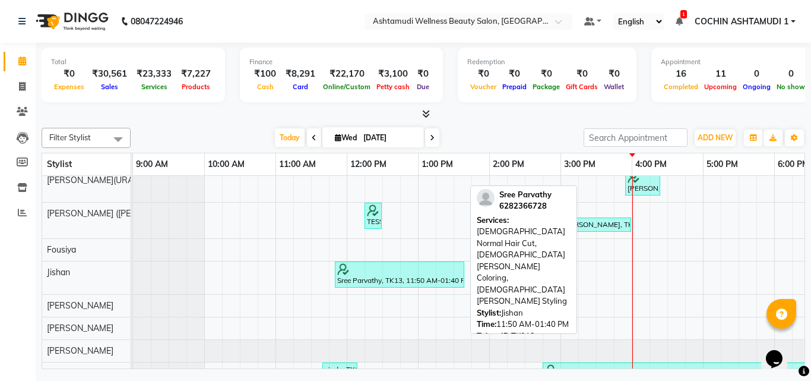
click at [349, 273] on div at bounding box center [399, 269] width 125 height 12
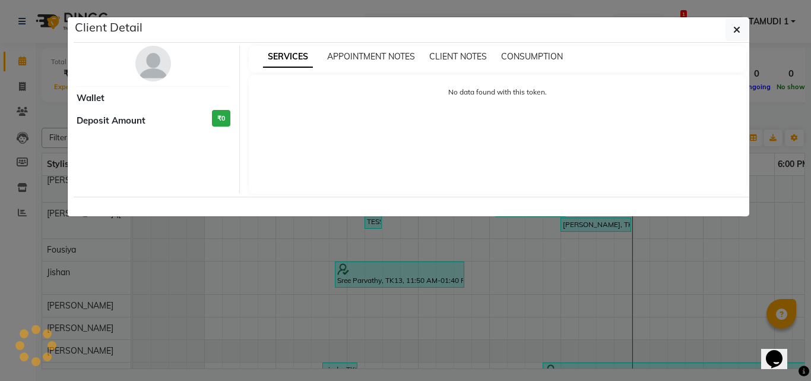
select select "3"
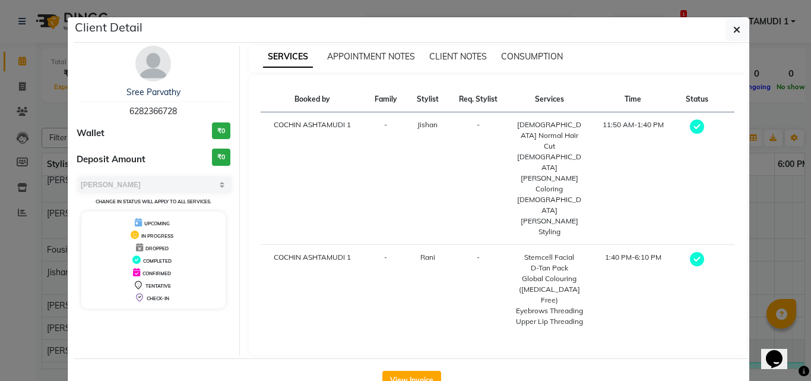
click at [771, 54] on ngb-modal-window "Client Detail Sree Parvathy 6282366728 Wallet ₹0 Deposit Amount ₹0 Select MARK …" at bounding box center [405, 190] width 811 height 381
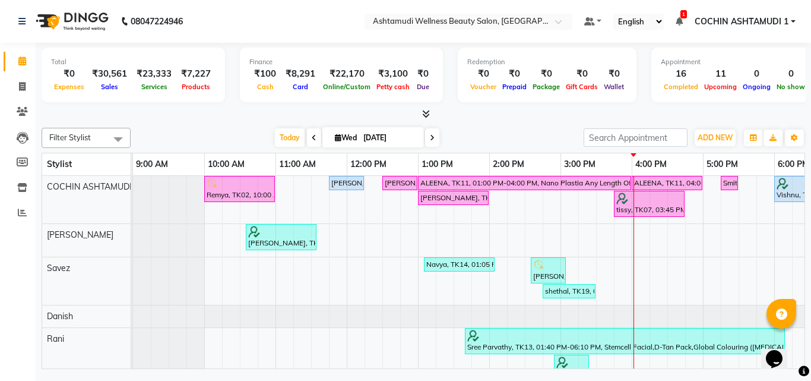
click at [426, 111] on icon at bounding box center [426, 113] width 8 height 9
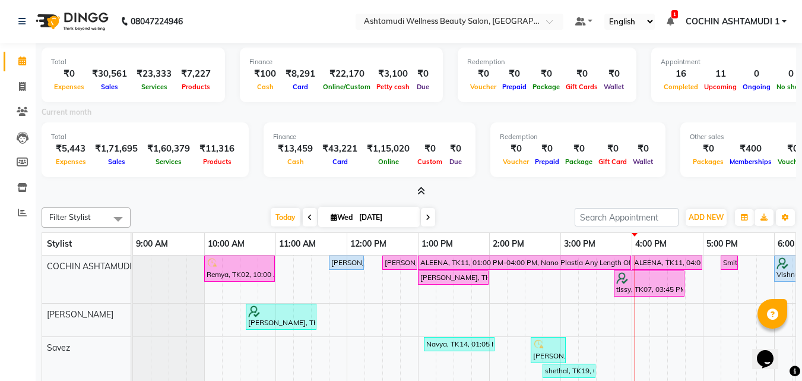
click at [418, 191] on icon at bounding box center [422, 190] width 8 height 9
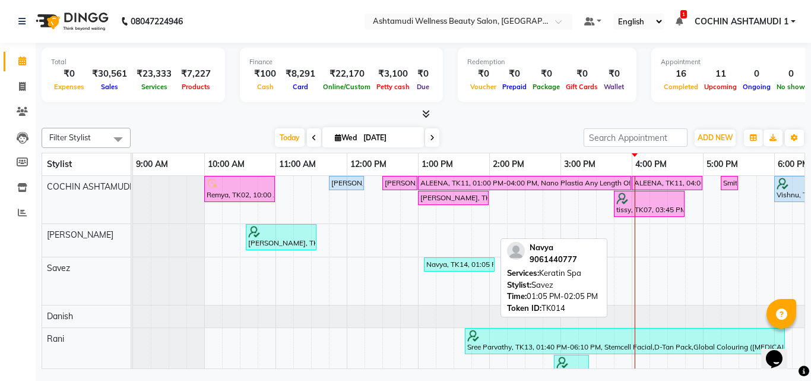
click at [455, 264] on div "Navya, TK14, 01:05 PM-02:05 PM, [GEOGRAPHIC_DATA]" at bounding box center [459, 264] width 68 height 11
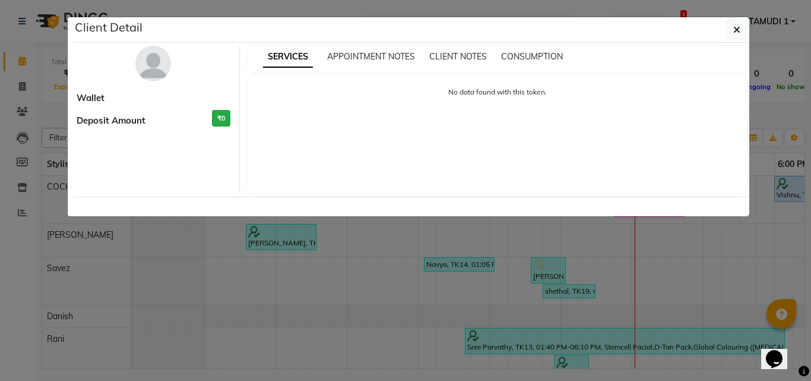
select select "3"
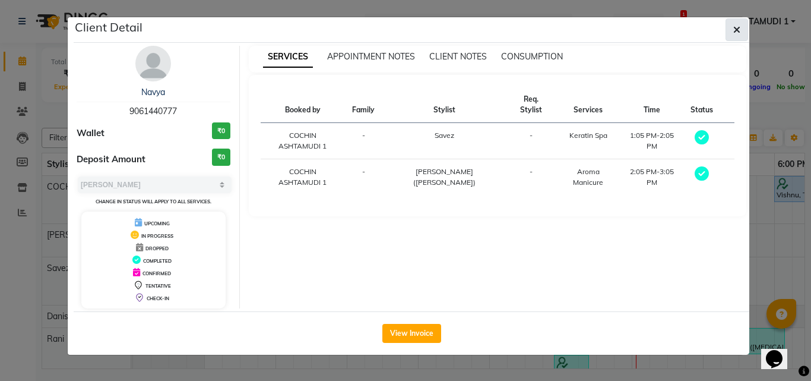
click at [738, 32] on icon "button" at bounding box center [736, 30] width 7 height 10
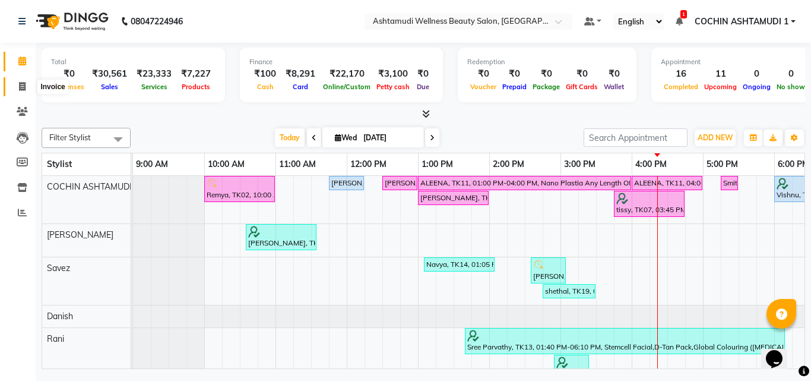
click at [19, 80] on span at bounding box center [22, 87] width 21 height 14
select select "service"
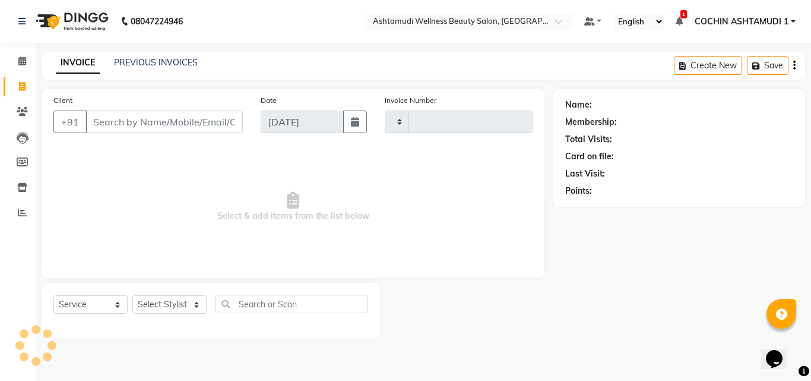
type input "4799"
select select "4632"
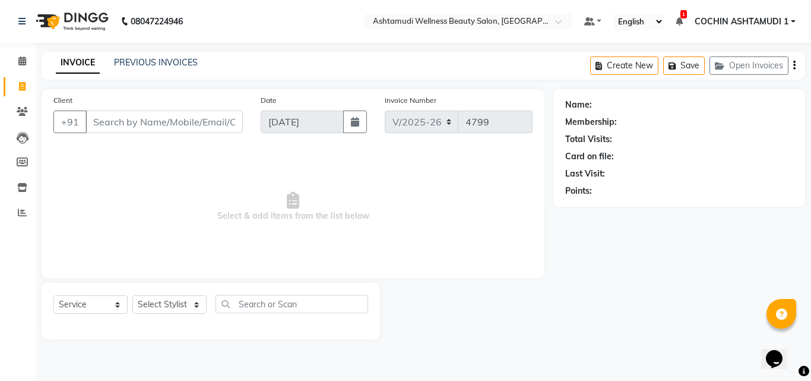
click at [136, 124] on input "Client" at bounding box center [164, 121] width 157 height 23
type input "12345678"
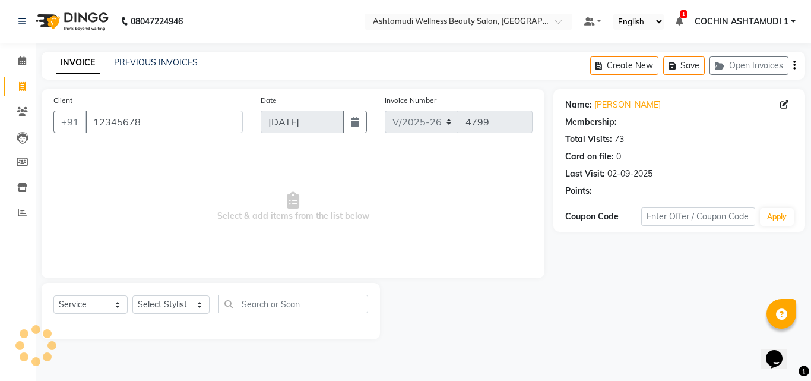
select select "1: Object"
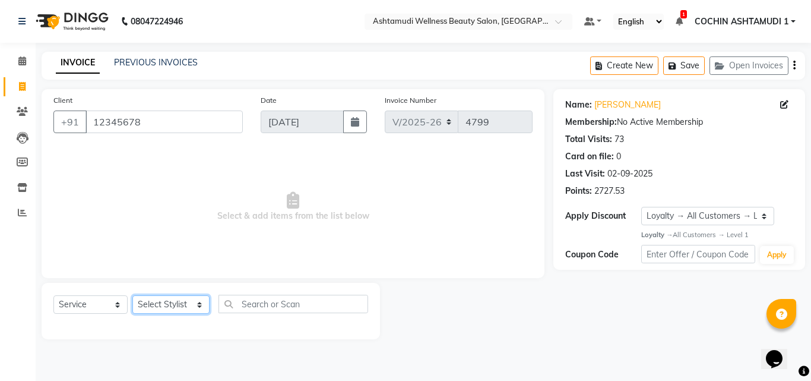
click at [156, 306] on select "Select Stylist [PERSON_NAME](URAJ) [PERSON_NAME] COCHIN ASHTAMUDI Danish [PERSO…" at bounding box center [170, 304] width 77 height 18
select select "44402"
click at [132, 295] on select "Select Stylist [PERSON_NAME](URAJ) [PERSON_NAME] COCHIN ASHTAMUDI Danish [PERSO…" at bounding box center [170, 304] width 77 height 18
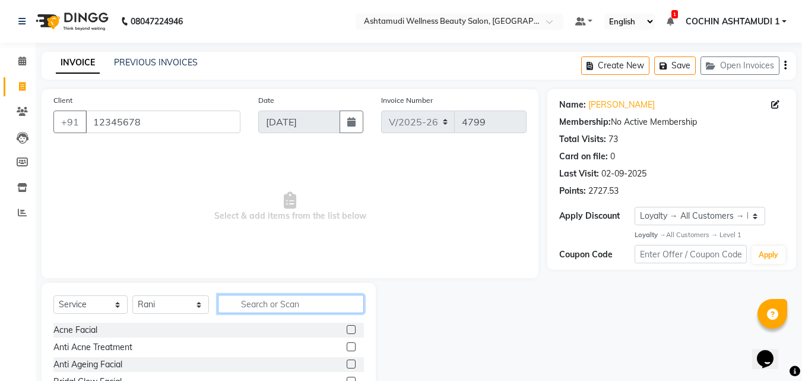
click at [263, 305] on input "text" at bounding box center [291, 304] width 147 height 18
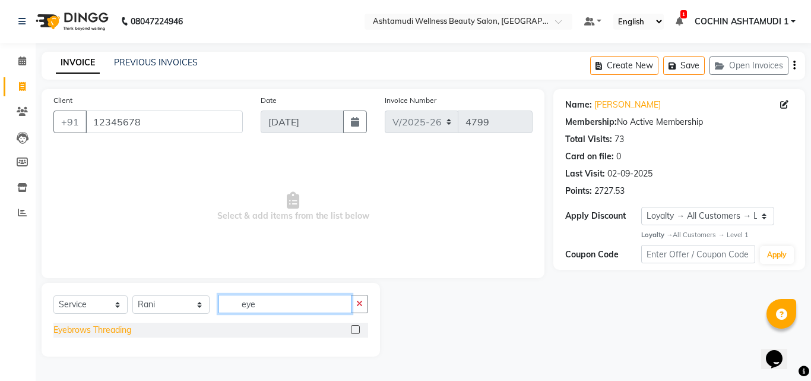
type input "eye"
click at [118, 332] on div "Eyebrows Threading" at bounding box center [92, 330] width 78 height 12
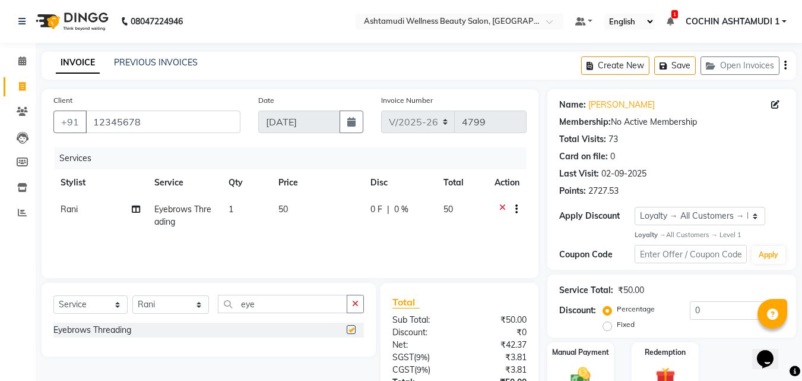
checkbox input "false"
click at [263, 304] on input "eye" at bounding box center [283, 304] width 130 height 18
type input "g"
type input "fo"
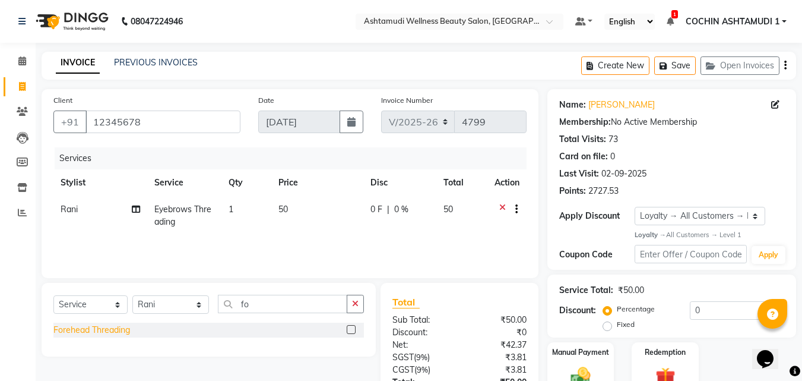
click at [65, 332] on div "Forehead Threading" at bounding box center [91, 330] width 77 height 12
checkbox input "false"
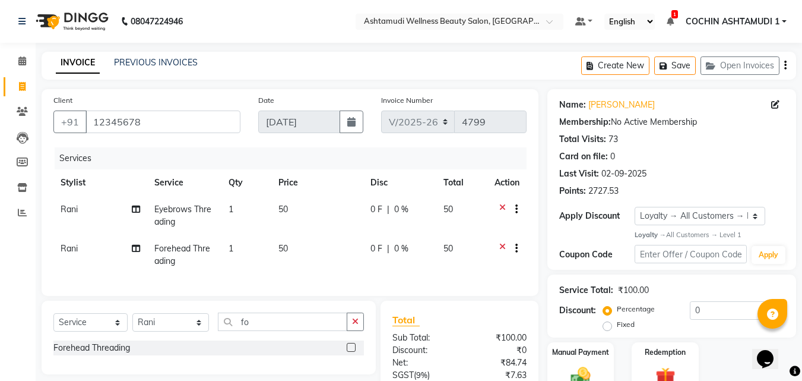
click at [263, 315] on div "Select Service Product Membership Package Voucher Prepaid Gift Card Select Styl…" at bounding box center [209, 338] width 334 height 74
click at [263, 330] on input "fo" at bounding box center [283, 321] width 130 height 18
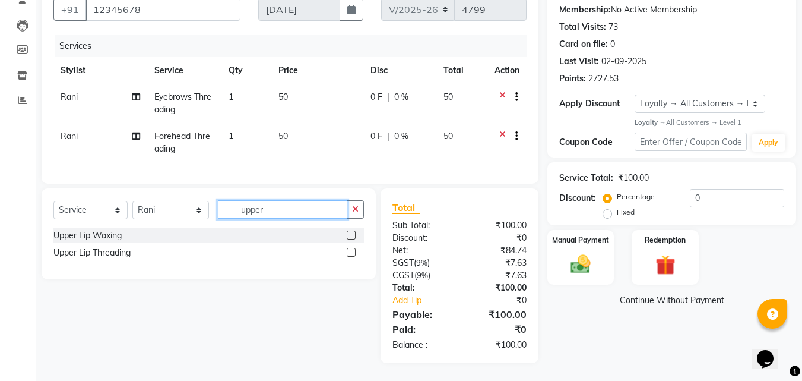
scroll to position [121, 0]
type input "upper"
click at [102, 257] on div "Upper Lip Threading" at bounding box center [91, 252] width 77 height 12
checkbox input "false"
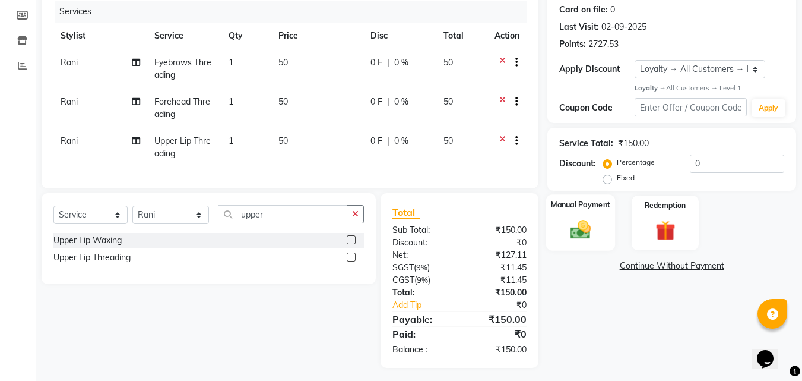
scroll to position [160, 0]
